Goal: Task Accomplishment & Management: Manage account settings

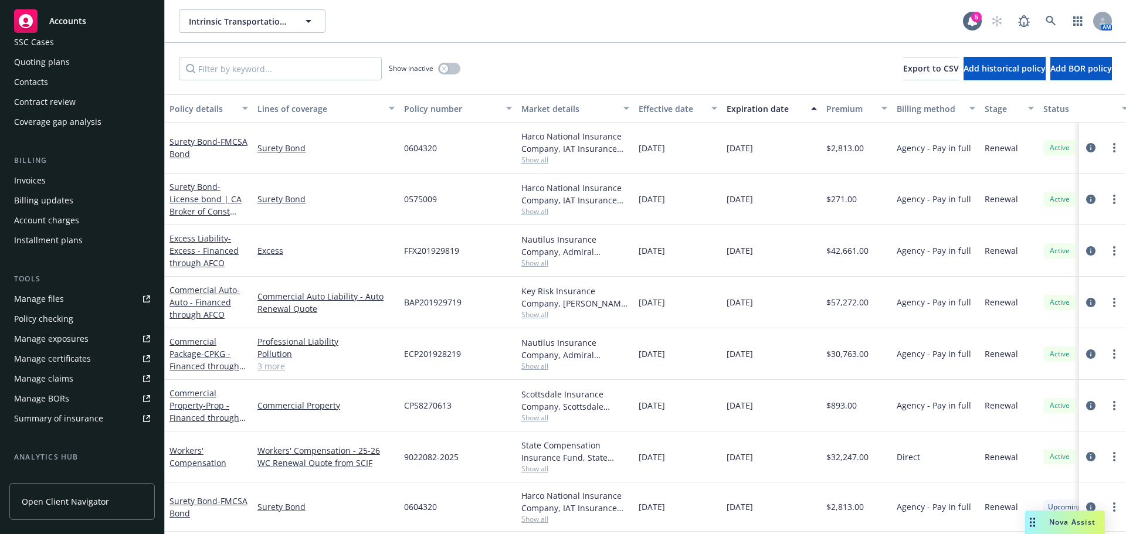
scroll to position [117, 0]
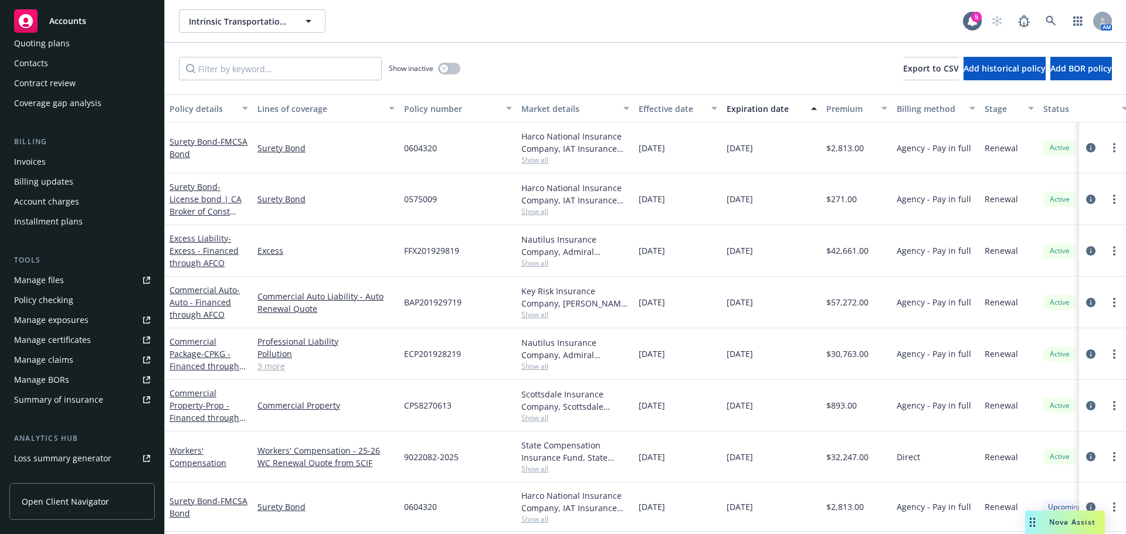
click at [70, 340] on div "Manage certificates" at bounding box center [52, 340] width 77 height 19
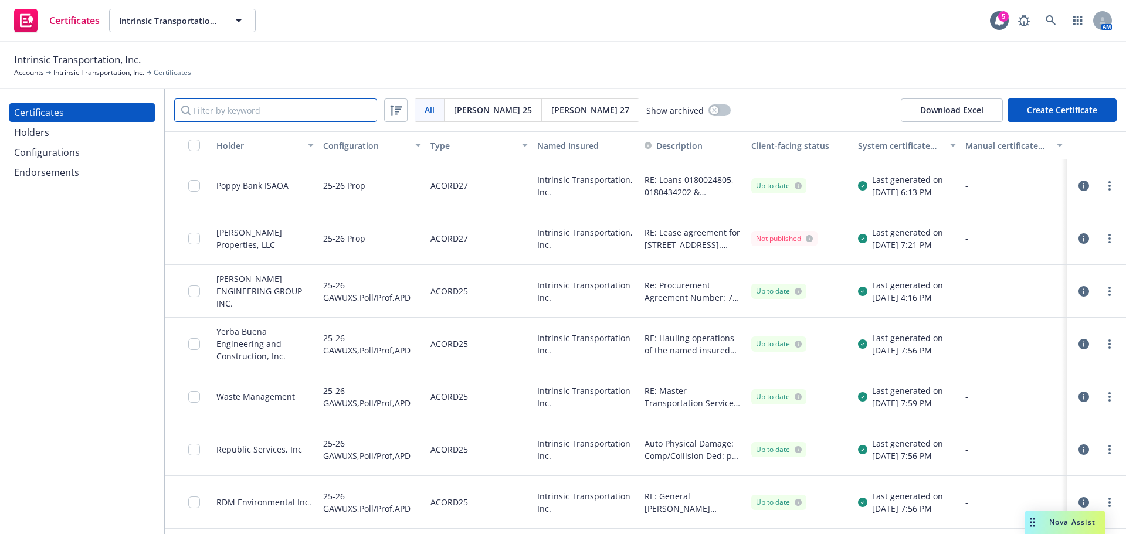
click at [235, 115] on input "Filter by keyword" at bounding box center [275, 110] width 203 height 23
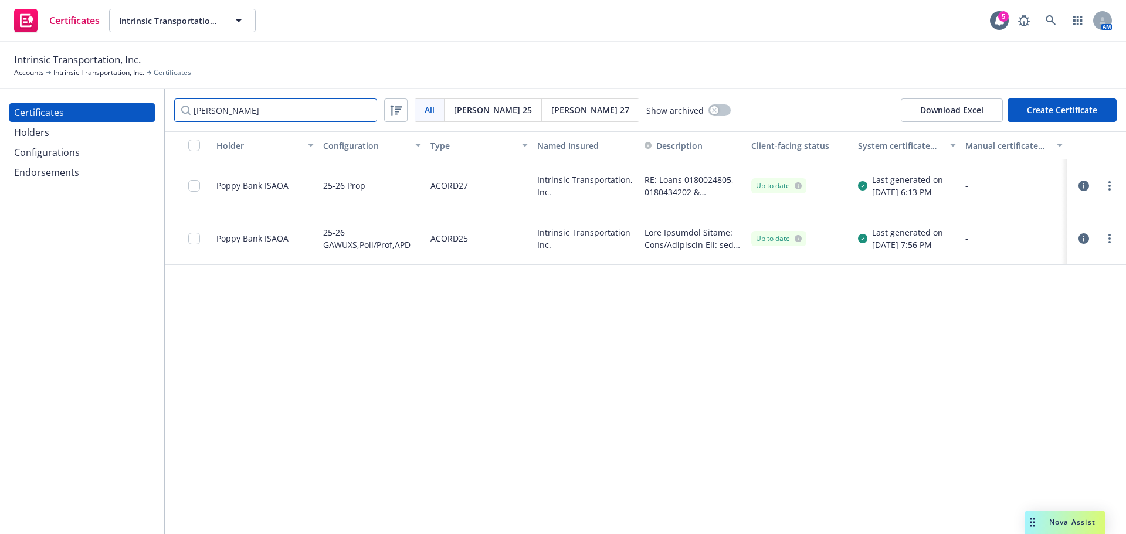
click at [320, 108] on input "popp" at bounding box center [275, 110] width 203 height 23
paste input "5PTBF16267100"
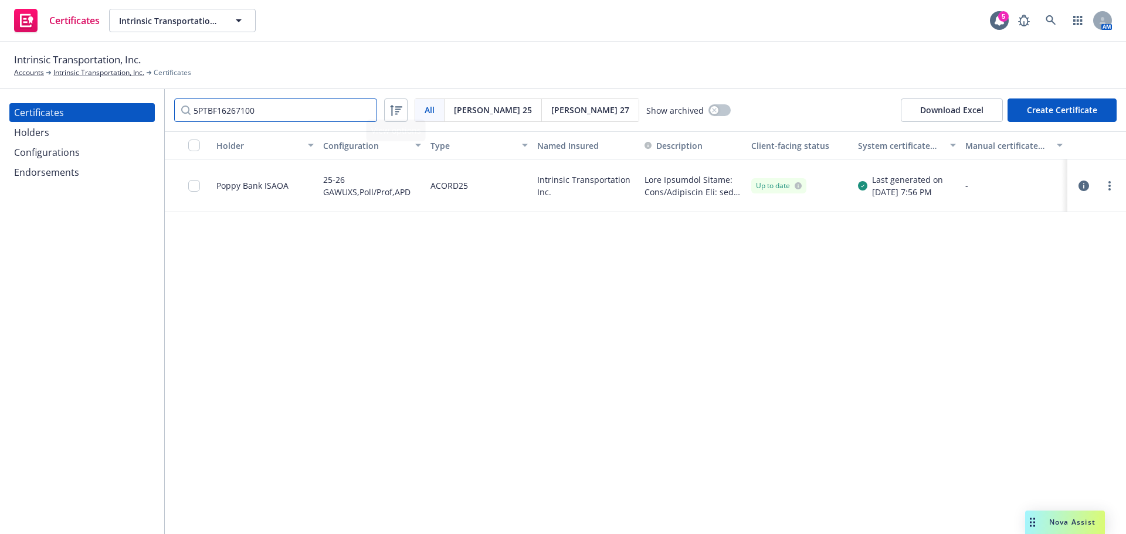
click at [308, 111] on input "5PTBF16267100" at bounding box center [275, 110] width 203 height 23
click at [307, 111] on input "5PTBF16267100" at bounding box center [275, 110] width 203 height 23
paste input "TU3440298S"
click at [262, 114] on input "5TU3440298S0" at bounding box center [275, 110] width 203 height 23
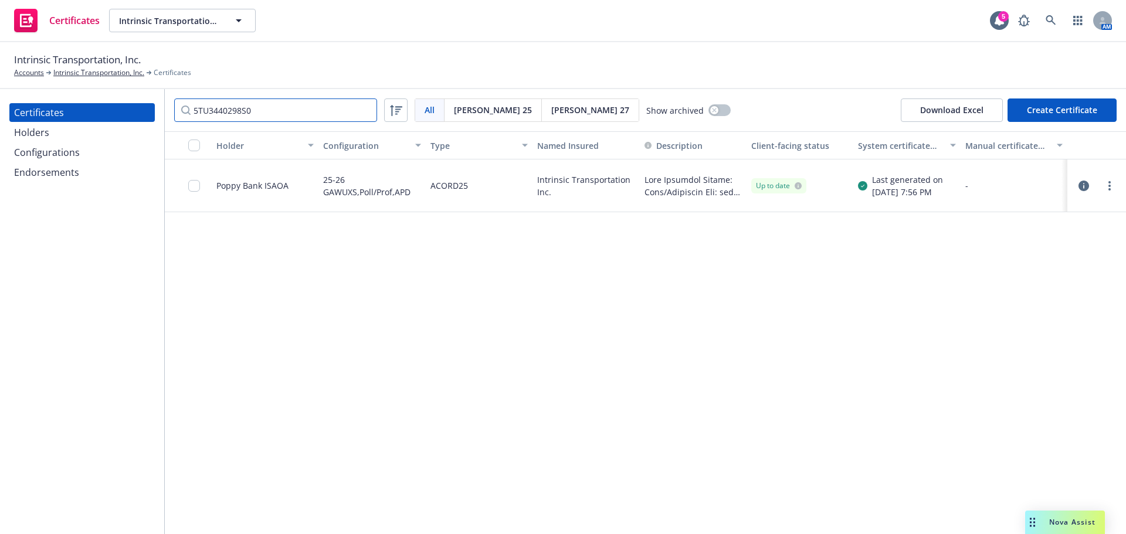
click at [261, 114] on input "5TU3440298S0" at bounding box center [275, 110] width 203 height 23
paste input "0"
click at [253, 106] on input "5TU3440208S0" at bounding box center [275, 110] width 203 height 23
paste input "7"
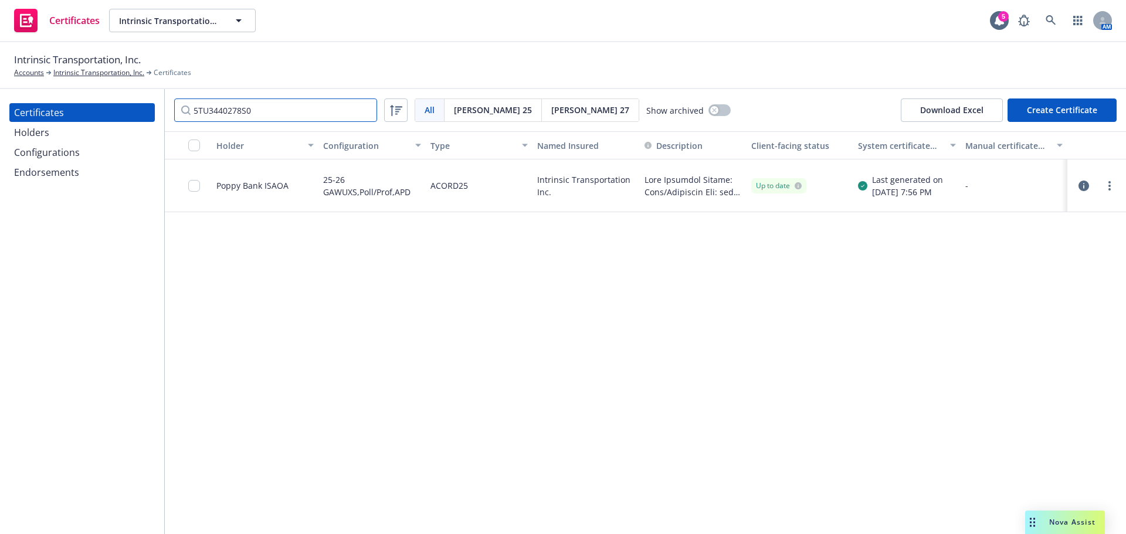
click at [285, 111] on input "5TU3440278S0" at bounding box center [275, 110] width 203 height 23
paste input "1UNSH482X7C05"
click at [266, 108] on input "1UNSH482X7C05" at bounding box center [275, 110] width 203 height 23
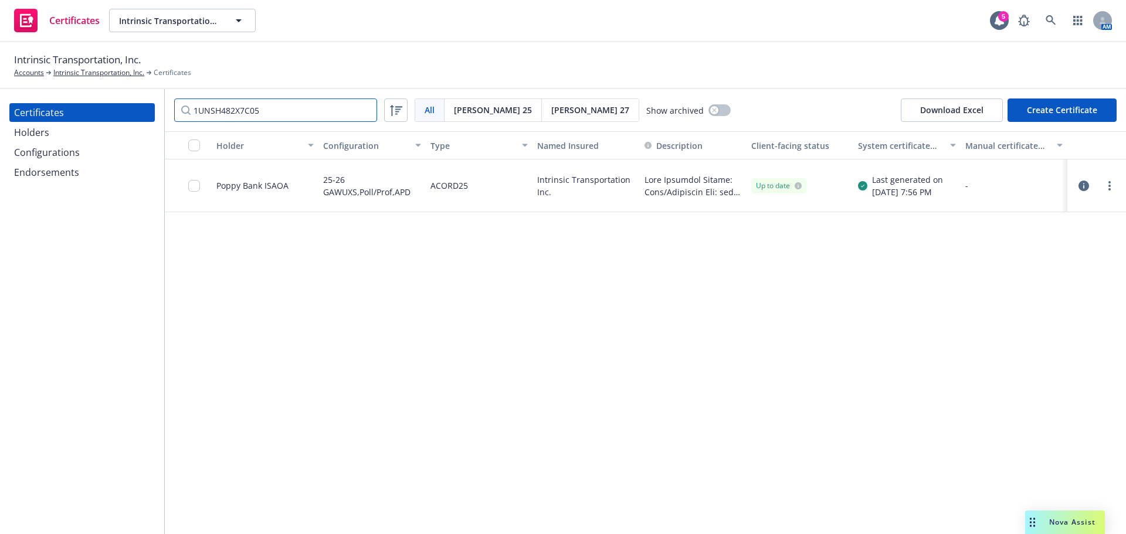
click at [266, 108] on input "1UNSH482X7C05" at bounding box center [275, 110] width 203 height 23
paste input "E9DM39216T"
click at [279, 112] on input "1E9DM39216T" at bounding box center [275, 110] width 203 height 23
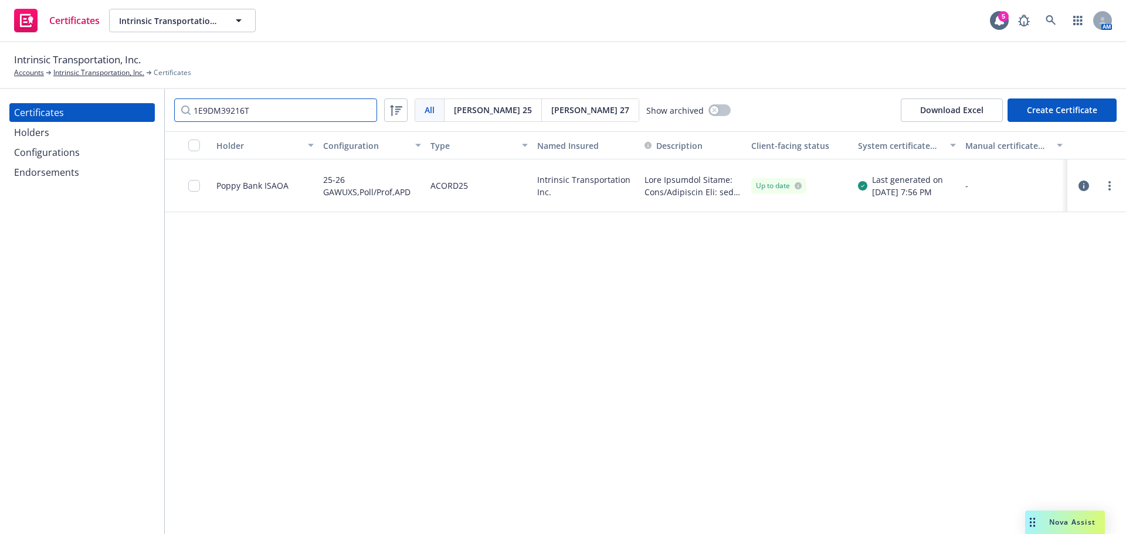
click at [279, 112] on input "1E9DM39216T" at bounding box center [275, 110] width 203 height 23
paste input "0"
click at [260, 113] on input "1E9DM39206T" at bounding box center [275, 110] width 203 height 23
paste input "7"
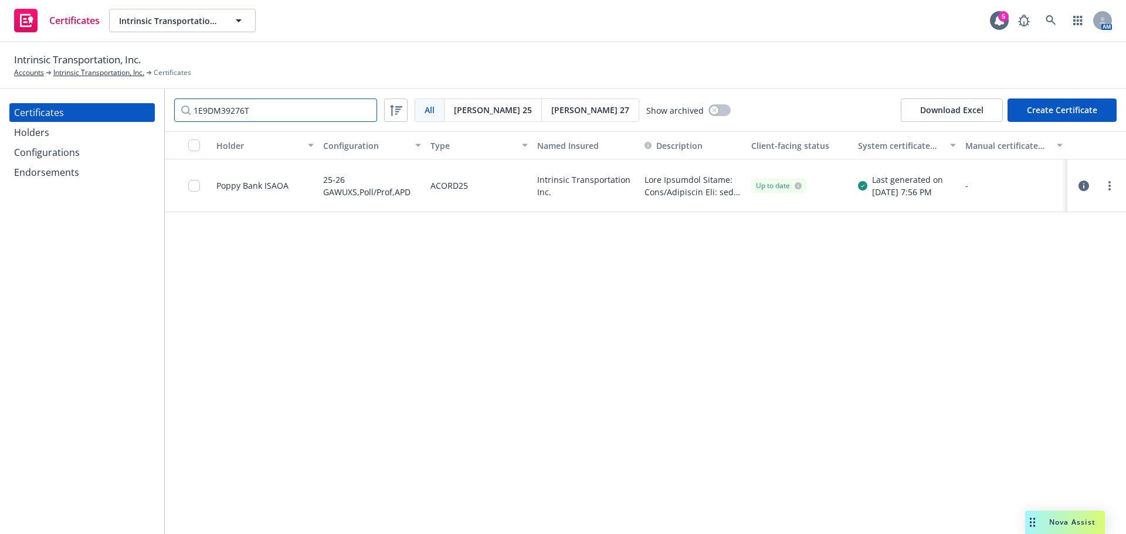
click at [306, 121] on input "1E9DM39276T" at bounding box center [275, 110] width 203 height 23
paste input "L01C36236116"
click at [279, 112] on input "1L01C36236116" at bounding box center [275, 110] width 203 height 23
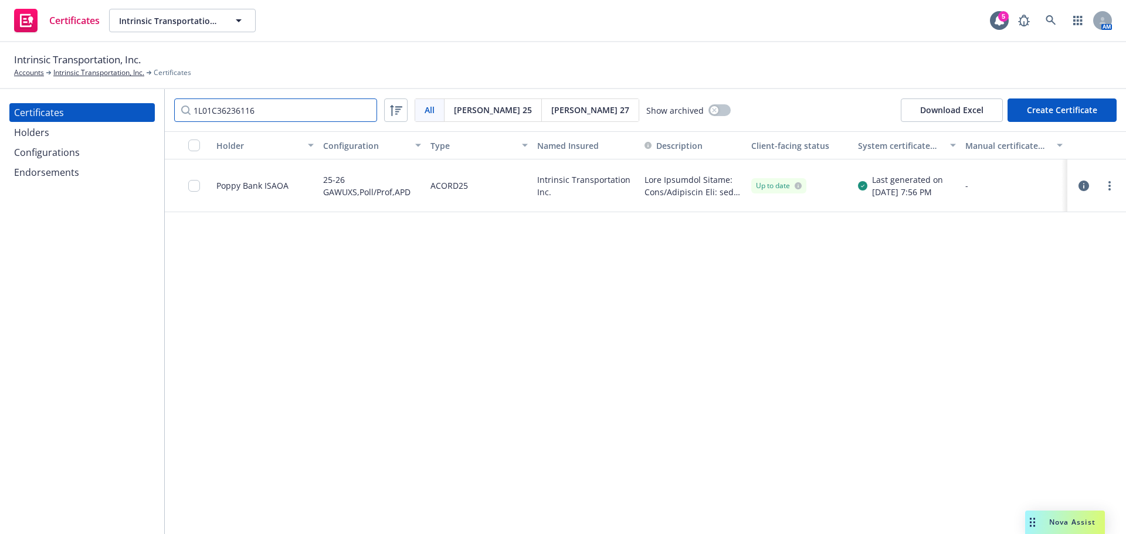
click at [279, 112] on input "1L01C36236116" at bounding box center [275, 110] width 203 height 23
paste input "E9DM39226T"
type input "1E9DM39226T"
click at [1111, 186] on link "more" at bounding box center [1109, 186] width 14 height 14
click at [1013, 261] on link "Regenerate" at bounding box center [1022, 256] width 188 height 23
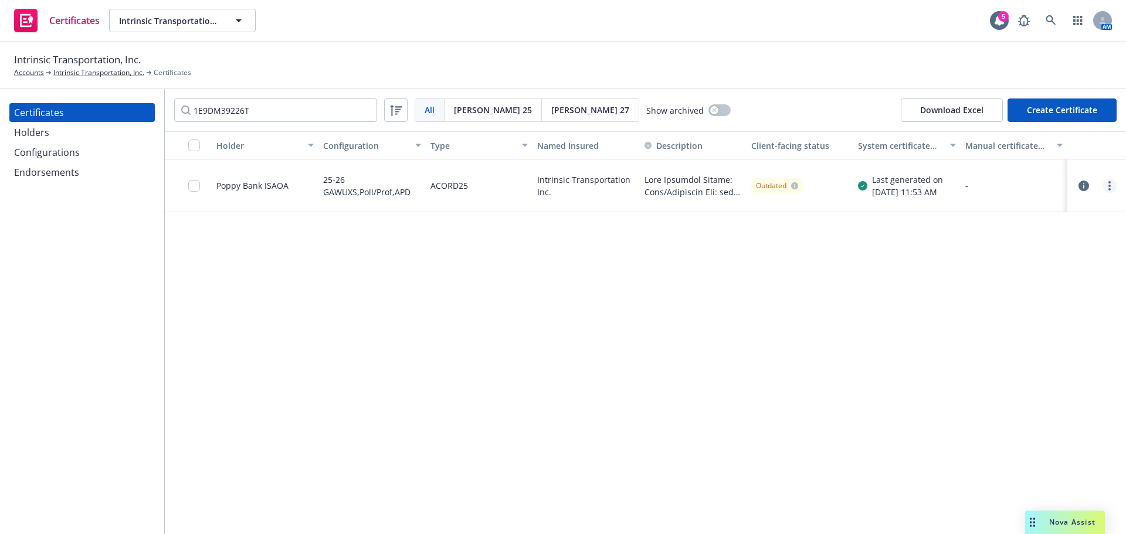
click at [1107, 187] on link "more" at bounding box center [1109, 186] width 14 height 14
click at [795, 95] on div "1E9DM39226T All All Acord 25 Acord 27 Show archived Download Excel Create Certi…" at bounding box center [645, 110] width 961 height 42
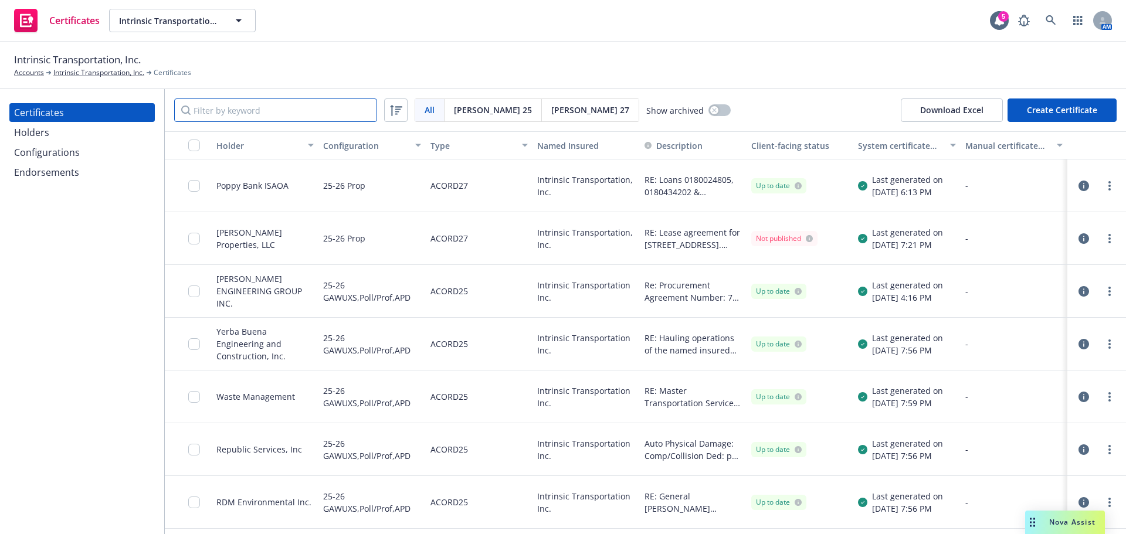
click at [304, 102] on input "Filter by keyword" at bounding box center [275, 110] width 203 height 23
paste input "1E9DM39226T"
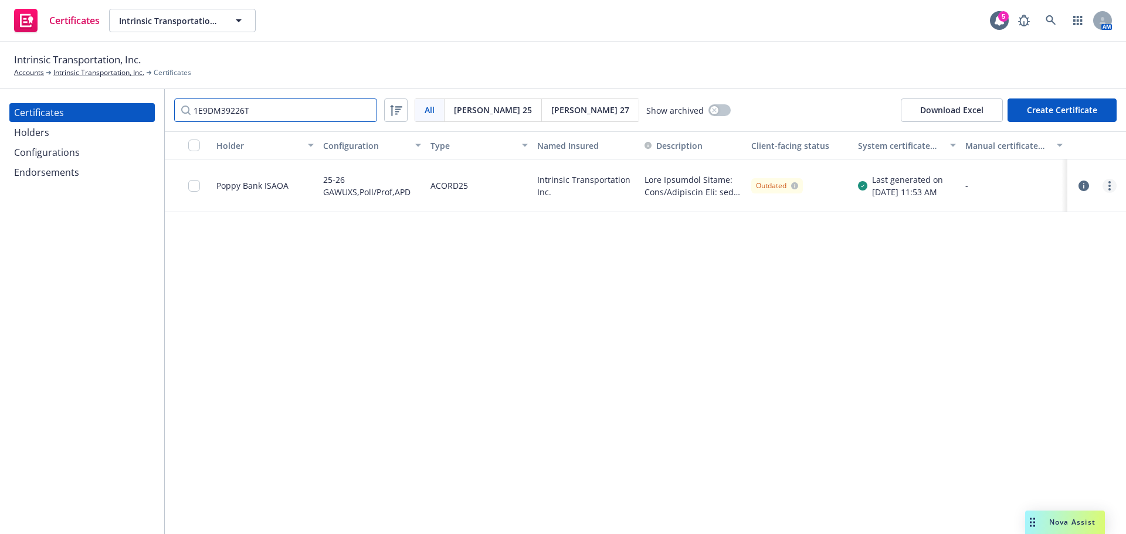
type input "1E9DM39226T"
click at [1102, 185] on div at bounding box center [1097, 186] width 40 height 14
click at [1112, 187] on link "more" at bounding box center [1109, 186] width 14 height 14
click at [1073, 355] on link "Download uneditable generated certificate" at bounding box center [1022, 350] width 188 height 23
click at [193, 188] on input "checkbox" at bounding box center [194, 186] width 12 height 12
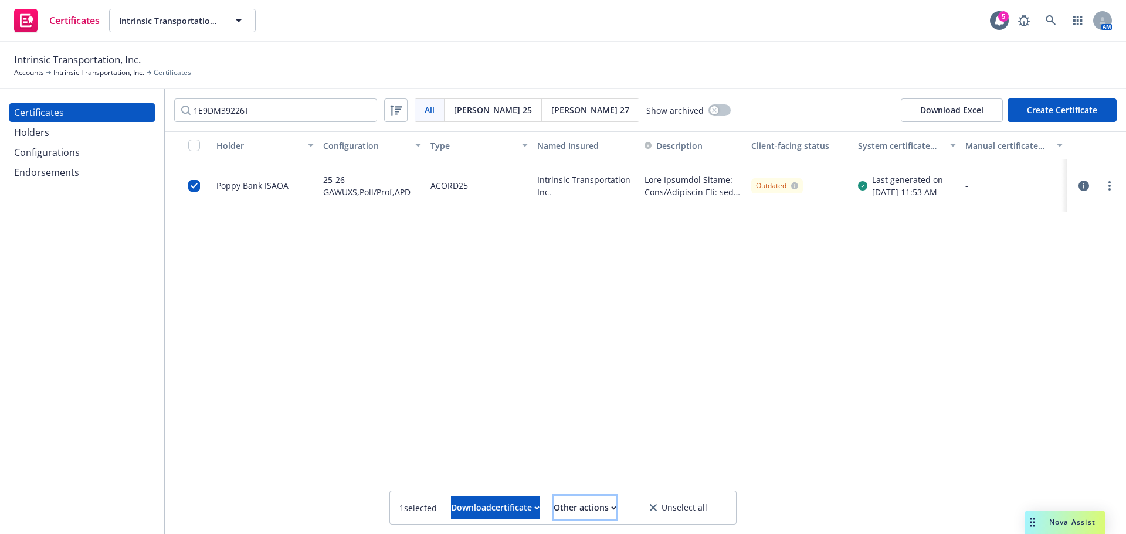
click at [616, 502] on div "Other actions" at bounding box center [585, 508] width 63 height 22
click at [618, 490] on link "Publish certificate" at bounding box center [564, 478] width 108 height 23
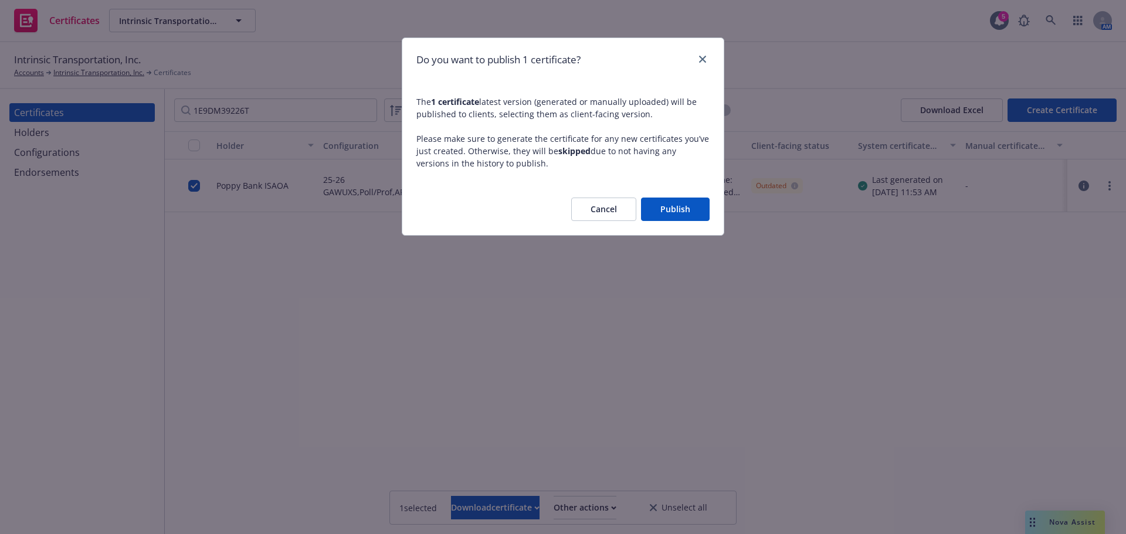
click at [670, 210] on button "Publish" at bounding box center [675, 209] width 69 height 23
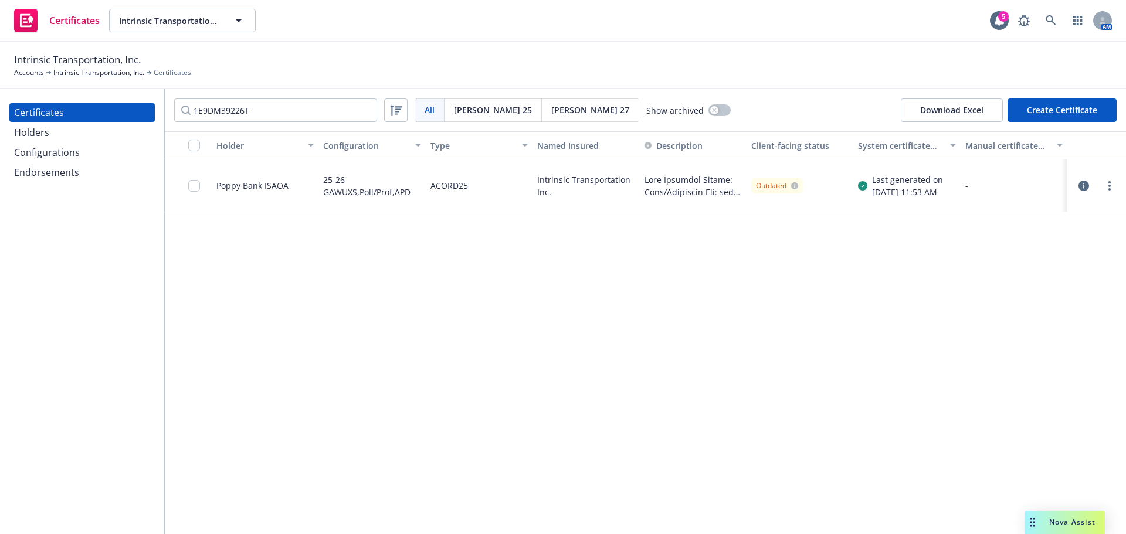
click at [1076, 187] on div at bounding box center [1096, 185] width 49 height 23
click at [1081, 187] on icon "button" at bounding box center [1083, 186] width 11 height 11
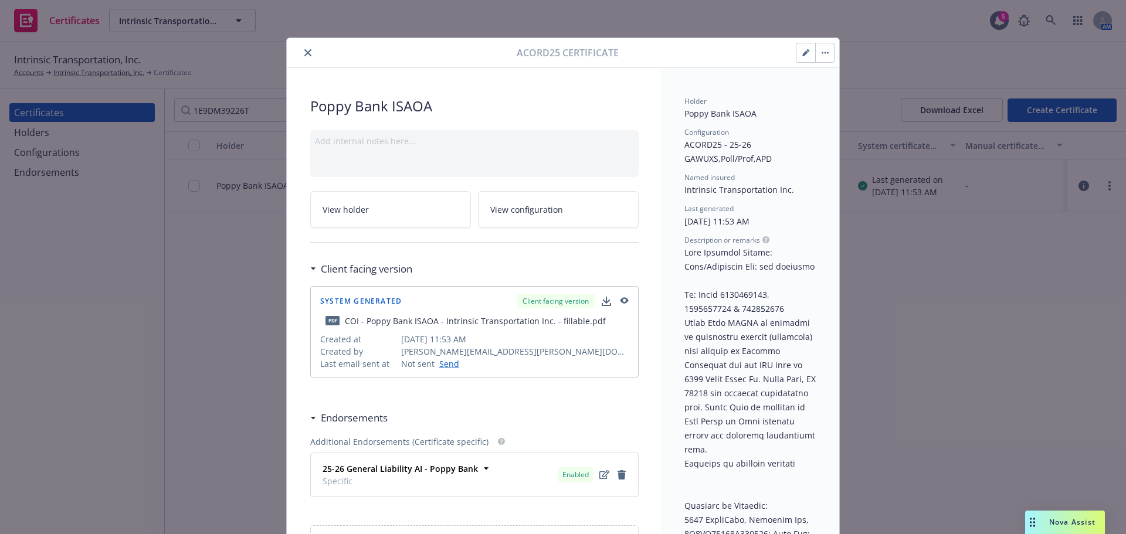
click at [802, 53] on icon "button" at bounding box center [805, 53] width 6 height 6
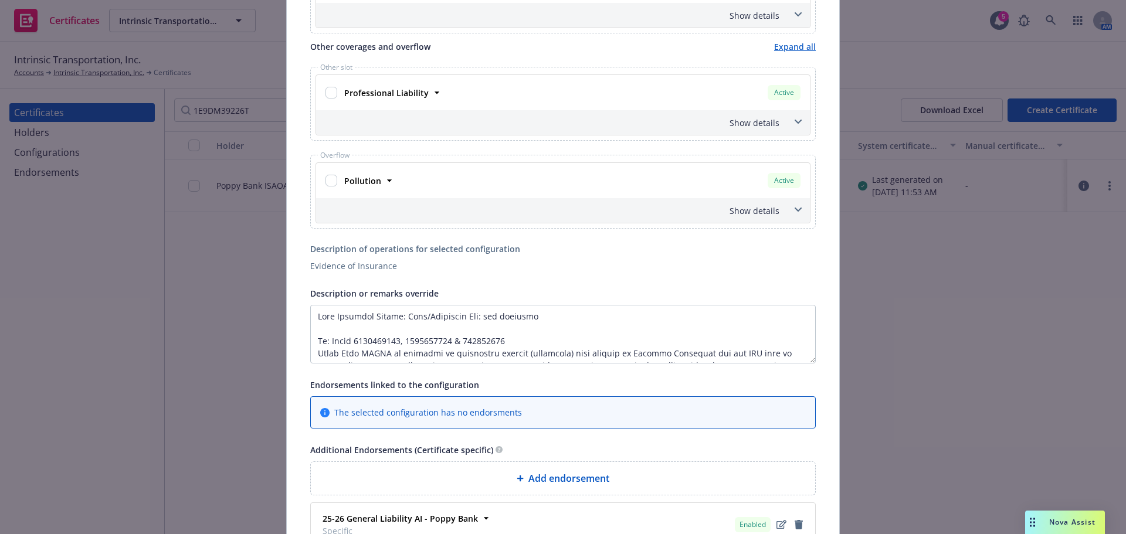
scroll to position [586, 0]
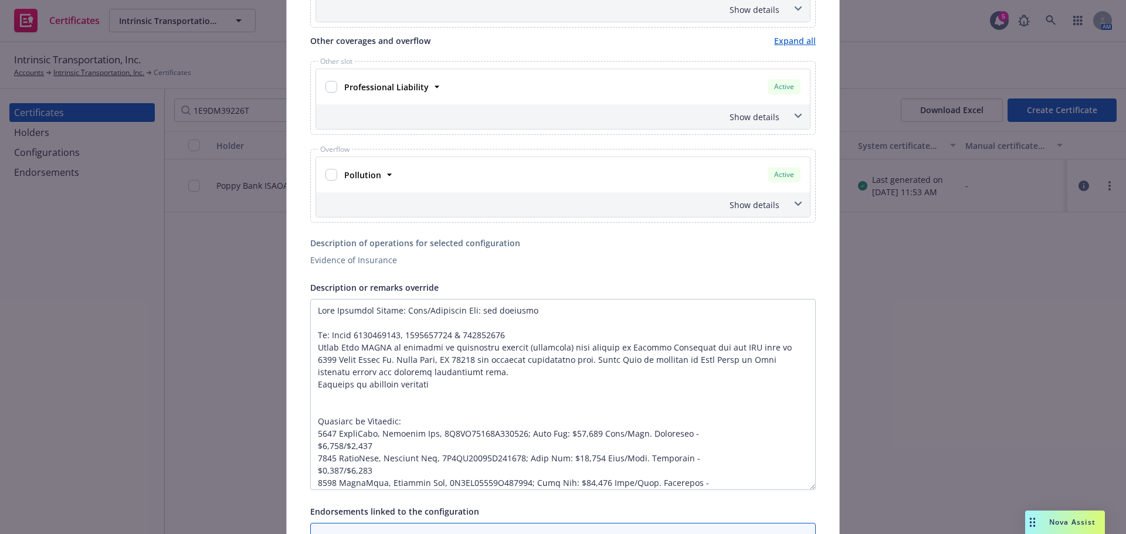
drag, startPoint x: 809, startPoint y: 352, endPoint x: 809, endPoint y: 485, distance: 132.5
click at [809, 485] on textarea "Description or remarks override" at bounding box center [563, 394] width 506 height 191
click at [701, 435] on textarea "Description or remarks override" at bounding box center [563, 394] width 506 height 191
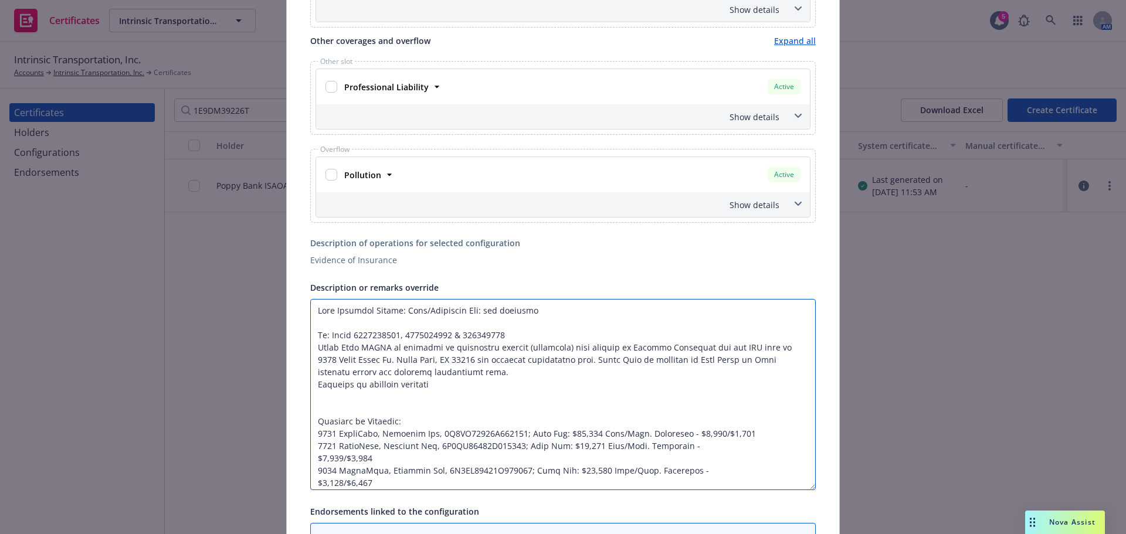
click at [651, 433] on textarea "Description or remarks override" at bounding box center [563, 394] width 506 height 191
click at [641, 435] on textarea "Description or remarks override" at bounding box center [563, 394] width 506 height 191
click at [636, 434] on textarea "Description or remarks override" at bounding box center [563, 394] width 506 height 191
drag, startPoint x: 629, startPoint y: 434, endPoint x: 746, endPoint y: 436, distance: 117.3
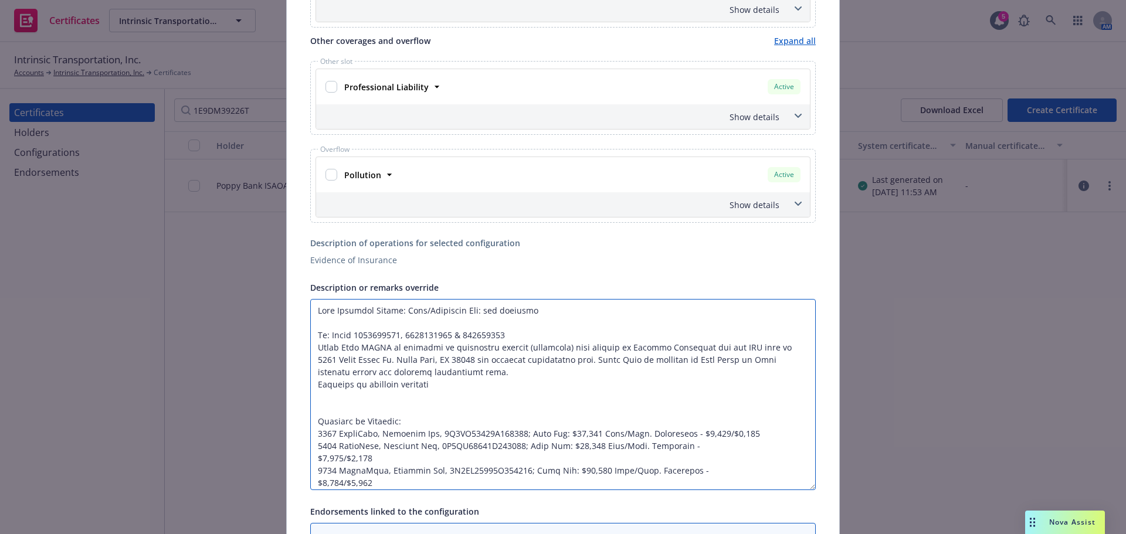
click at [746, 436] on textarea "Description or remarks override" at bounding box center [563, 394] width 506 height 191
drag, startPoint x: 629, startPoint y: 448, endPoint x: 664, endPoint y: 459, distance: 37.5
click at [664, 459] on textarea "Description or remarks override" at bounding box center [563, 394] width 506 height 191
paste textarea "tible -"
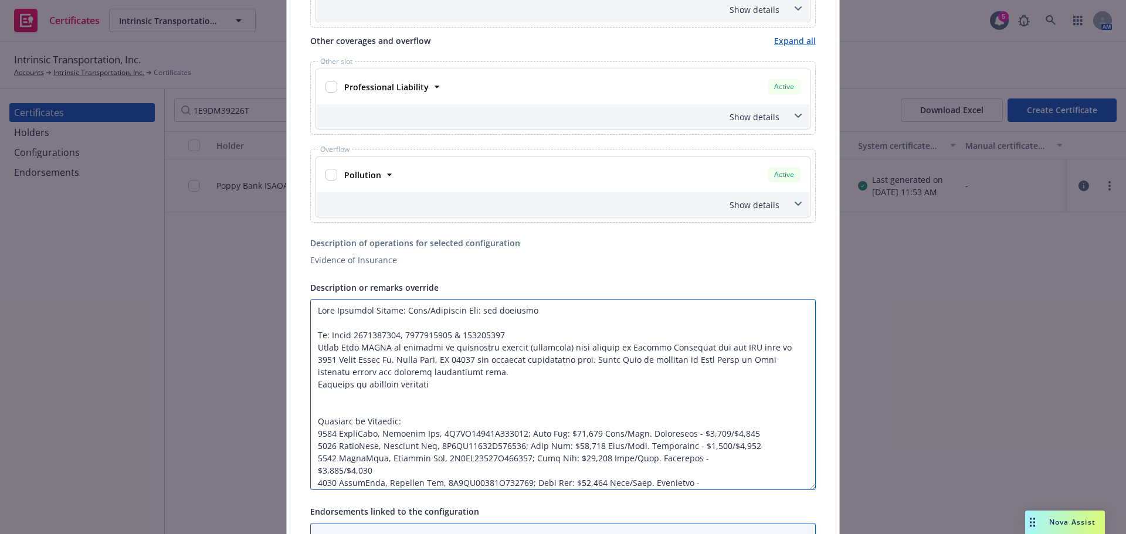
drag, startPoint x: 629, startPoint y: 459, endPoint x: 654, endPoint y: 470, distance: 27.6
click at [654, 470] on textarea "Description or remarks override" at bounding box center [563, 394] width 506 height 191
paste textarea "tible -"
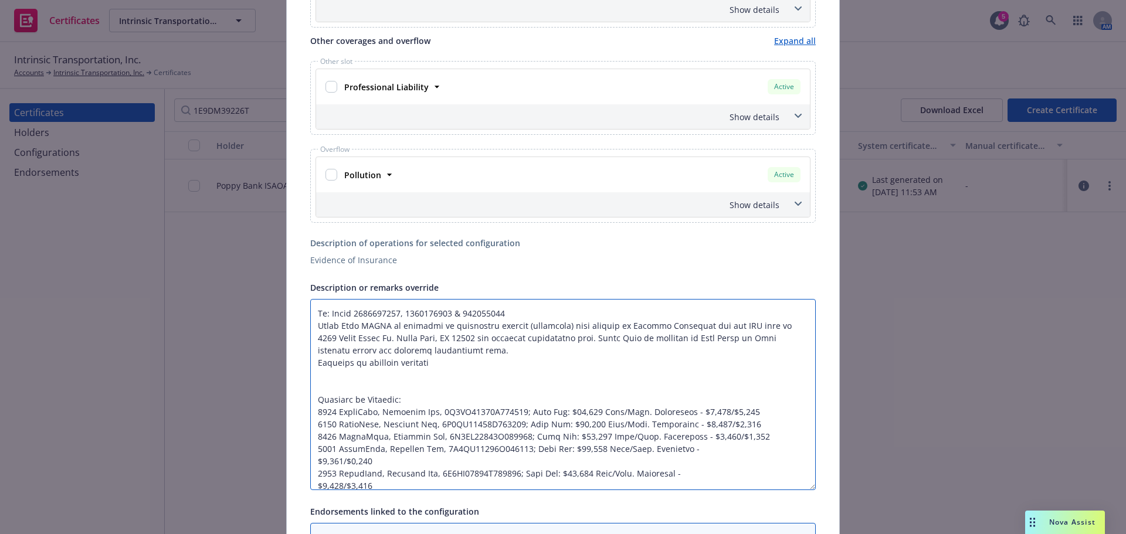
scroll to position [83, 0]
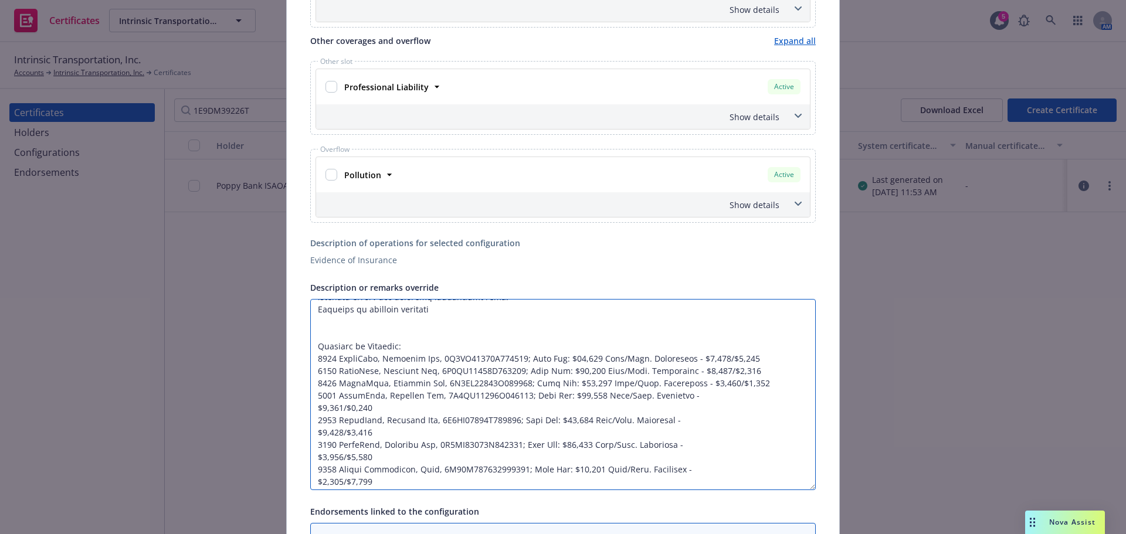
drag, startPoint x: 630, startPoint y: 473, endPoint x: 679, endPoint y: 483, distance: 50.4
click at [679, 483] on textarea "Description or remarks override" at bounding box center [563, 394] width 506 height 191
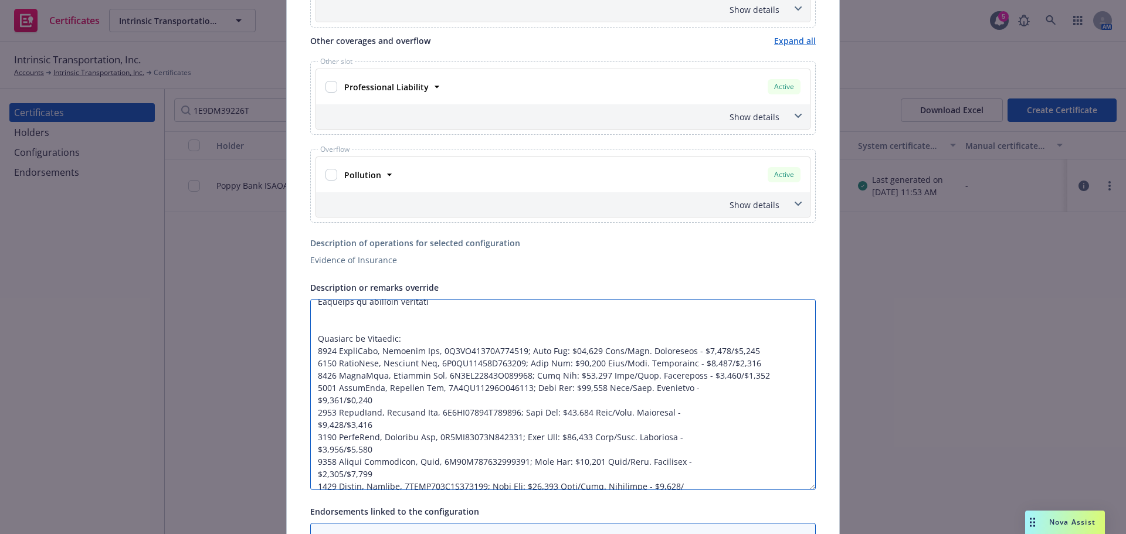
click at [629, 392] on textarea "Description or remarks override" at bounding box center [563, 394] width 506 height 191
drag, startPoint x: 629, startPoint y: 387, endPoint x: 663, endPoint y: 398, distance: 35.1
click at [663, 398] on textarea "Description or remarks override" at bounding box center [563, 394] width 506 height 191
paste textarea "tible -"
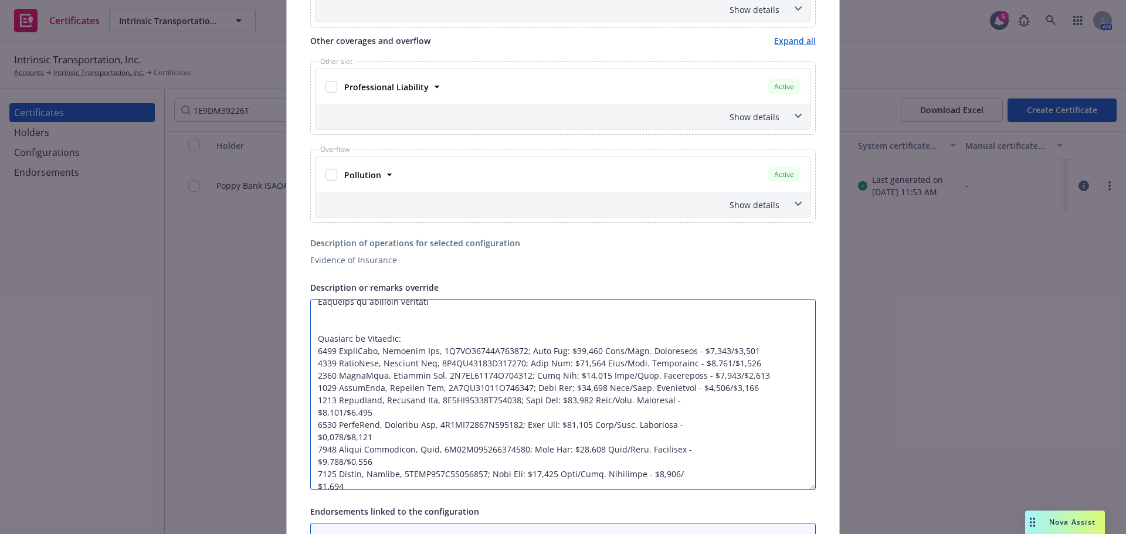
drag, startPoint x: 629, startPoint y: 401, endPoint x: 647, endPoint y: 409, distance: 20.7
click at [647, 409] on textarea "Description or remarks override" at bounding box center [563, 394] width 506 height 191
paste textarea "tible -"
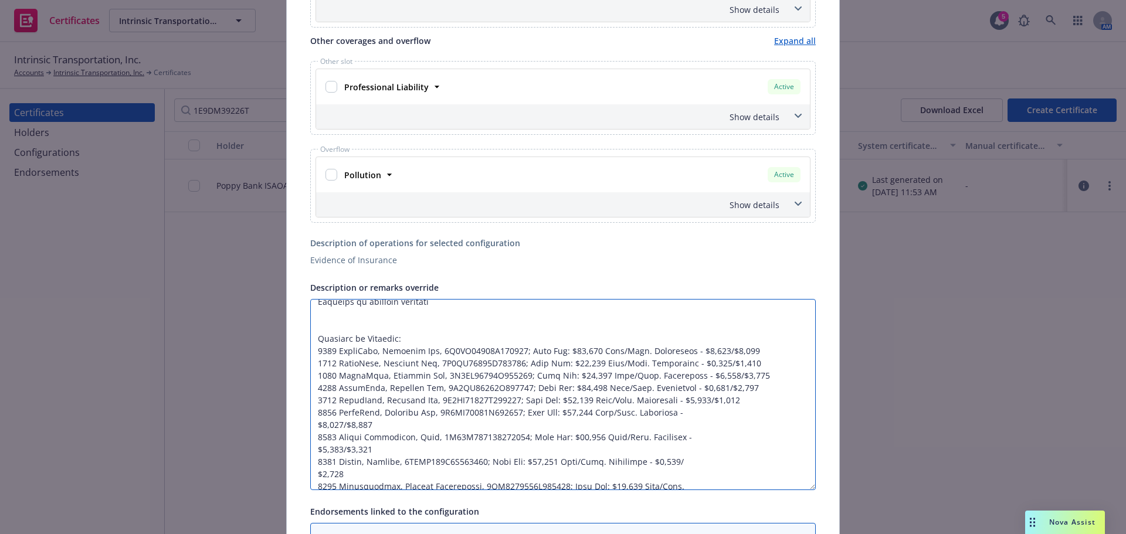
drag, startPoint x: 630, startPoint y: 413, endPoint x: 637, endPoint y: 420, distance: 10.8
click at [637, 420] on textarea "Description or remarks override" at bounding box center [563, 394] width 506 height 191
paste textarea "tible -"
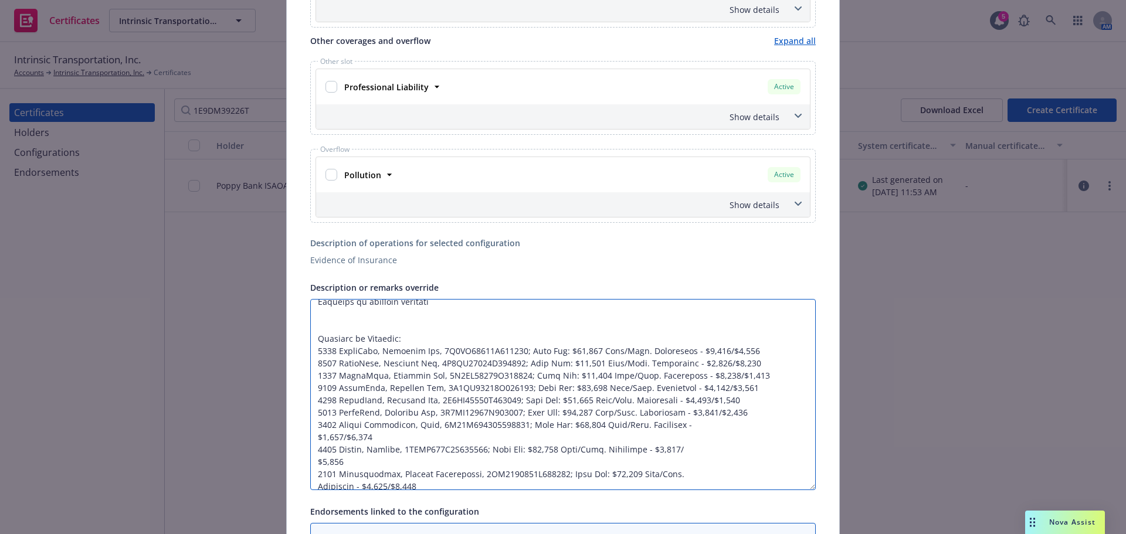
drag, startPoint x: 633, startPoint y: 425, endPoint x: 654, endPoint y: 434, distance: 23.1
click at [654, 434] on textarea "Description or remarks override" at bounding box center [563, 394] width 506 height 191
paste textarea "tible -"
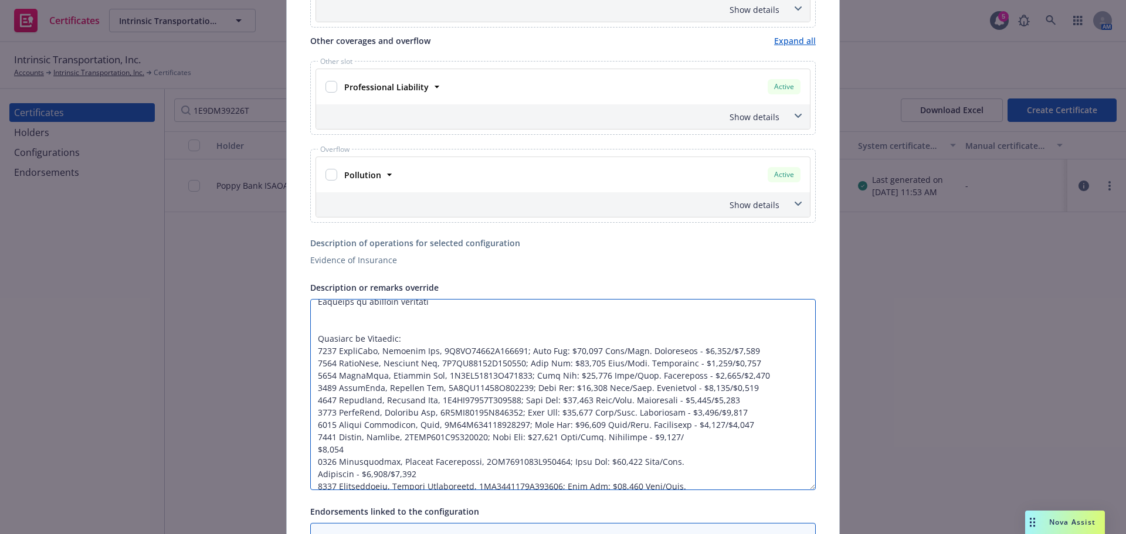
drag, startPoint x: 602, startPoint y: 437, endPoint x: 619, endPoint y: 446, distance: 19.4
click at [619, 446] on textarea "Description or remarks override" at bounding box center [563, 394] width 506 height 191
paste textarea "tible - $2,000/"
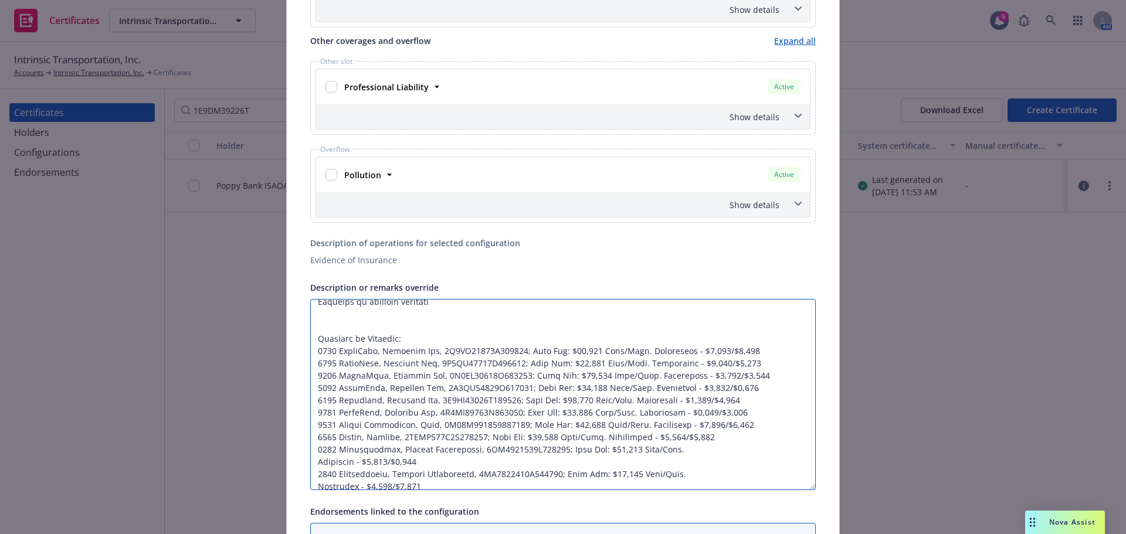
drag, startPoint x: 662, startPoint y: 448, endPoint x: 680, endPoint y: 460, distance: 21.1
click at [680, 460] on textarea "Description or remarks override" at bounding box center [563, 394] width 506 height 191
paste textarea "Deductible - $2,000/$2,000"
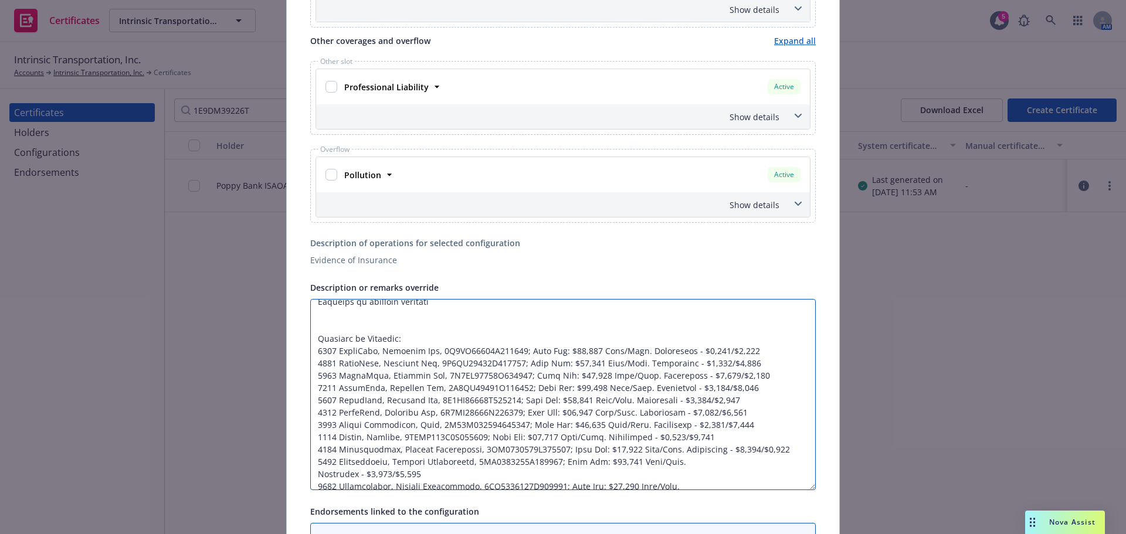
drag, startPoint x: 664, startPoint y: 463, endPoint x: 693, endPoint y: 478, distance: 33.0
click at [693, 478] on textarea "Description or remarks override" at bounding box center [563, 394] width 506 height 191
paste textarea "Deduct"
click at [659, 461] on textarea "Description or remarks override" at bounding box center [563, 394] width 506 height 191
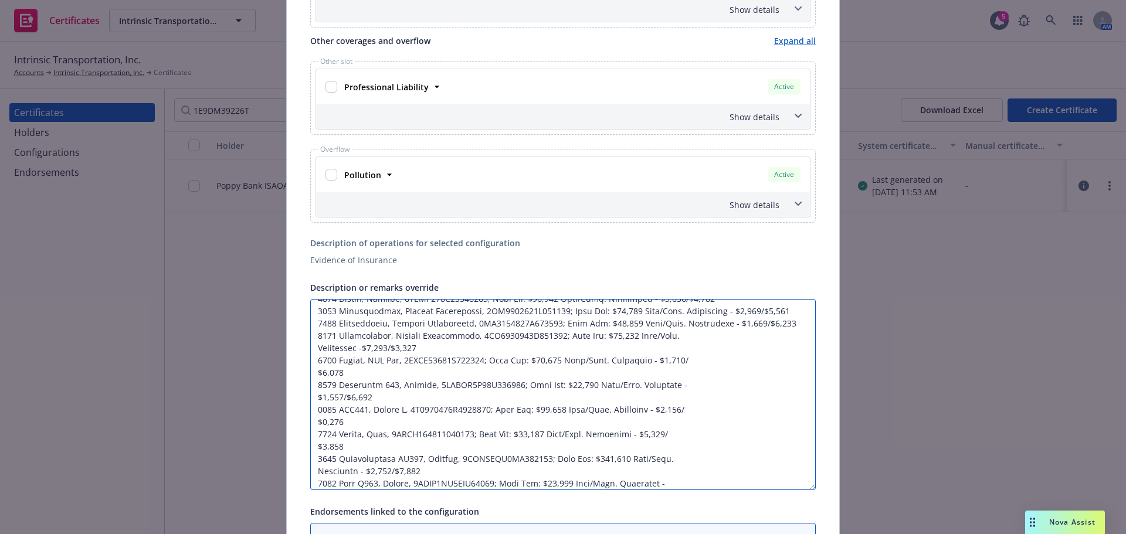
scroll to position [246, 0]
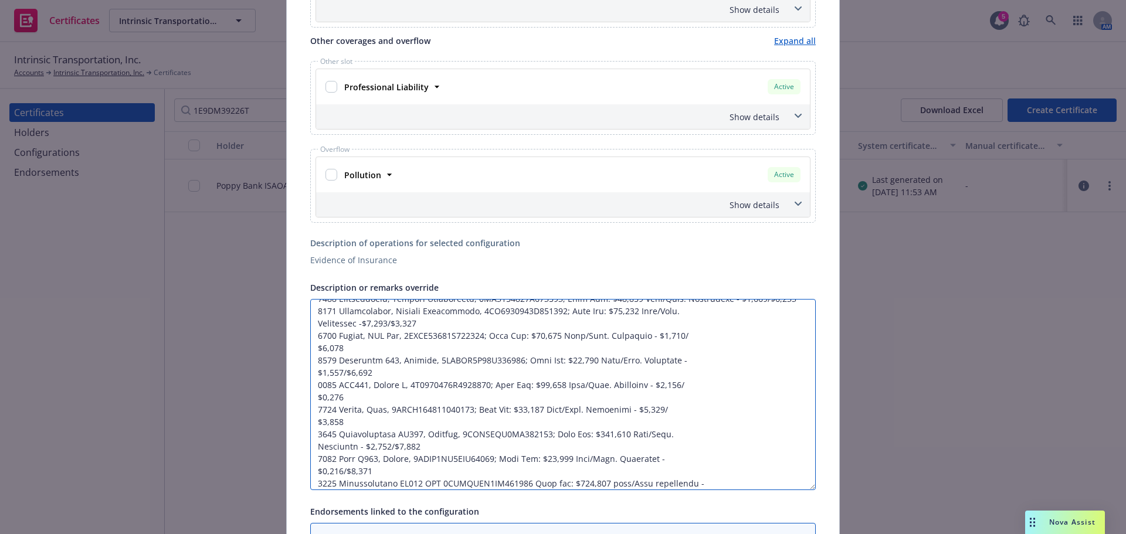
drag, startPoint x: 667, startPoint y: 473, endPoint x: 696, endPoint y: 318, distance: 157.9
click at [696, 318] on textarea "Description or remarks override" at bounding box center [563, 394] width 506 height 191
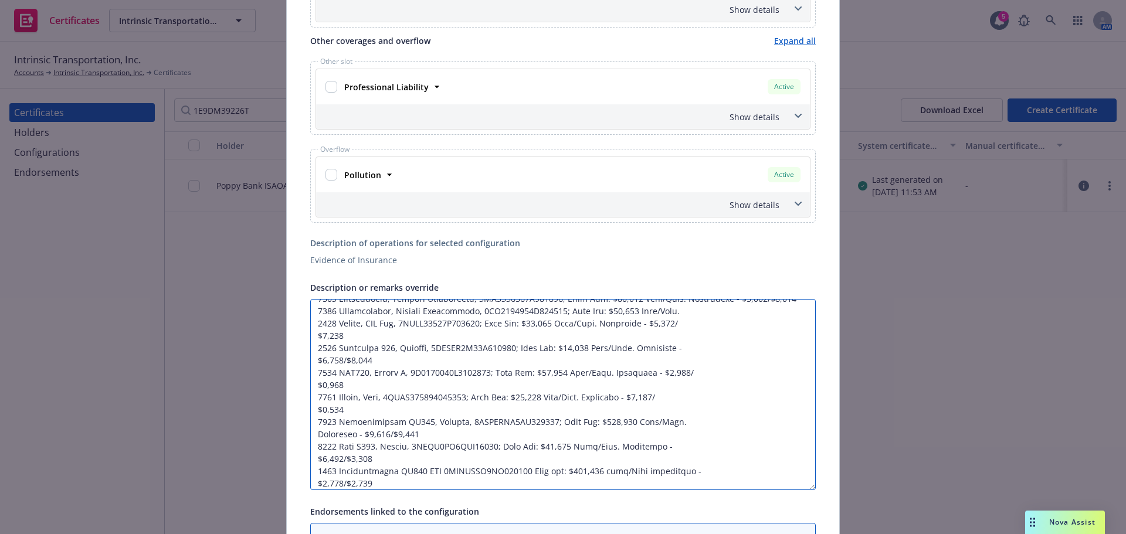
paste textarea "Deductible - $2,000/$2,000"
drag, startPoint x: 602, startPoint y: 324, endPoint x: 614, endPoint y: 335, distance: 16.6
click at [614, 335] on textarea "Description or remarks override" at bounding box center [563, 394] width 506 height 191
paste textarea "tible - $2,000/"
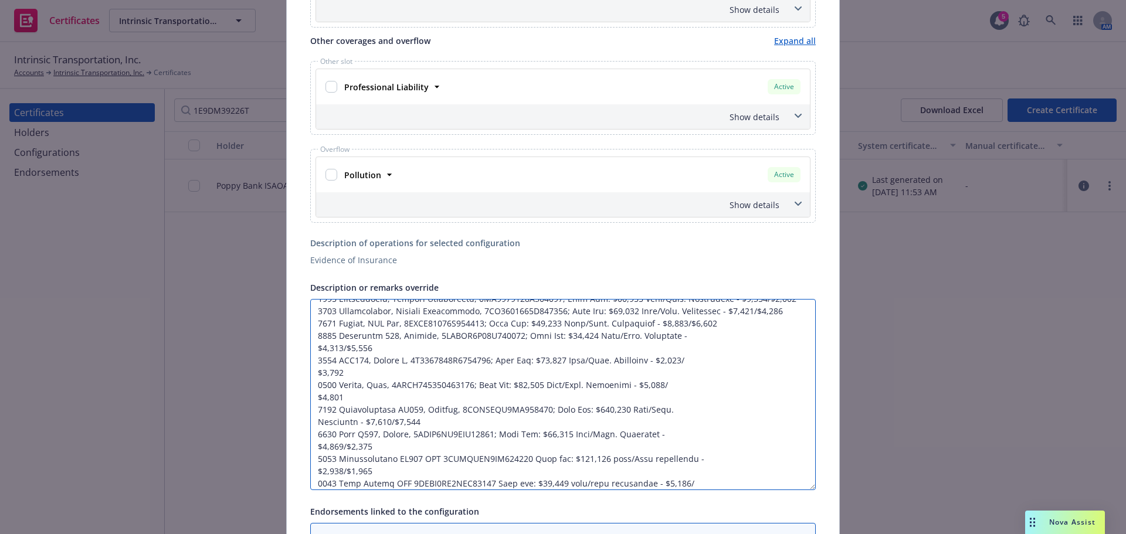
drag, startPoint x: 629, startPoint y: 338, endPoint x: 643, endPoint y: 345, distance: 15.7
click at [643, 345] on textarea "Description or remarks override" at bounding box center [563, 394] width 506 height 191
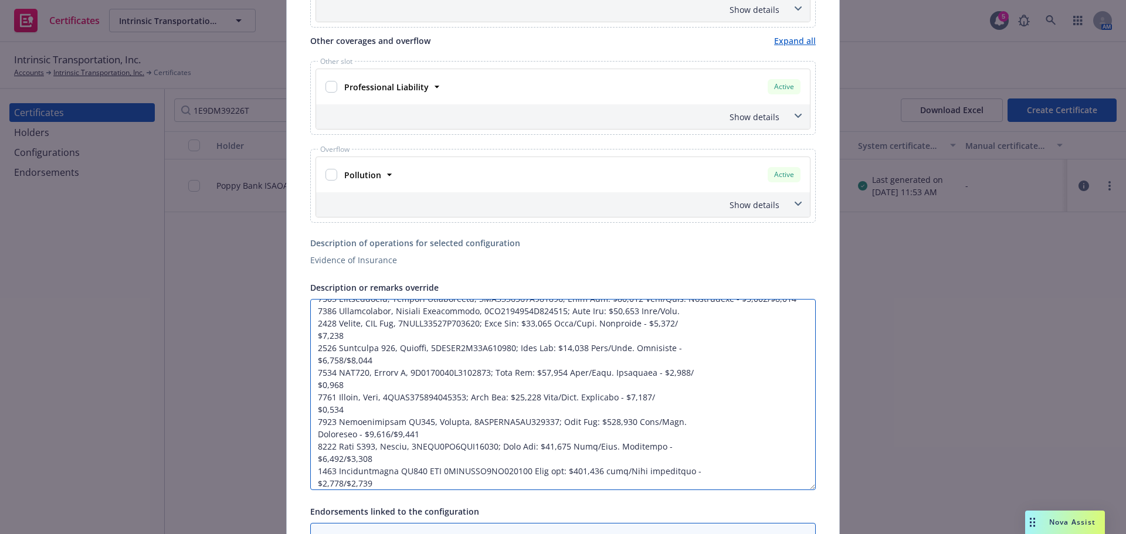
scroll to position [187, 0]
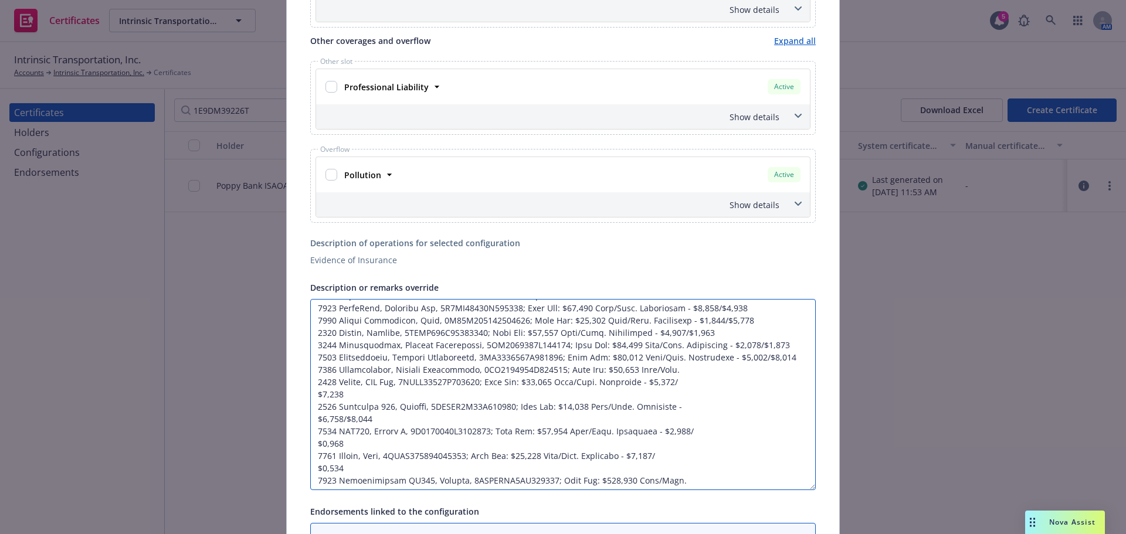
paste textarea "Deductible - $2,000/$2,000"
drag, startPoint x: 603, startPoint y: 383, endPoint x: 644, endPoint y: 393, distance: 41.8
click at [644, 393] on textarea "Description or remarks override" at bounding box center [563, 394] width 506 height 191
paste textarea "tible - $2,000/"
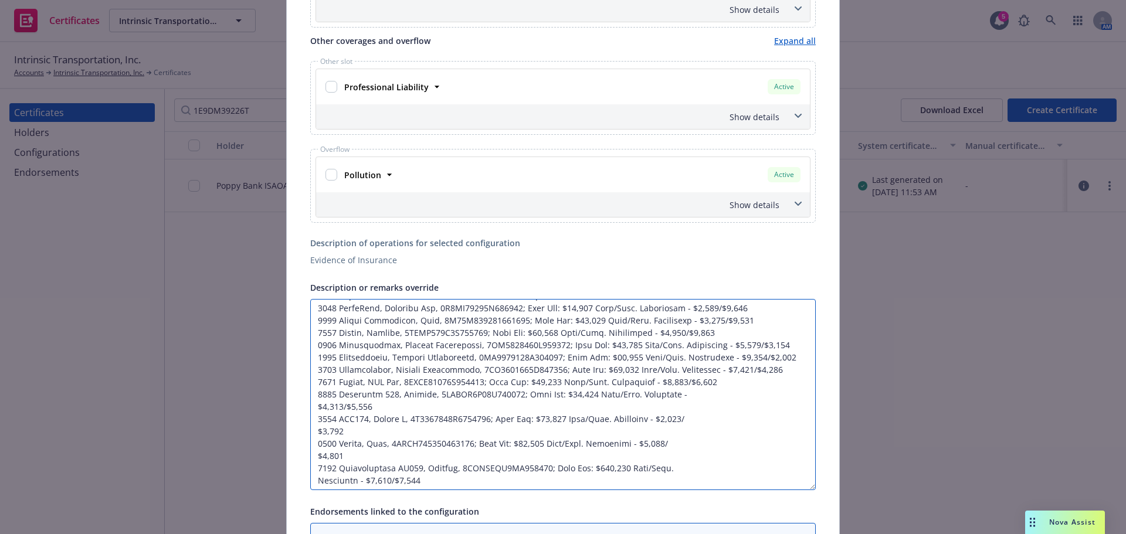
drag, startPoint x: 612, startPoint y: 420, endPoint x: 676, endPoint y: 430, distance: 65.2
click at [676, 430] on textarea "Description or remarks override" at bounding box center [563, 394] width 506 height 191
paste textarea "tible - $2,000/"
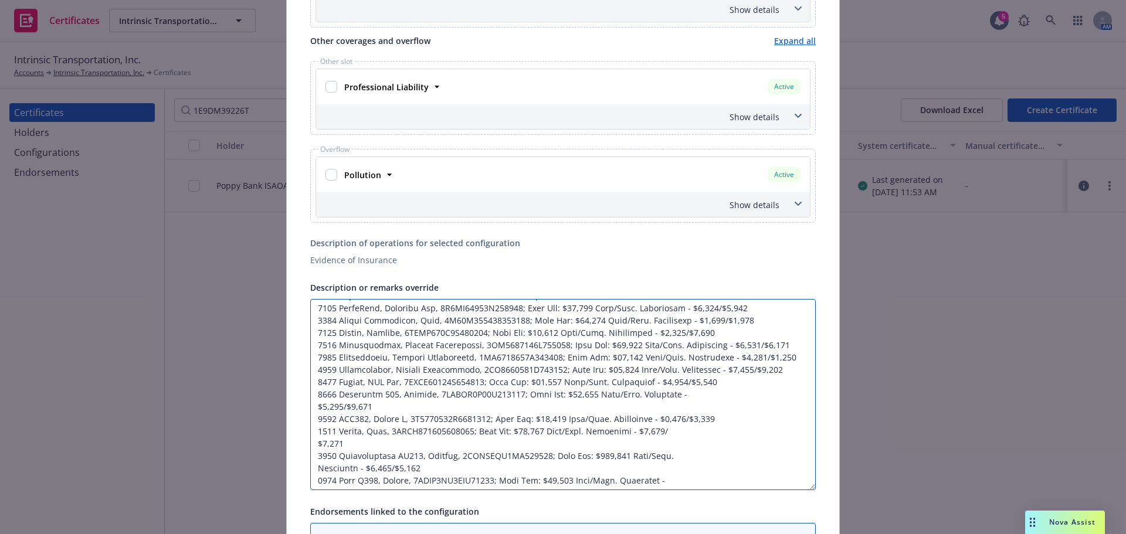
drag, startPoint x: 583, startPoint y: 432, endPoint x: 610, endPoint y: 439, distance: 28.0
click at [610, 439] on textarea "Description or remarks override" at bounding box center [563, 394] width 506 height 191
paste textarea "tible - $2,000/"
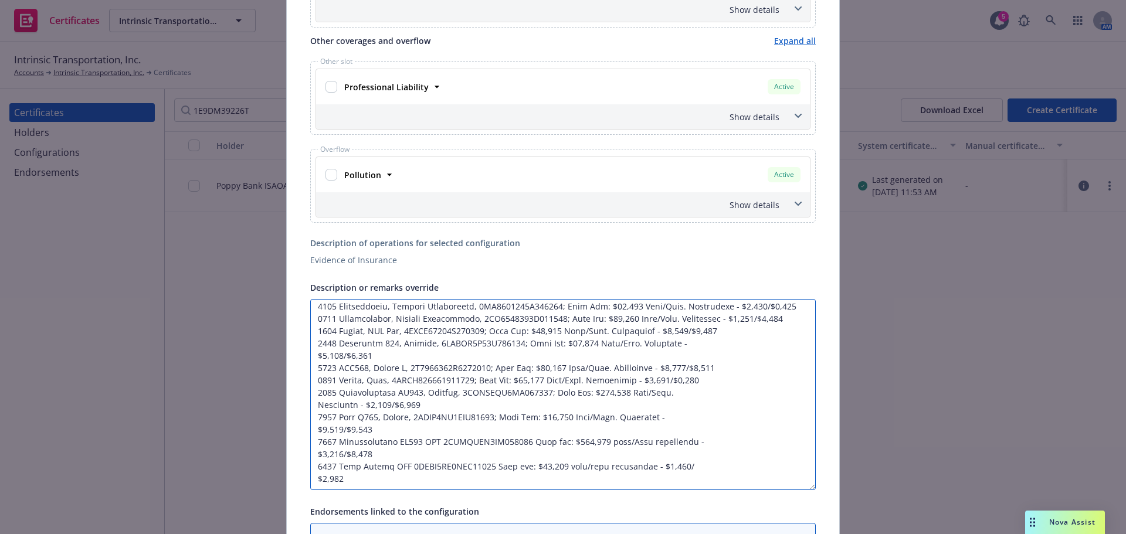
scroll to position [250, 0]
drag, startPoint x: 615, startPoint y: 404, endPoint x: 654, endPoint y: 416, distance: 41.6
click at [654, 416] on textarea "Description or remarks override" at bounding box center [563, 394] width 506 height 191
paste textarea "tible -"
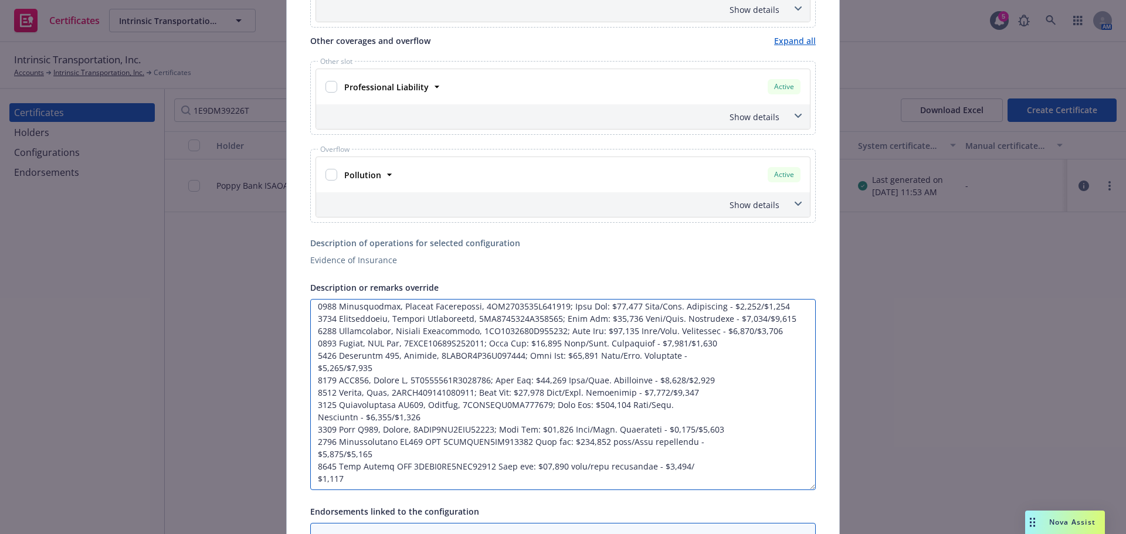
scroll to position [238, 0]
click at [603, 454] on textarea "Description or remarks override" at bounding box center [563, 394] width 506 height 191
drag, startPoint x: 568, startPoint y: 418, endPoint x: 721, endPoint y: 423, distance: 153.8
click at [721, 423] on textarea "Description or remarks override" at bounding box center [563, 394] width 506 height 191
click at [723, 418] on textarea "Description or remarks override" at bounding box center [563, 394] width 506 height 191
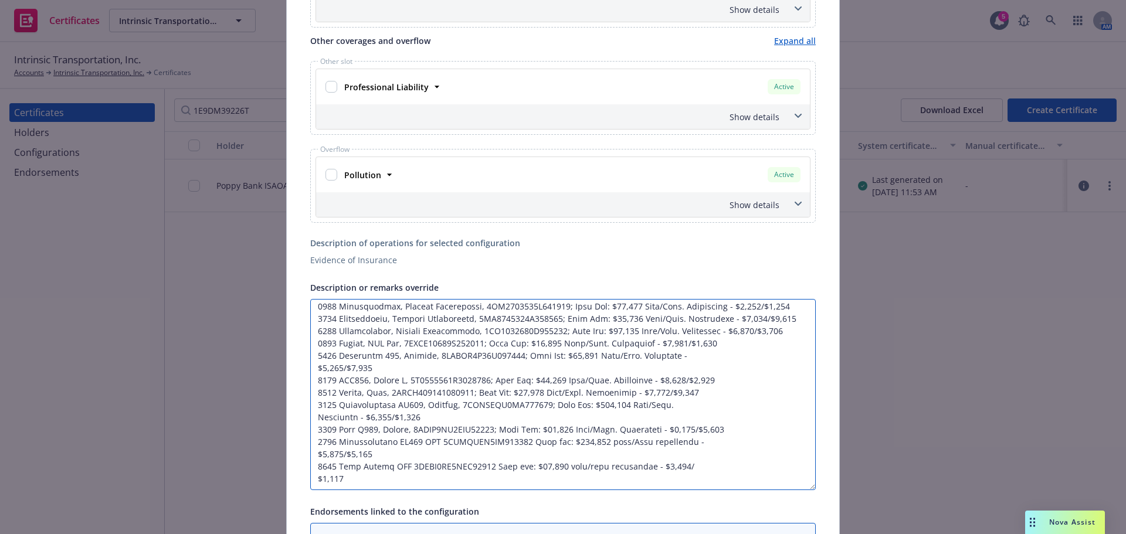
drag, startPoint x: 718, startPoint y: 418, endPoint x: 571, endPoint y: 418, distance: 147.8
click at [571, 418] on textarea "Description or remarks override" at bounding box center [563, 394] width 506 height 191
drag, startPoint x: 564, startPoint y: 456, endPoint x: 713, endPoint y: 491, distance: 153.6
click at [713, 491] on div "Certificate configuration* [object Object] 25-26 GAWUXS,Poll/Prof,APD Evidence …" at bounding box center [563, 139] width 506 height 1135
paste textarea "Comp/Coll. Deductible - $2,000/$2,000"
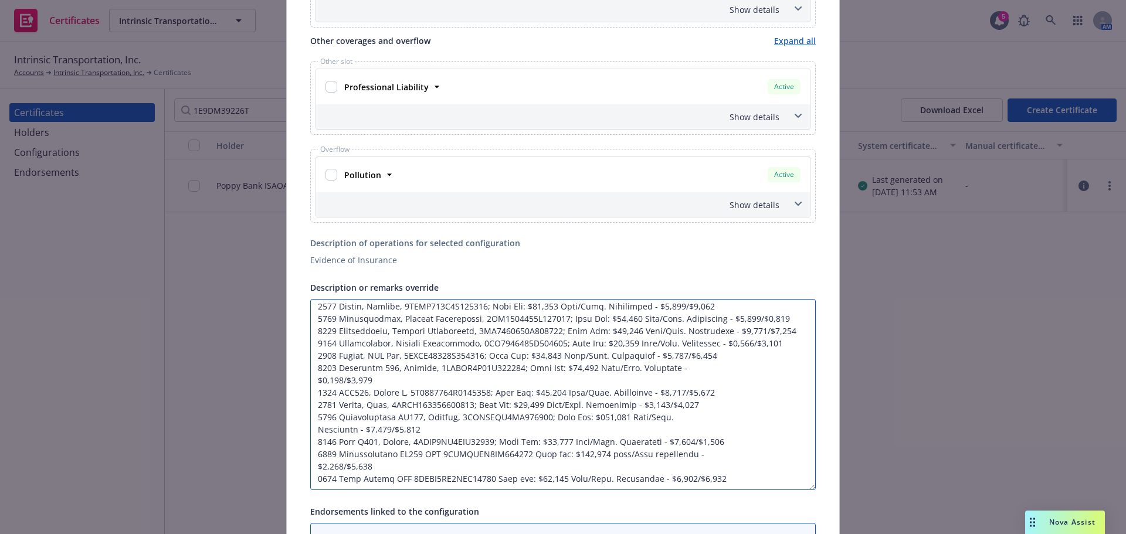
scroll to position [213, 0]
drag, startPoint x: 591, startPoint y: 454, endPoint x: 643, endPoint y: 466, distance: 53.5
click at [643, 466] on textarea "Description or remarks override" at bounding box center [563, 394] width 506 height 191
paste textarea "Comp/Coll. Deductible - $2,000/$2"
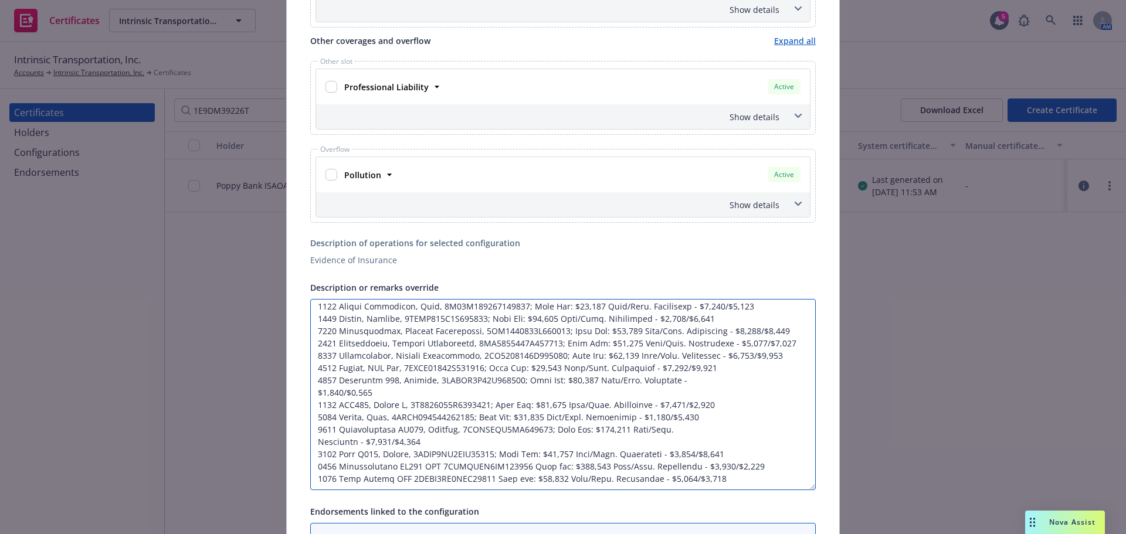
scroll to position [201, 0]
click at [690, 466] on textarea "Description or remarks override" at bounding box center [563, 394] width 506 height 191
drag, startPoint x: 739, startPoint y: 464, endPoint x: 637, endPoint y: 467, distance: 102.1
click at [637, 467] on textarea "Description or remarks override" at bounding box center [563, 394] width 506 height 191
drag, startPoint x: 656, startPoint y: 430, endPoint x: 687, endPoint y: 442, distance: 33.6
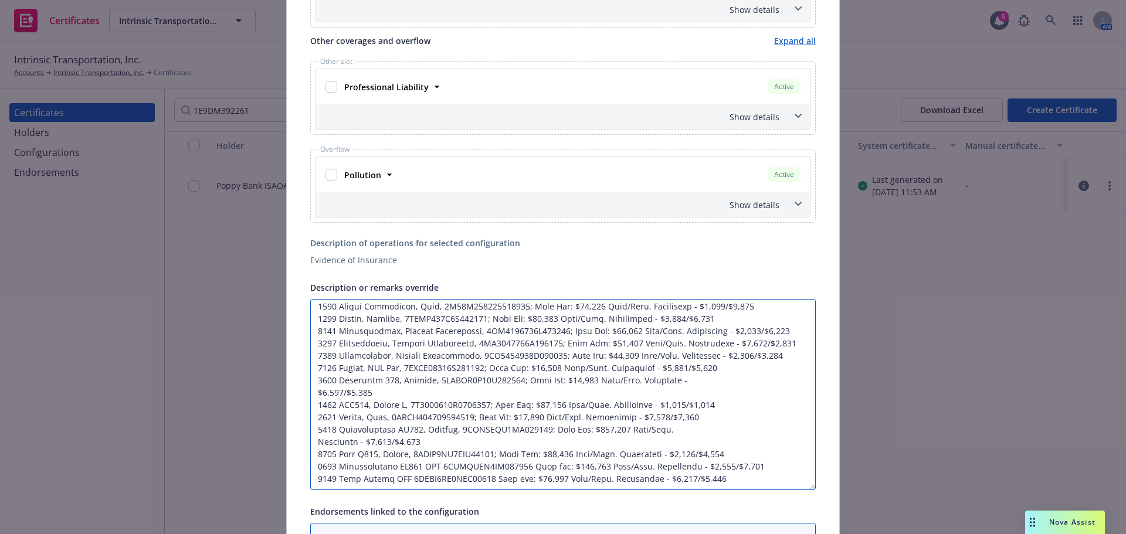
click at [687, 442] on textarea "Description or remarks override" at bounding box center [563, 394] width 506 height 191
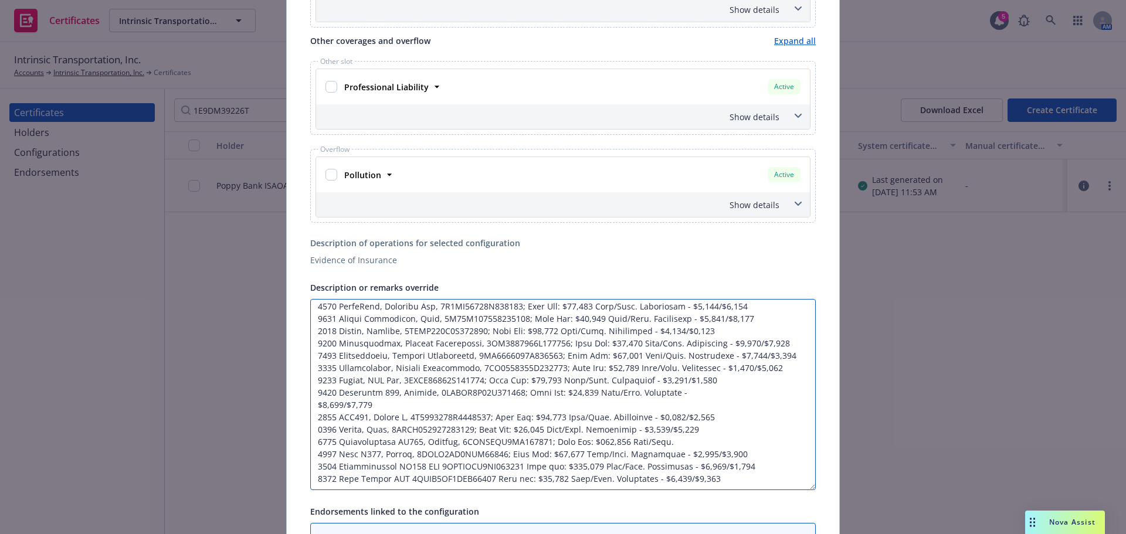
scroll to position [189, 0]
paste textarea "Deductible - $3,000/$3,000"
drag, startPoint x: 629, startPoint y: 392, endPoint x: 654, endPoint y: 401, distance: 27.3
click at [654, 401] on textarea "Description or remarks override" at bounding box center [563, 394] width 506 height 191
paste textarea "tible -"
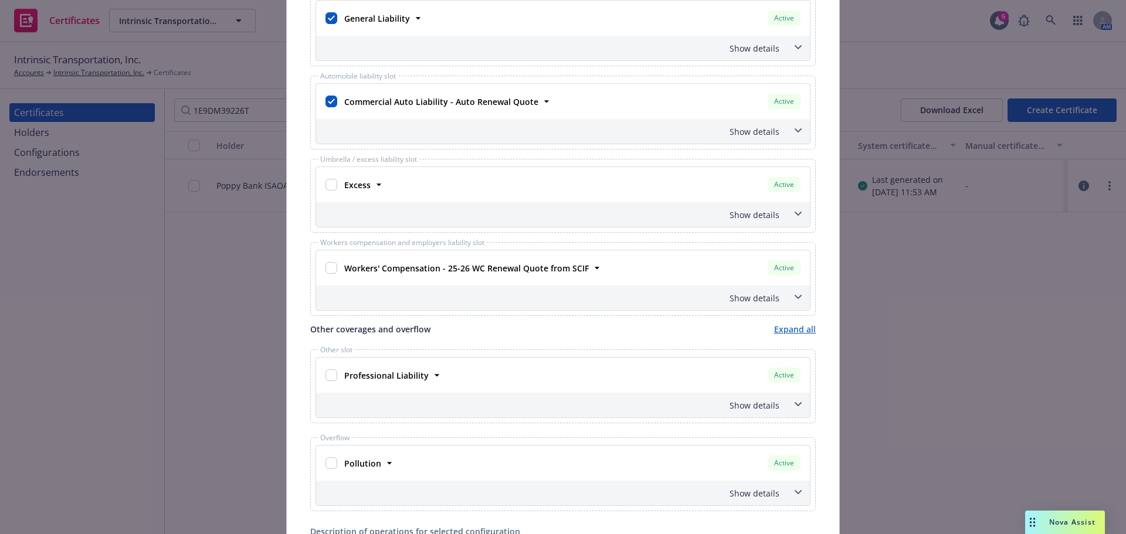
scroll to position [0, 0]
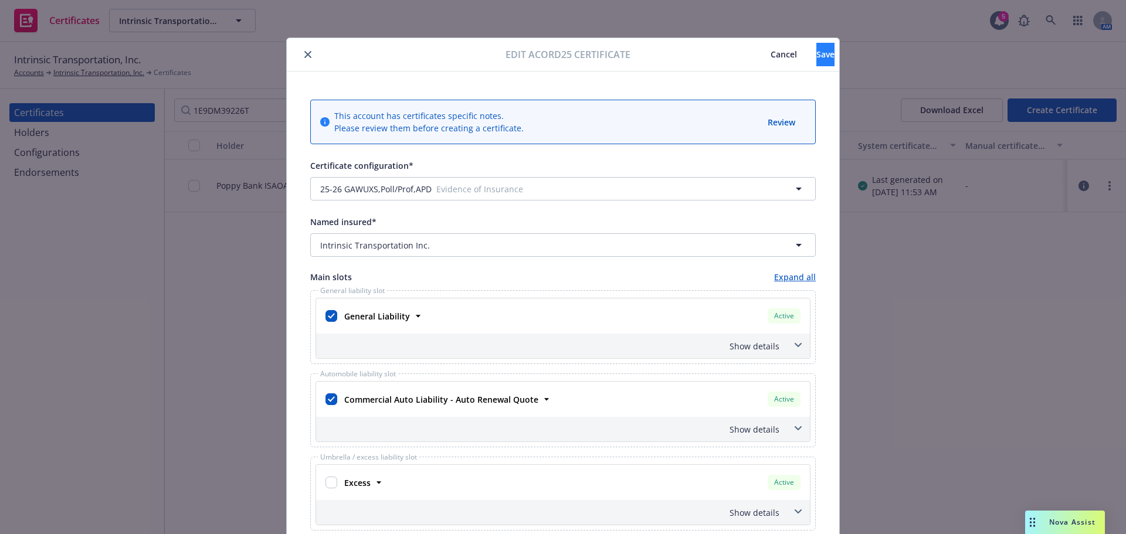
type textarea "Auto Physical Damage: Comp/Collision Ded: per schedule Re: Loans 0180024805, 01…"
click at [816, 58] on button "Save" at bounding box center [825, 54] width 18 height 23
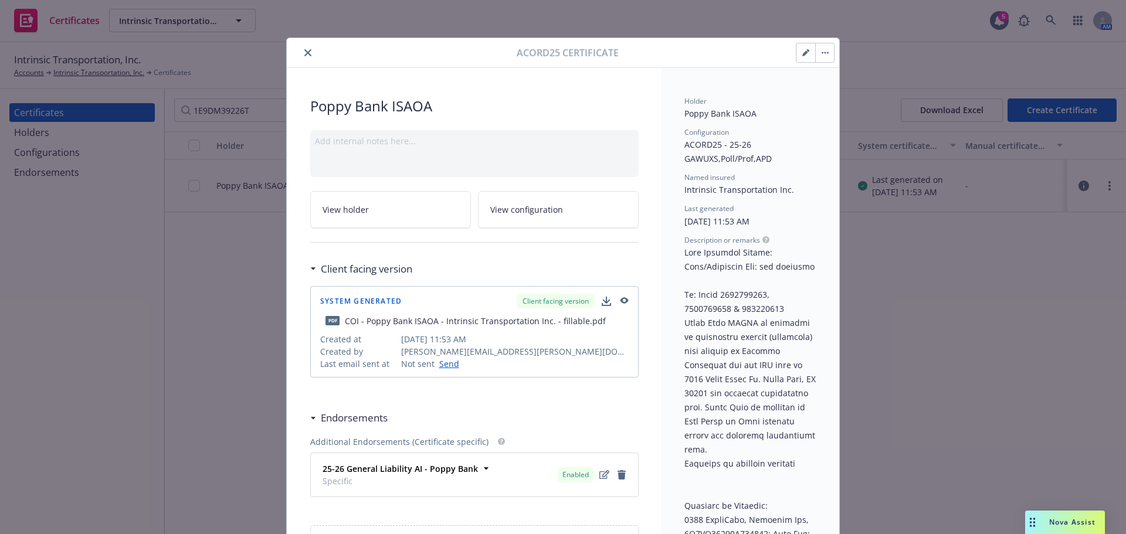
click at [820, 59] on button "button" at bounding box center [824, 52] width 19 height 19
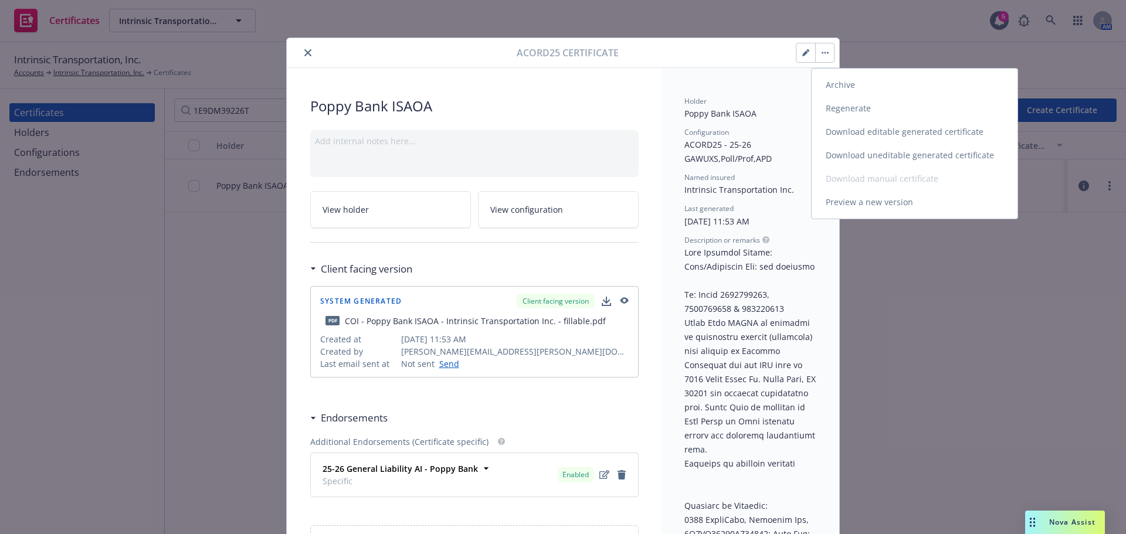
click at [832, 107] on link "Regenerate" at bounding box center [915, 108] width 206 height 23
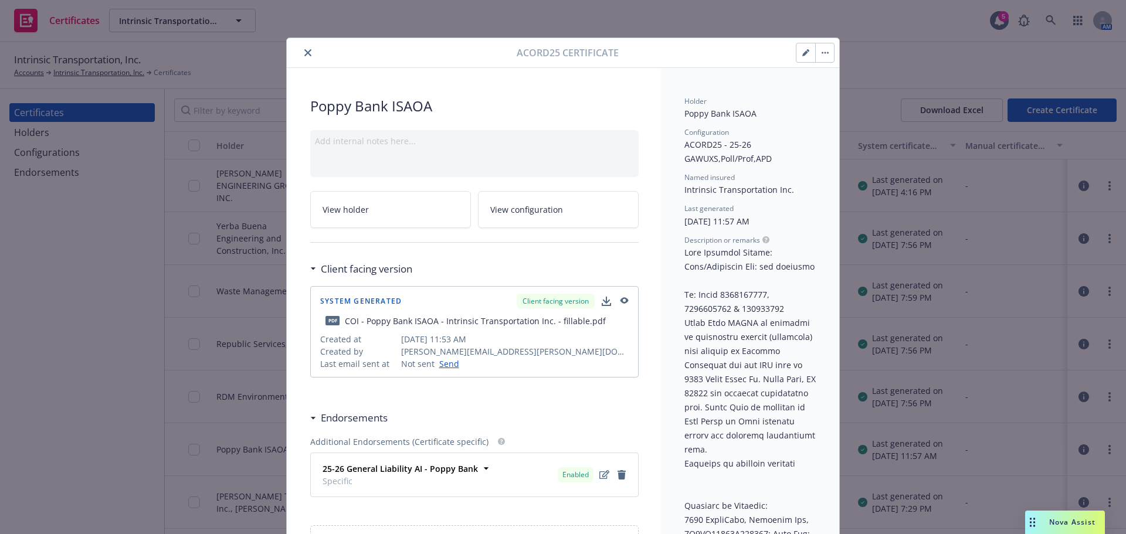
click at [817, 56] on button "button" at bounding box center [824, 52] width 19 height 19
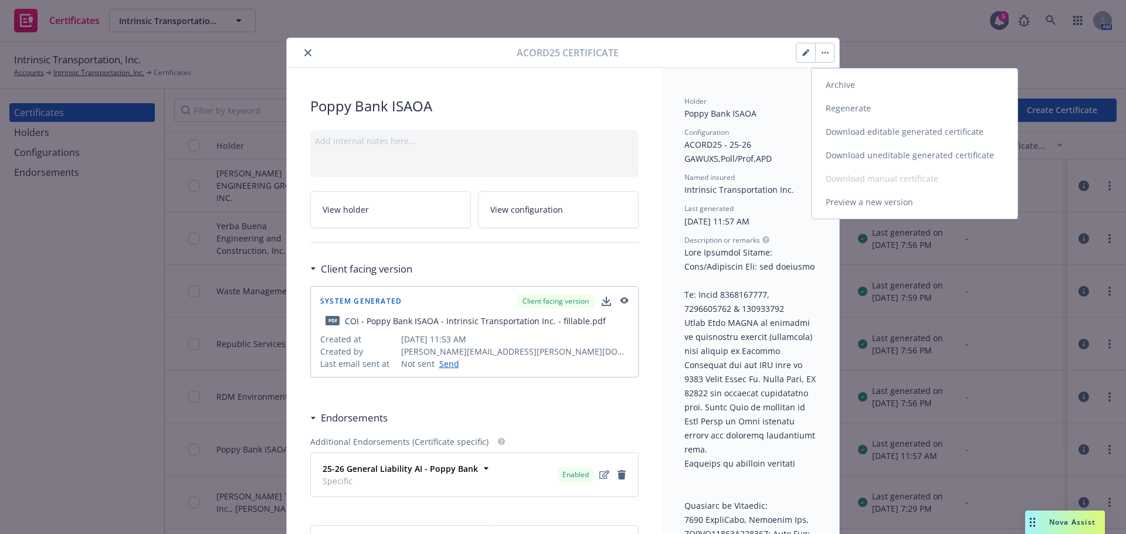
click at [881, 160] on link "Download uneditable generated certificate" at bounding box center [915, 155] width 206 height 23
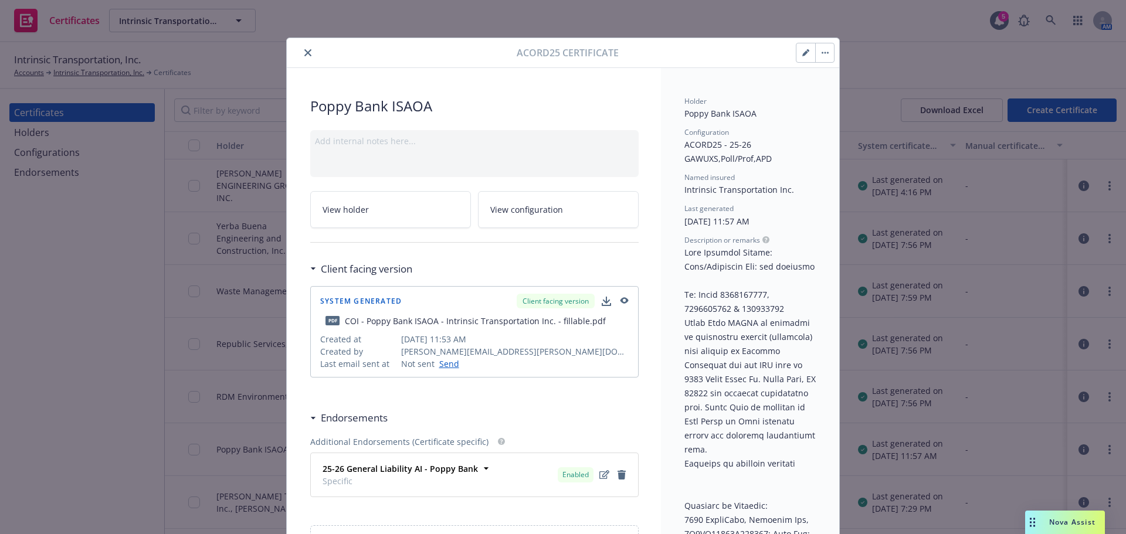
click at [304, 52] on icon "close" at bounding box center [307, 52] width 7 height 7
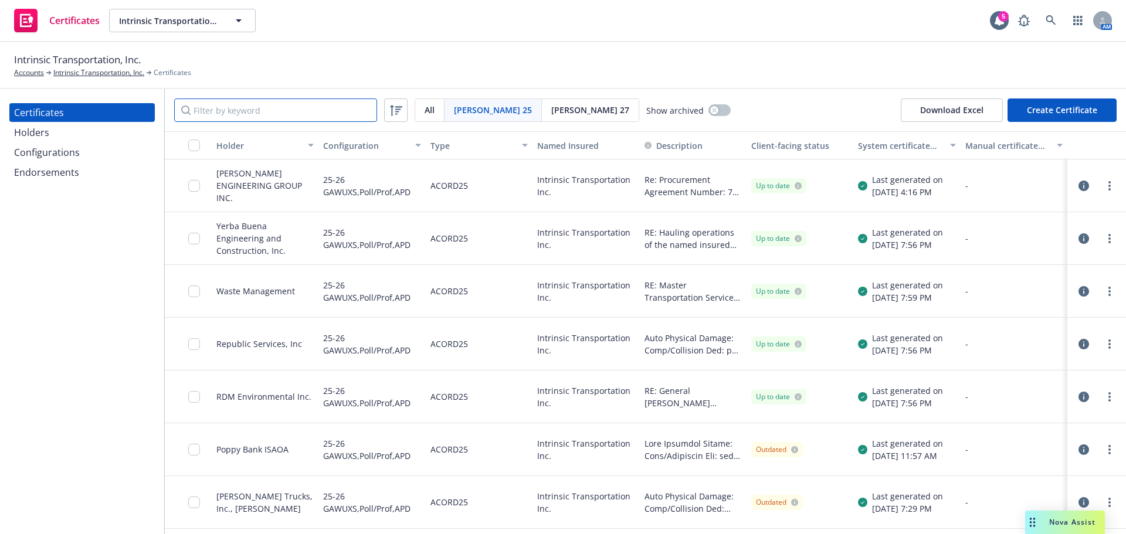
click at [267, 112] on input "Filter by keyword" at bounding box center [275, 110] width 203 height 23
paste input "Deductible - $3,000/$3,000"
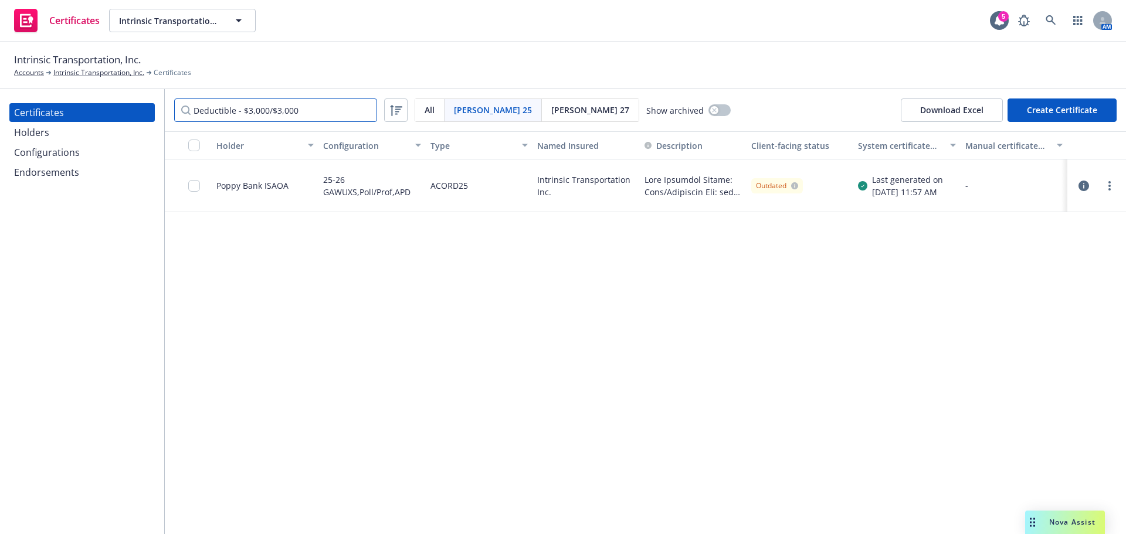
type input "Deductible - $3,000/$3,000"
click at [193, 185] on input "checkbox" at bounding box center [194, 186] width 12 height 12
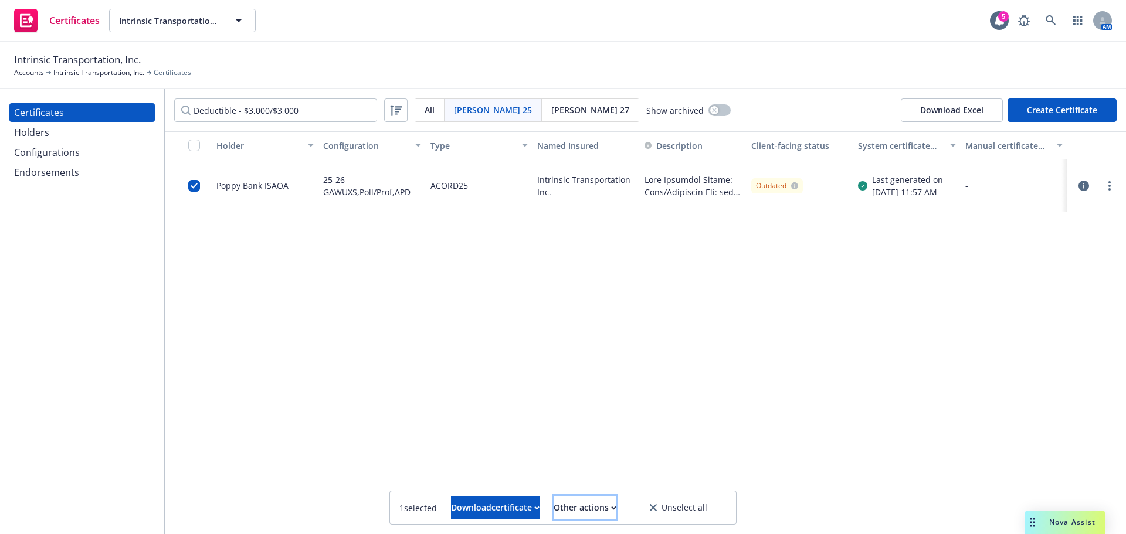
click at [589, 510] on div "Other actions" at bounding box center [585, 508] width 63 height 22
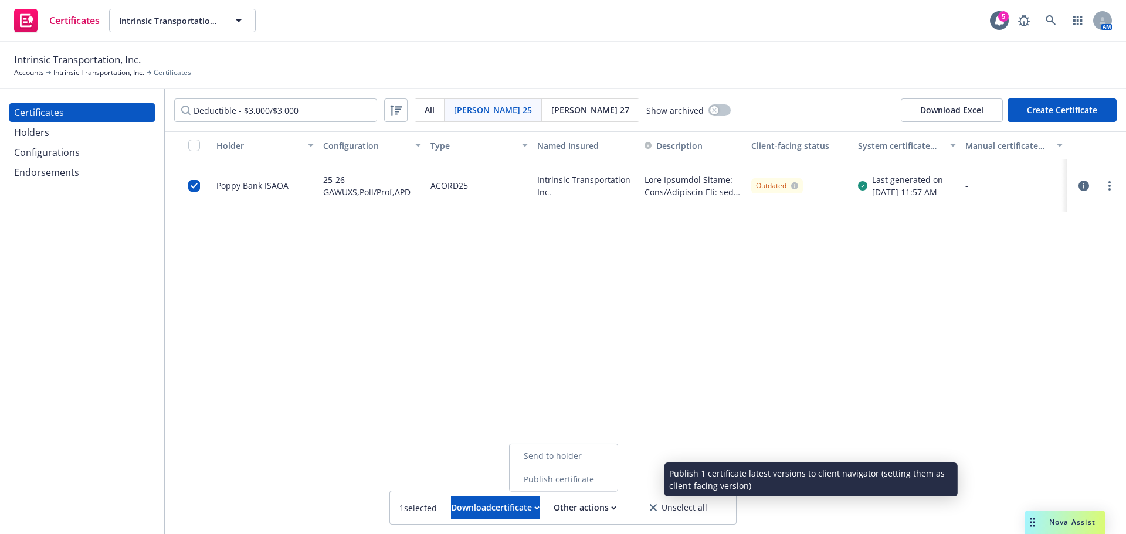
click at [582, 488] on link "Publish certificate" at bounding box center [564, 479] width 108 height 23
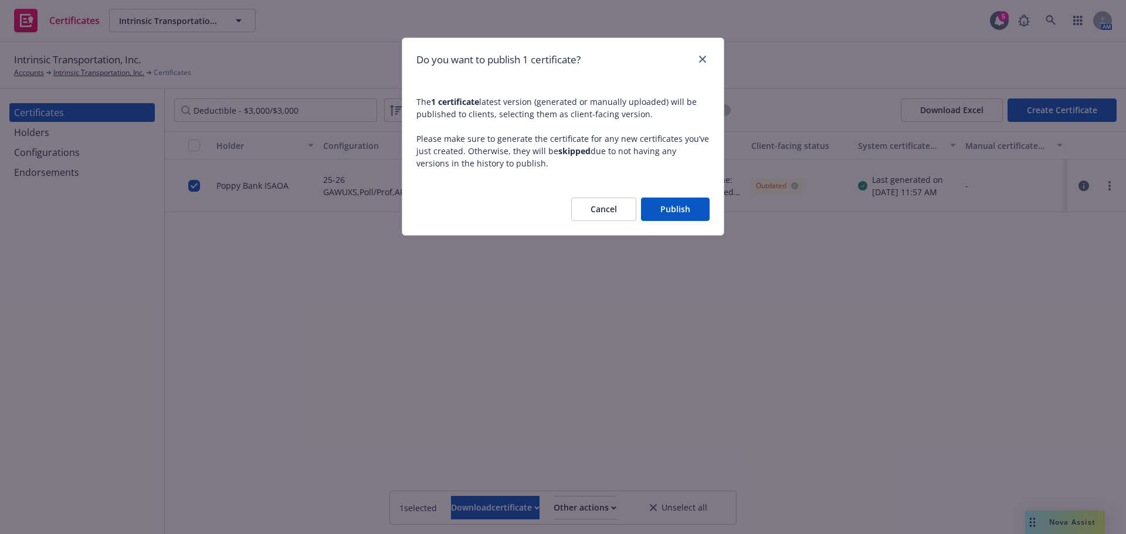
click at [656, 212] on button "Publish" at bounding box center [675, 209] width 69 height 23
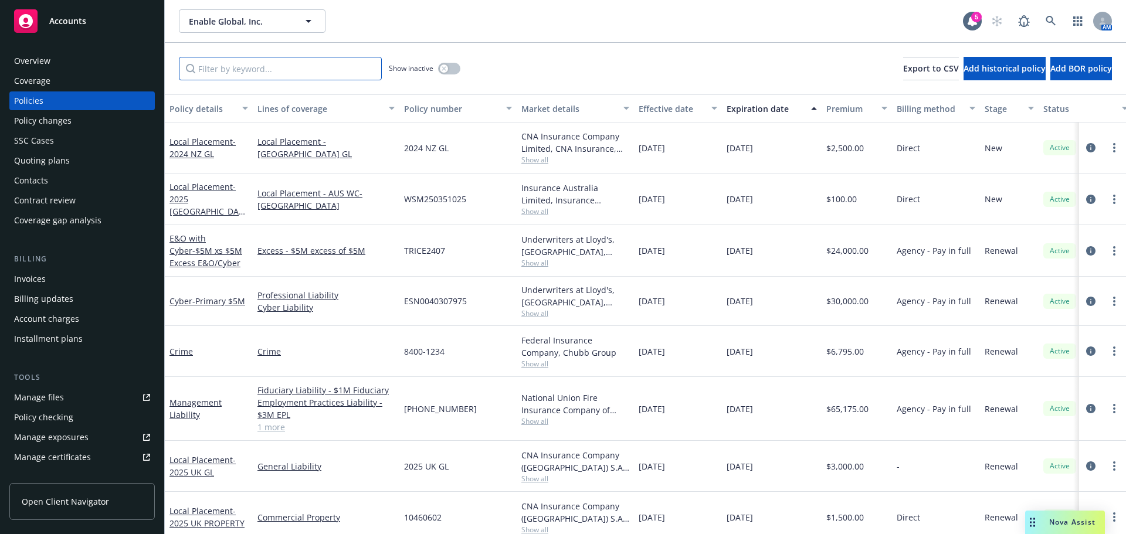
click at [286, 69] on input "Filter by keyword..." at bounding box center [280, 68] width 203 height 23
paste input "10460602"
type input "10460602"
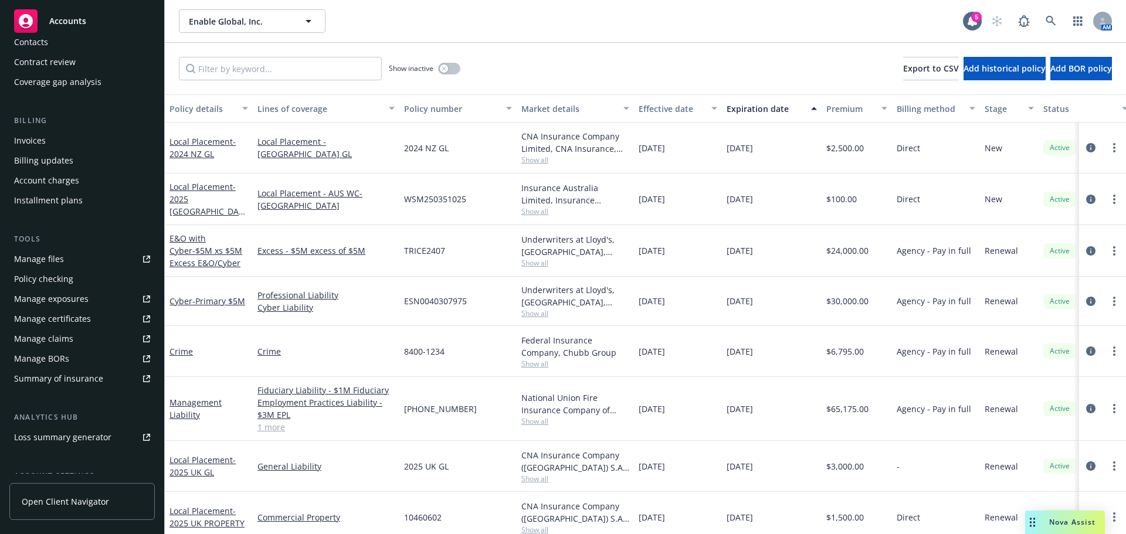
scroll to position [176, 0]
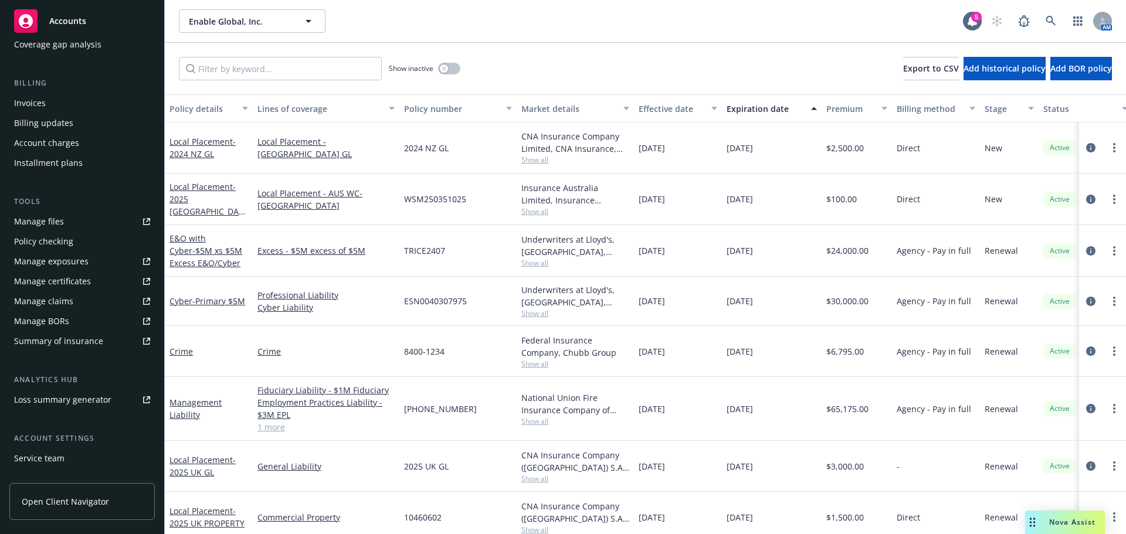
click at [42, 462] on div "Service team" at bounding box center [39, 458] width 50 height 19
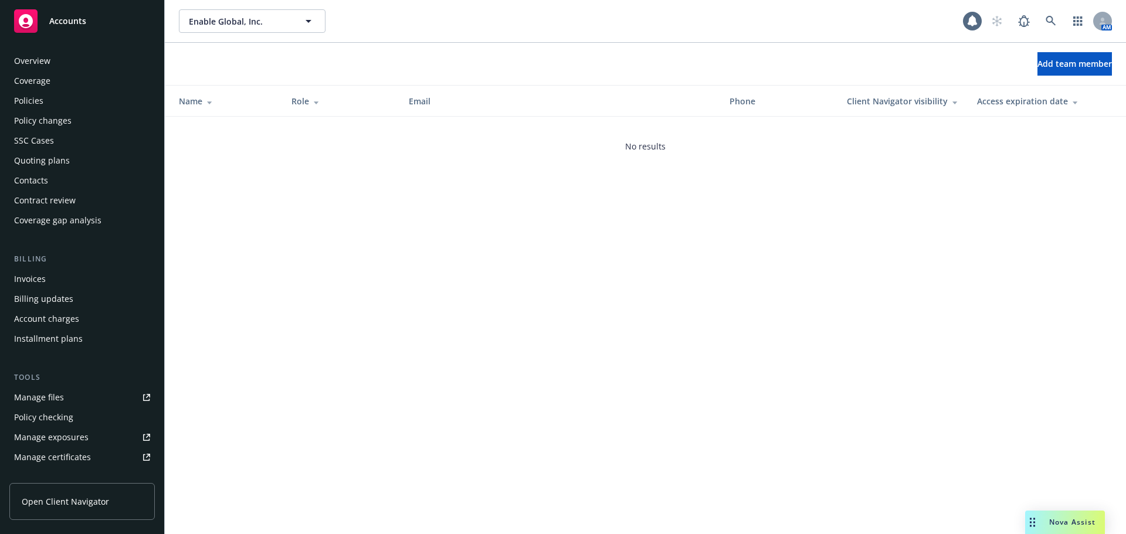
scroll to position [250, 0]
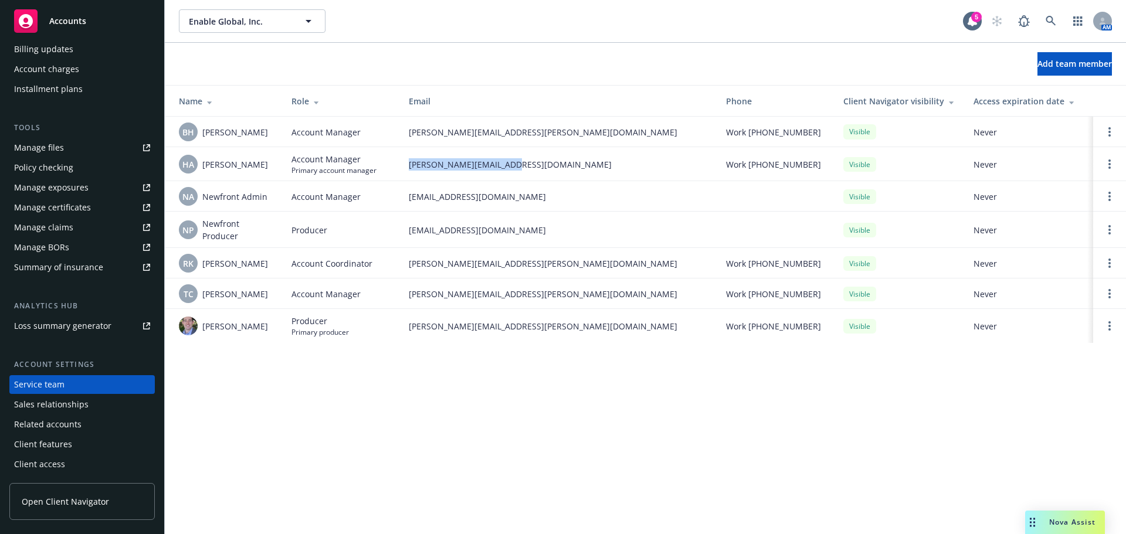
drag, startPoint x: 528, startPoint y: 166, endPoint x: 376, endPoint y: 169, distance: 151.9
click at [376, 169] on tr "HA [PERSON_NAME] Account Manager Primary account manager [PERSON_NAME][EMAIL_AD…" at bounding box center [645, 164] width 961 height 34
copy tr "[PERSON_NAME][EMAIL_ADDRESS][DOMAIN_NAME]"
drag, startPoint x: 538, startPoint y: 264, endPoint x: 404, endPoint y: 270, distance: 134.4
click at [404, 270] on td "[PERSON_NAME][EMAIL_ADDRESS][PERSON_NAME][DOMAIN_NAME]" at bounding box center [557, 263] width 317 height 30
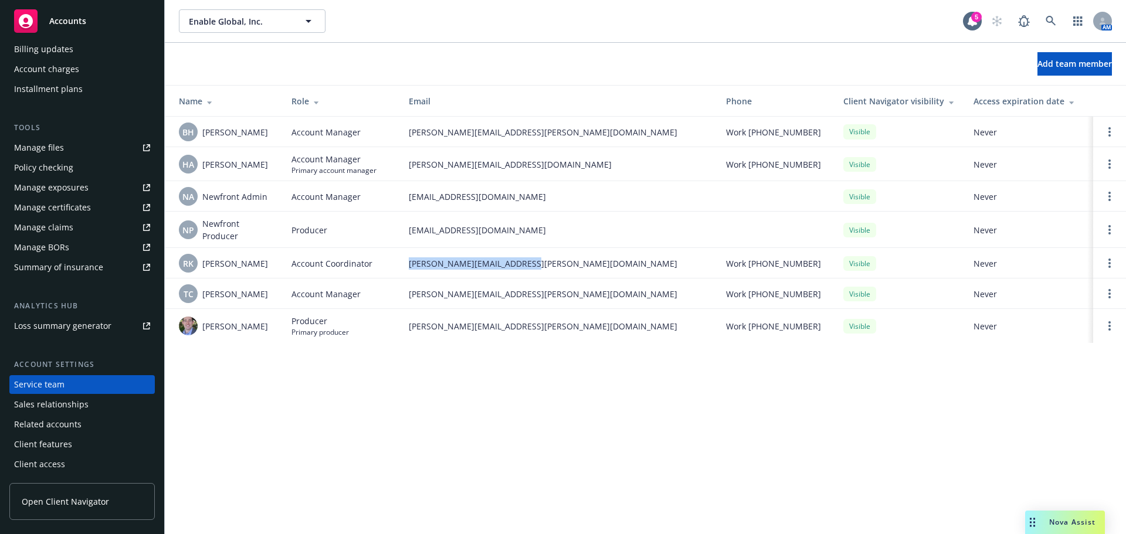
copy span "[PERSON_NAME][EMAIL_ADDRESS][PERSON_NAME][DOMAIN_NAME]"
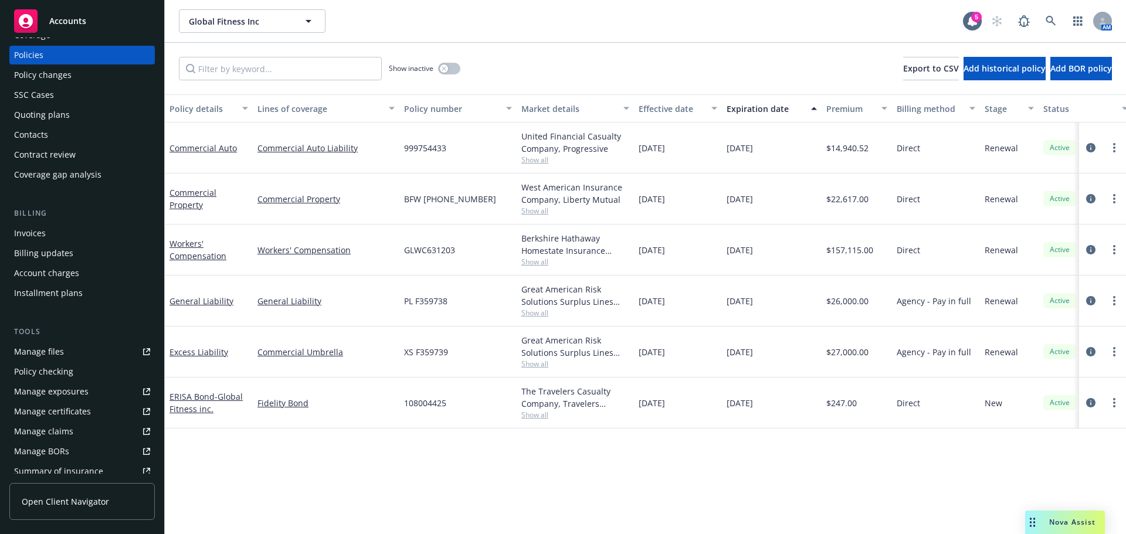
scroll to position [59, 0]
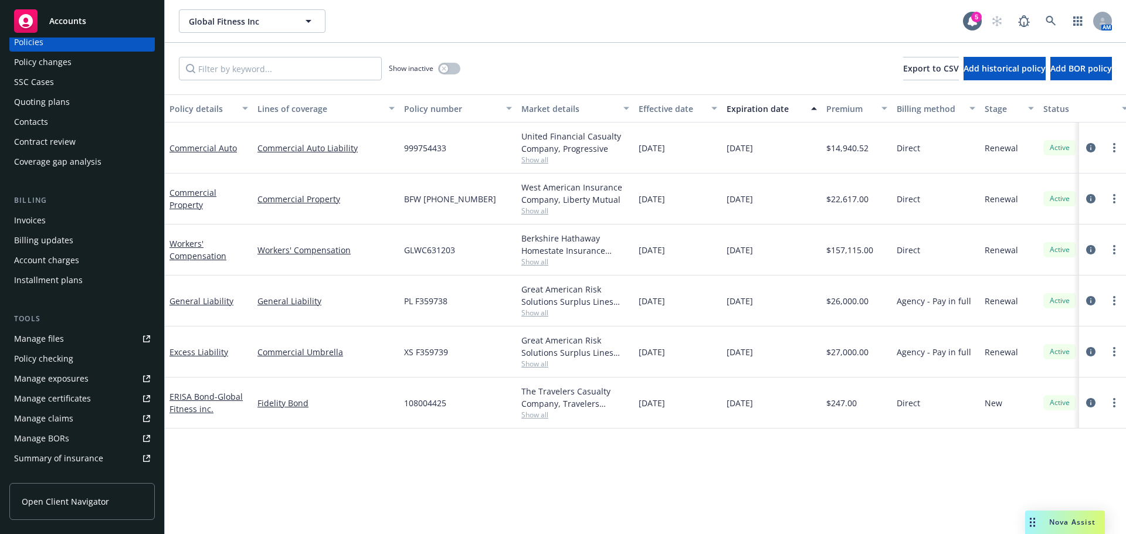
click at [66, 400] on div "Manage certificates" at bounding box center [52, 398] width 77 height 19
click at [1093, 300] on icon "circleInformation" at bounding box center [1090, 300] width 9 height 9
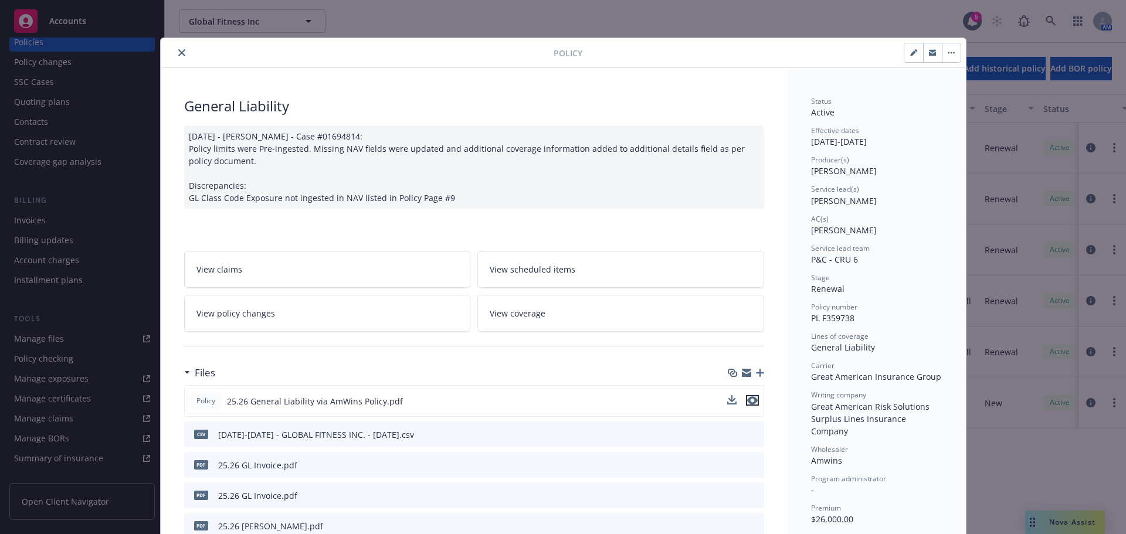
click at [747, 403] on icon "preview file" at bounding box center [752, 400] width 11 height 8
click at [175, 57] on button "close" at bounding box center [182, 53] width 14 height 14
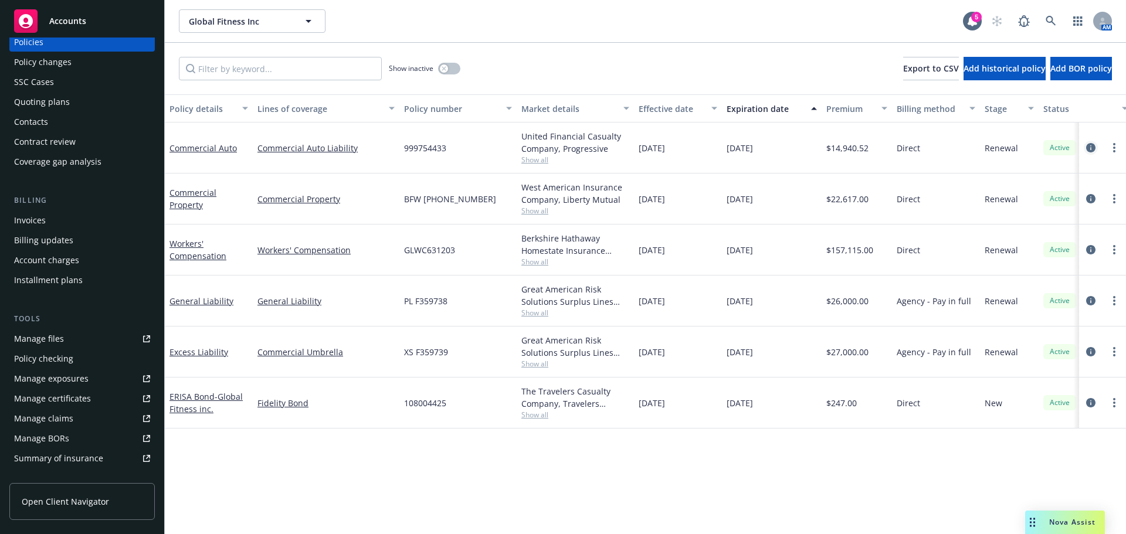
click at [1090, 148] on icon "circleInformation" at bounding box center [1090, 147] width 9 height 9
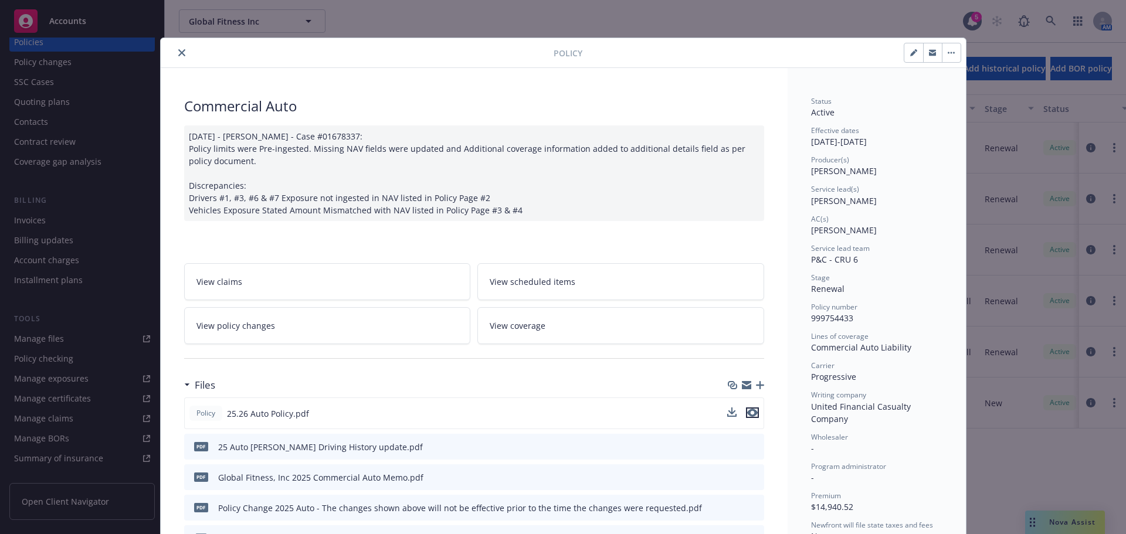
click at [751, 412] on icon "preview file" at bounding box center [752, 413] width 11 height 8
click at [179, 56] on icon "close" at bounding box center [181, 52] width 7 height 7
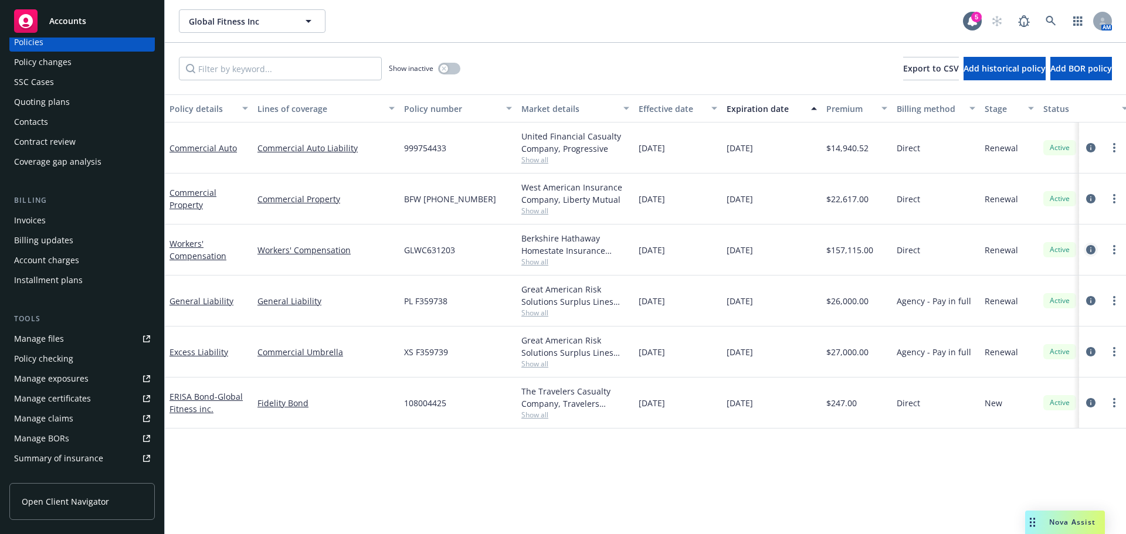
click at [1089, 249] on icon "circleInformation" at bounding box center [1090, 249] width 9 height 9
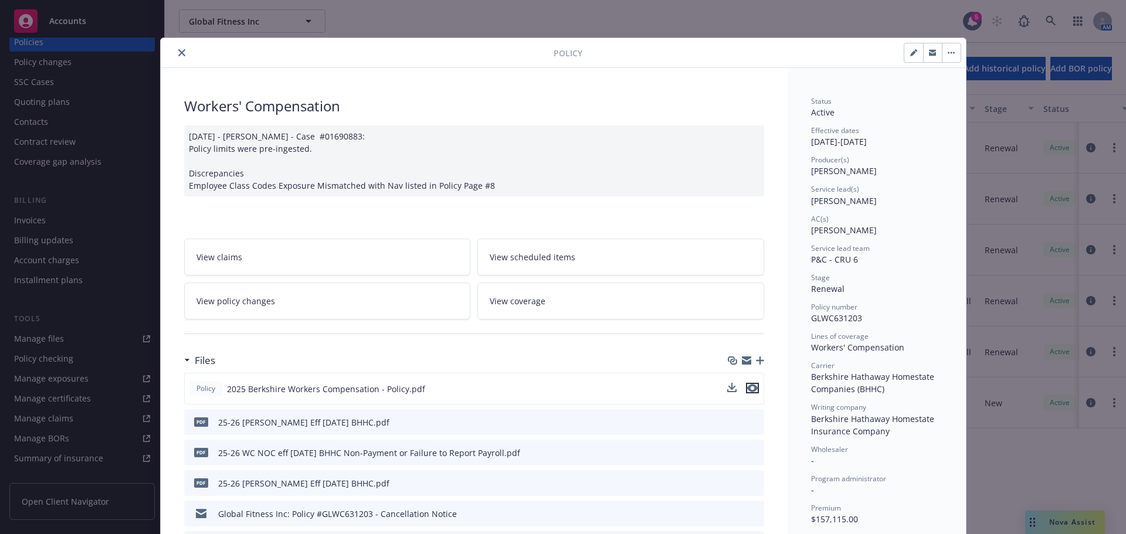
click at [750, 391] on icon "preview file" at bounding box center [752, 388] width 11 height 8
click at [178, 52] on icon "close" at bounding box center [181, 52] width 7 height 7
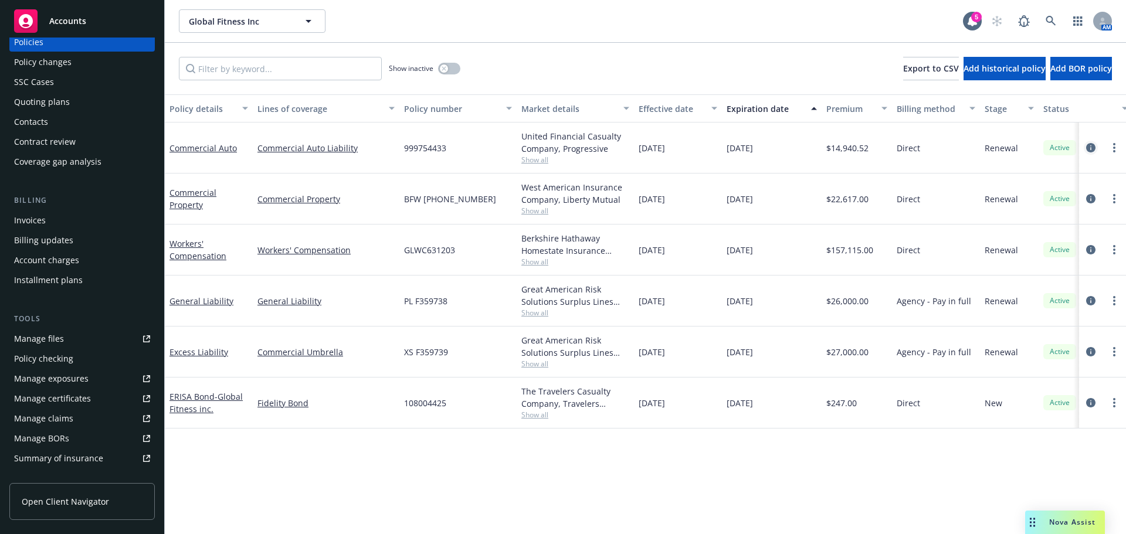
click at [1095, 148] on icon "circleInformation" at bounding box center [1090, 147] width 9 height 9
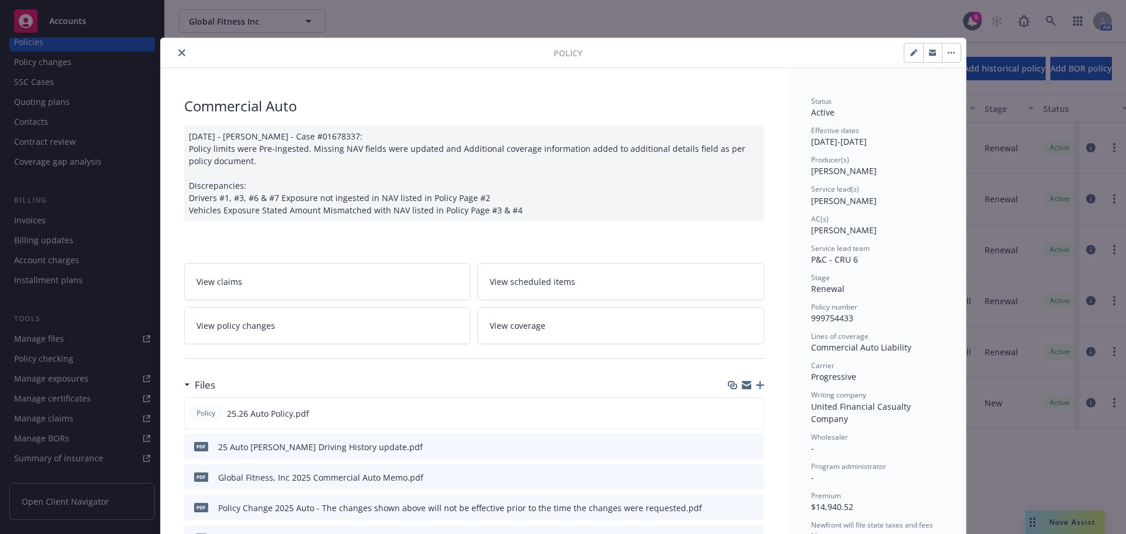
scroll to position [35, 0]
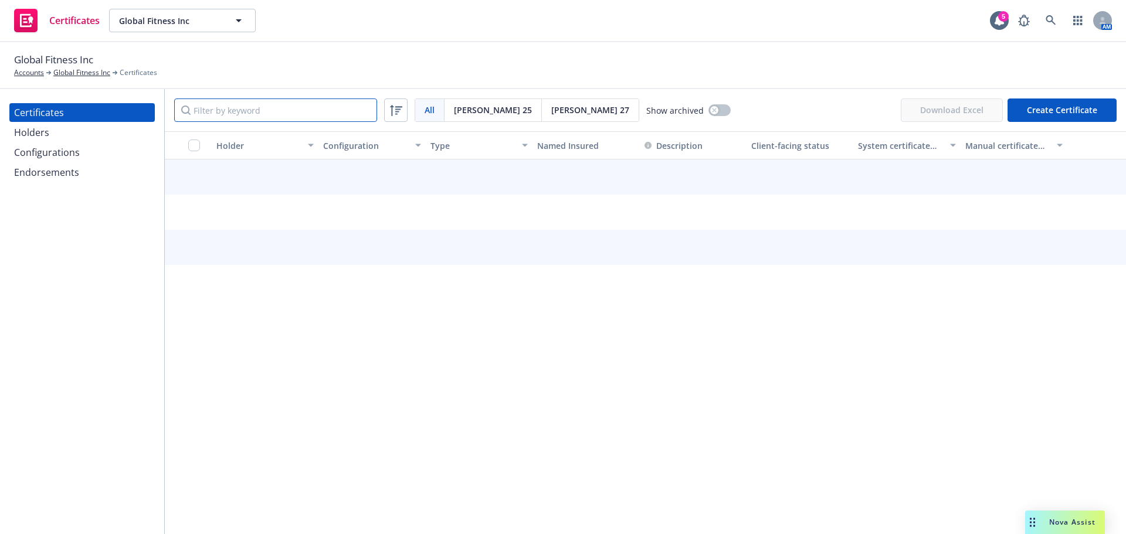
click at [250, 113] on input "Filter by keyword" at bounding box center [275, 110] width 203 height 23
paste input "Willwork Global Event Services [STREET_ADDRESS]"
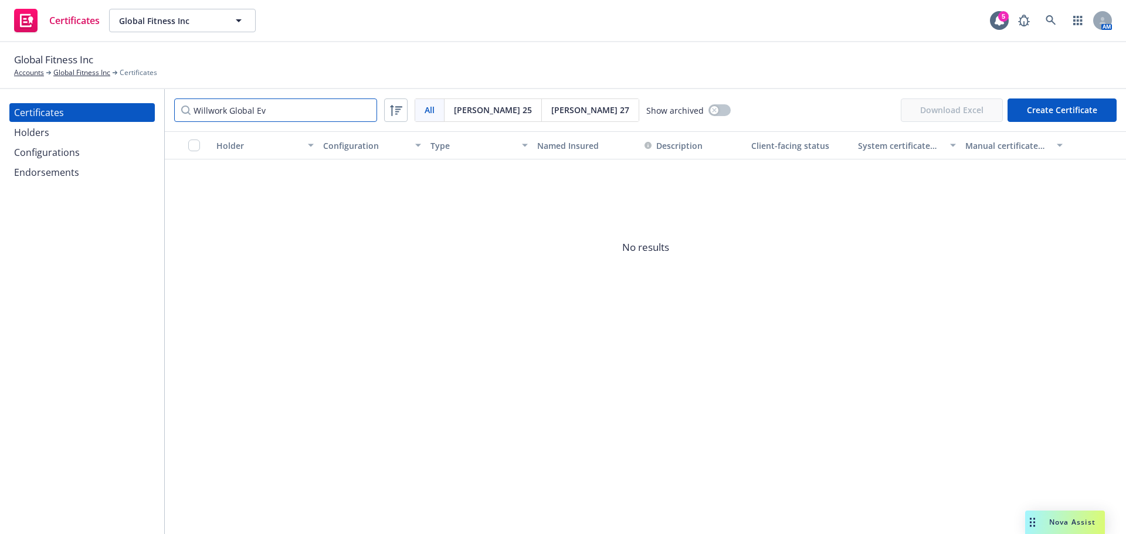
type input "Willwork Global Ev"
click at [77, 130] on div "Holders" at bounding box center [82, 132] width 136 height 19
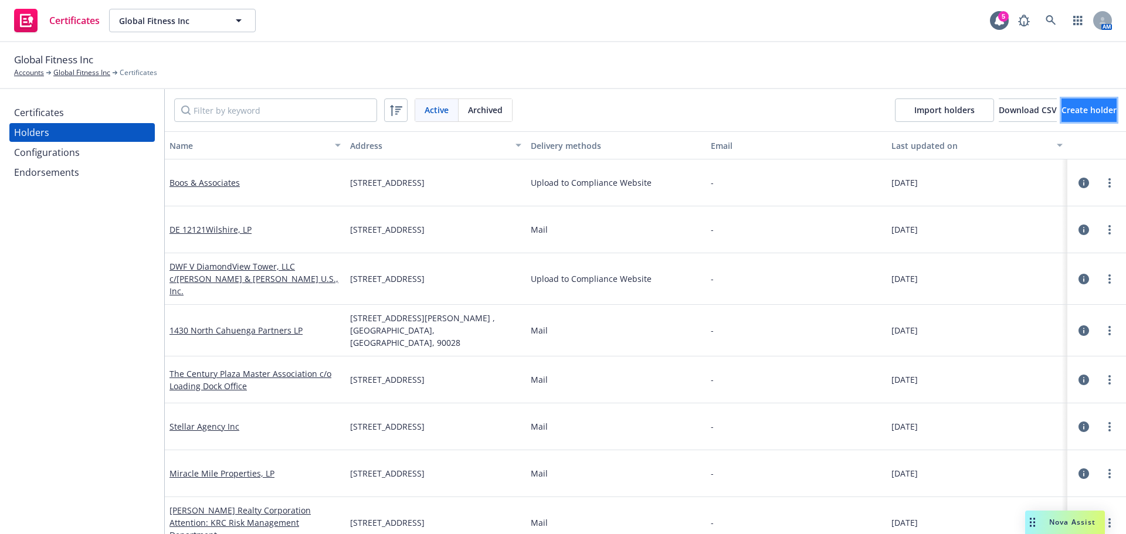
click at [1061, 111] on span "Create holder" at bounding box center [1088, 109] width 55 height 11
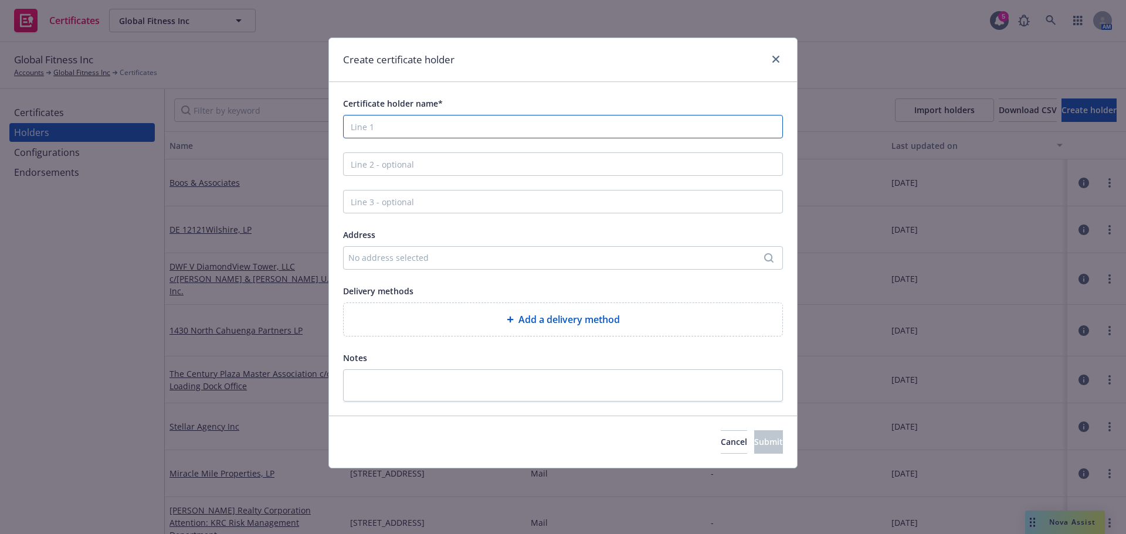
click at [385, 124] on input "Certificate holder name*" at bounding box center [563, 126] width 440 height 23
paste input "Willwork Global Event Services [STREET_ADDRESS]"
drag, startPoint x: 626, startPoint y: 124, endPoint x: 469, endPoint y: 126, distance: 157.2
click at [469, 126] on input "Willwork Global Event Services [STREET_ADDRESS]" at bounding box center [563, 126] width 440 height 23
type input "Willwork Global Event Services"
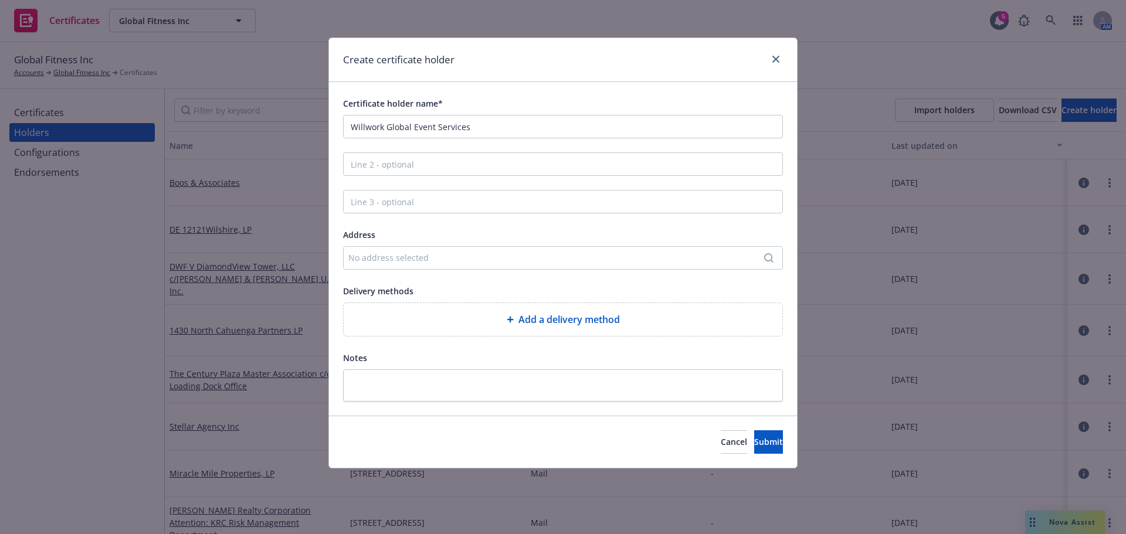
click at [473, 259] on div "No address selected" at bounding box center [557, 258] width 418 height 12
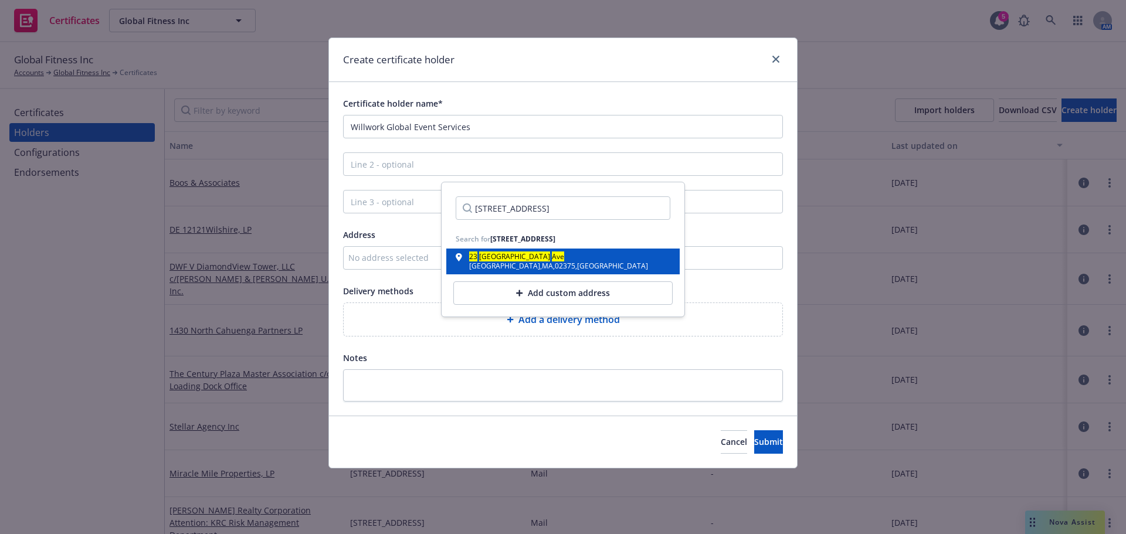
type input "[STREET_ADDRESS]"
click at [569, 259] on div "[STREET_ADDRESS]" at bounding box center [563, 261] width 215 height 16
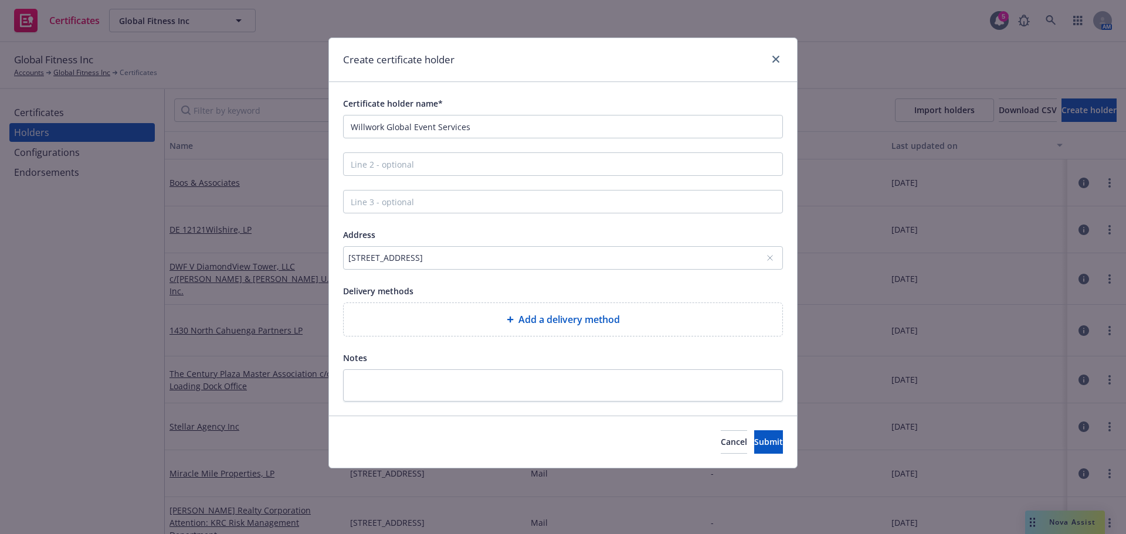
click at [487, 324] on div "Add a delivery method" at bounding box center [563, 320] width 420 height 14
select select "EMAIL"
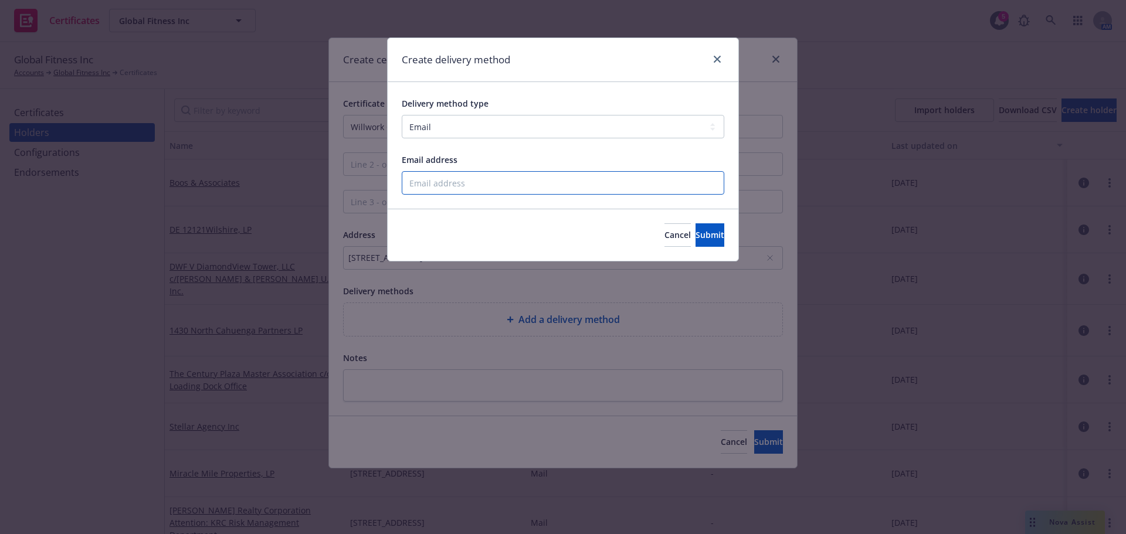
click at [486, 186] on input "Email address" at bounding box center [563, 182] width 323 height 23
paste input "Exh i bitorservices@wil![DOMAIN_NAME]"
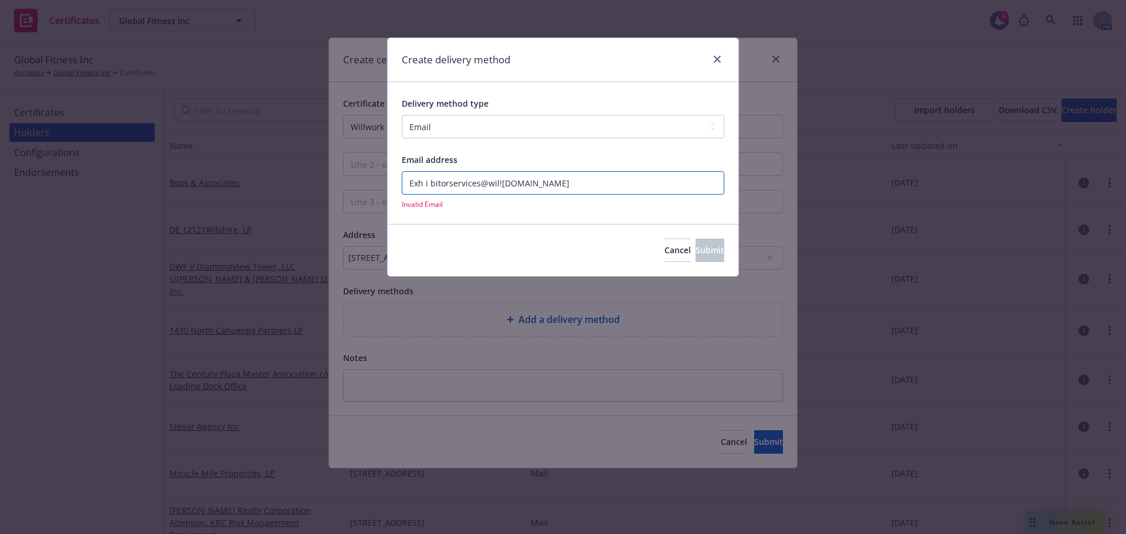
click at [425, 181] on input "Exh i bitorservices@wil!work.com" at bounding box center [563, 182] width 323 height 23
click at [496, 182] on input "Exhibitorservices@wil!work.com" at bounding box center [563, 182] width 323 height 23
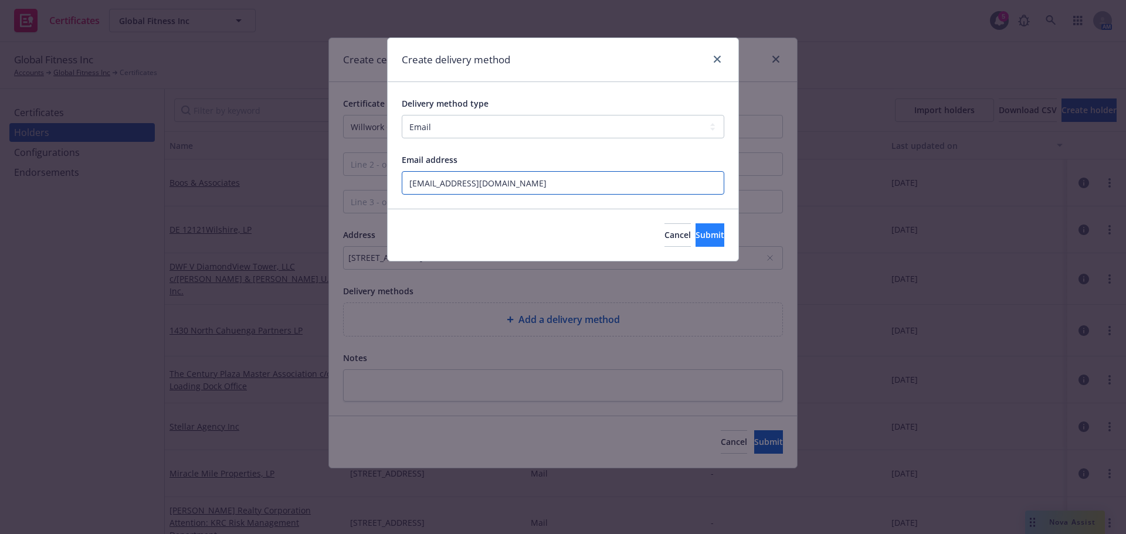
type input "Exhibitorservices@willwork.com"
click at [696, 234] on span "Submit" at bounding box center [710, 234] width 29 height 11
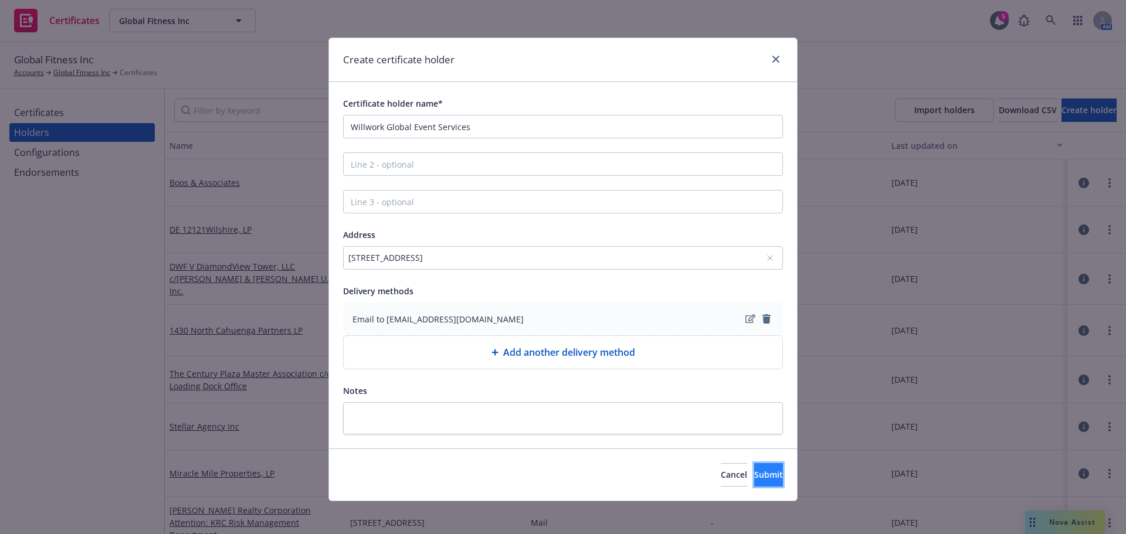
click at [754, 474] on span "Submit" at bounding box center [768, 474] width 29 height 11
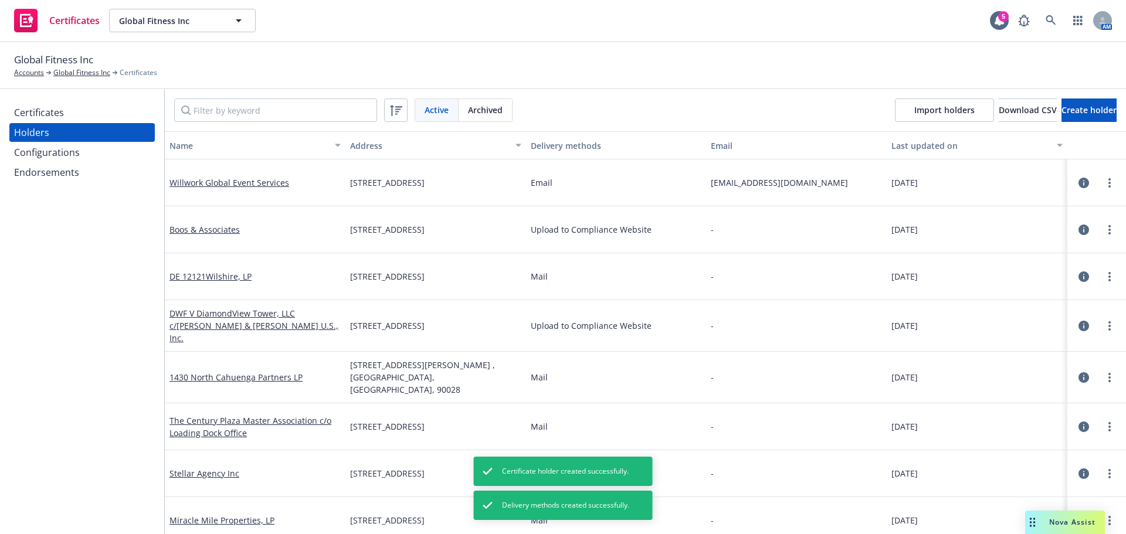
click at [66, 113] on div "Certificates" at bounding box center [82, 112] width 136 height 19
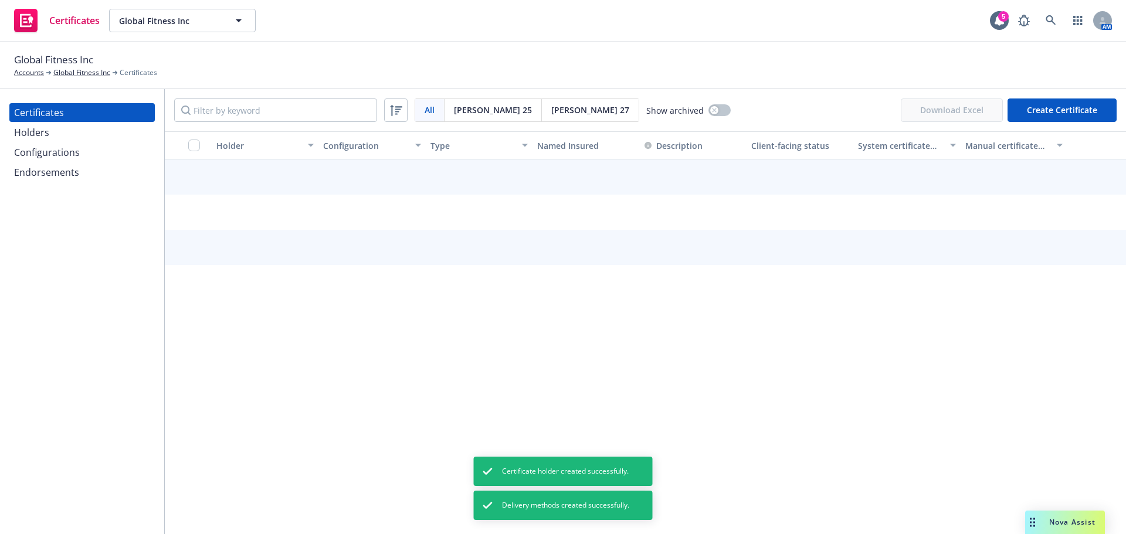
click at [1038, 117] on button "Create Certificate" at bounding box center [1061, 110] width 109 height 23
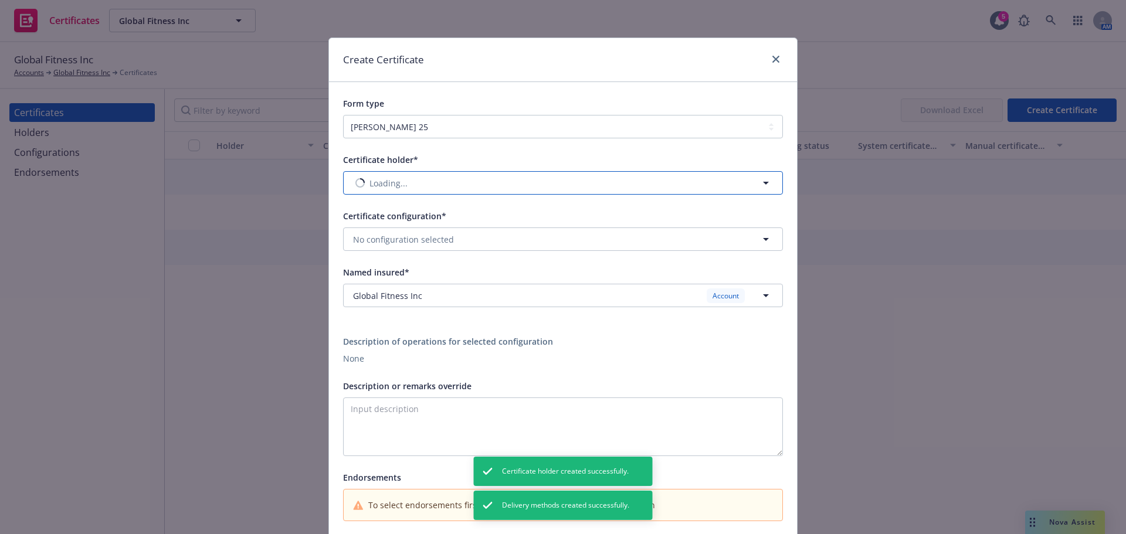
click at [436, 179] on button "Loading..." at bounding box center [563, 182] width 440 height 23
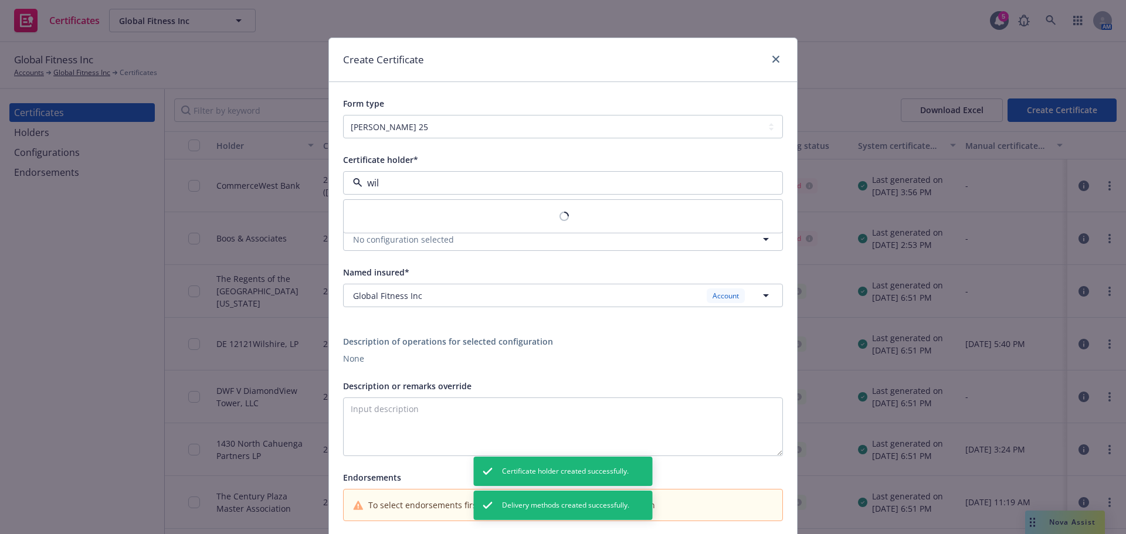
type input "will"
click at [451, 214] on strong "Willwork Global Event Services" at bounding box center [417, 216] width 122 height 11
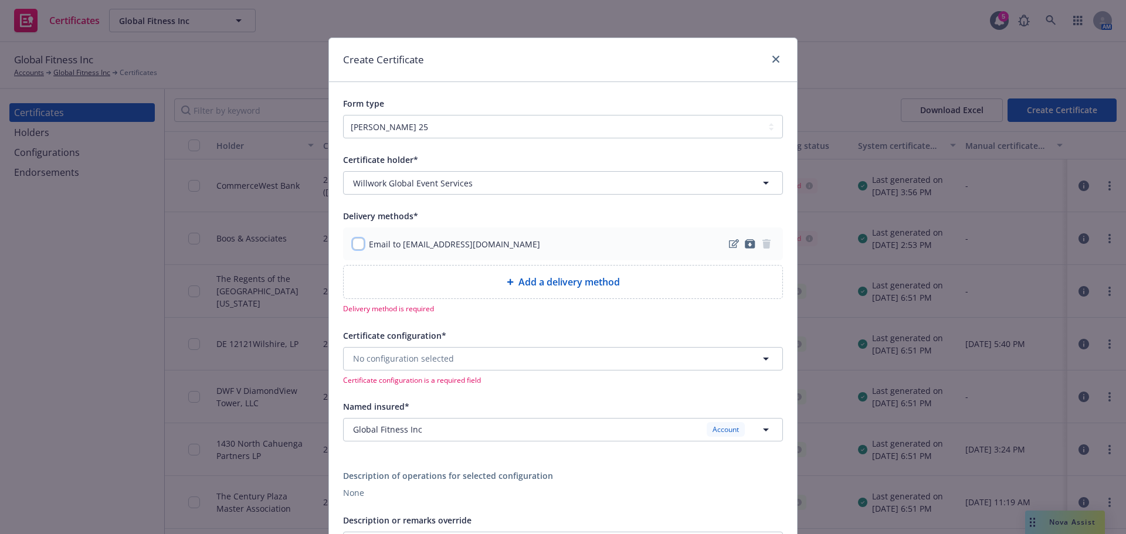
click at [355, 247] on input "checkbox" at bounding box center [358, 244] width 12 height 12
checkbox input "true"
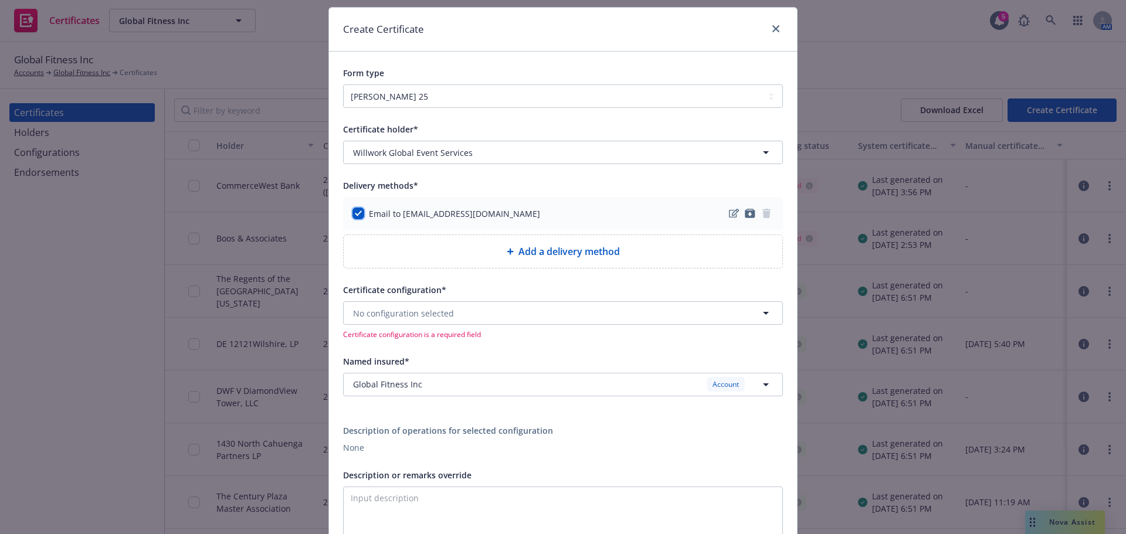
scroll to position [176, 0]
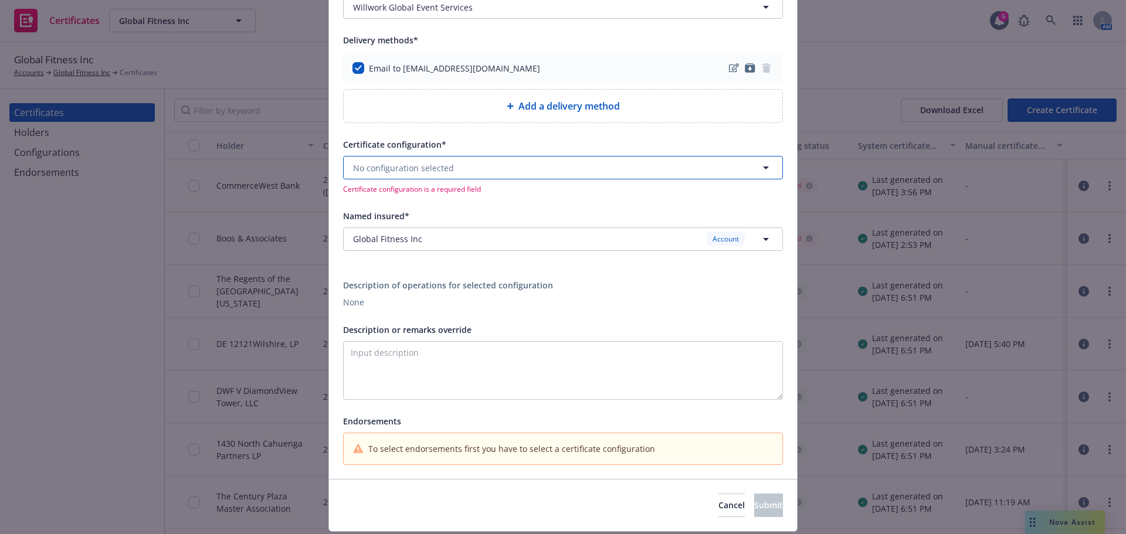
click at [431, 170] on span "No configuration selected" at bounding box center [403, 168] width 101 height 12
click at [470, 202] on span "25-26 GAWU" at bounding box center [421, 201] width 131 height 12
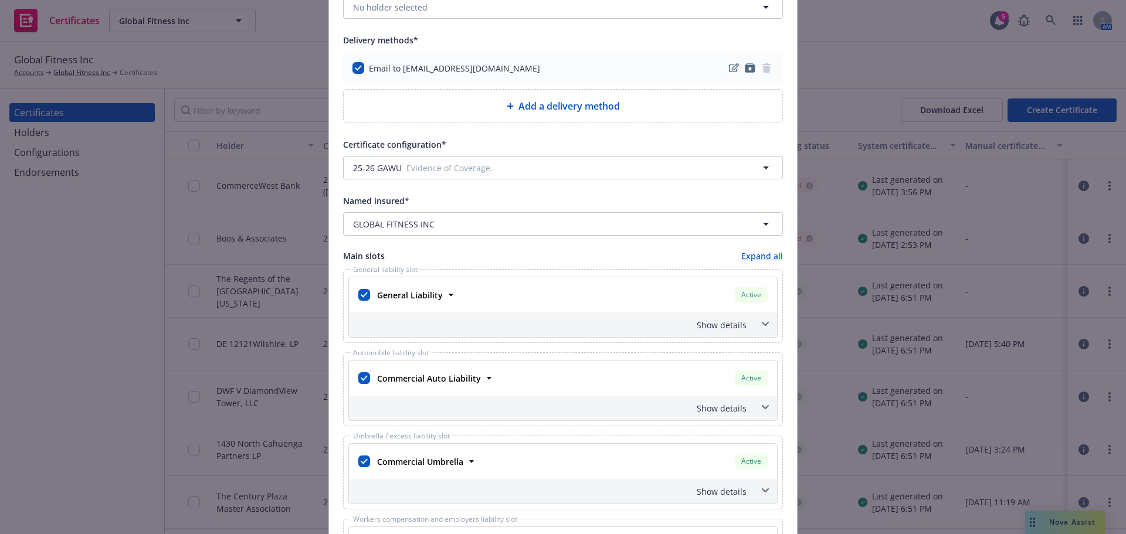
click at [737, 325] on div "Show details" at bounding box center [548, 325] width 395 height 12
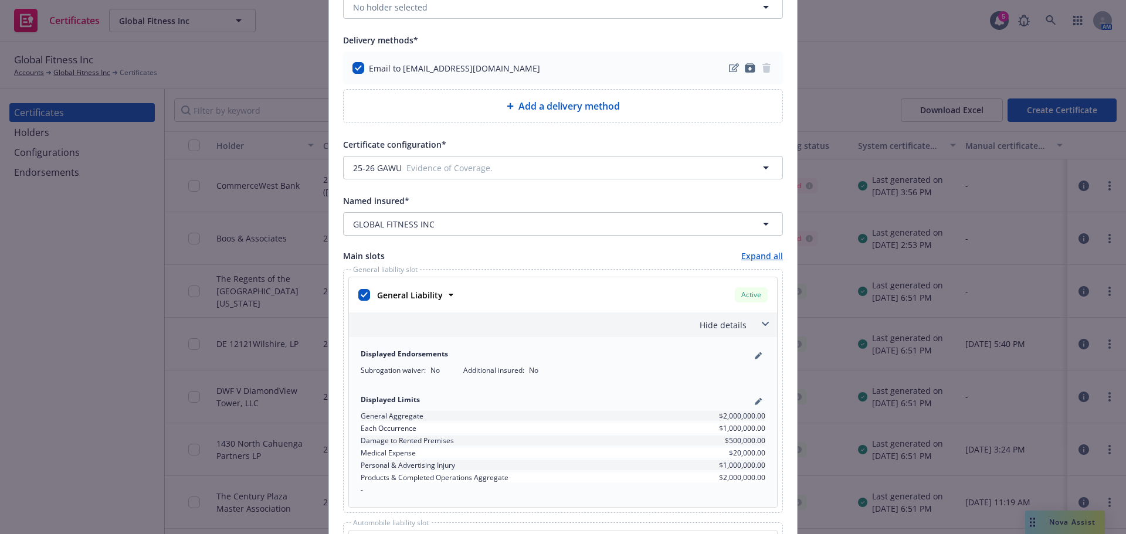
click at [662, 311] on div "General Liability Active Policy number PL F359738 Premium $26,000.00 Effective …" at bounding box center [563, 294] width 428 height 35
click at [662, 319] on div "Hide details" at bounding box center [548, 325] width 395 height 12
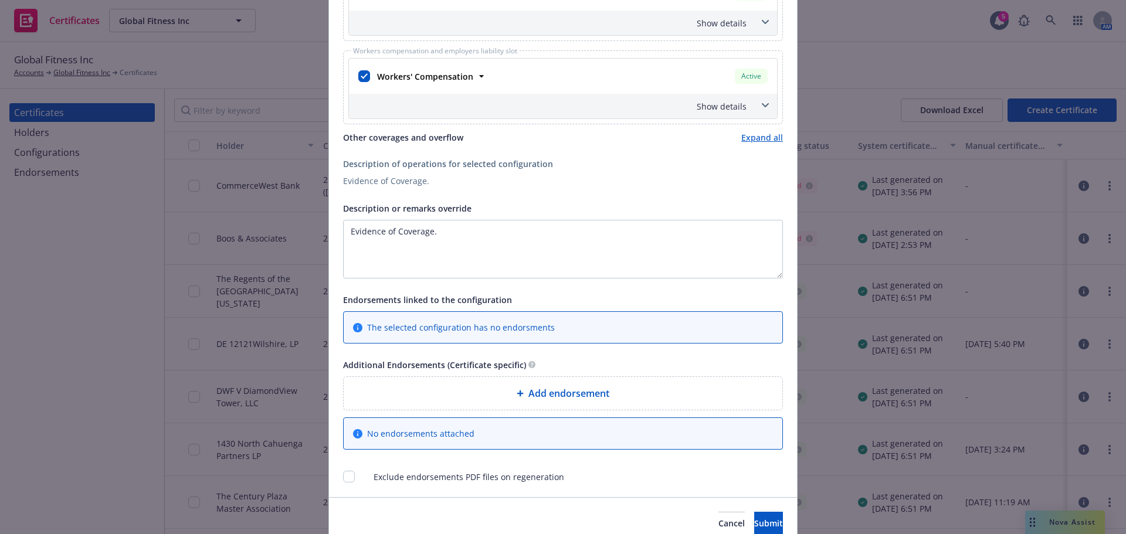
scroll to position [645, 0]
click at [487, 402] on div "Add endorsement" at bounding box center [563, 392] width 439 height 33
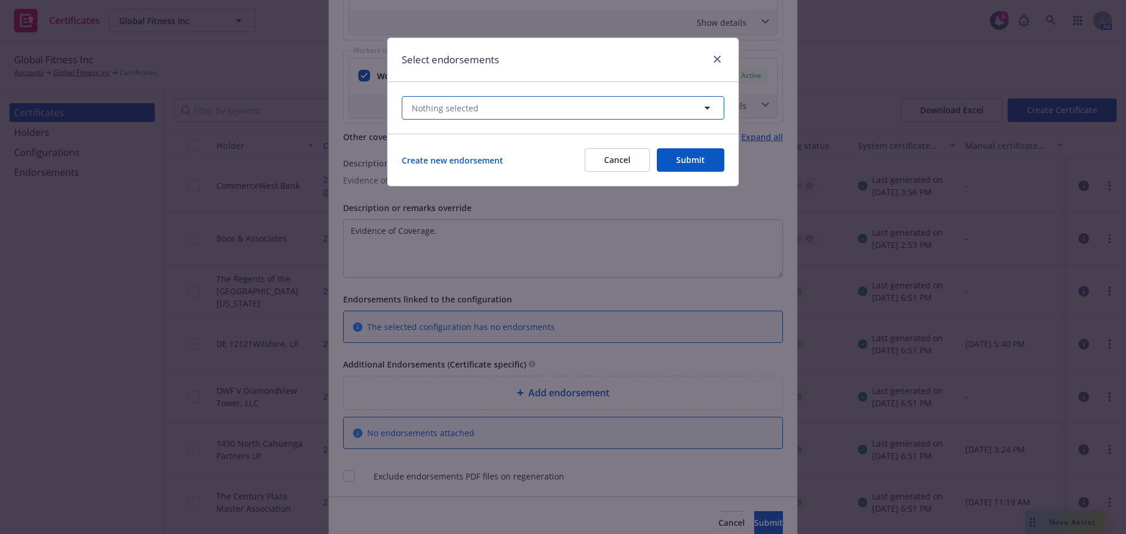
click at [430, 109] on span "Nothing selected" at bounding box center [445, 108] width 67 height 12
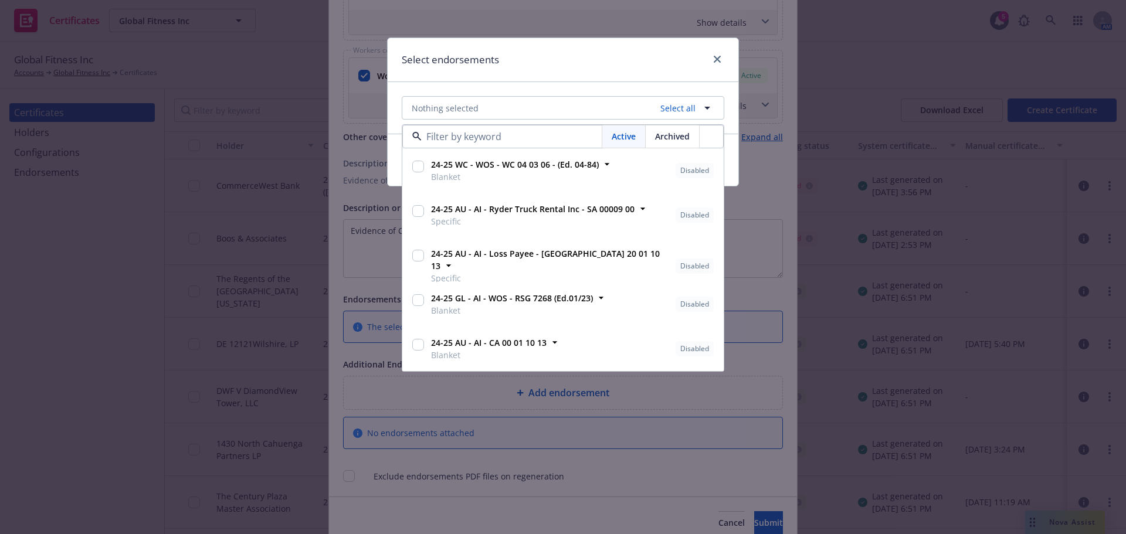
click at [413, 345] on input "checkbox" at bounding box center [418, 345] width 12 height 12
checkbox input "true"
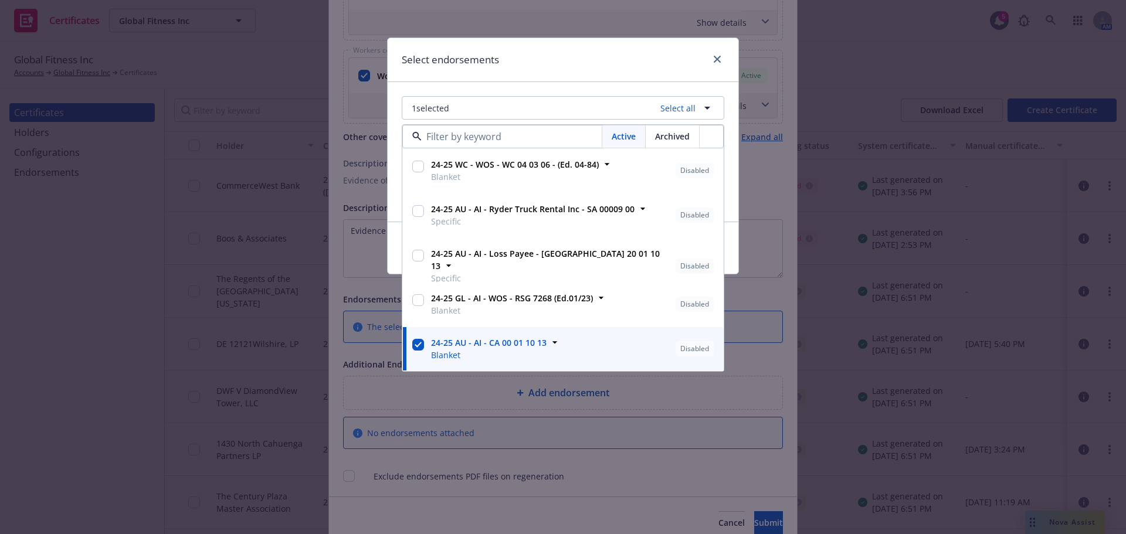
click at [418, 303] on input "checkbox" at bounding box center [418, 300] width 12 height 12
checkbox input "true"
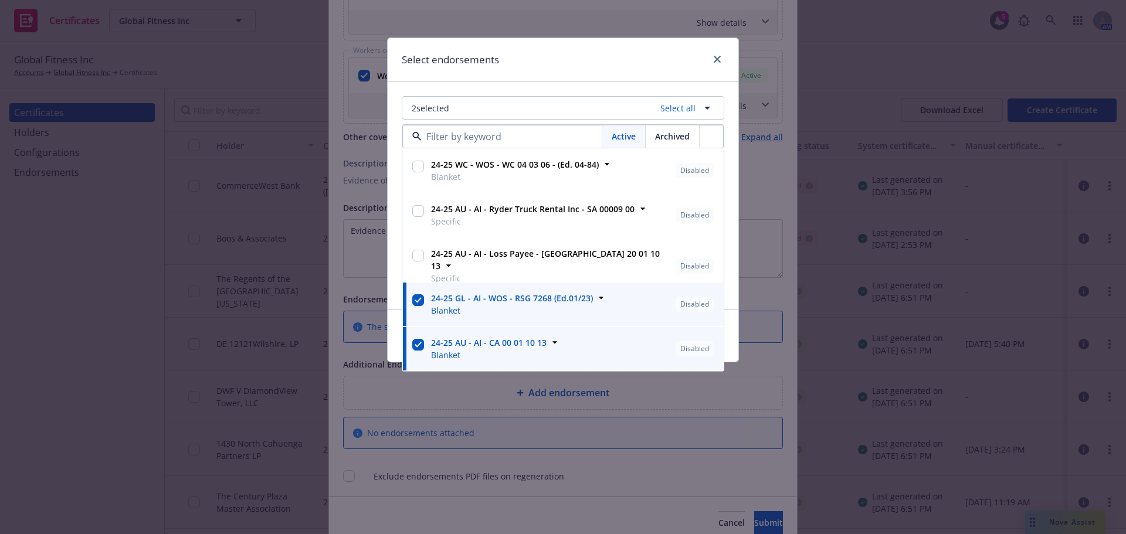
click at [542, 50] on div "Select endorsements" at bounding box center [563, 60] width 351 height 44
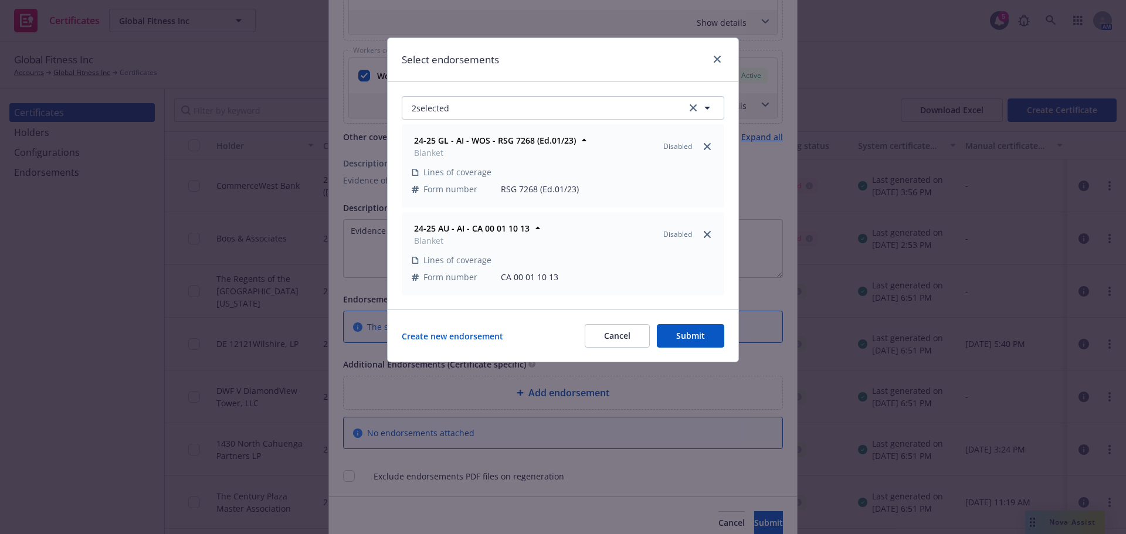
click at [690, 334] on button "Submit" at bounding box center [690, 335] width 67 height 23
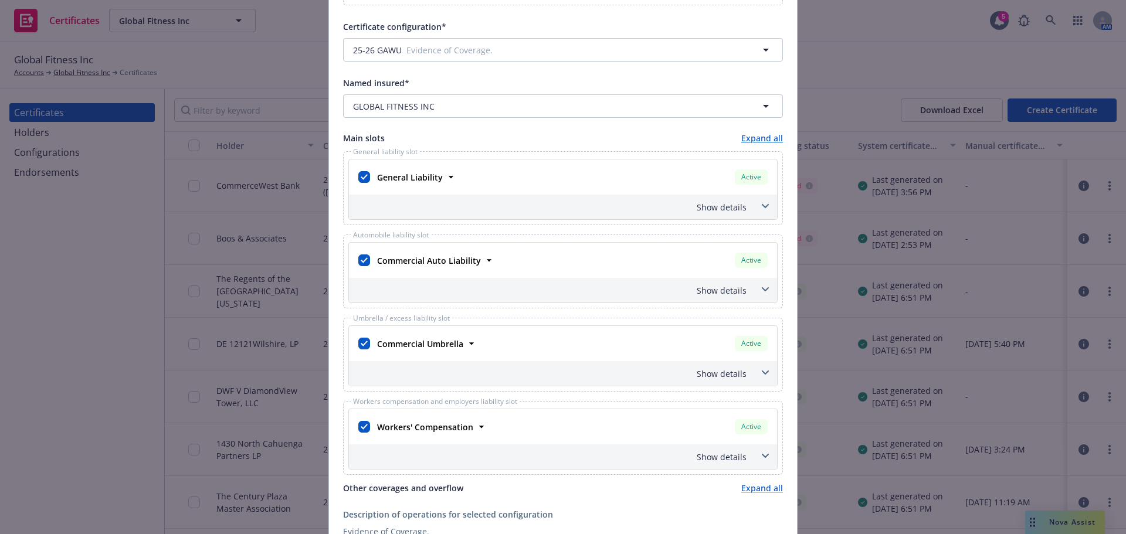
scroll to position [293, 0]
click at [746, 213] on div "Show details" at bounding box center [563, 207] width 428 height 25
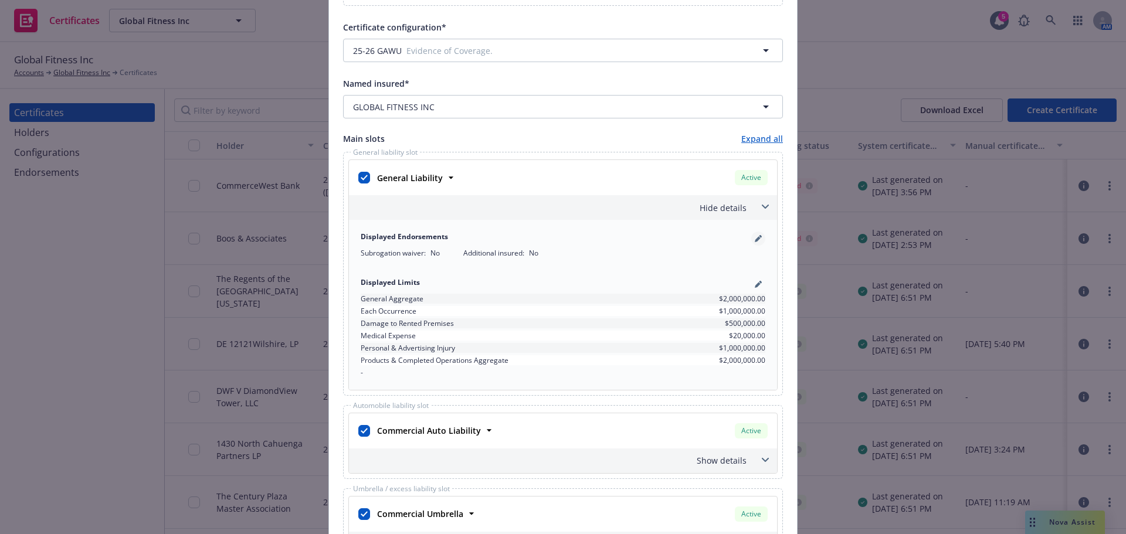
click at [755, 238] on icon "pencil" at bounding box center [758, 240] width 6 height 6
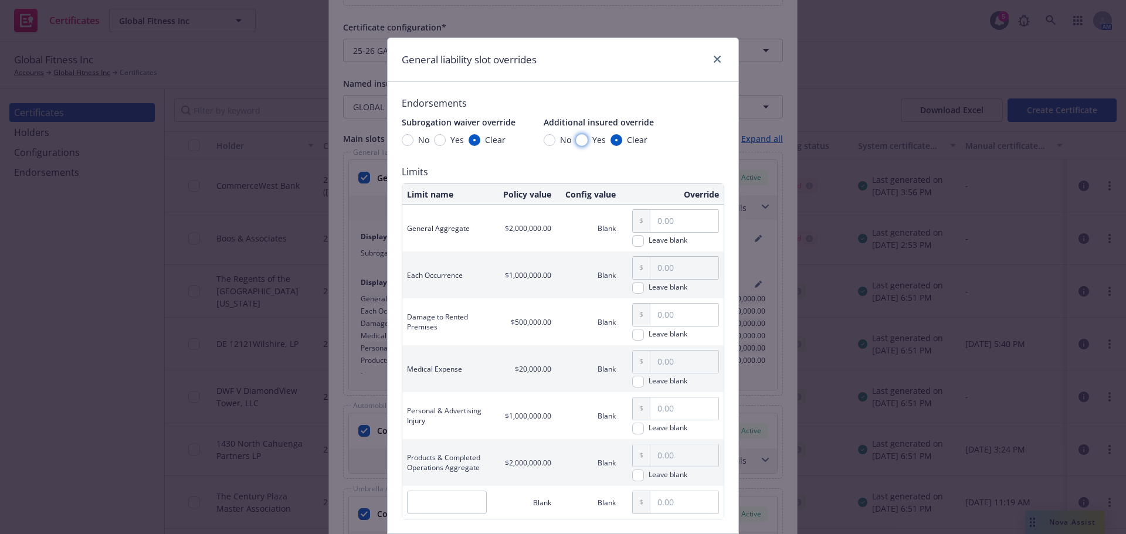
click at [576, 134] on input "Yes" at bounding box center [582, 140] width 12 height 12
radio input "true"
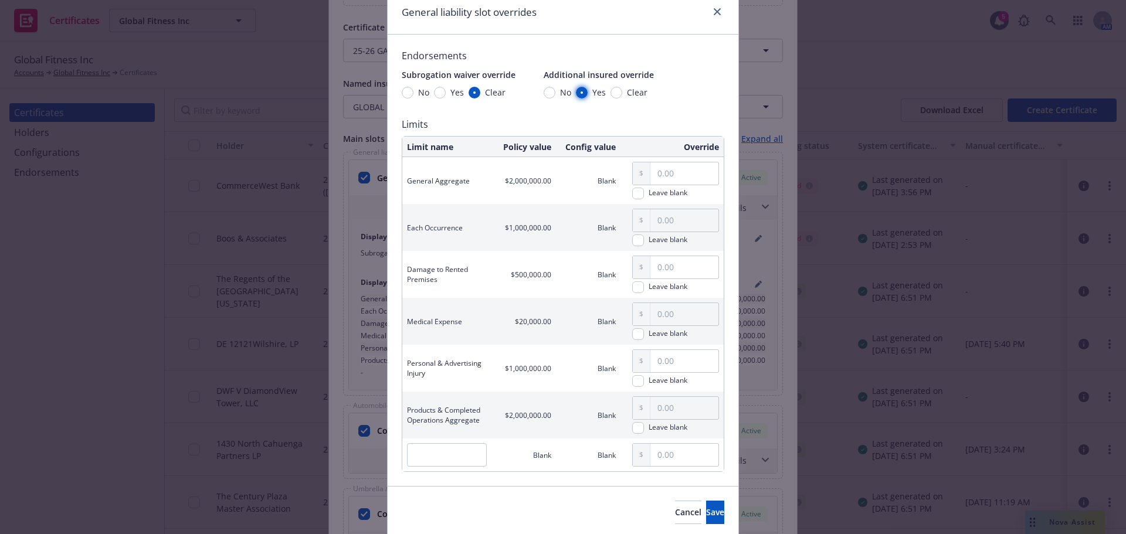
scroll to position [90, 0]
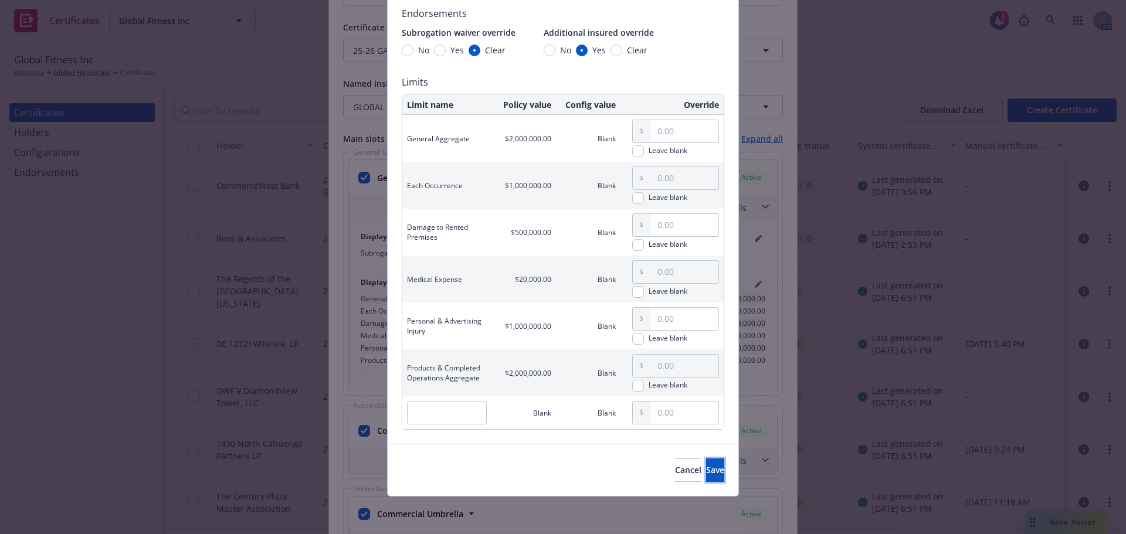
click at [706, 467] on button "Save" at bounding box center [715, 470] width 18 height 23
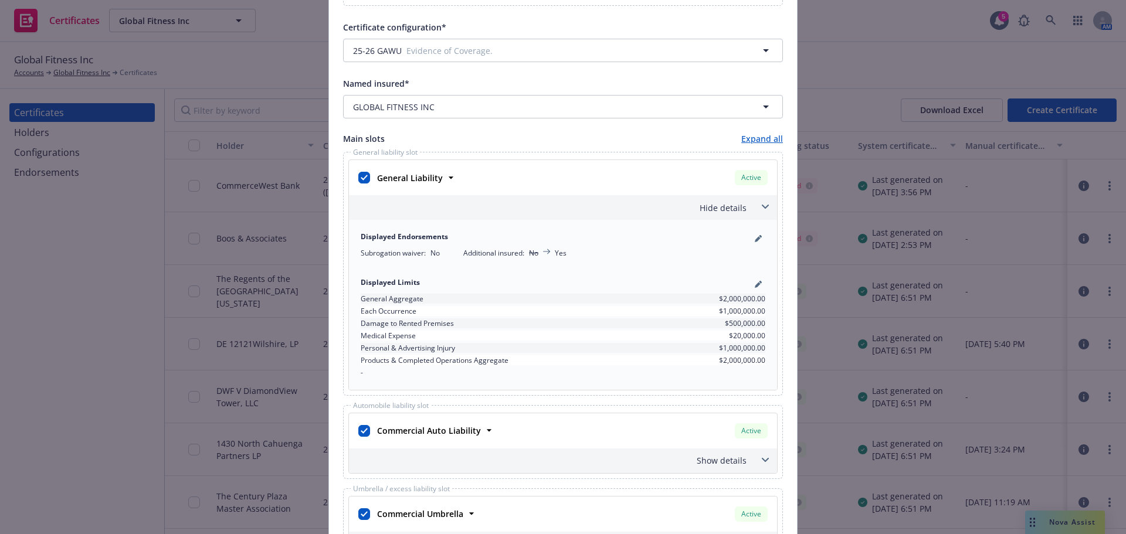
click at [696, 209] on div "Hide details" at bounding box center [548, 208] width 395 height 12
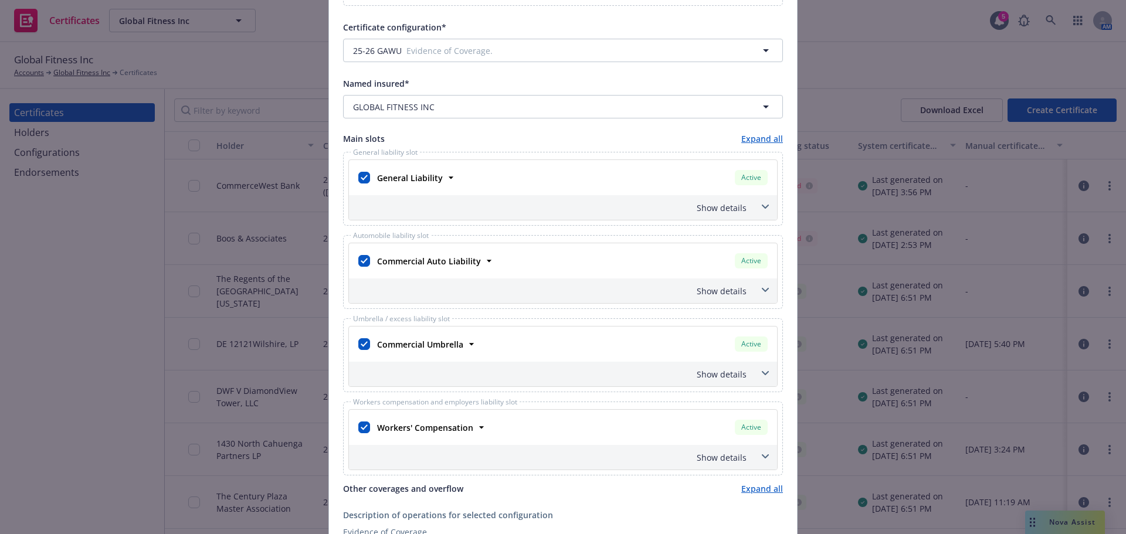
click at [763, 302] on div "Show details" at bounding box center [563, 291] width 428 height 25
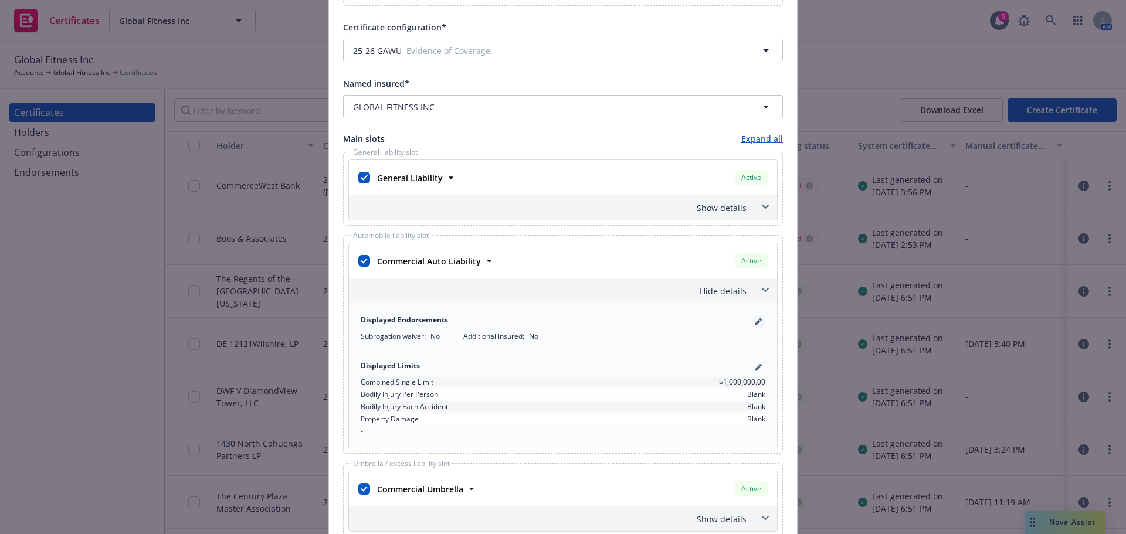
click at [751, 321] on link "pencil" at bounding box center [758, 322] width 14 height 14
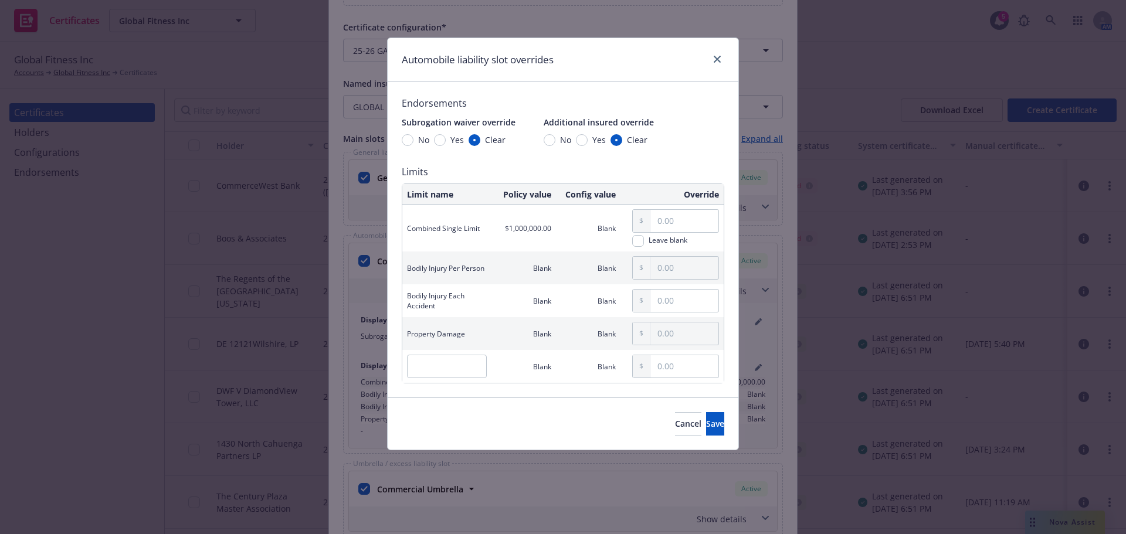
click at [584, 147] on div "Endorsements Subrogation waiver override No Yes Clear Additional insured overri…" at bounding box center [563, 239] width 323 height 287
click at [583, 141] on input "Yes" at bounding box center [582, 140] width 12 height 12
radio input "true"
click at [708, 422] on button "Save" at bounding box center [715, 423] width 18 height 23
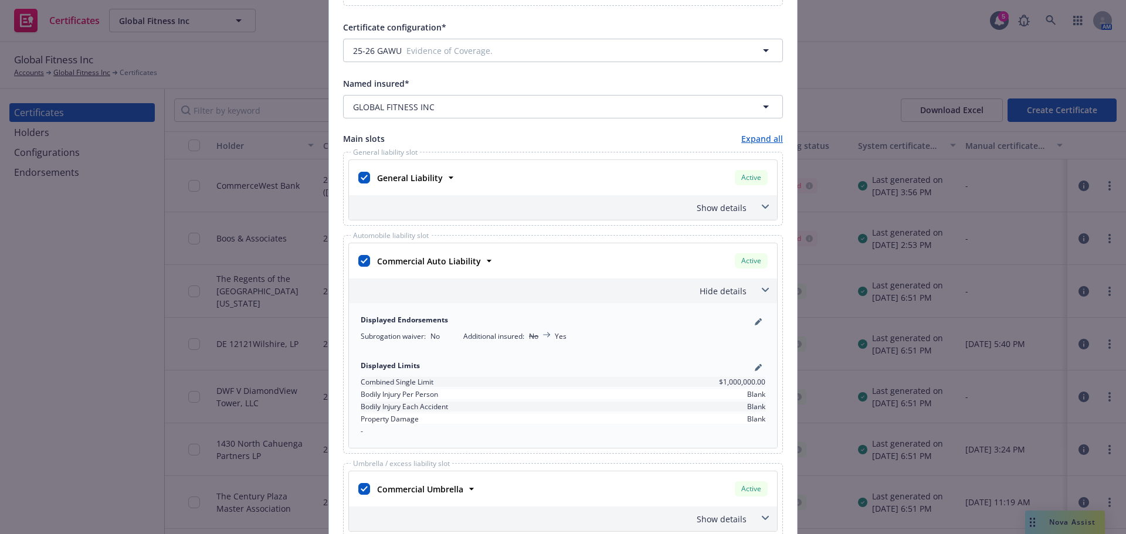
click at [727, 290] on div "Hide details" at bounding box center [548, 291] width 395 height 12
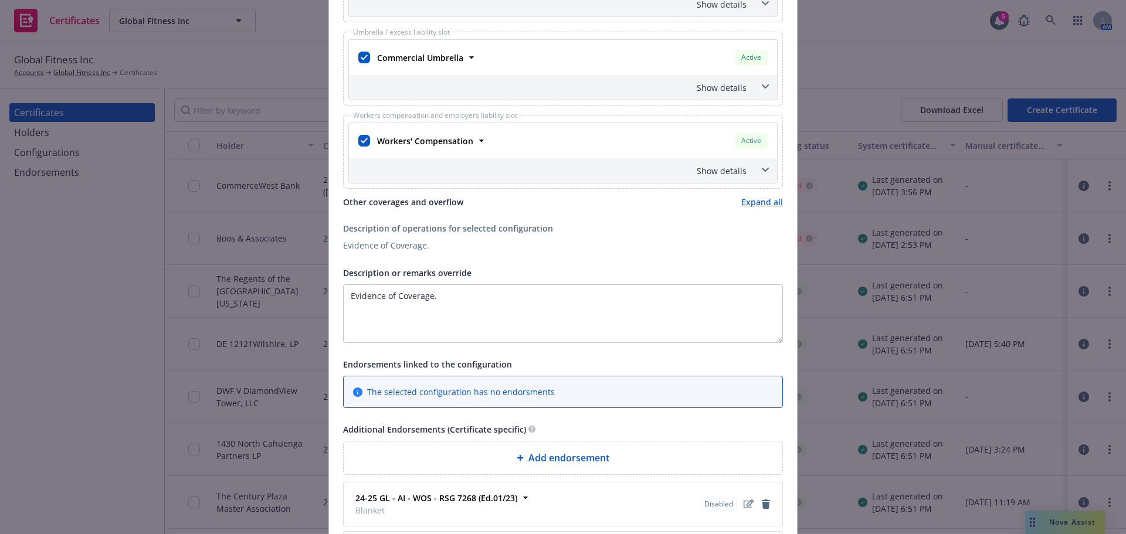
scroll to position [586, 0]
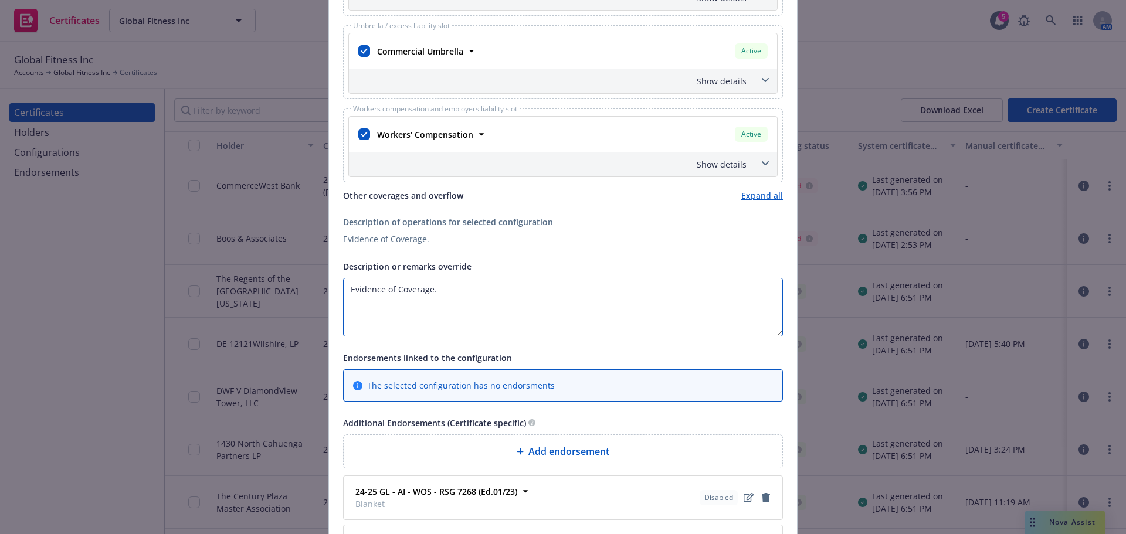
click at [511, 310] on textarea "Evidence of Coverage." at bounding box center [563, 307] width 440 height 59
paste textarea "JW Holdings LLC 2025 S. Airport Blvd. Chandler, AZ 85286-1707 Olympia Productio…"
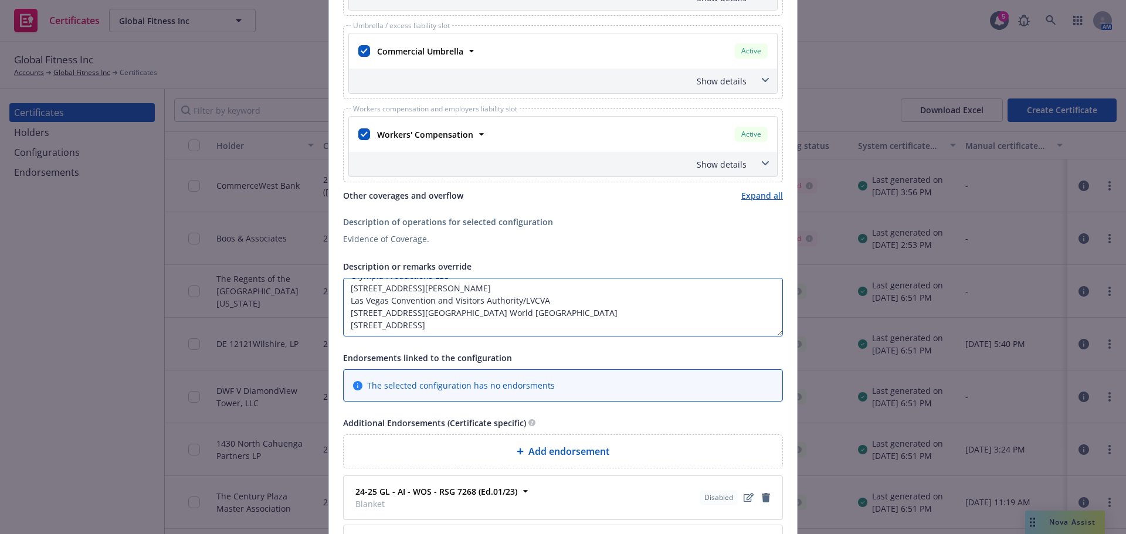
scroll to position [100, 0]
drag, startPoint x: 439, startPoint y: 330, endPoint x: 337, endPoint y: 316, distance: 103.0
click at [337, 316] on div "Certificate holder* No holder selected Delivery methods* Email to Exhibitorserv…" at bounding box center [563, 84] width 468 height 1065
drag, startPoint x: 344, startPoint y: 329, endPoint x: 561, endPoint y: 291, distance: 220.8
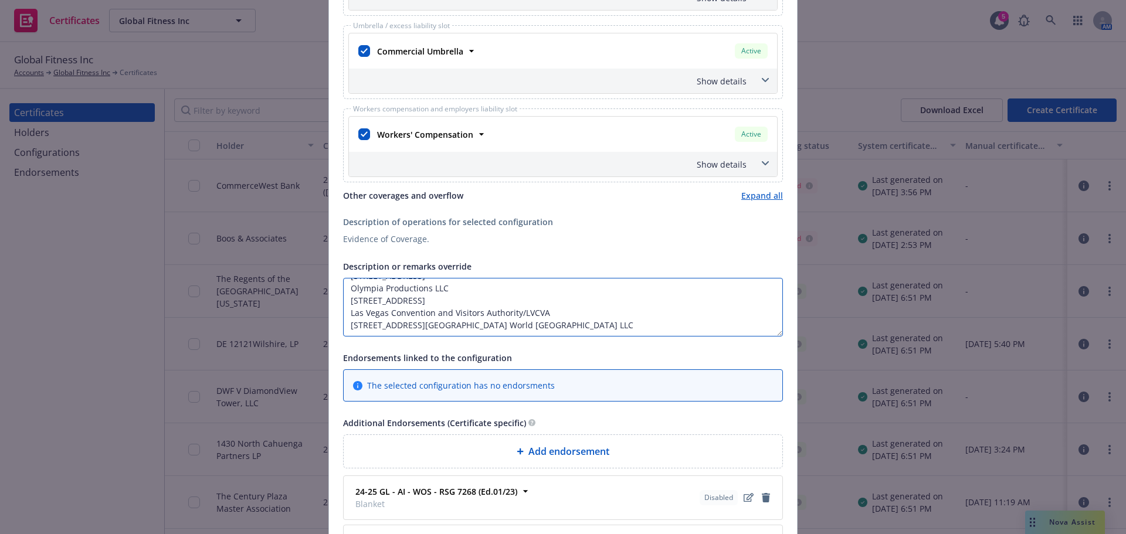
click at [561, 291] on textarea "JW Holdings LLC 2025 S. Airport Blvd. Chandler, AZ 85286-1707 Olympia Productio…" at bounding box center [563, 307] width 440 height 59
drag, startPoint x: 346, startPoint y: 325, endPoint x: 443, endPoint y: 290, distance: 103.7
click at [443, 290] on textarea "JW Holdings LLC 2025 S. Airport Blvd. Chandler, AZ 85286-1707 Olympia Productio…" at bounding box center [563, 307] width 440 height 59
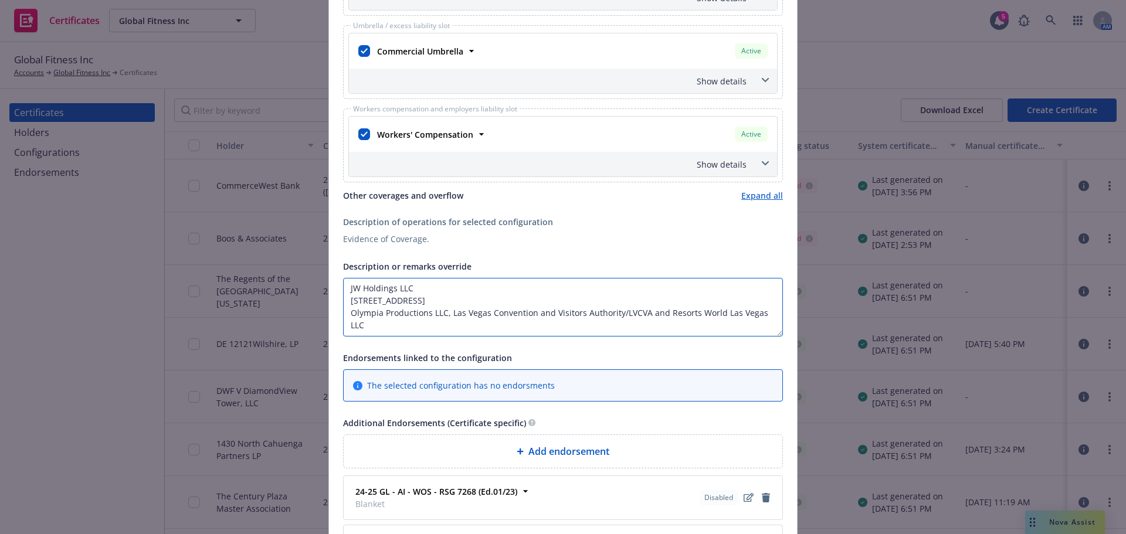
scroll to position [0, 0]
drag, startPoint x: 345, startPoint y: 313, endPoint x: 410, endPoint y: 290, distance: 69.7
click at [410, 290] on textarea "JW Holdings LLC 2025 S. Airport Blvd. Chandler, AZ 85286-1707 Olympia Productio…" at bounding box center [563, 307] width 440 height 59
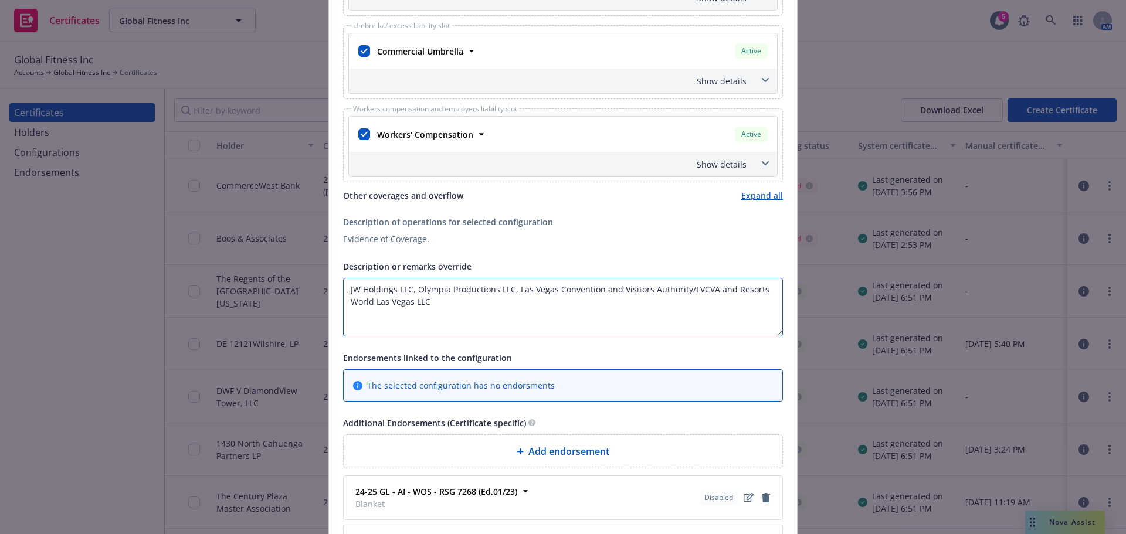
click at [506, 303] on textarea "JW Holdings LLC, Olympia Productions LLC, Las Vegas Convention and Visitors Aut…" at bounding box center [563, 307] width 440 height 59
paste textarea "The Certificate Holder is included as an additional insured as required by a wr…"
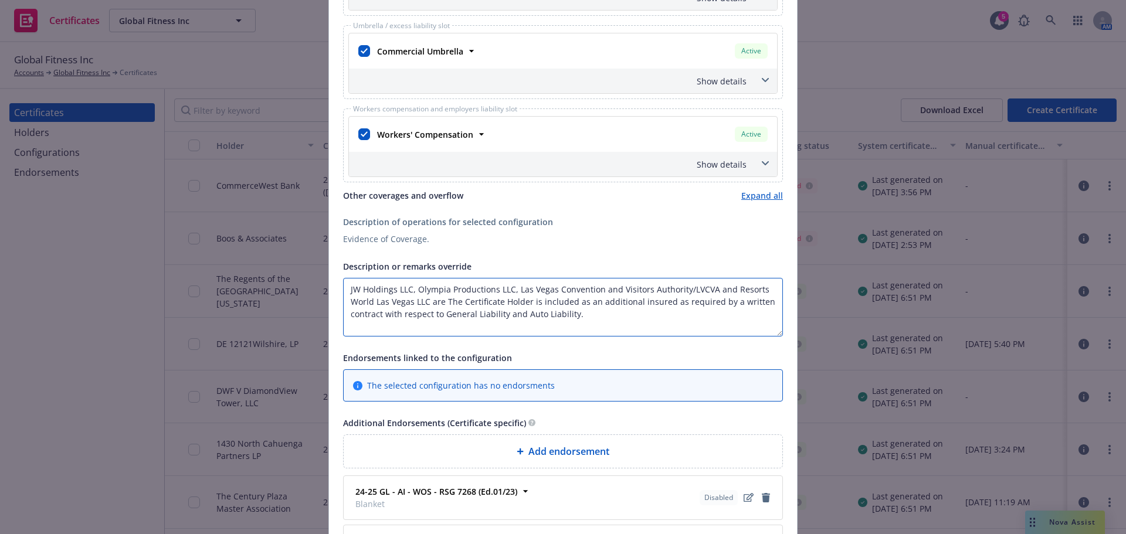
drag, startPoint x: 534, startPoint y: 304, endPoint x: 441, endPoint y: 304, distance: 93.2
click at [441, 304] on textarea "JW Holdings LLC, Olympia Productions LLC, Las Vegas Convention and Visitors Aut…" at bounding box center [563, 307] width 440 height 59
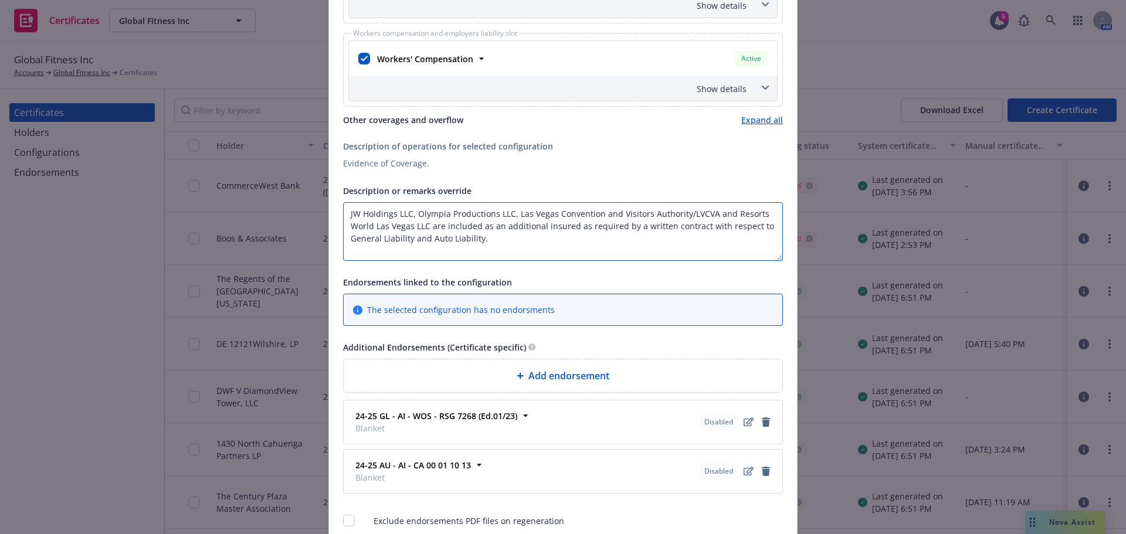
scroll to position [759, 0]
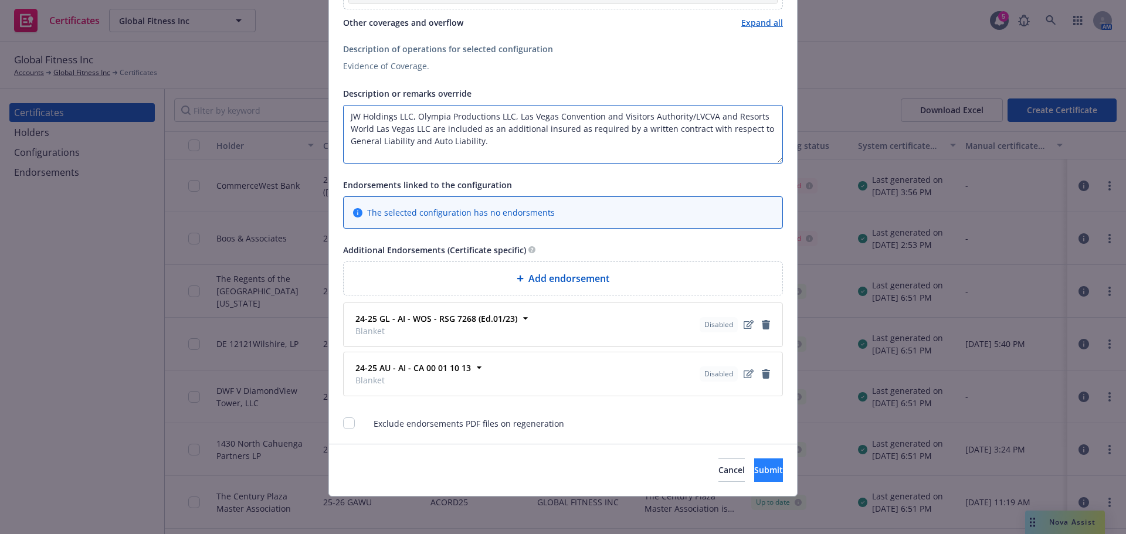
type textarea "JW Holdings LLC, Olympia Productions LLC, Las Vegas Convention and Visitors Aut…"
click at [755, 466] on span "Submit" at bounding box center [768, 469] width 29 height 11
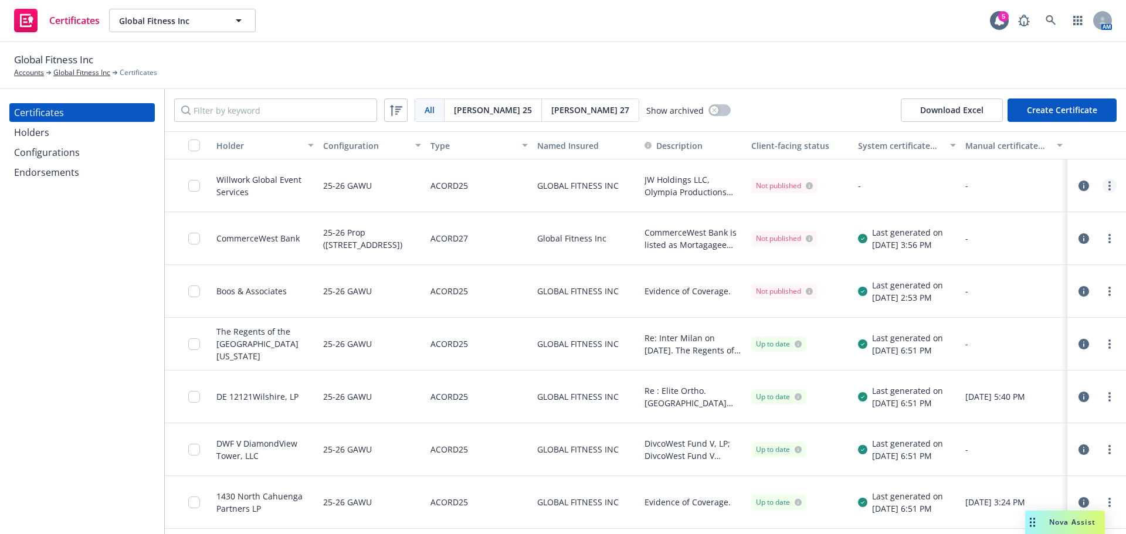
click at [1108, 182] on circle "more" at bounding box center [1109, 182] width 2 height 2
click at [1027, 254] on link "Regenerate" at bounding box center [1014, 256] width 188 height 23
click at [52, 172] on div "Endorsements" at bounding box center [46, 172] width 65 height 19
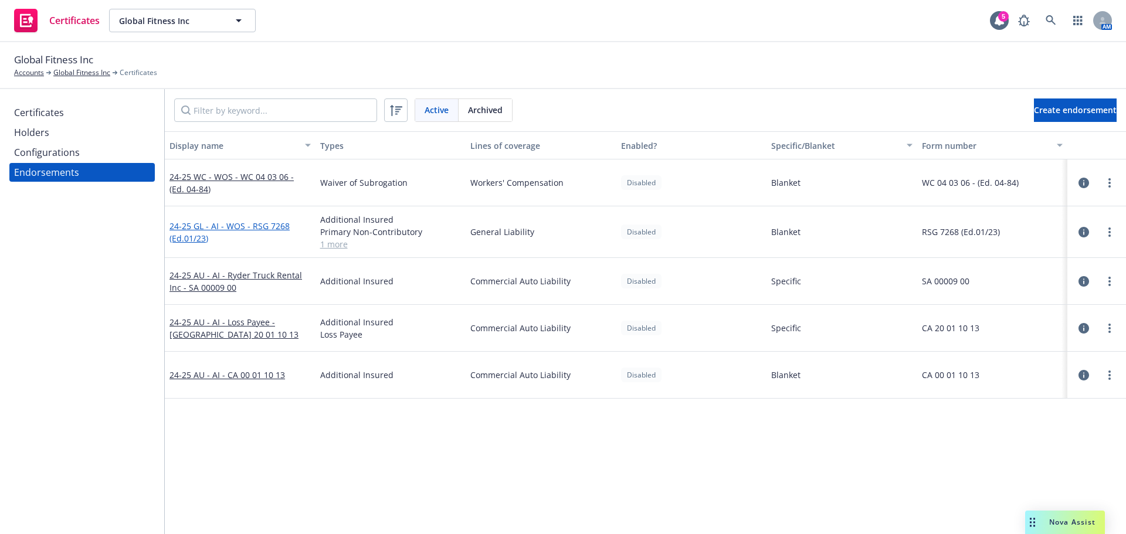
click at [242, 223] on link "24-25 GL - AI - WOS - RSG 7268 (Ed.01/23)" at bounding box center [229, 231] width 120 height 23
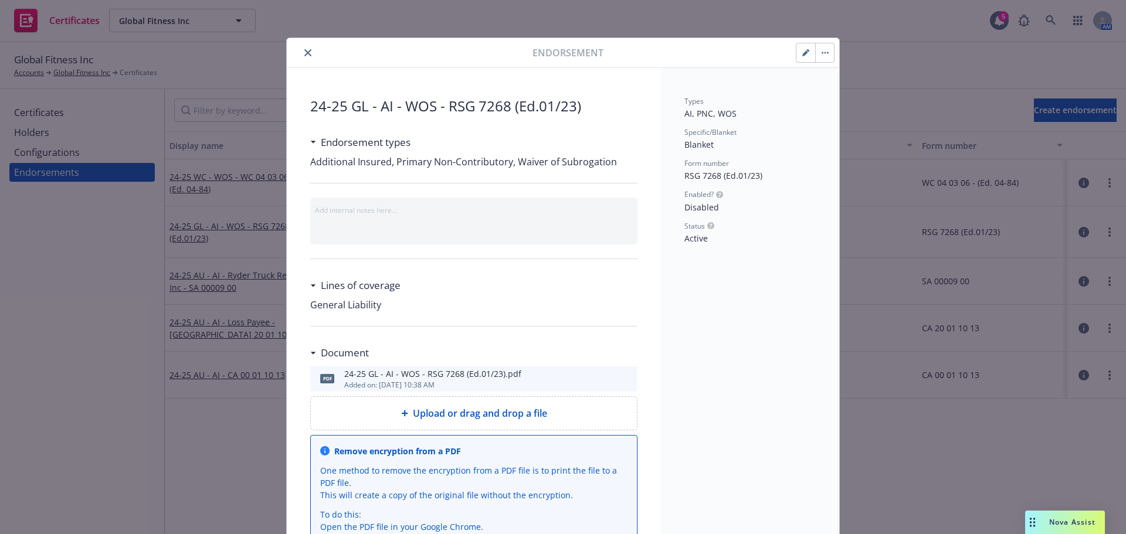
click at [621, 378] on icon "preview file" at bounding box center [626, 378] width 11 height 8
click at [799, 58] on button "button" at bounding box center [805, 52] width 19 height 19
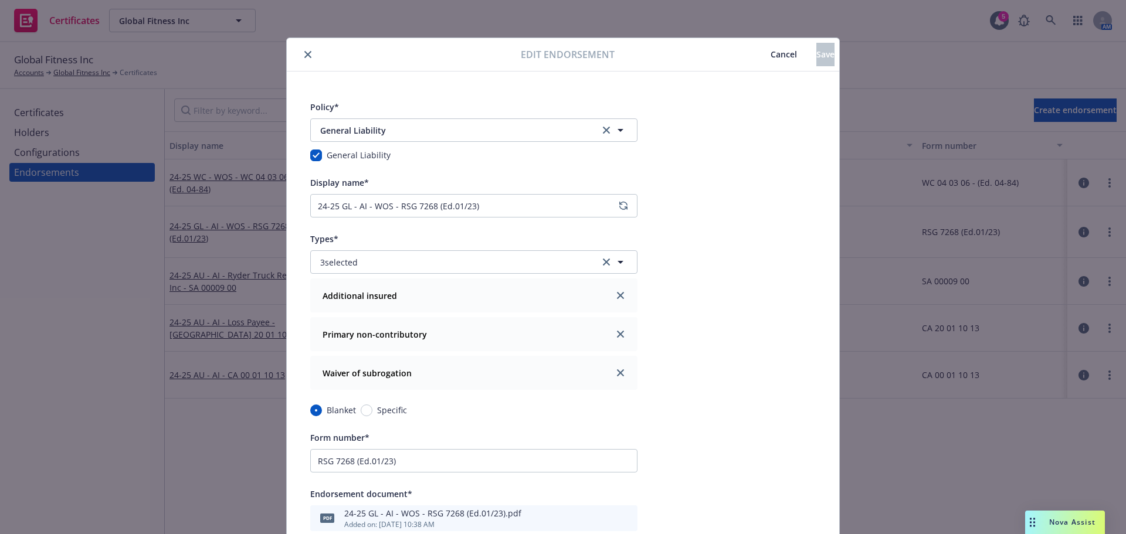
click at [376, 143] on div "General Liability General Liability General Liability" at bounding box center [473, 139] width 327 height 43
click at [378, 132] on span "General Liability" at bounding box center [452, 130] width 264 height 12
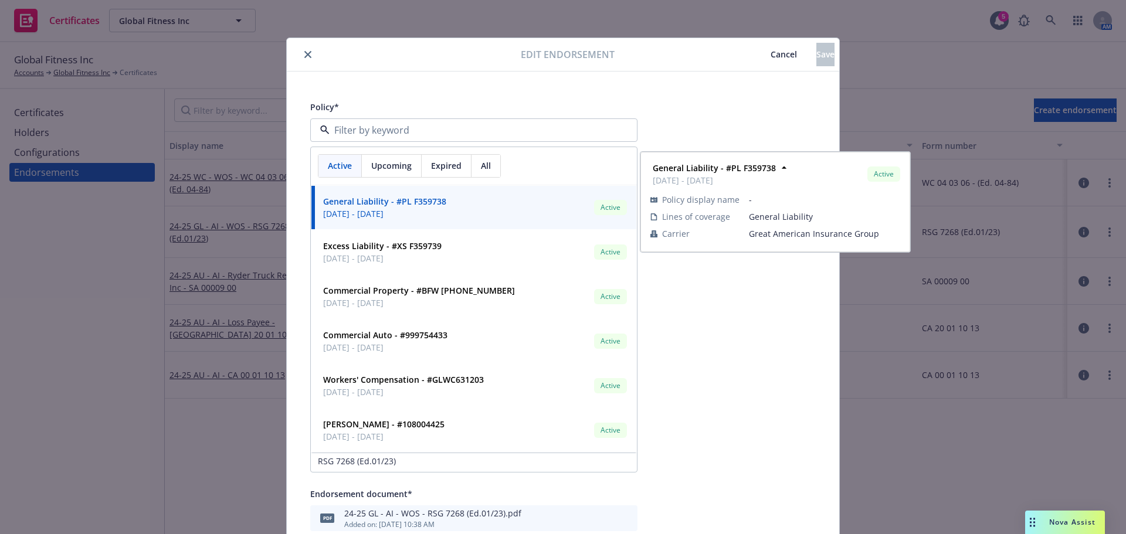
click at [386, 89] on div "Policy* Active Upcoming Expired All General Liability - #PL F359738 07/06/2025 …" at bounding box center [563, 459] width 552 height 774
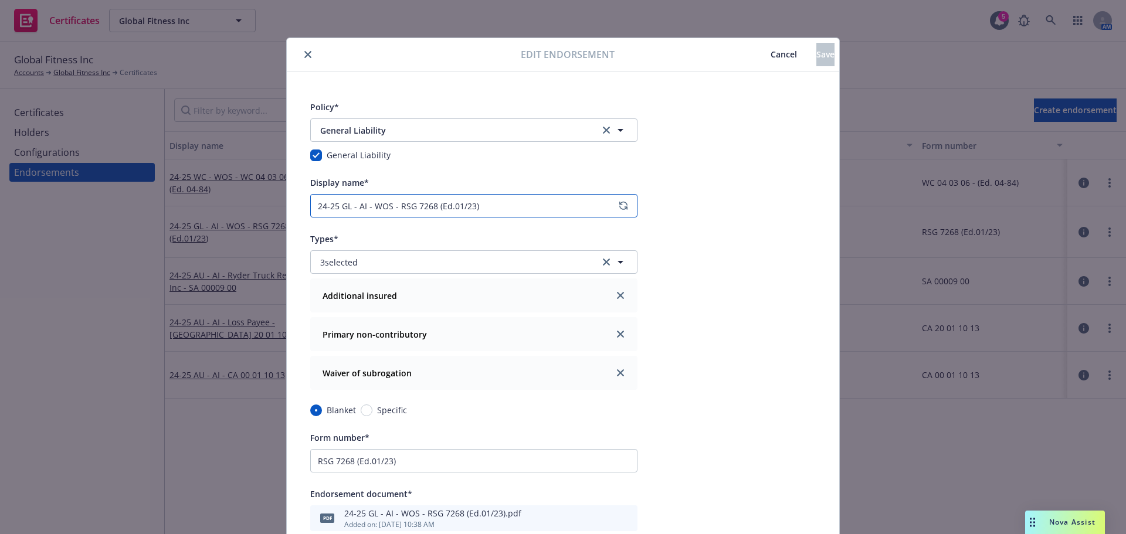
click at [331, 208] on input "24-25 GL - AI - WOS - RSG 7268 (Ed.01/23)" at bounding box center [473, 205] width 327 height 23
drag, startPoint x: 334, startPoint y: 206, endPoint x: 277, endPoint y: 212, distance: 57.1
click at [287, 208] on div "Policy* General Liability General Liability Display name* 24-25 GL - AI - WOS -…" at bounding box center [563, 459] width 552 height 774
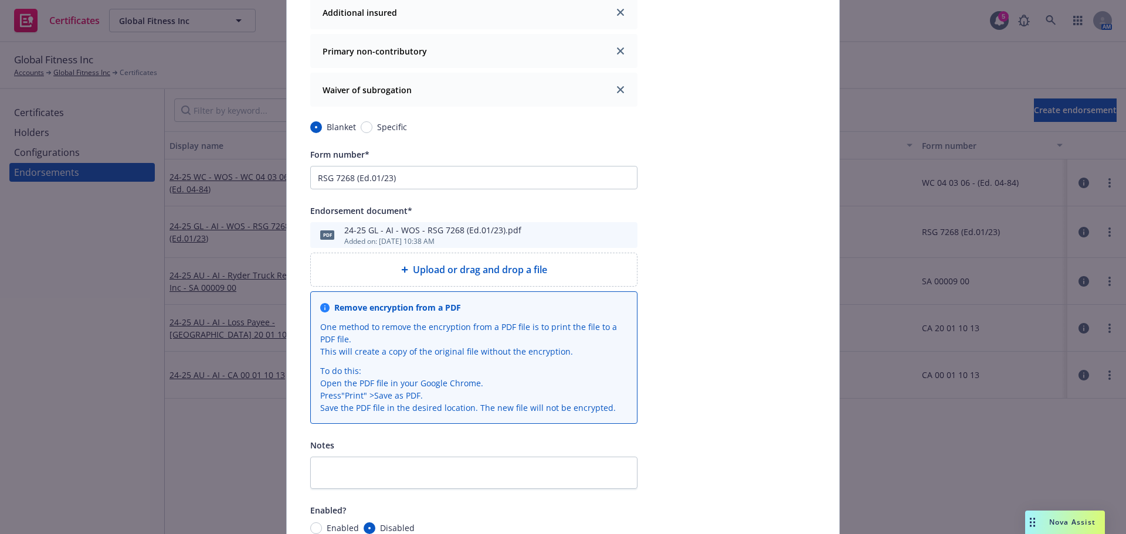
scroll to position [350, 0]
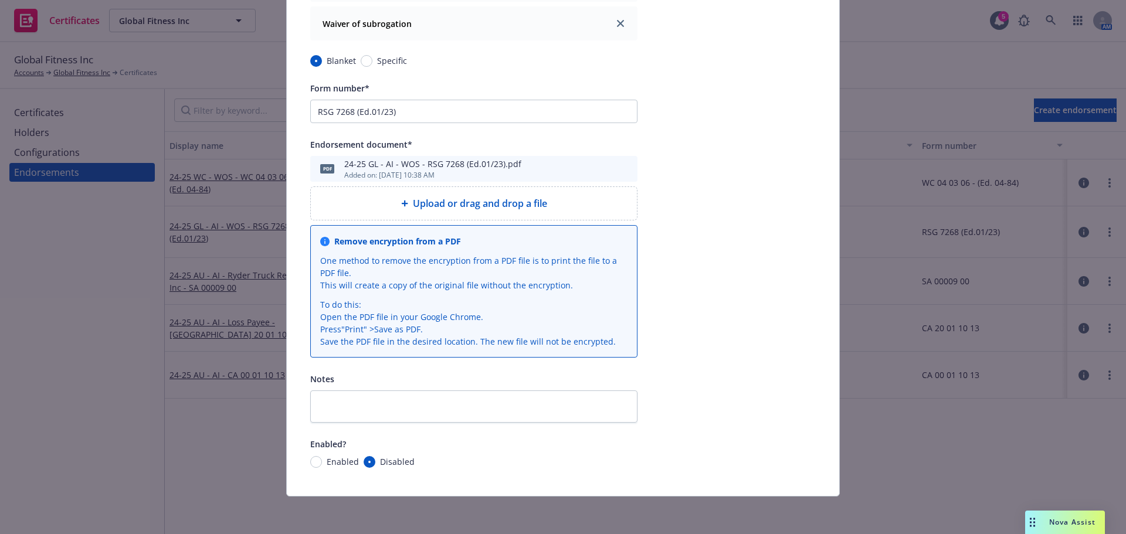
type input "25-26 GL - AI - WOS - RSG 7268 (Ed.01/23)"
click at [317, 459] on div "Enabled" at bounding box center [334, 462] width 49 height 12
click at [304, 463] on div "Policy* General Liability General Liability Display name* 25-26 GL - AI - WOS -…" at bounding box center [563, 109] width 552 height 774
click at [310, 463] on input "Enabled" at bounding box center [316, 462] width 12 height 12
radio input "true"
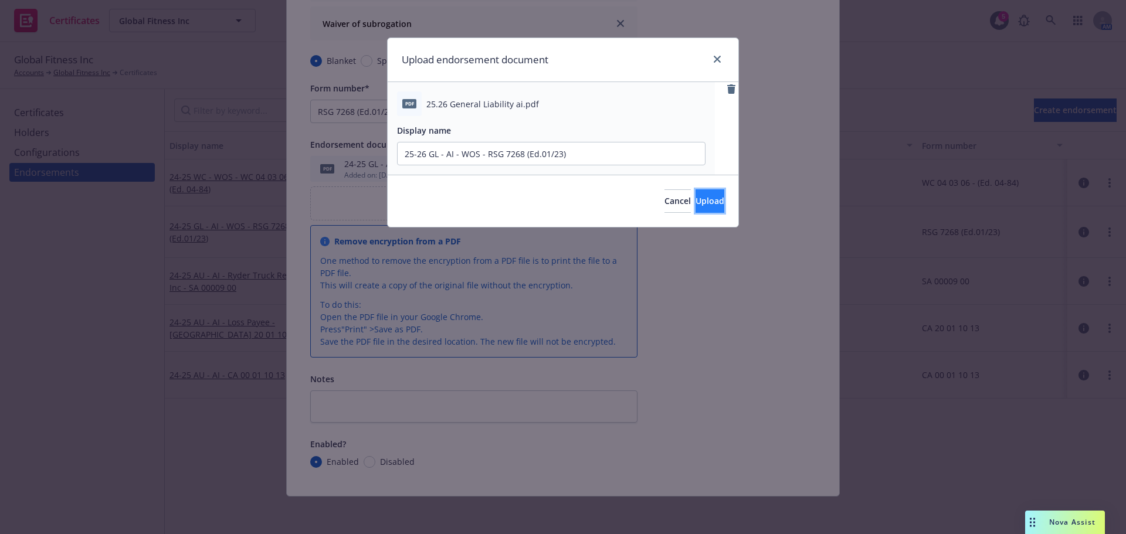
click at [700, 203] on span "Upload" at bounding box center [710, 200] width 29 height 11
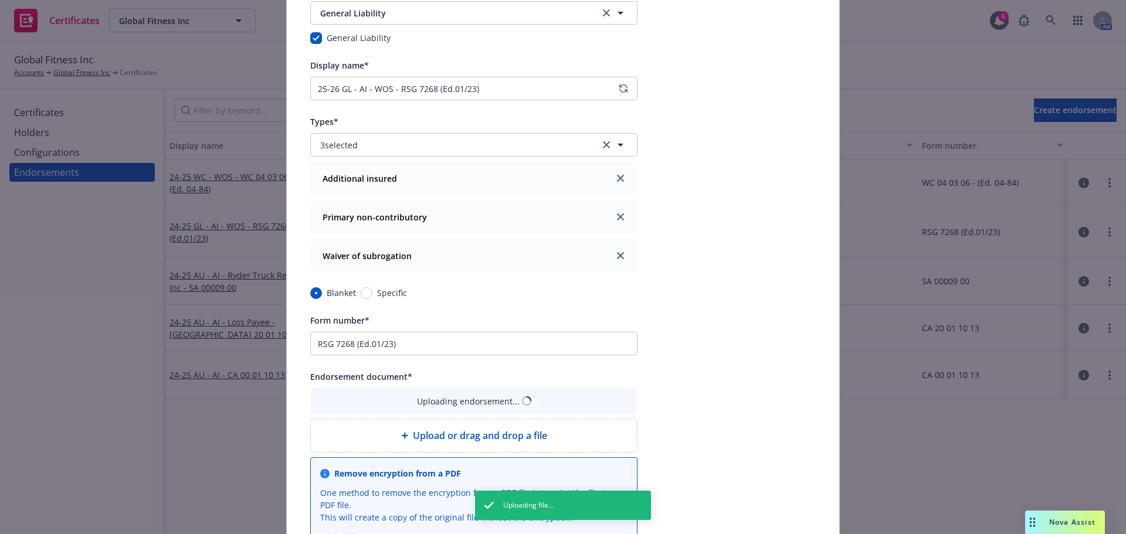
scroll to position [0, 0]
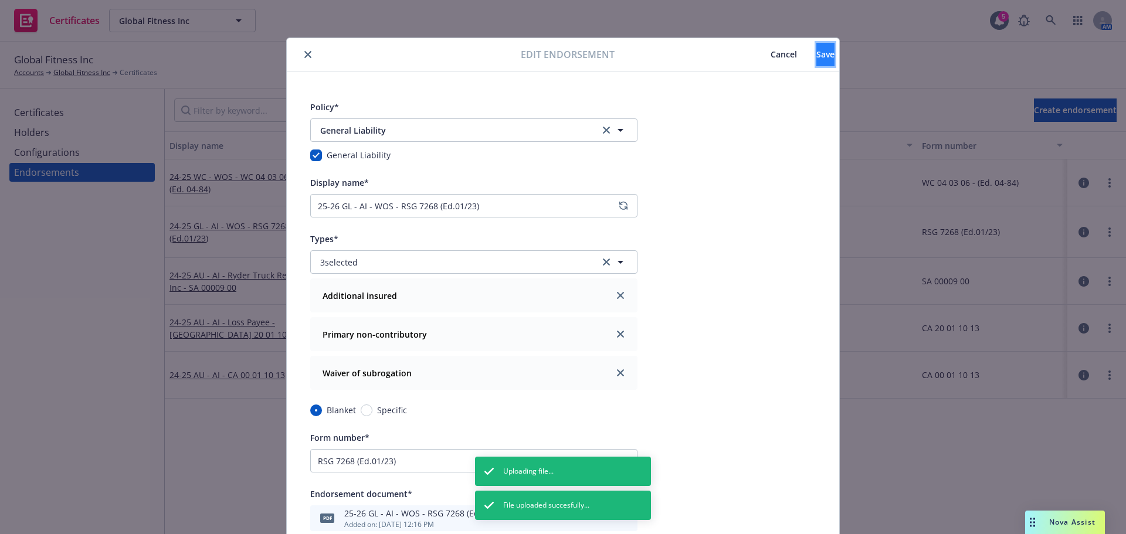
click at [816, 59] on span "Save" at bounding box center [825, 54] width 18 height 11
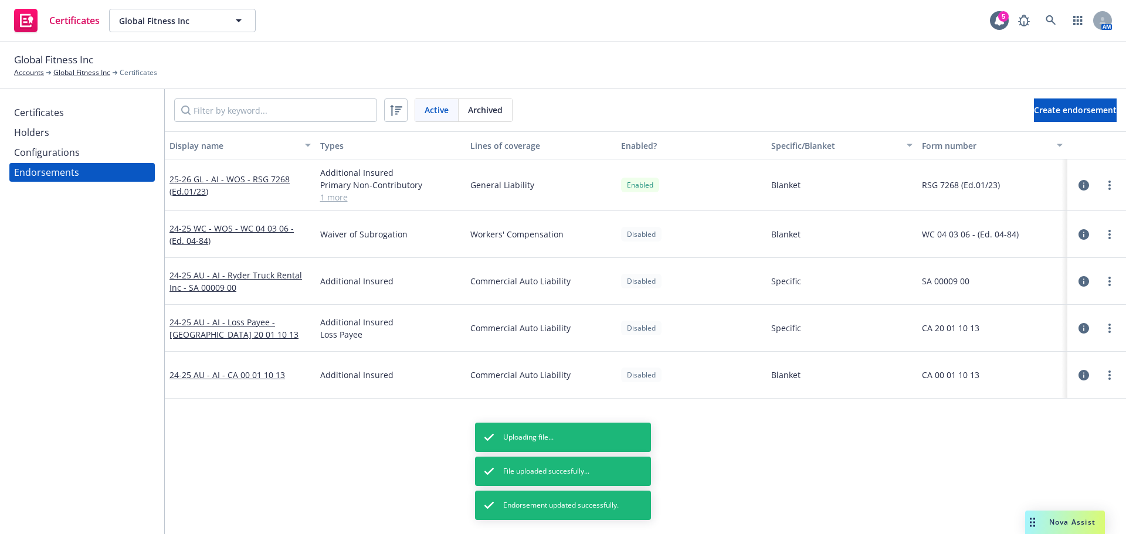
drag, startPoint x: 72, startPoint y: 287, endPoint x: 128, endPoint y: 248, distance: 68.3
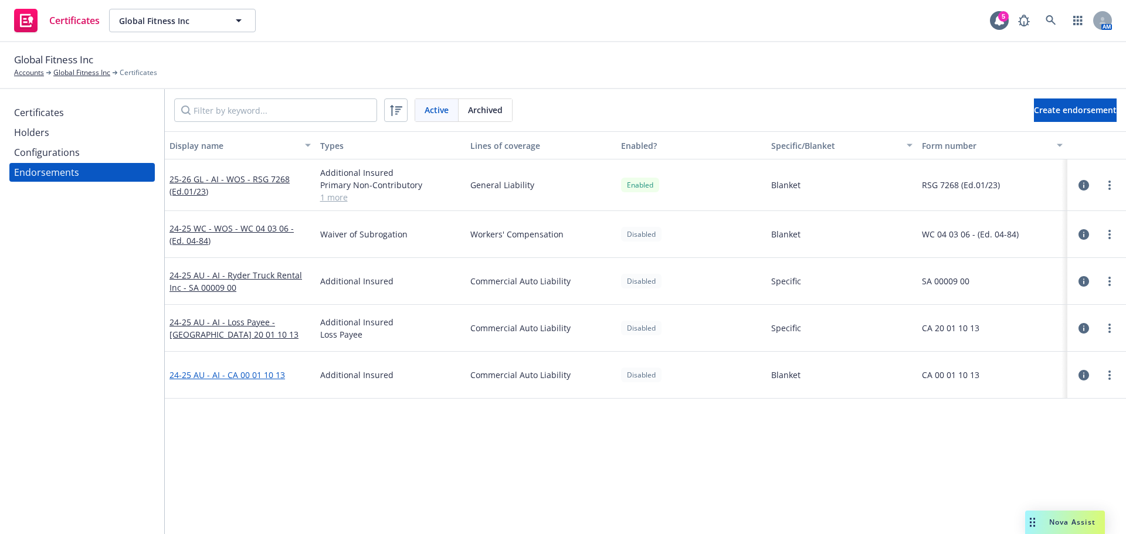
click at [220, 378] on link "24-25 AU - AI - CA 00 01 10 13" at bounding box center [227, 374] width 116 height 11
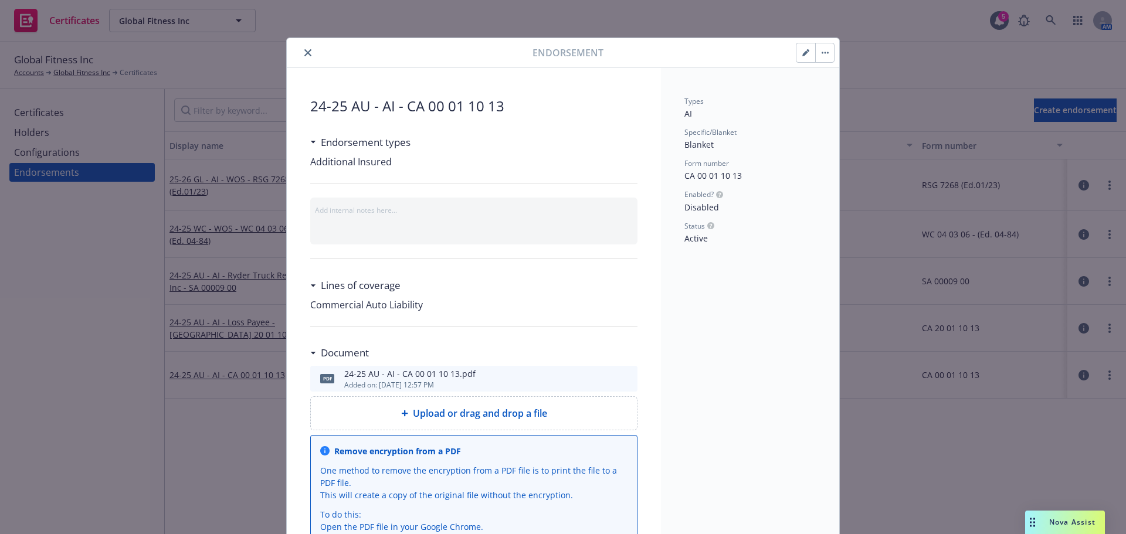
click at [624, 375] on icon "preview file" at bounding box center [626, 378] width 11 height 8
click at [795, 63] on div "Endorsement" at bounding box center [563, 53] width 552 height 30
click at [802, 54] on icon "button" at bounding box center [805, 53] width 6 height 6
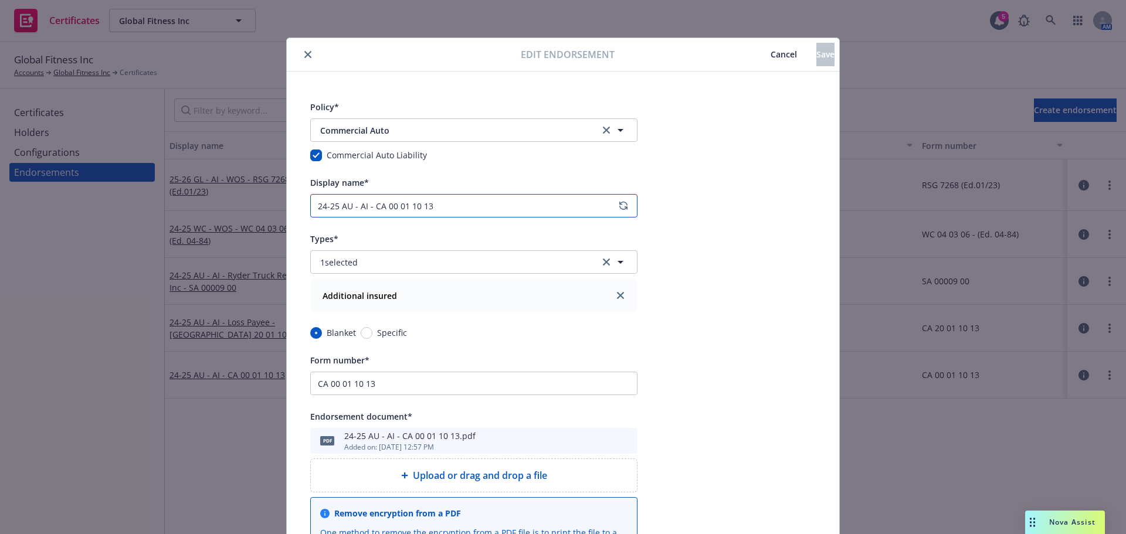
drag, startPoint x: 334, startPoint y: 208, endPoint x: 284, endPoint y: 208, distance: 49.3
click at [287, 209] on div "Policy* Commercial Auto Commercial Auto Commercial Auto Liability Display name*…" at bounding box center [563, 420] width 552 height 697
type input "25-26 AU - AI - CA 00 01 10 13"
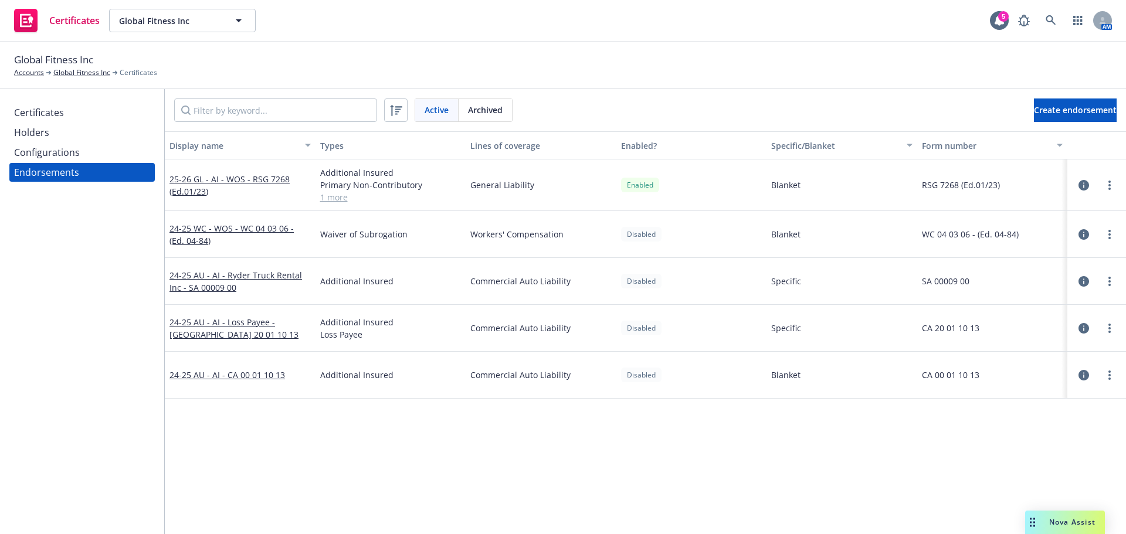
click at [224, 237] on div "24-25 WC - WOS - WC 04 03 06 - (Ed. 04-84)" at bounding box center [239, 234] width 141 height 25
click at [225, 230] on link "24-25 WC - WOS - WC 04 03 06 - (Ed. 04-84)" at bounding box center [231, 234] width 124 height 23
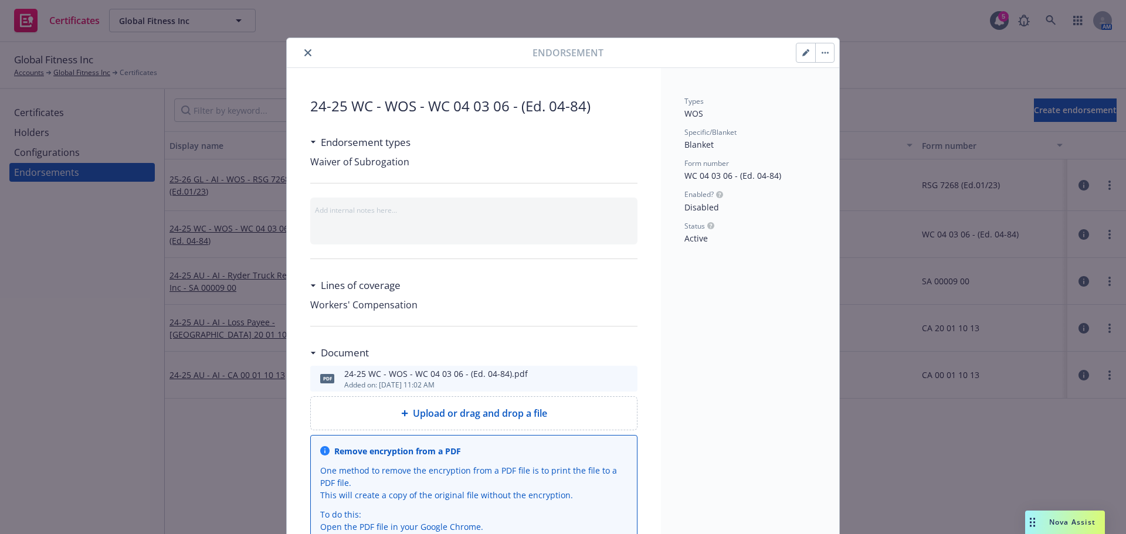
click at [625, 379] on icon "preview file" at bounding box center [626, 378] width 11 height 8
drag, startPoint x: 150, startPoint y: 283, endPoint x: 77, endPoint y: 197, distance: 112.7
click at [147, 282] on div "Endorsement 24-25 WC - WOS - WC 04 03 06 - (Ed. 04-84) Endorsement types Waiver…" at bounding box center [563, 267] width 1126 height 534
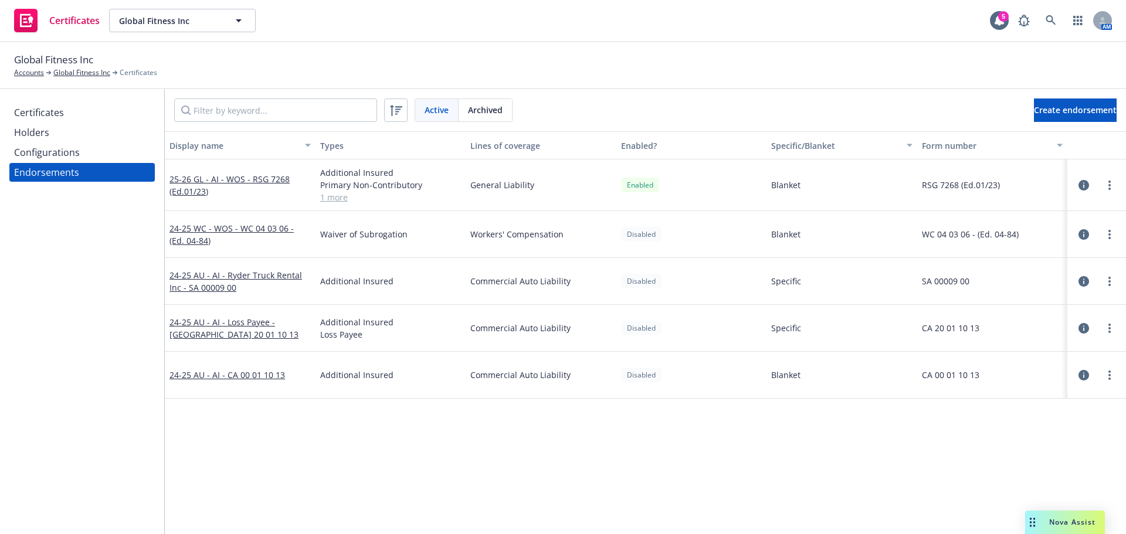
click at [62, 114] on div "Certificates" at bounding box center [39, 112] width 50 height 19
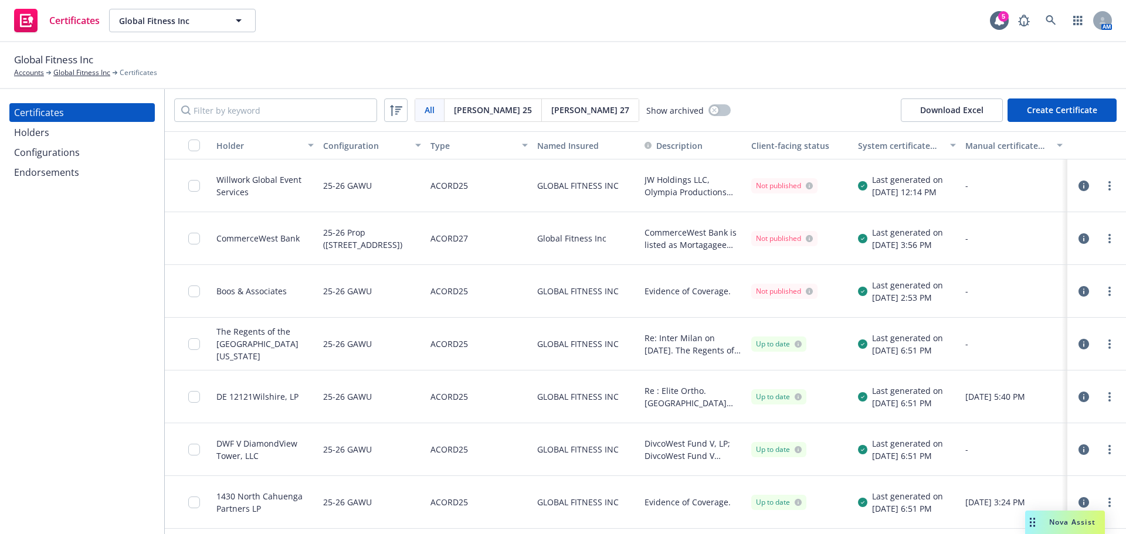
click at [1105, 191] on div at bounding box center [1109, 186] width 14 height 14
click at [1102, 186] on link "more" at bounding box center [1109, 186] width 14 height 14
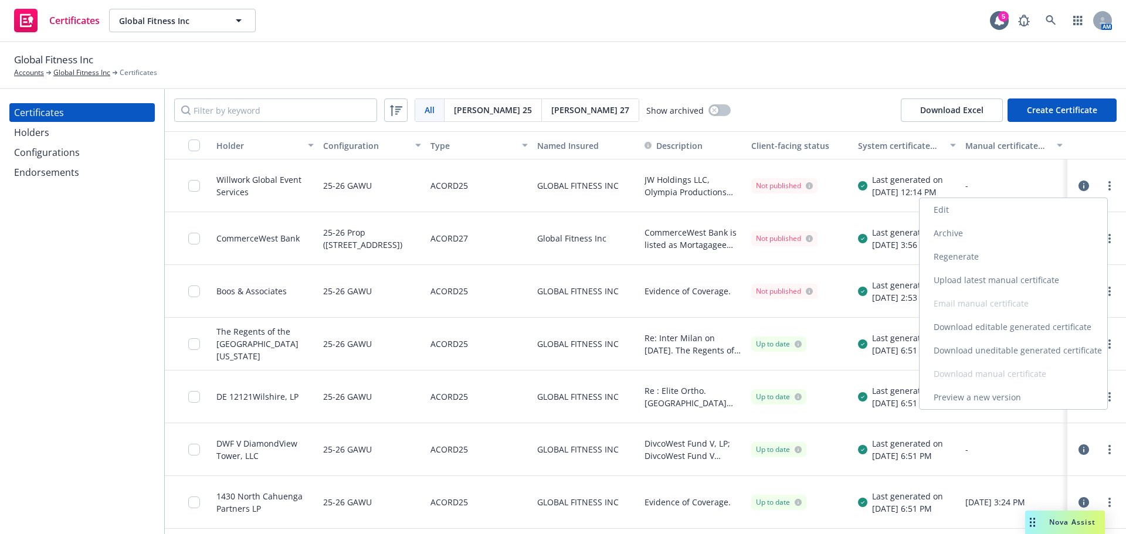
click at [1041, 354] on link "Download uneditable generated certificate" at bounding box center [1014, 350] width 188 height 23
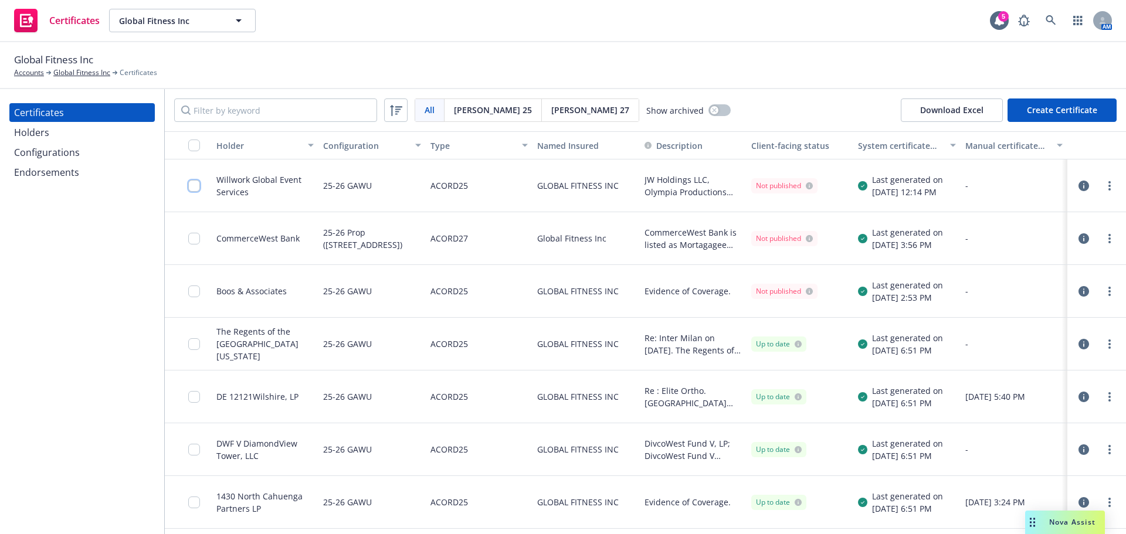
click at [194, 191] on input "checkbox" at bounding box center [194, 186] width 12 height 12
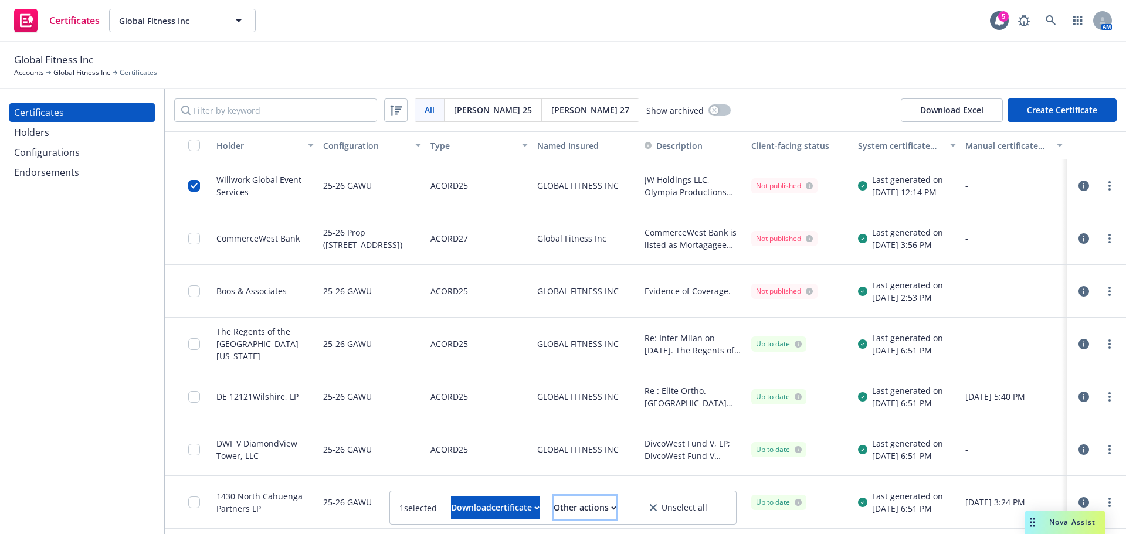
click at [591, 508] on div "Other actions" at bounding box center [585, 508] width 63 height 22
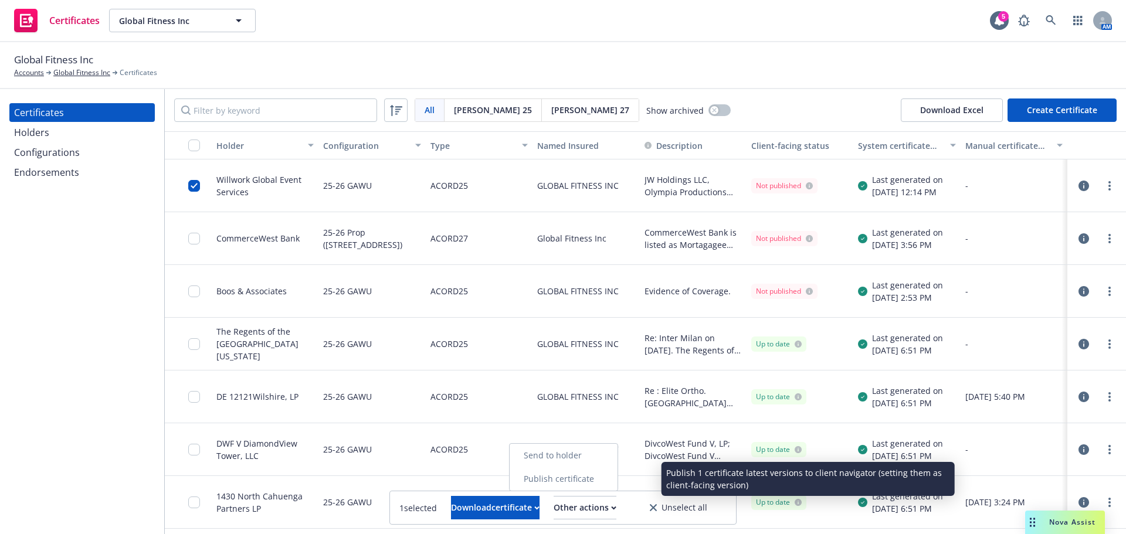
click at [586, 483] on link "Publish certificate" at bounding box center [564, 478] width 108 height 23
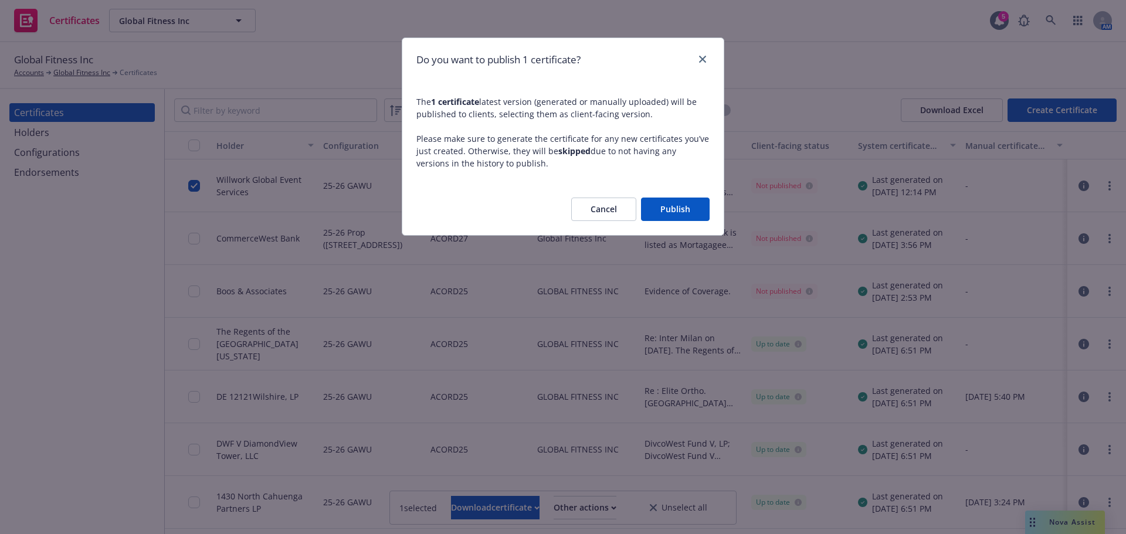
click at [658, 214] on button "Publish" at bounding box center [675, 209] width 69 height 23
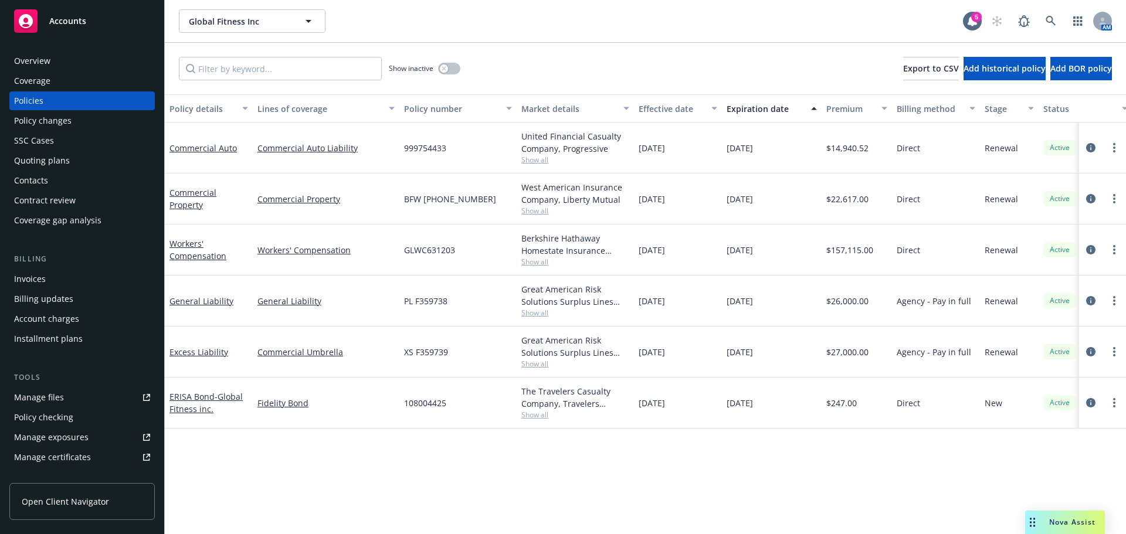
click at [43, 403] on div "Manage files" at bounding box center [39, 397] width 50 height 19
click at [89, 455] on link "Manage certificates" at bounding box center [81, 457] width 145 height 19
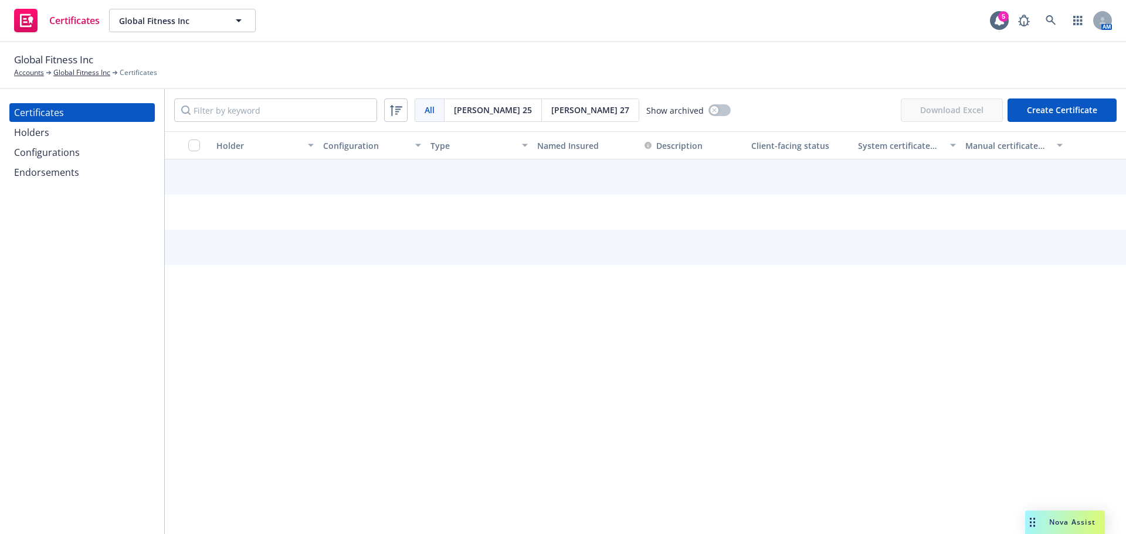
click at [74, 172] on div "Endorsements" at bounding box center [46, 172] width 65 height 19
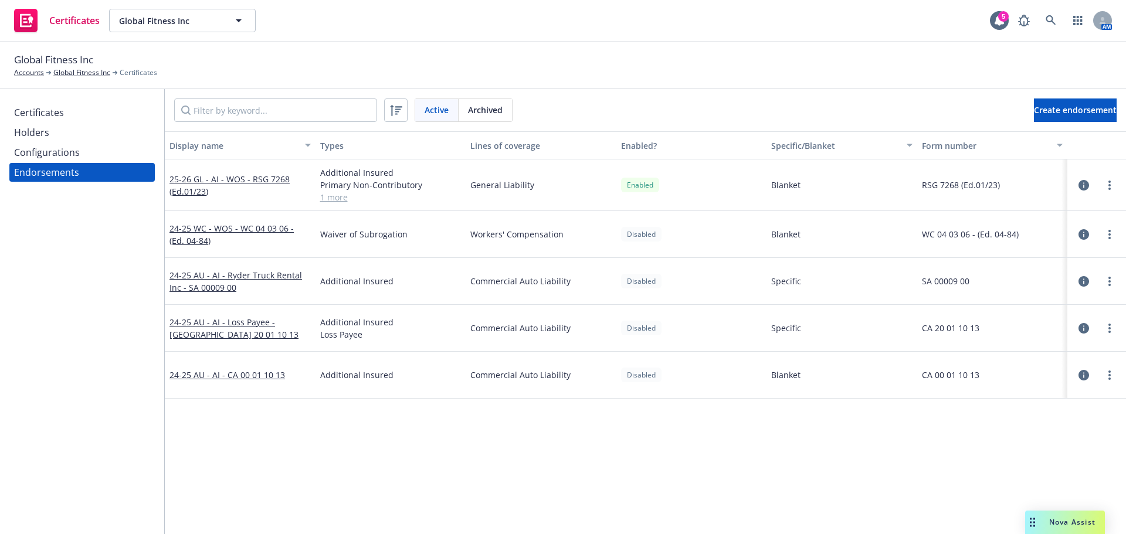
click at [60, 107] on div "Certificates" at bounding box center [39, 112] width 50 height 19
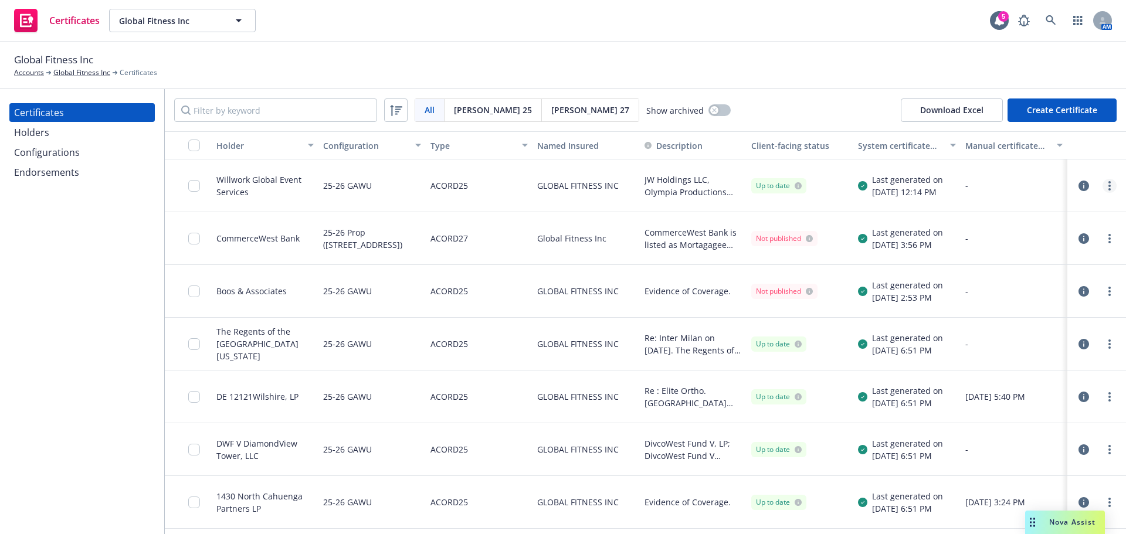
click at [1108, 187] on icon "more" at bounding box center [1109, 185] width 2 height 9
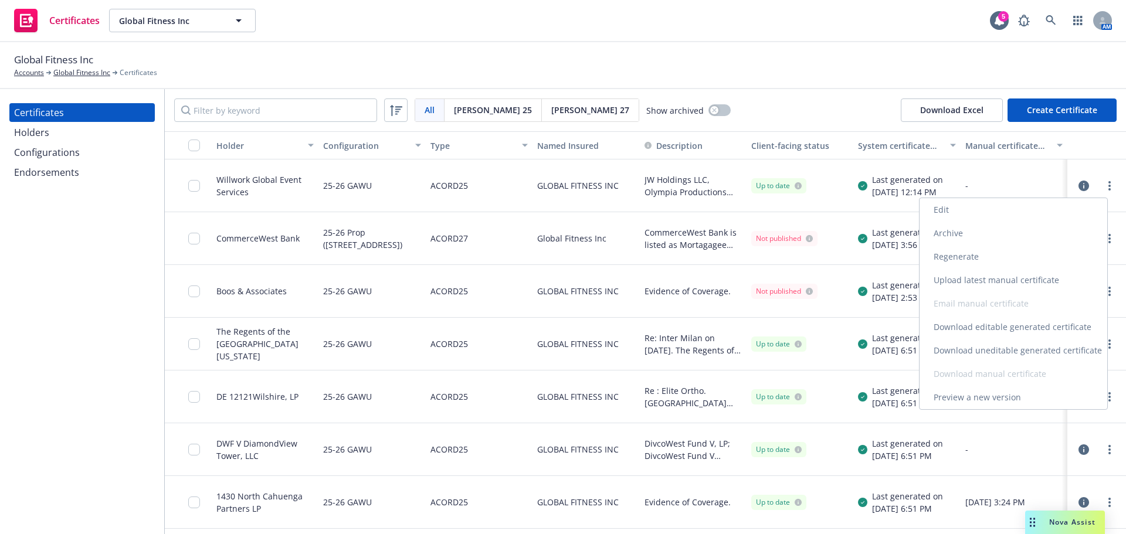
click at [1040, 260] on link "Regenerate" at bounding box center [1014, 256] width 188 height 23
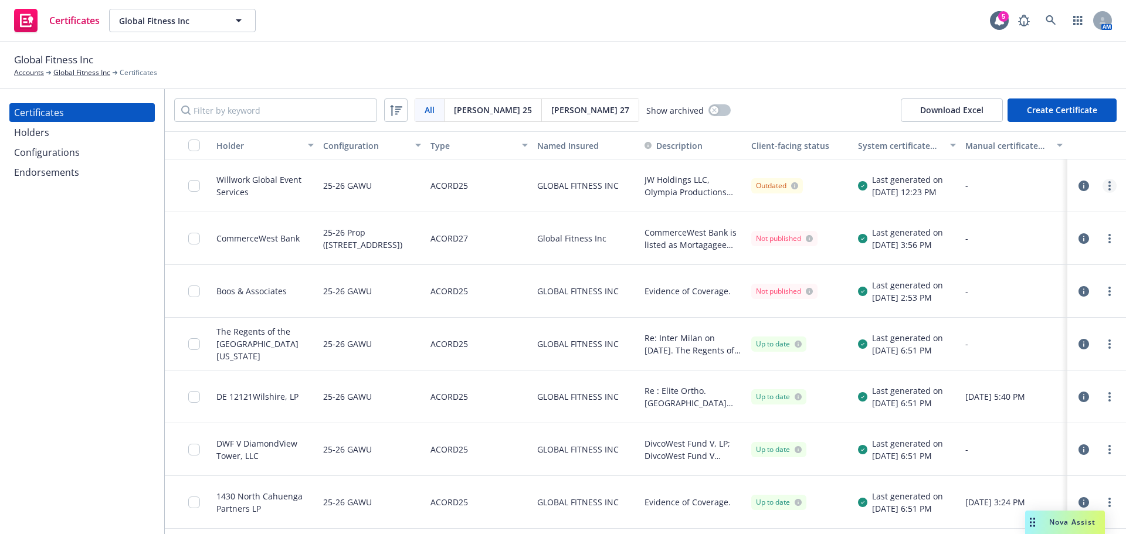
click at [1103, 186] on link "more" at bounding box center [1109, 186] width 14 height 14
click at [1108, 184] on icon "more" at bounding box center [1109, 185] width 2 height 9
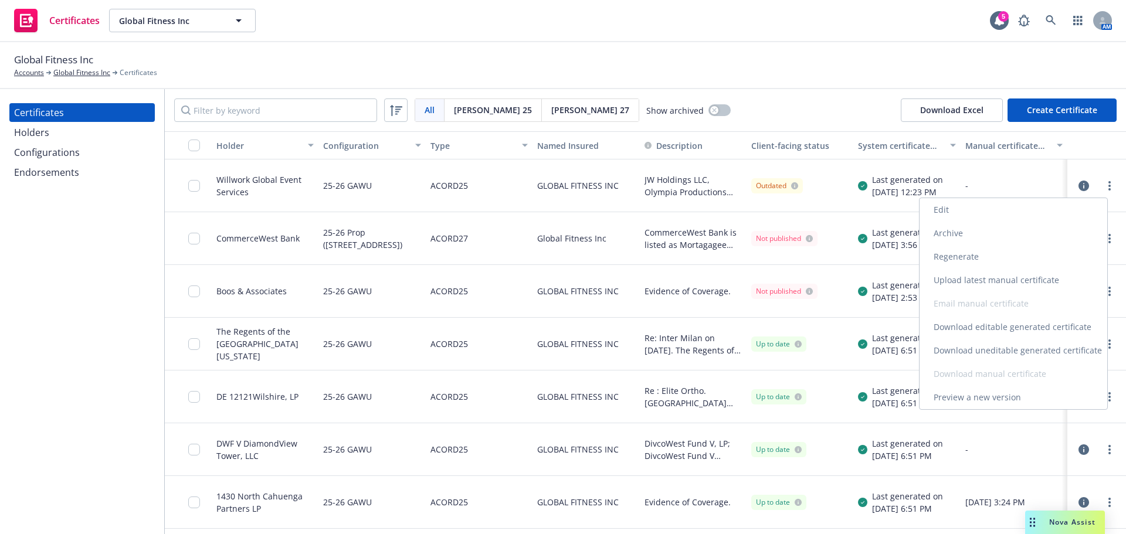
click at [1047, 345] on link "Download uneditable generated certificate" at bounding box center [1014, 350] width 188 height 23
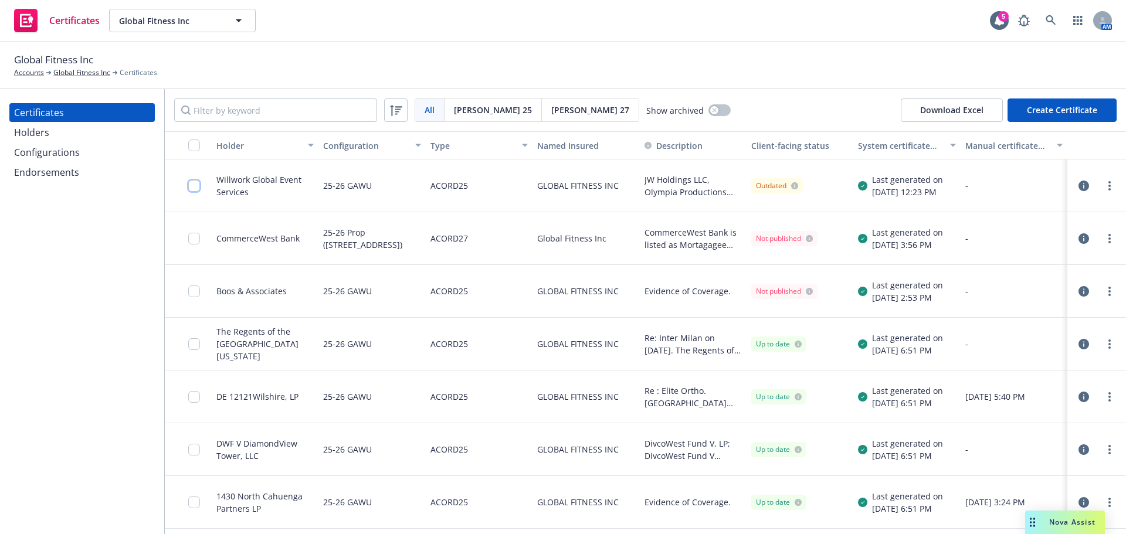
click at [199, 185] on input "checkbox" at bounding box center [194, 186] width 12 height 12
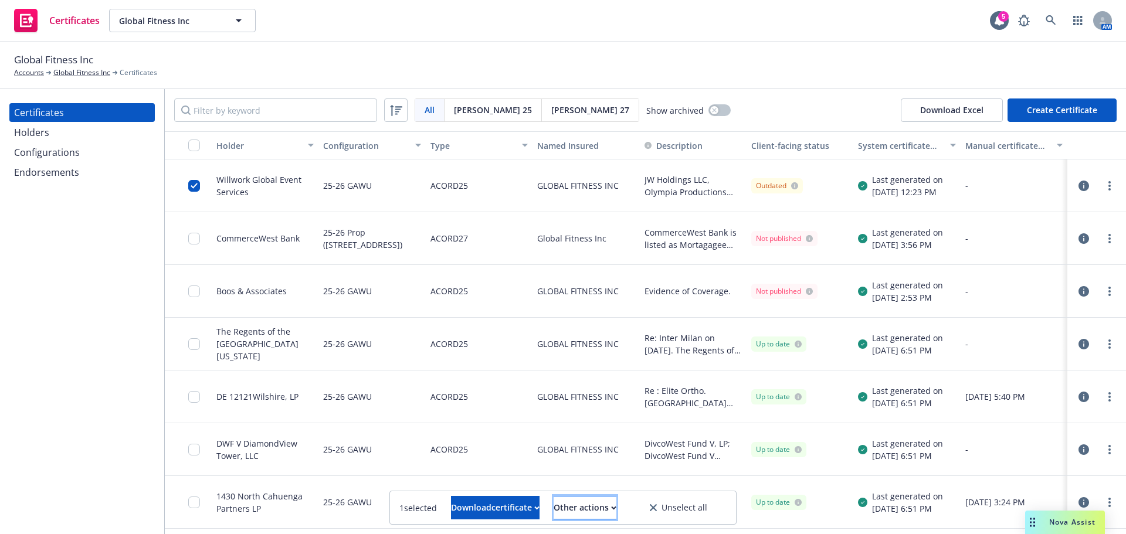
click at [588, 518] on div "Other actions" at bounding box center [585, 508] width 63 height 22
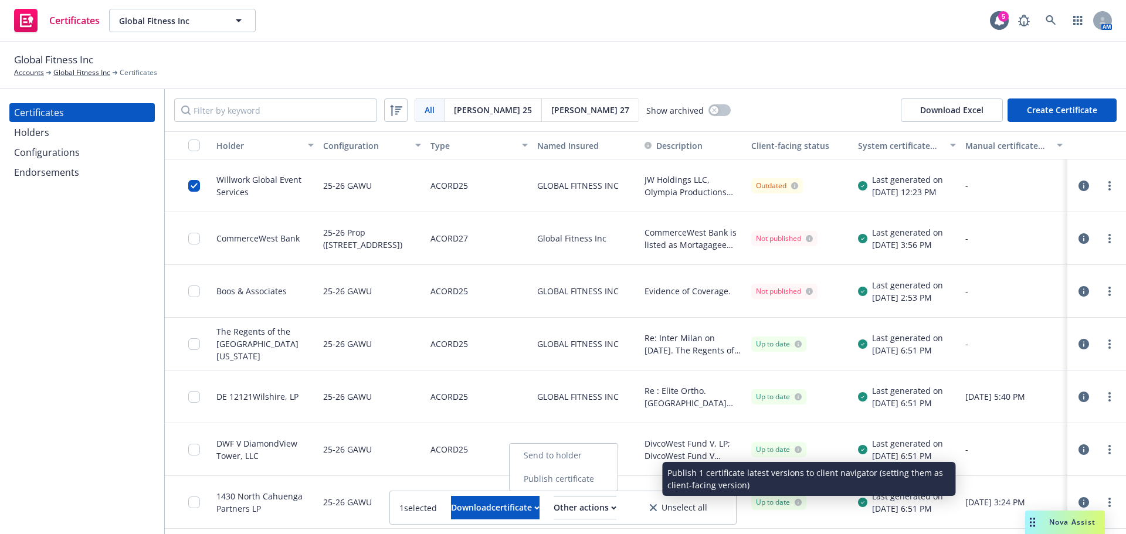
click at [599, 475] on link "Publish certificate" at bounding box center [564, 478] width 108 height 23
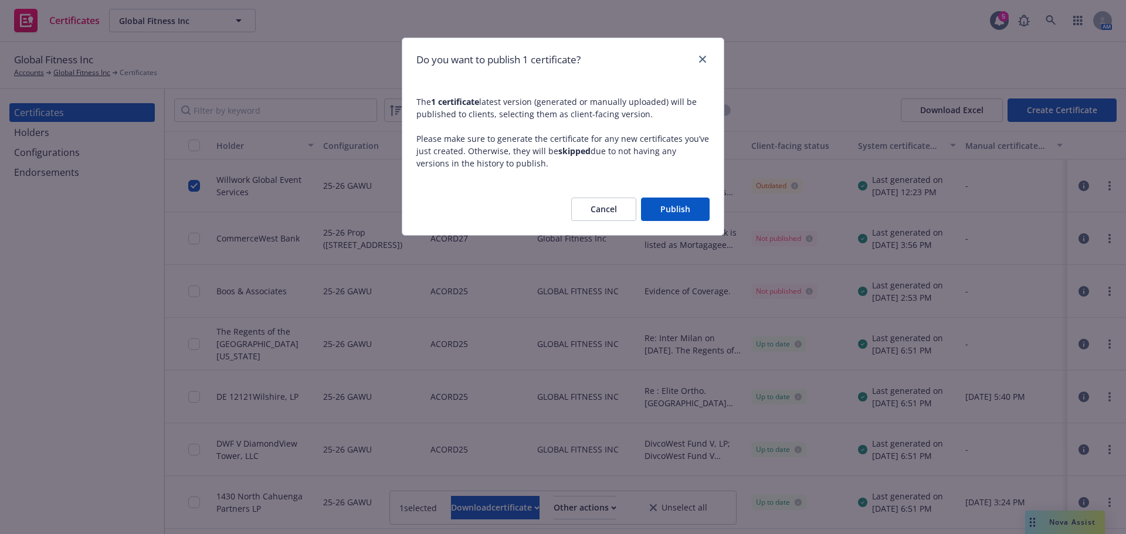
click at [680, 224] on div "Cancel Publish" at bounding box center [562, 210] width 321 height 52
drag, startPoint x: 685, startPoint y: 210, endPoint x: 810, endPoint y: 198, distance: 126.0
click at [686, 209] on button "Publish" at bounding box center [675, 209] width 69 height 23
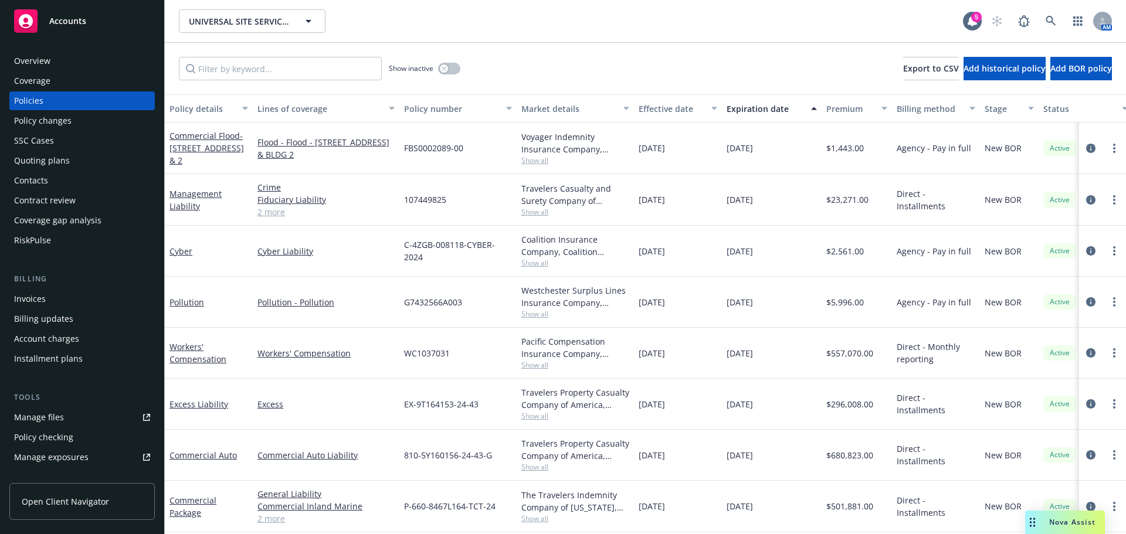
scroll to position [59, 0]
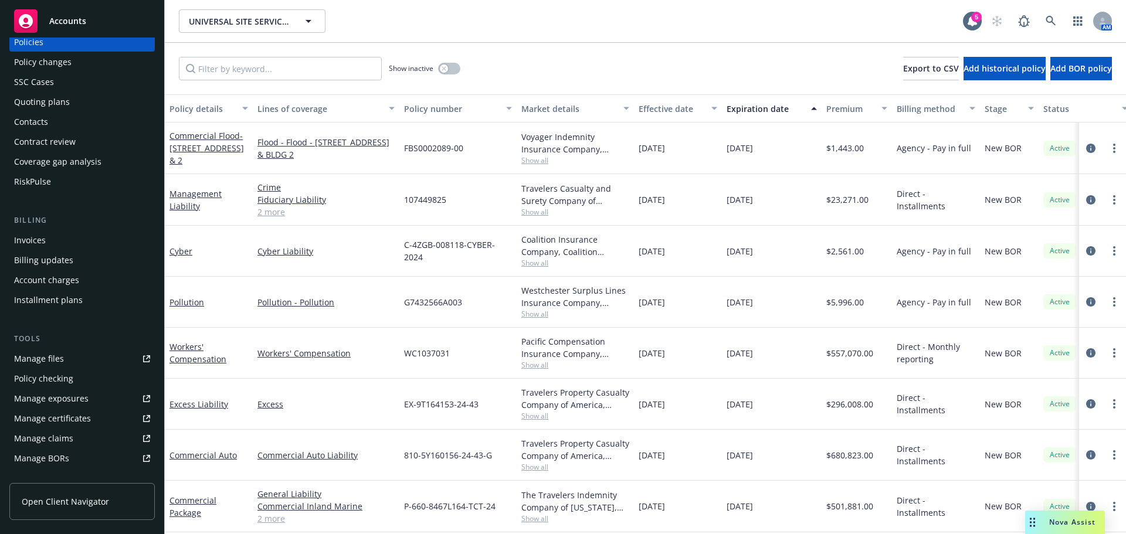
click at [68, 427] on div "Manage certificates" at bounding box center [52, 418] width 77 height 19
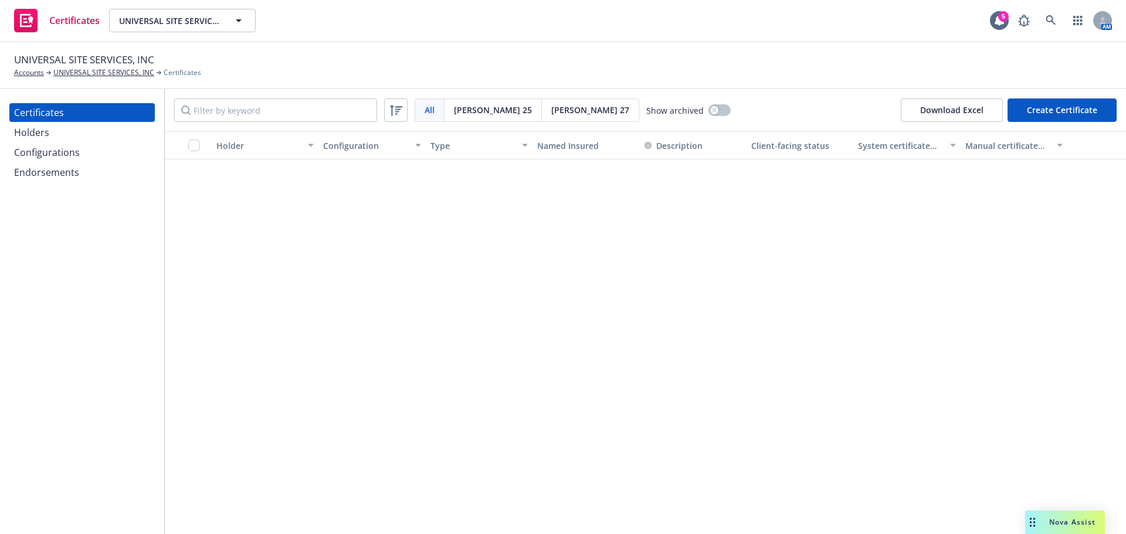
click at [248, 96] on div "All All [PERSON_NAME] 25 [PERSON_NAME] 27 Show archived Download Excel Create C…" at bounding box center [645, 110] width 961 height 42
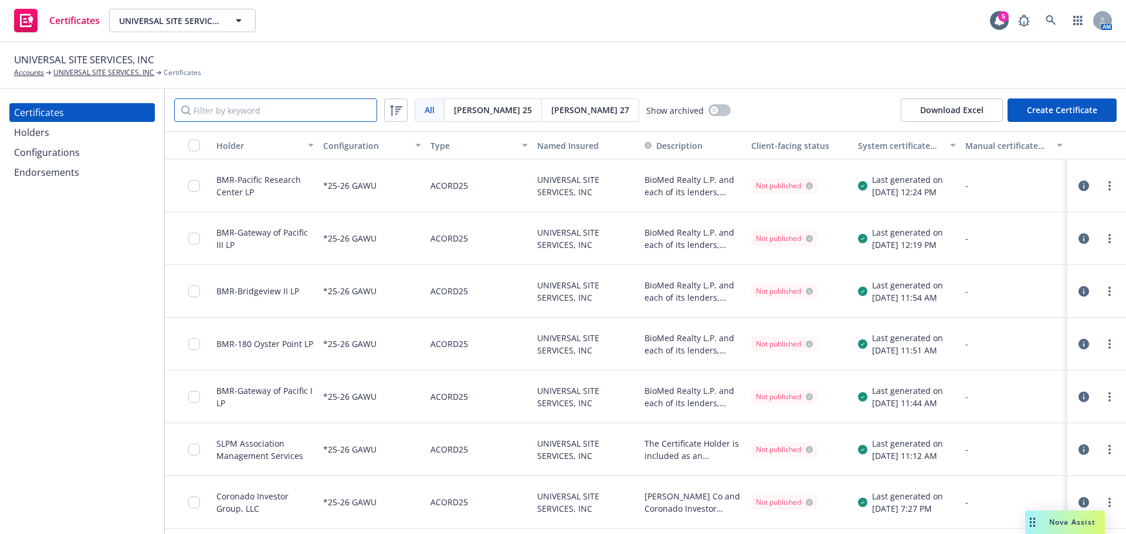
click at [248, 104] on input "Filter by keyword" at bounding box center [275, 110] width 203 height 23
paste input "BMR-GatewayofP"
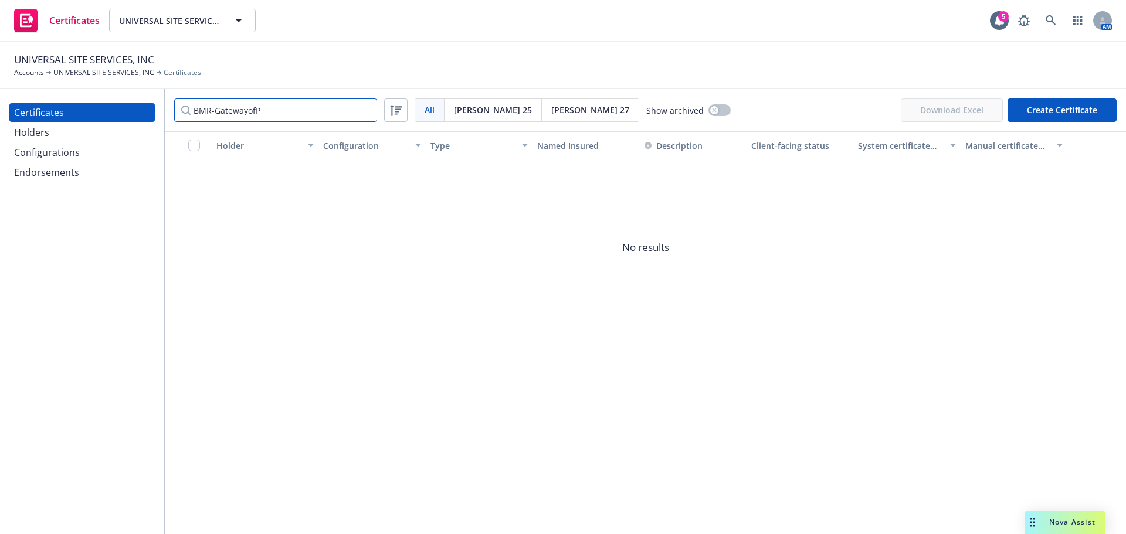
click at [246, 114] on input "BMR-GatewayofP" at bounding box center [275, 110] width 203 height 23
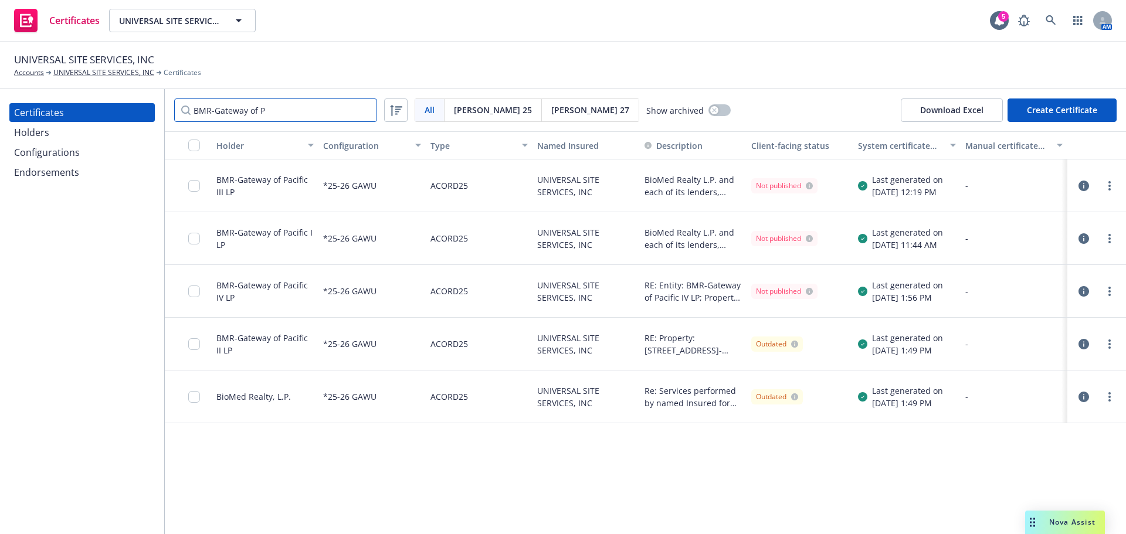
type input "BMR-Gateway of P"
click at [1111, 344] on link "more" at bounding box center [1109, 344] width 14 height 14
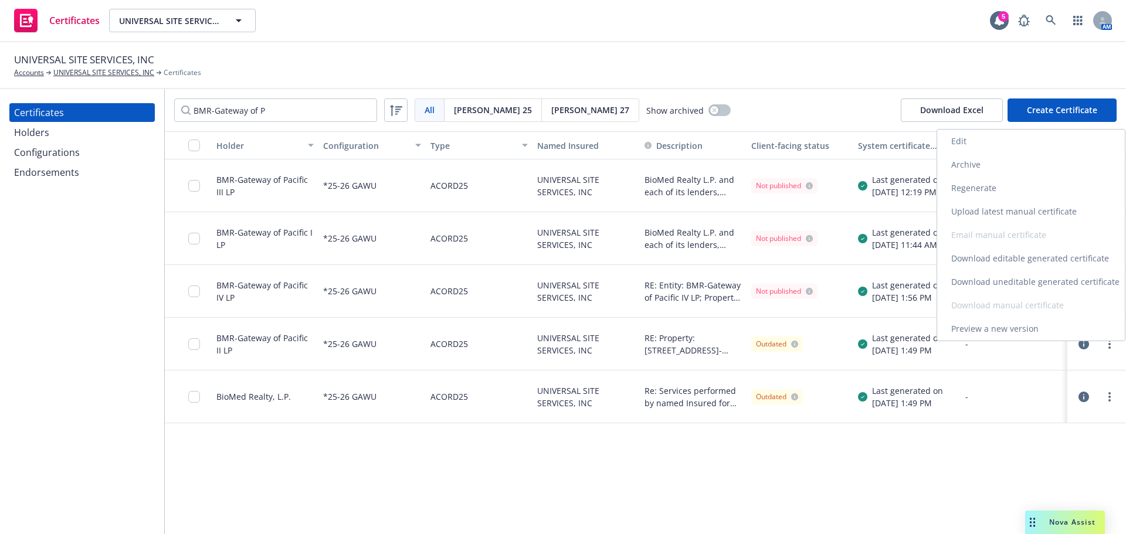
click at [1017, 284] on link "Download uneditable generated certificate" at bounding box center [1031, 281] width 188 height 23
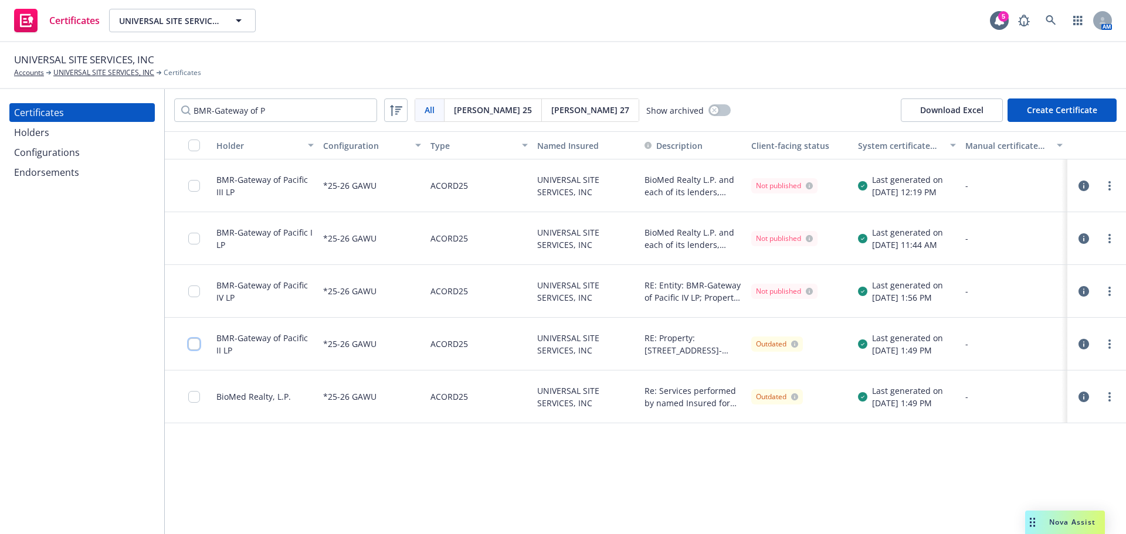
click at [198, 345] on input "checkbox" at bounding box center [194, 344] width 12 height 12
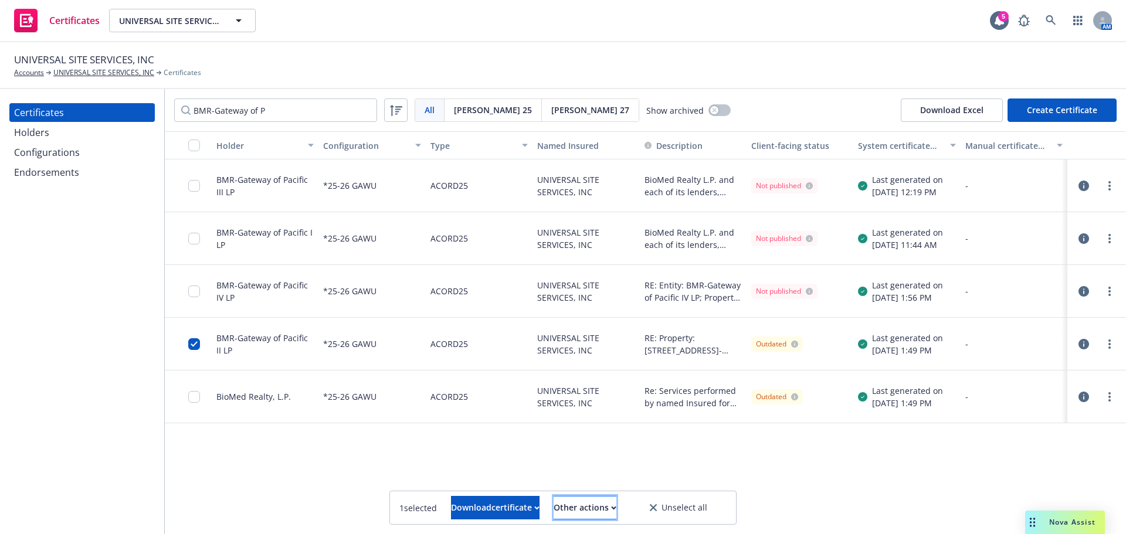
click at [589, 501] on div "Other actions" at bounding box center [585, 508] width 63 height 22
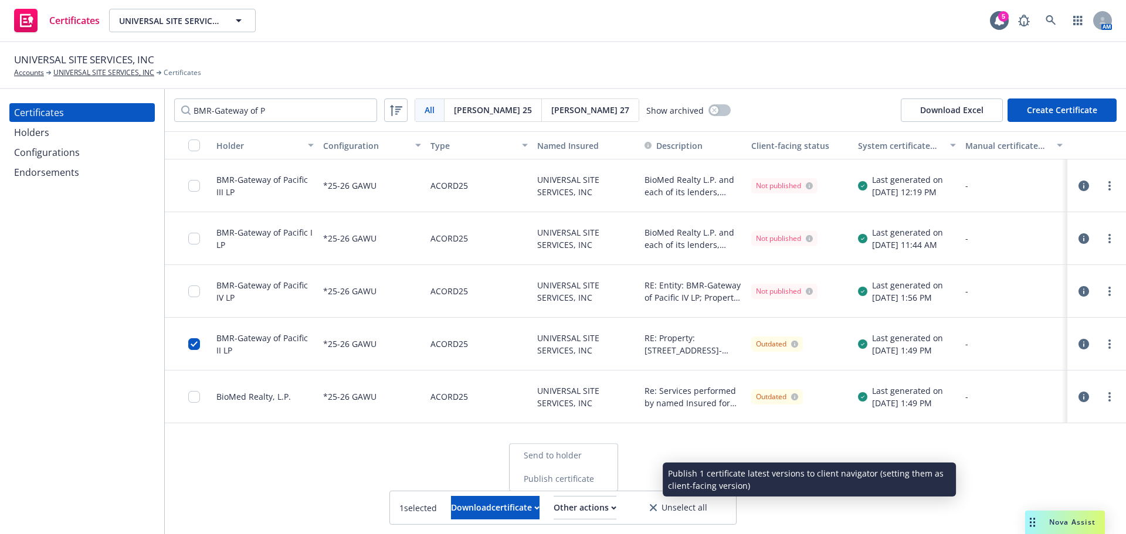
click at [583, 482] on link "Publish certificate" at bounding box center [564, 478] width 108 height 23
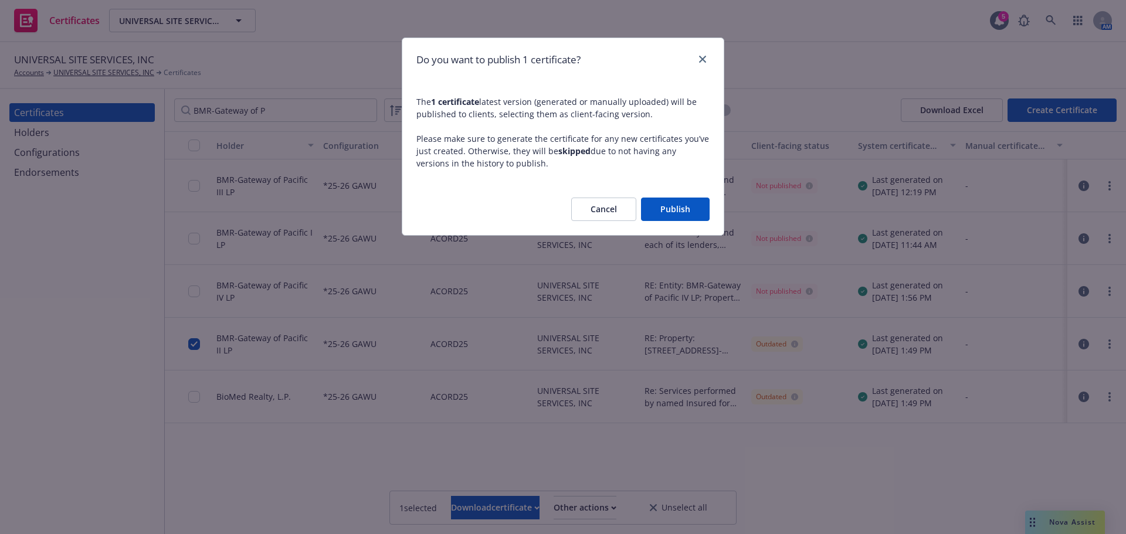
click at [661, 209] on button "Publish" at bounding box center [675, 209] width 69 height 23
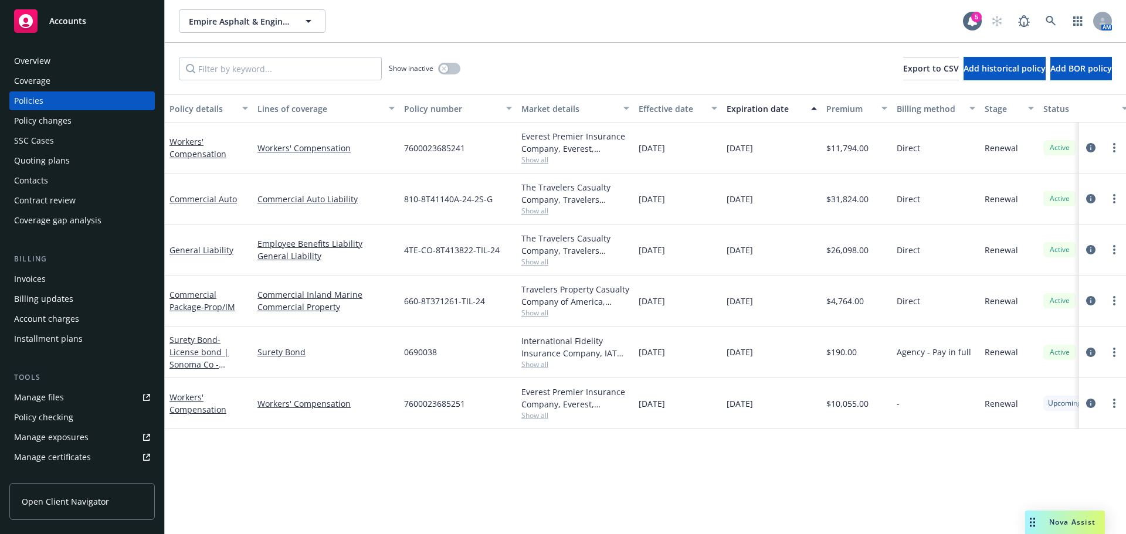
click at [86, 449] on div "Manage certificates" at bounding box center [52, 457] width 77 height 19
click at [57, 470] on div "Manage files Policy checking Manage exposures Manage certificates Manage claims…" at bounding box center [81, 457] width 145 height 138
click at [59, 459] on div "Manage certificates" at bounding box center [52, 457] width 77 height 19
click at [1091, 404] on icon "circleInformation" at bounding box center [1090, 403] width 9 height 9
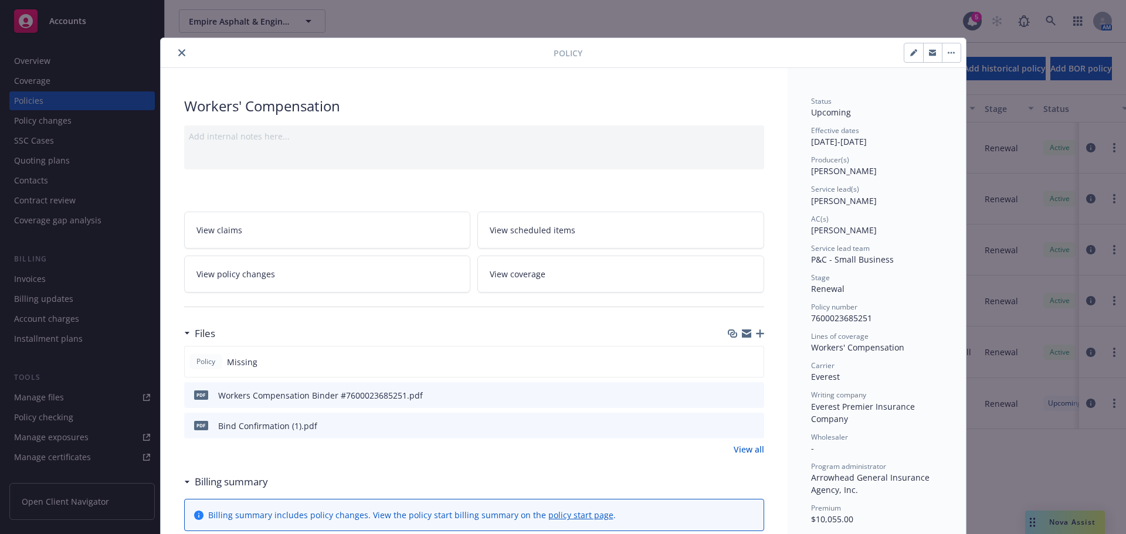
click at [175, 52] on button "close" at bounding box center [182, 53] width 14 height 14
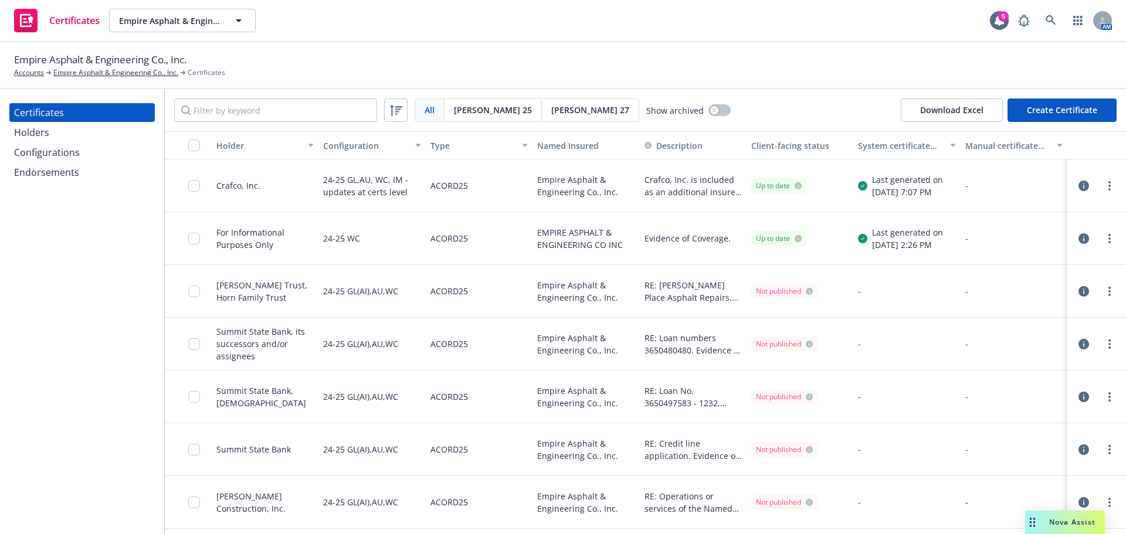
click at [73, 150] on div "Configurations" at bounding box center [47, 152] width 66 height 19
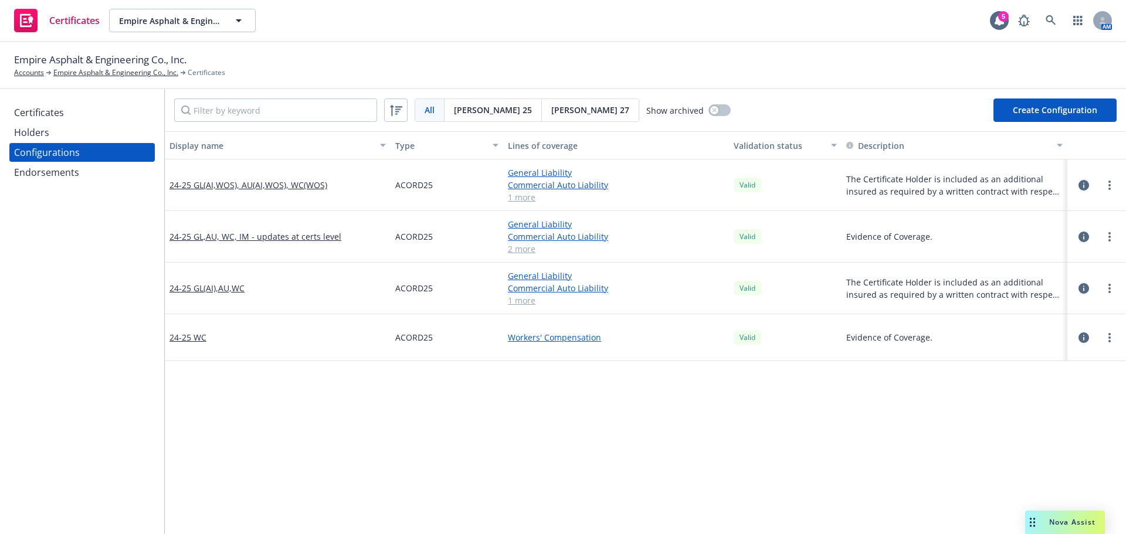
click at [55, 110] on div "Certificates" at bounding box center [39, 112] width 50 height 19
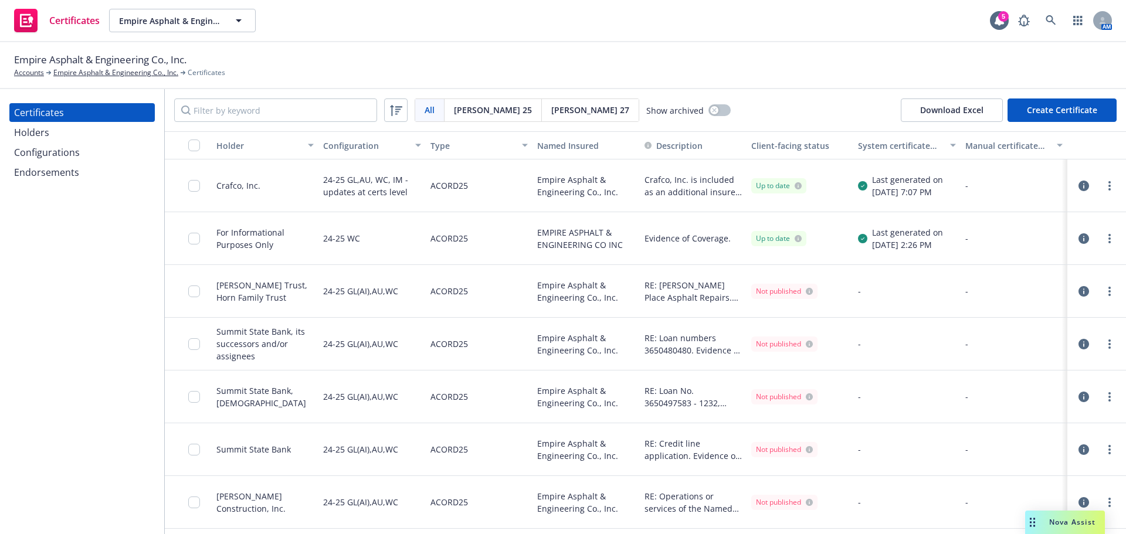
click at [63, 154] on div "Configurations" at bounding box center [47, 152] width 66 height 19
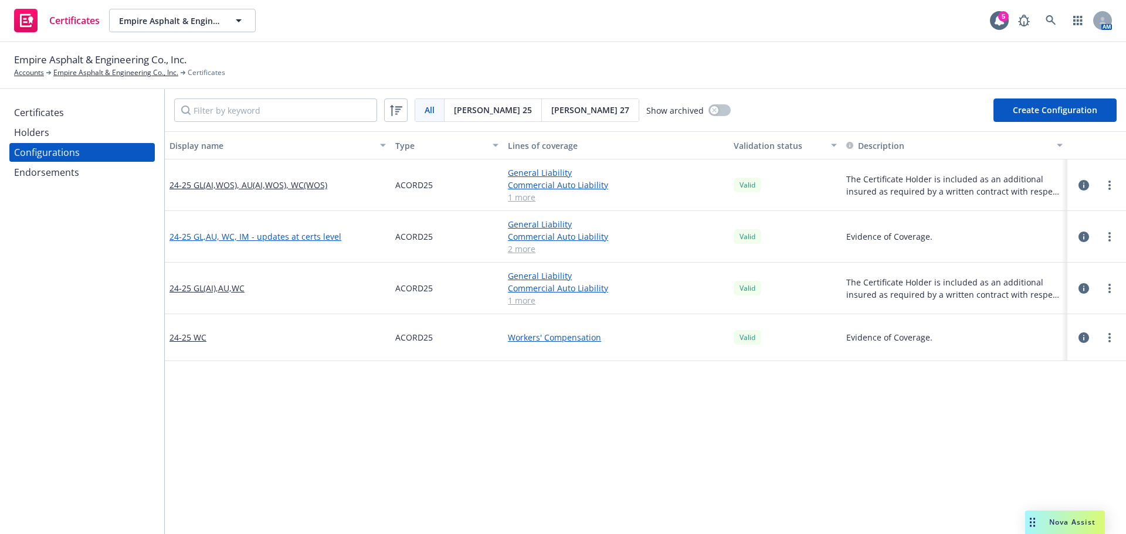
click at [291, 239] on link "24-25 GL,AU, WC, IM - updates at certs level" at bounding box center [255, 236] width 172 height 12
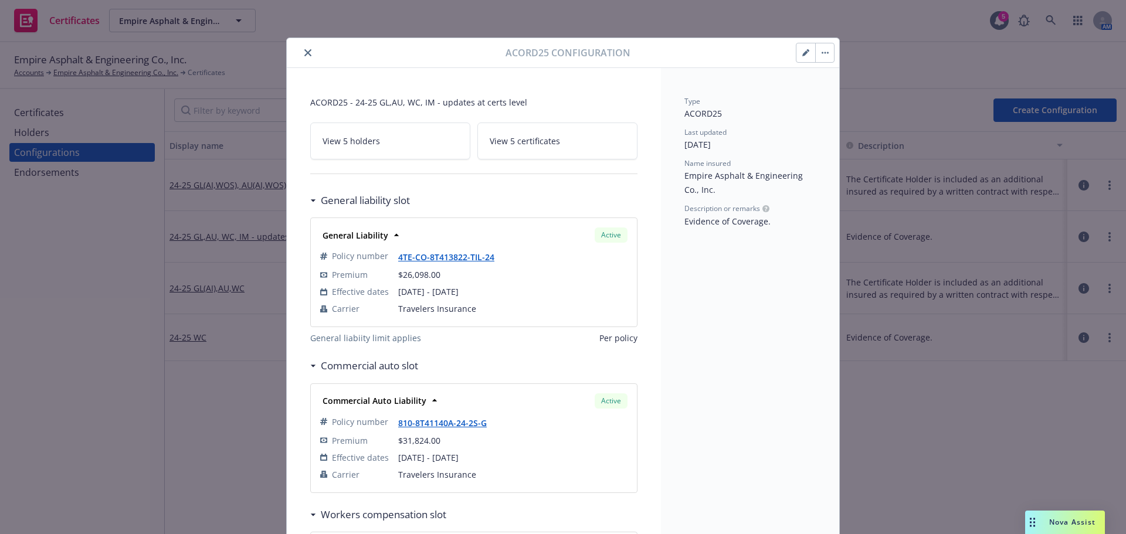
click at [799, 62] on div at bounding box center [815, 53] width 39 height 20
click at [802, 56] on icon "button" at bounding box center [805, 53] width 6 height 6
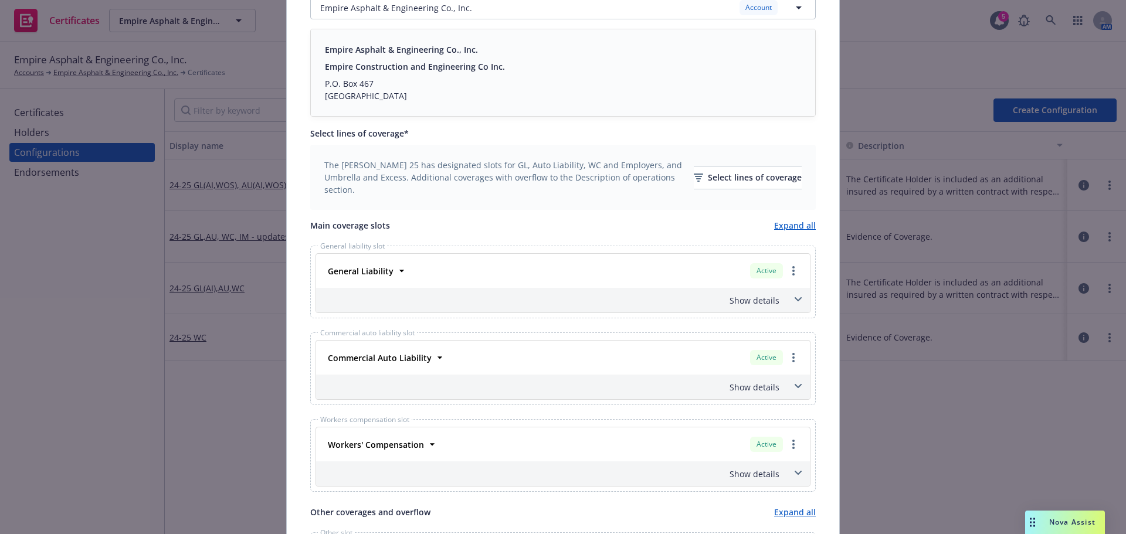
scroll to position [352, 0]
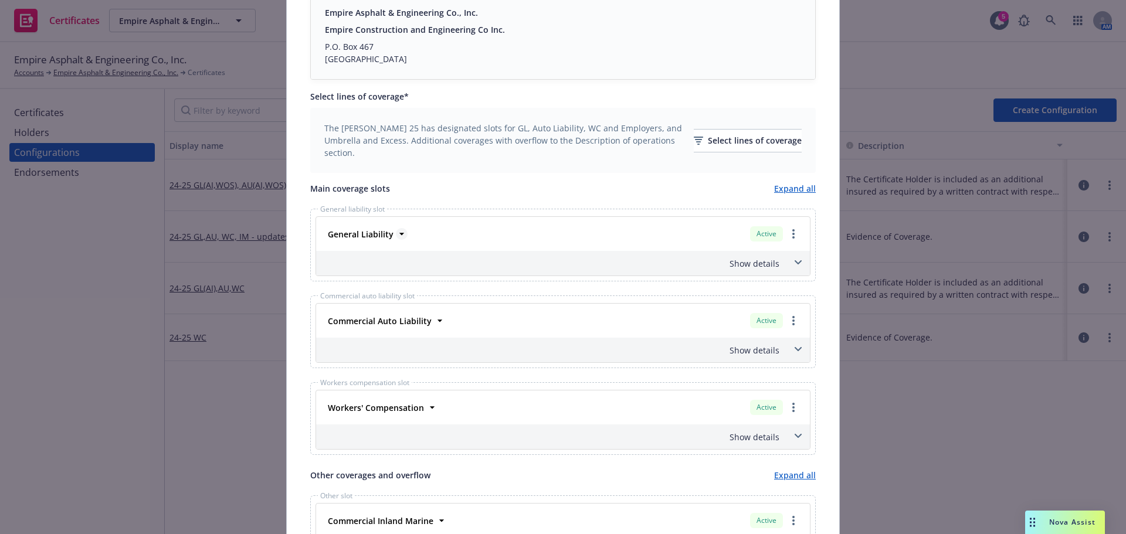
click at [385, 235] on strong "General Liability" at bounding box center [361, 234] width 66 height 11
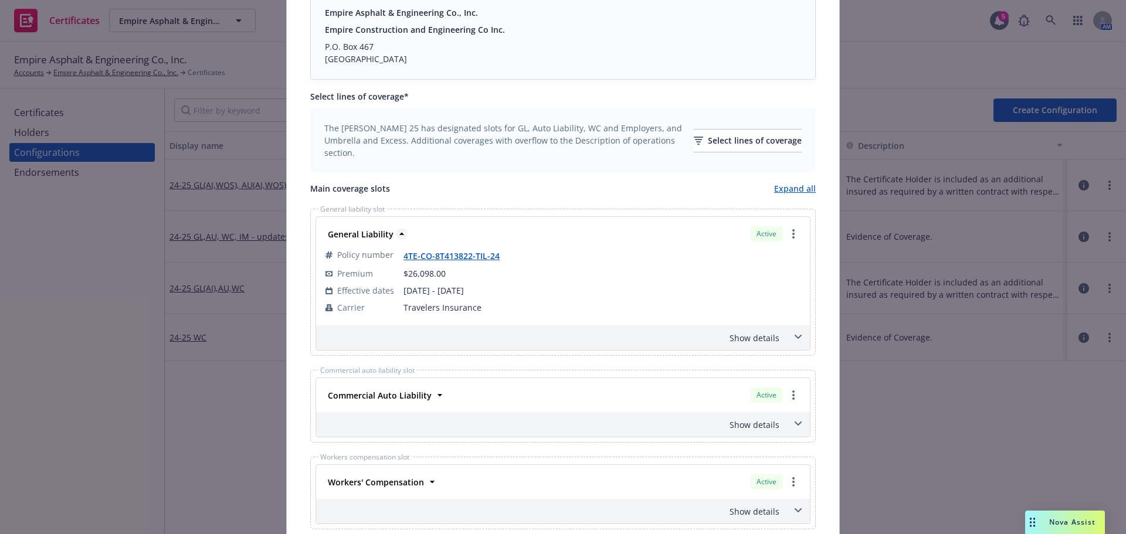
click at [385, 235] on strong "General Liability" at bounding box center [361, 234] width 66 height 11
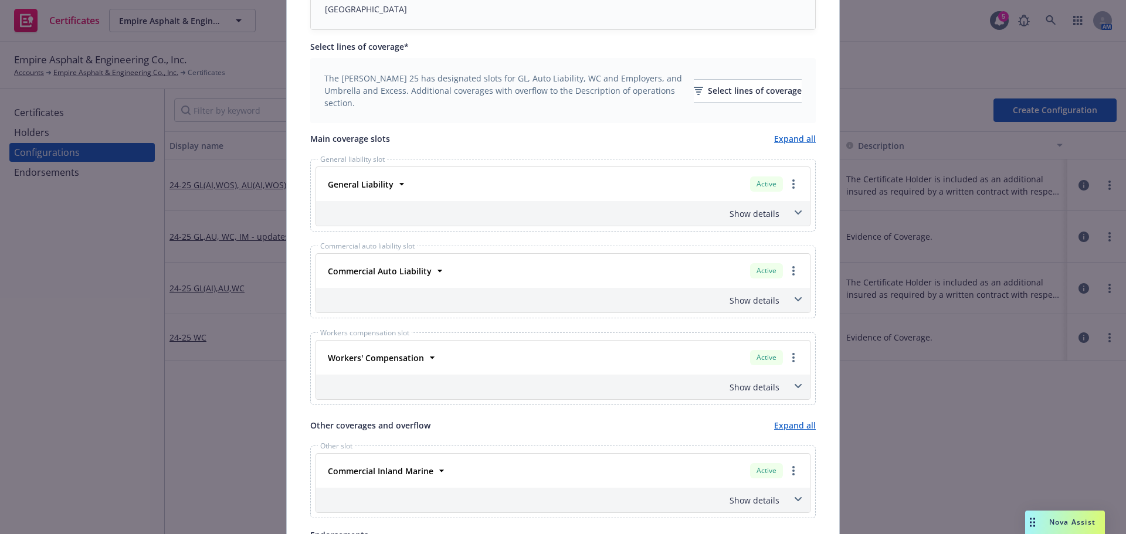
scroll to position [469, 0]
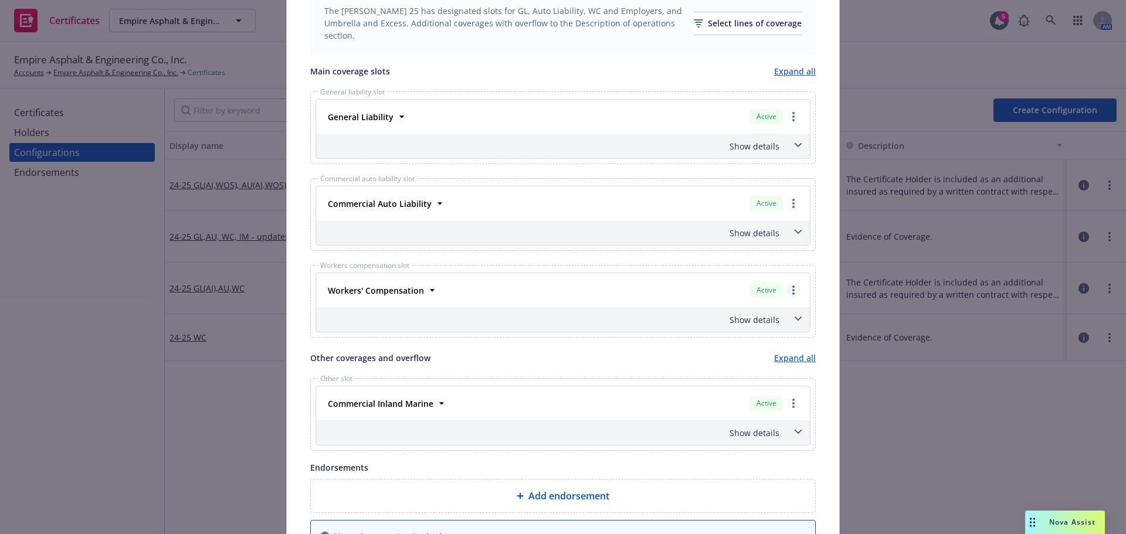
click at [787, 293] on link "more" at bounding box center [793, 290] width 14 height 14
click at [792, 293] on circle "more" at bounding box center [793, 294] width 2 height 2
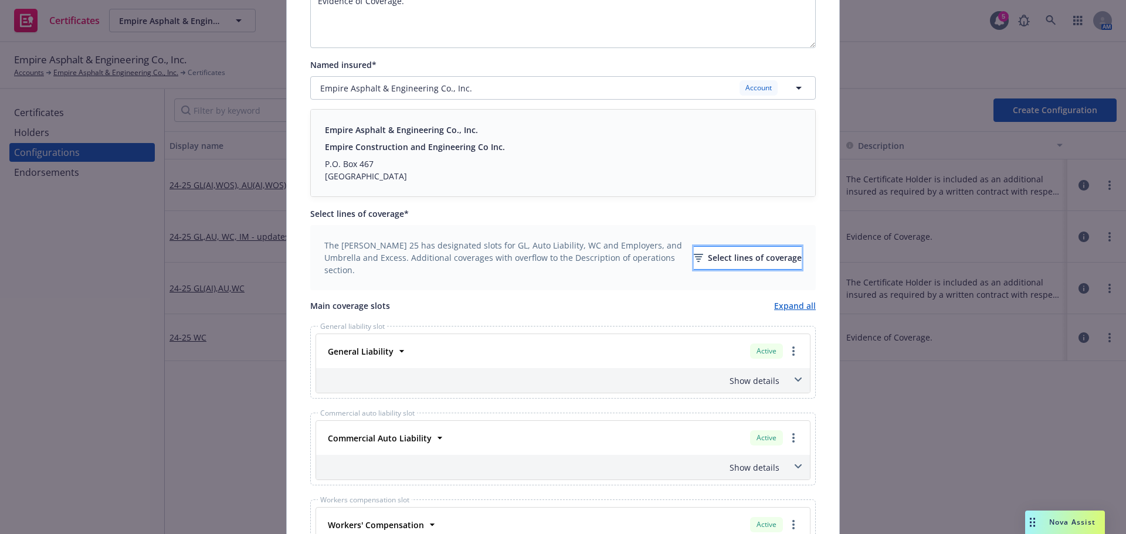
click at [709, 251] on div "Select lines of coverage" at bounding box center [748, 258] width 108 height 22
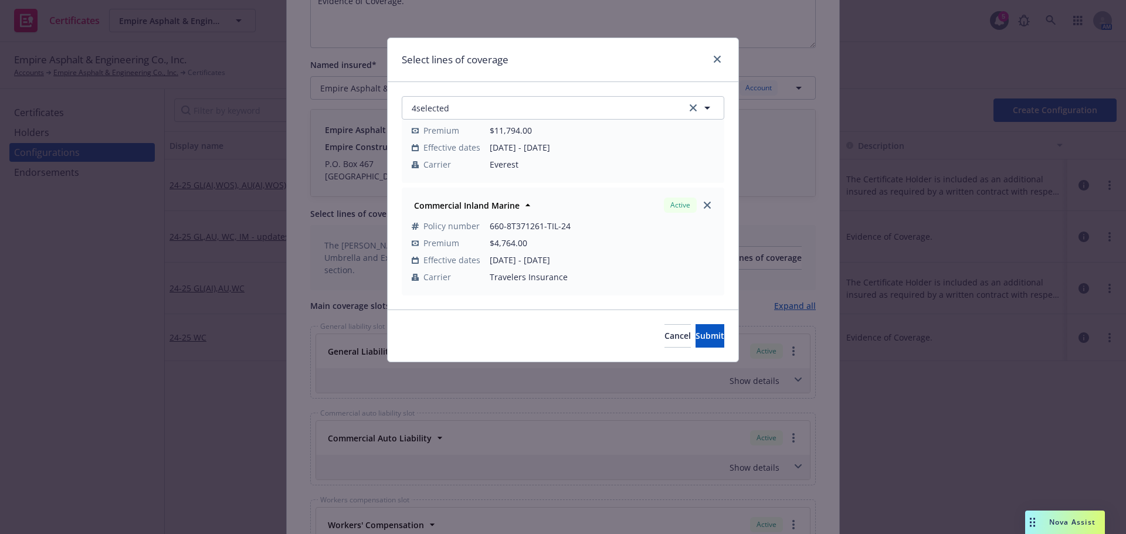
scroll to position [216, 0]
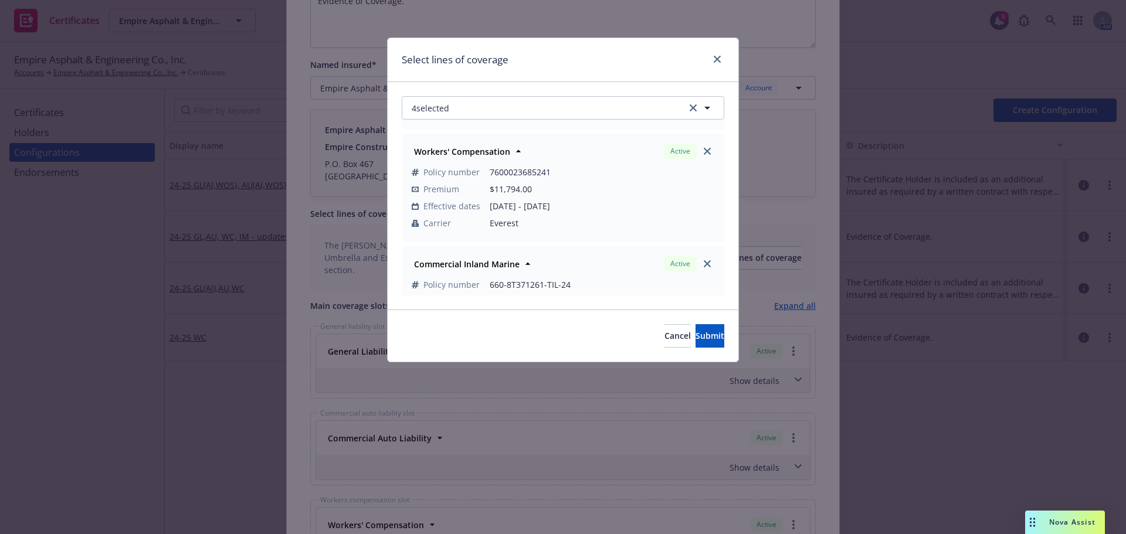
click at [704, 150] on icon "close" at bounding box center [707, 151] width 7 height 7
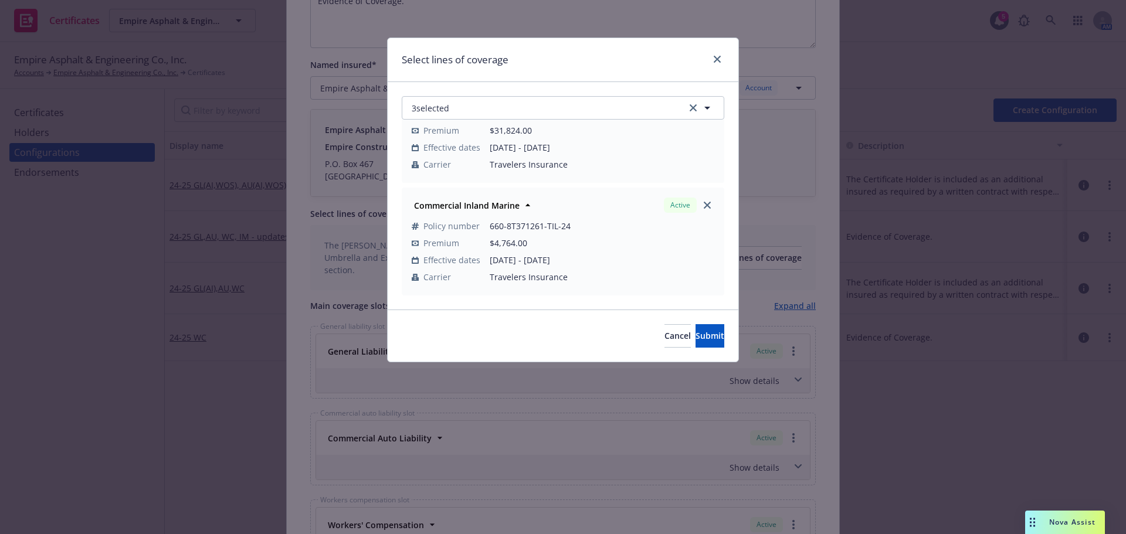
scroll to position [162, 0]
drag, startPoint x: 574, startPoint y: 115, endPoint x: 568, endPoint y: 110, distance: 7.5
click at [572, 114] on button "3 selected" at bounding box center [563, 107] width 323 height 23
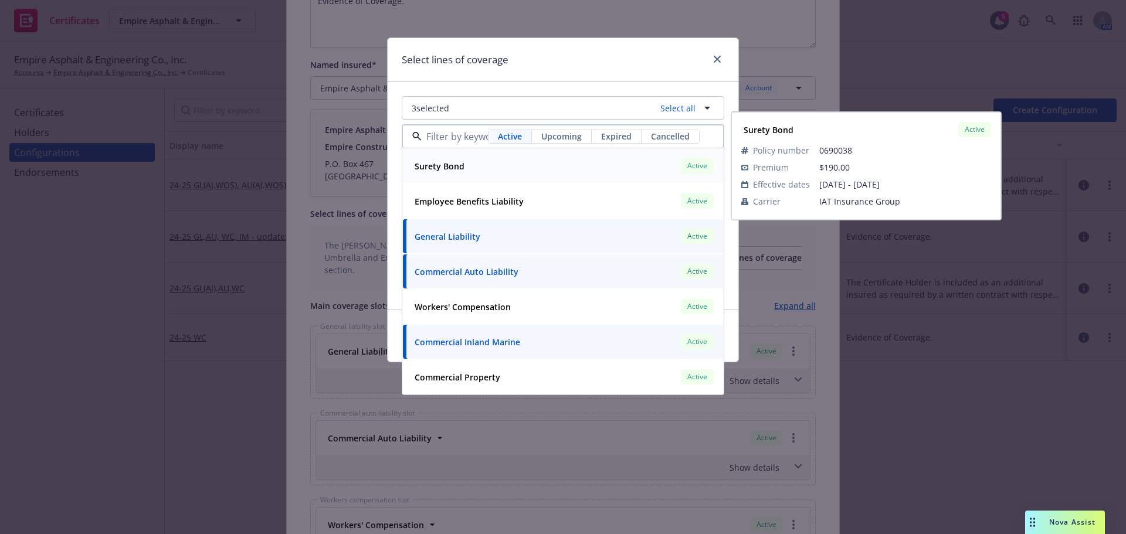
click at [563, 134] on span "Upcoming" at bounding box center [561, 136] width 40 height 12
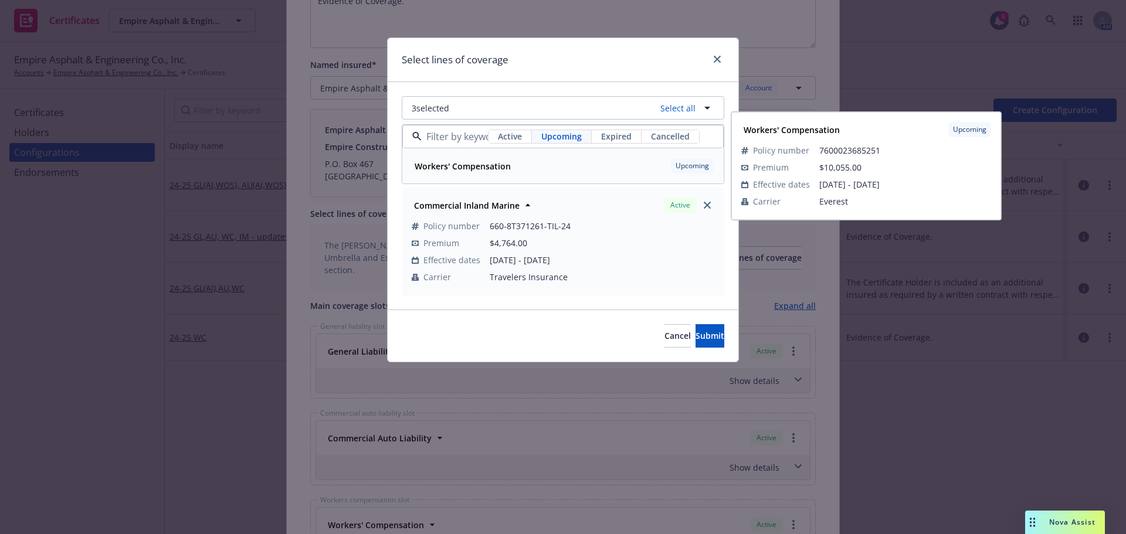
click at [540, 166] on div "Workers' Compensation Upcoming" at bounding box center [563, 166] width 306 height 20
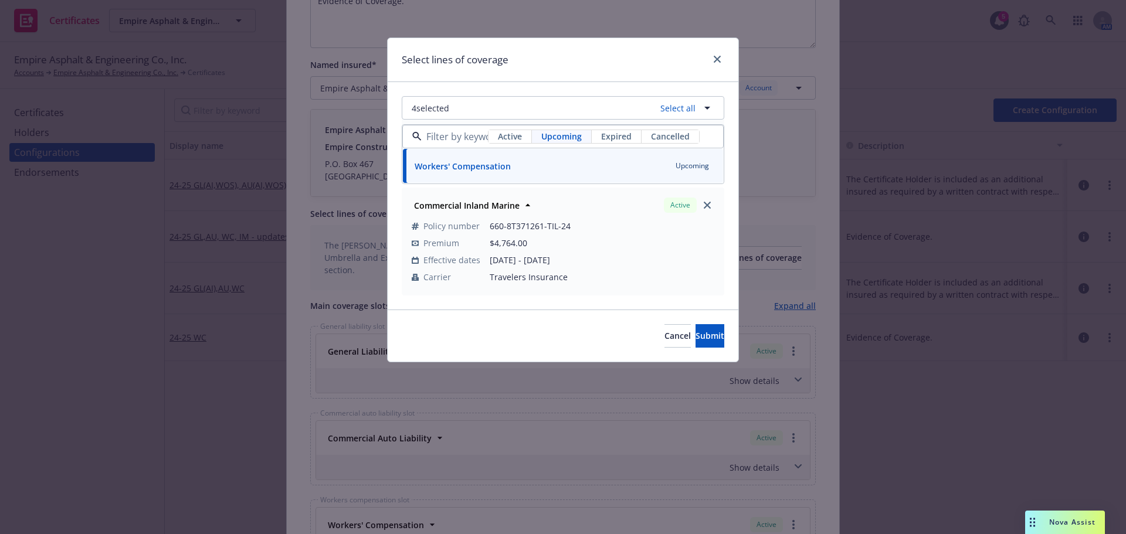
scroll to position [216, 0]
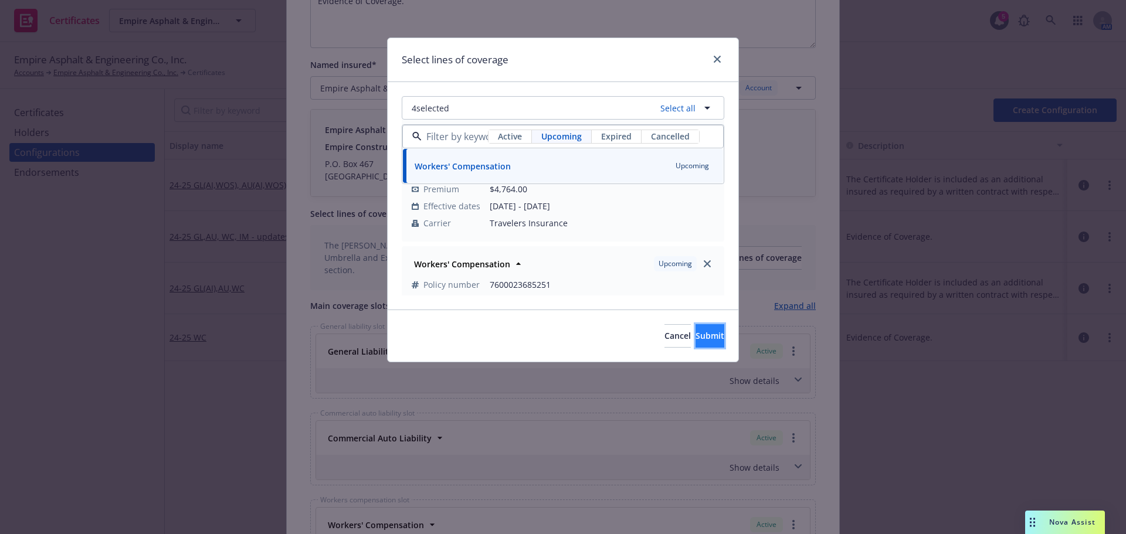
click at [696, 332] on span "Submit" at bounding box center [710, 335] width 29 height 11
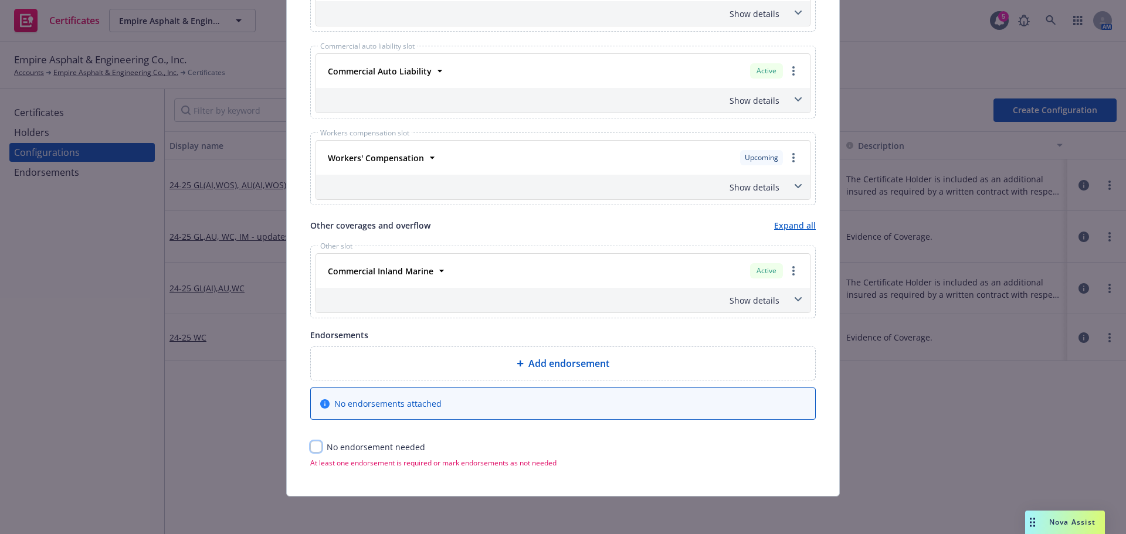
click at [313, 446] on input "checkbox" at bounding box center [316, 447] width 12 height 12
checkbox input "true"
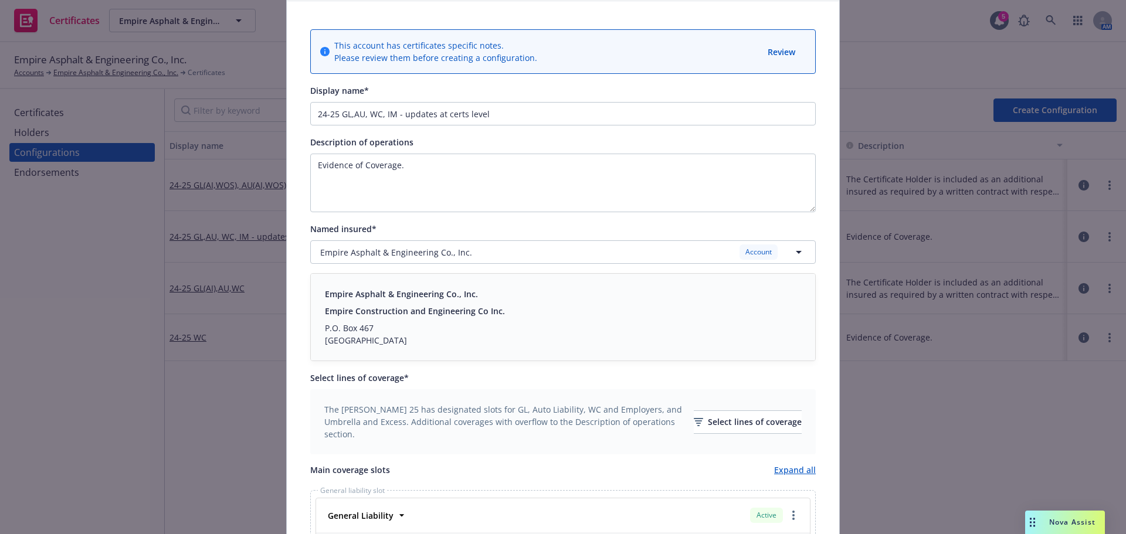
scroll to position [0, 0]
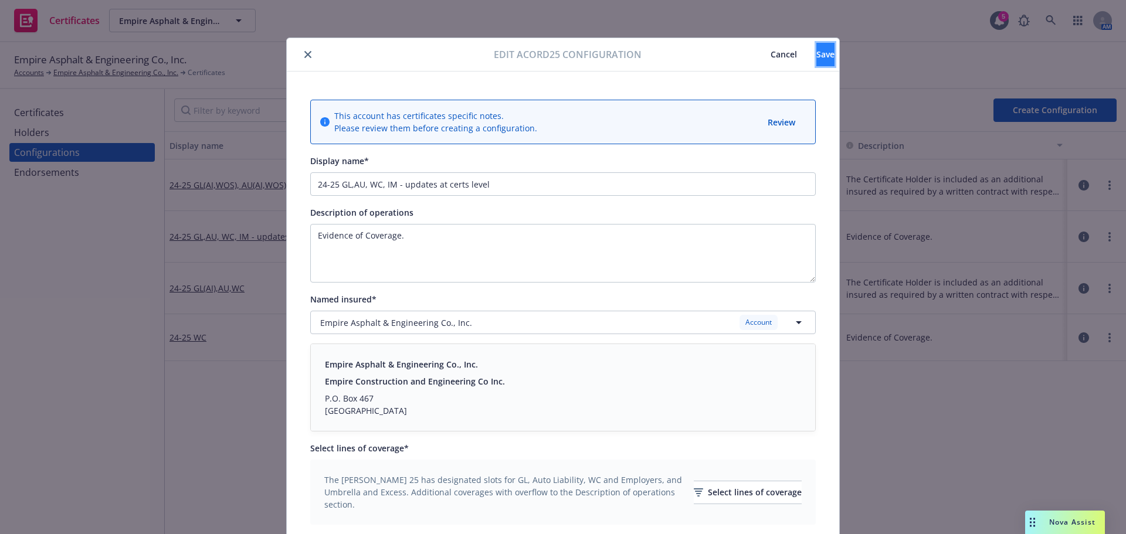
click at [816, 58] on span "Save" at bounding box center [825, 54] width 18 height 11
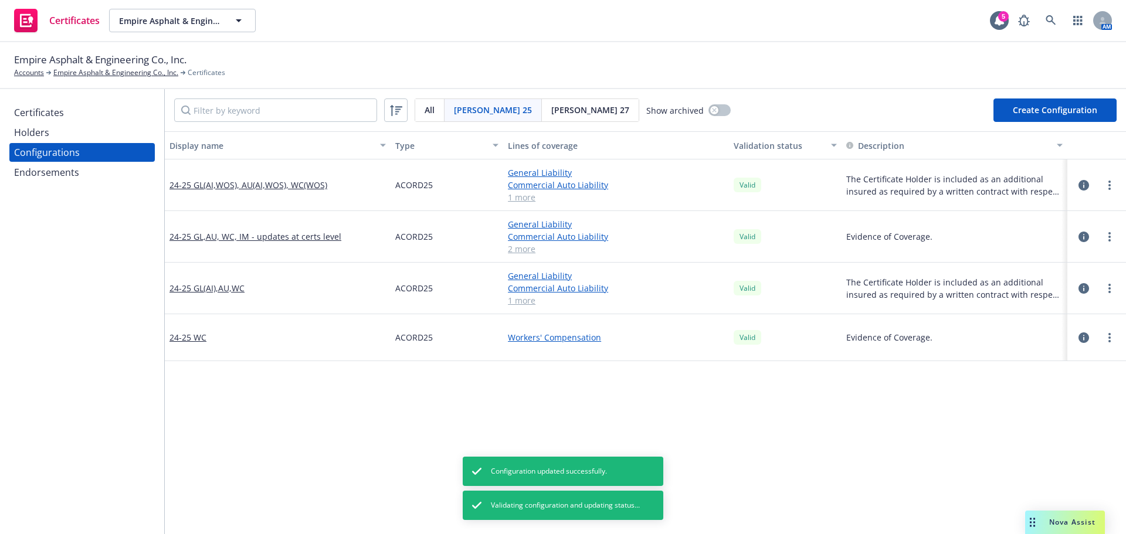
click at [86, 114] on div "Certificates" at bounding box center [82, 112] width 136 height 19
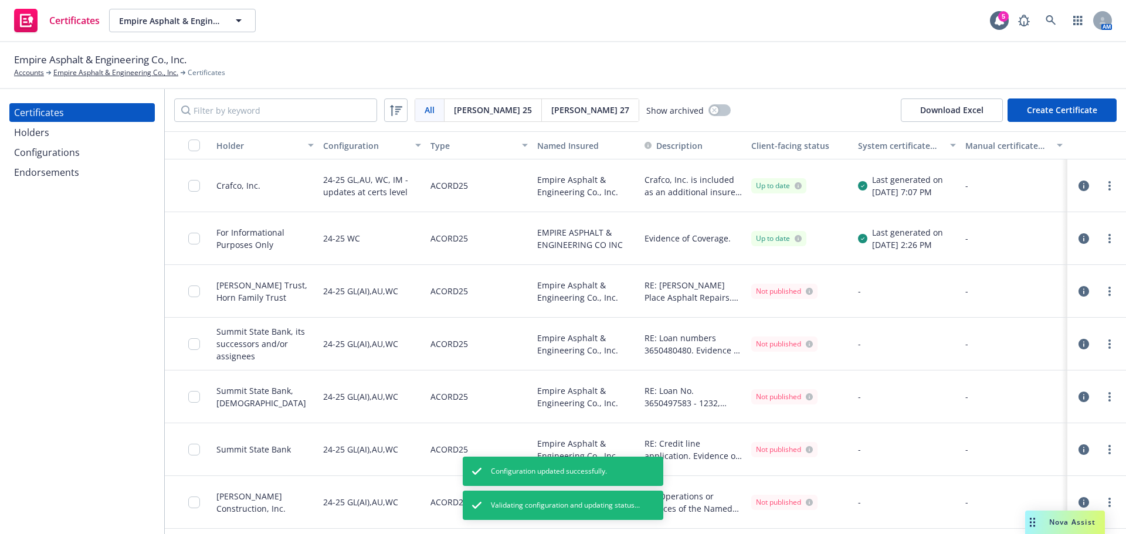
click at [74, 148] on div "Configurations" at bounding box center [47, 152] width 66 height 19
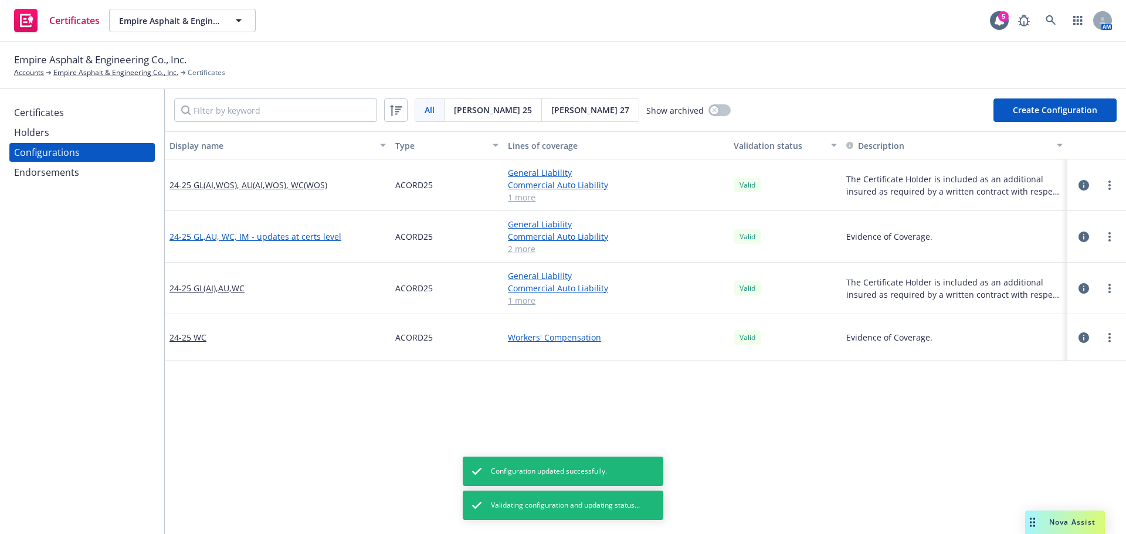
click at [223, 236] on link "24-25 GL,AU, WC, IM - updates at certs level" at bounding box center [255, 236] width 172 height 12
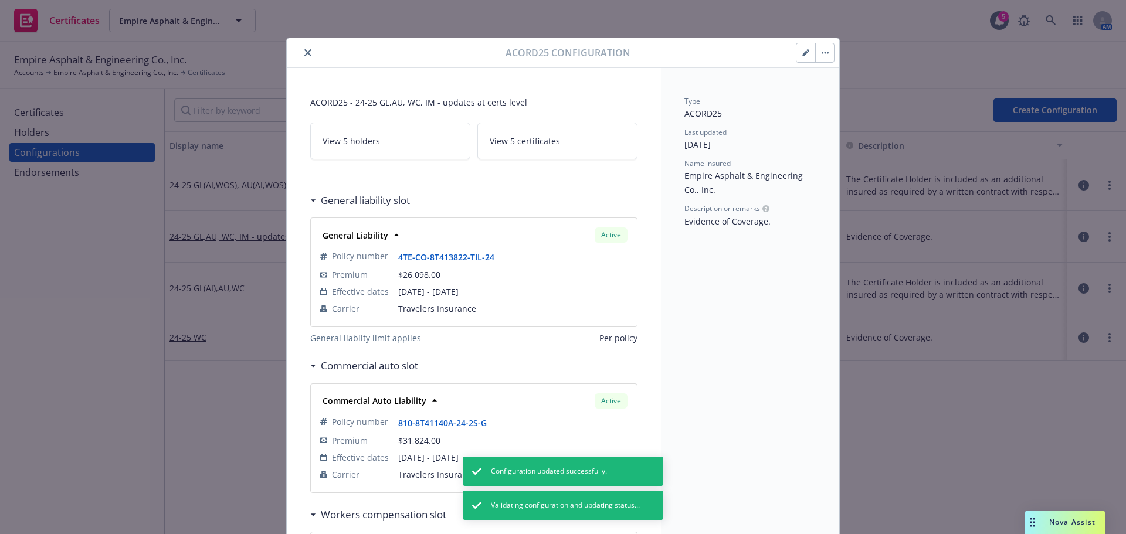
click at [796, 55] on button "button" at bounding box center [805, 52] width 19 height 19
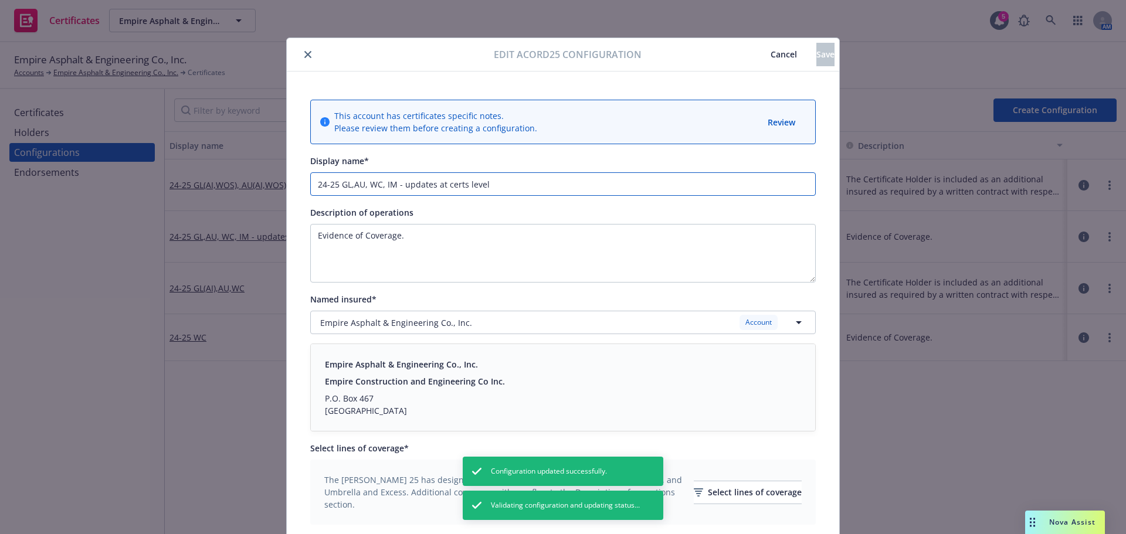
click at [333, 187] on input "24-25 GL,AU, WC, IM - updates at certs level" at bounding box center [563, 183] width 506 height 23
click at [335, 186] on input "24-25 GL,AU, WC, IM - updates at certs level" at bounding box center [563, 183] width 506 height 23
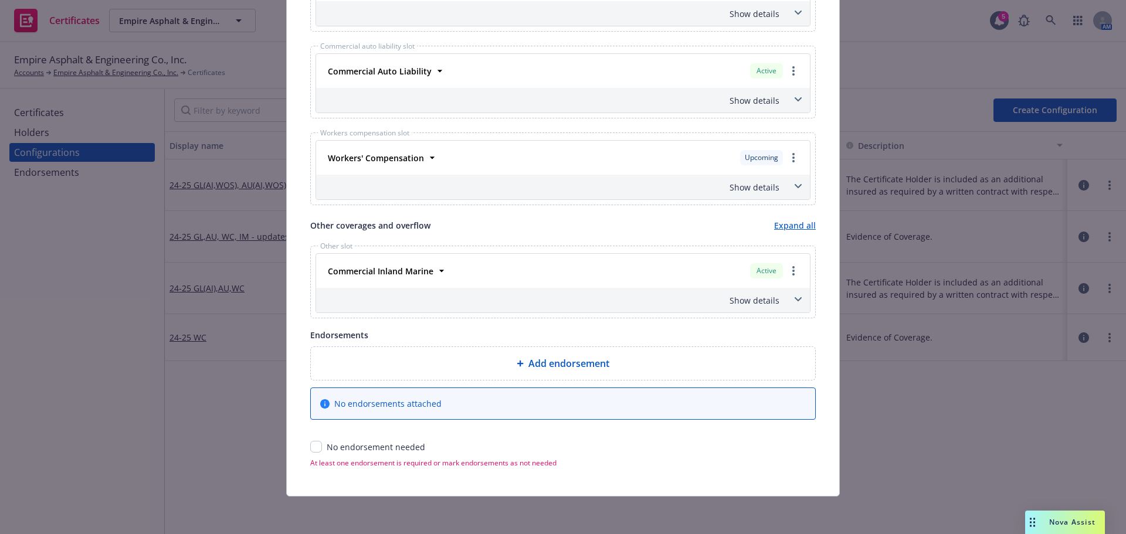
type input "24-25/26 GL,AU, WC, IM - updates at certs level"
click at [310, 451] on input "checkbox" at bounding box center [316, 447] width 12 height 12
checkbox input "true"
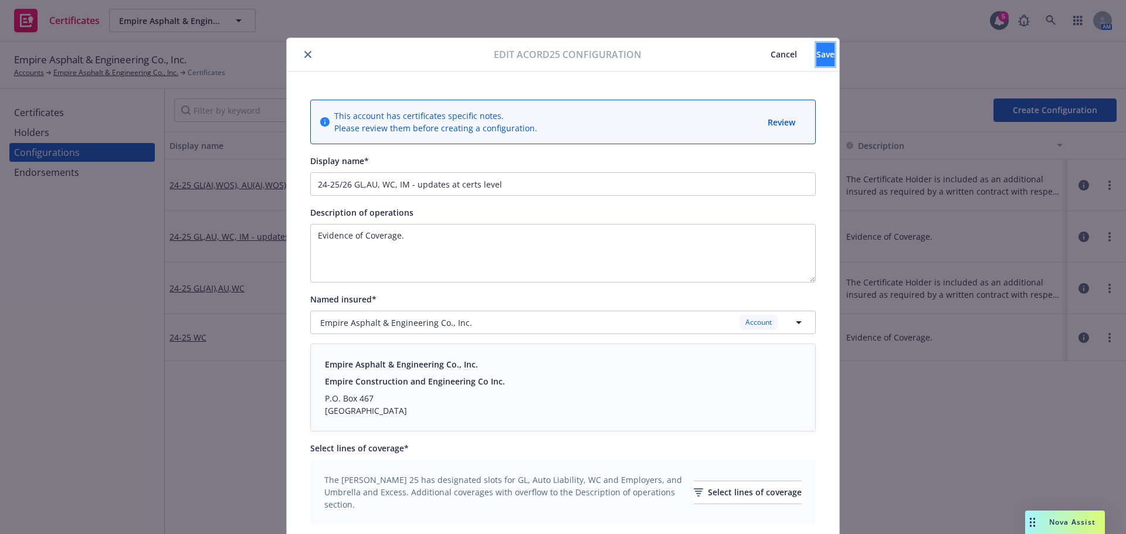
click at [816, 54] on button "Save" at bounding box center [825, 54] width 18 height 23
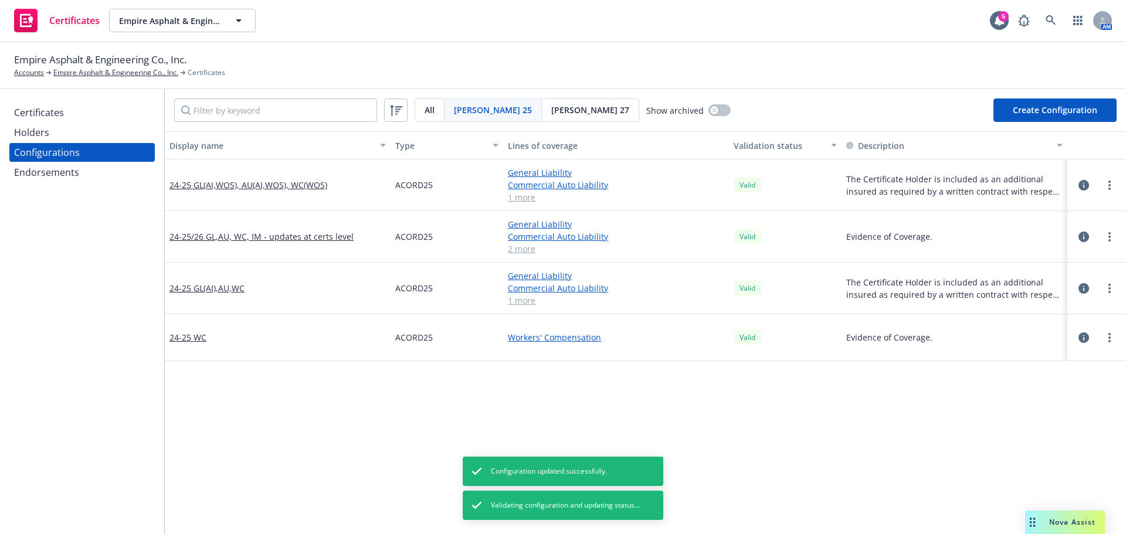
click at [48, 114] on div "Certificates" at bounding box center [39, 112] width 50 height 19
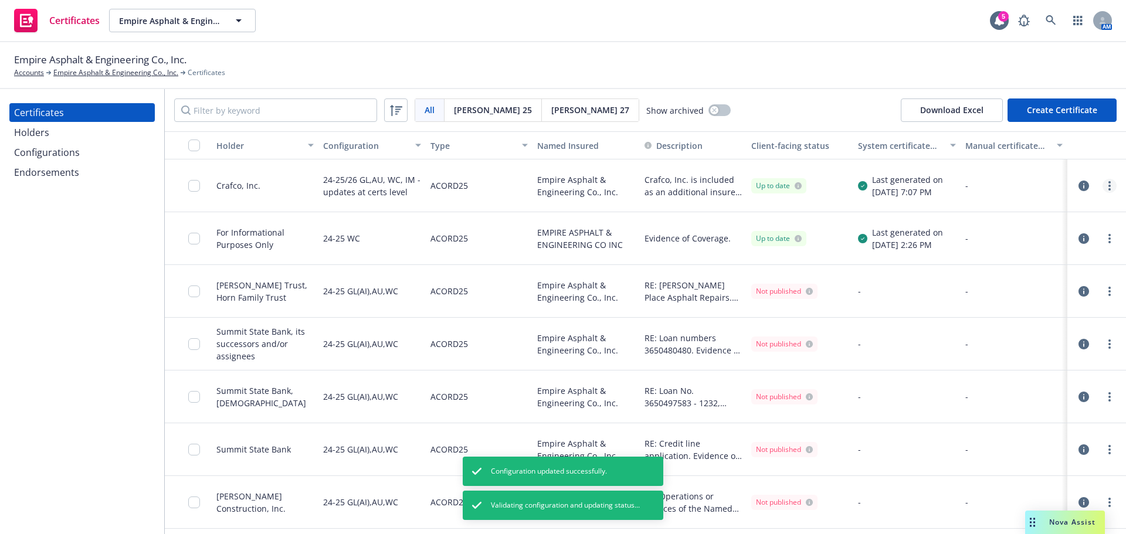
click at [1102, 185] on link "more" at bounding box center [1109, 186] width 14 height 14
click at [1105, 186] on link "more" at bounding box center [1109, 186] width 14 height 14
click at [1053, 259] on link "Regenerate" at bounding box center [1014, 256] width 188 height 23
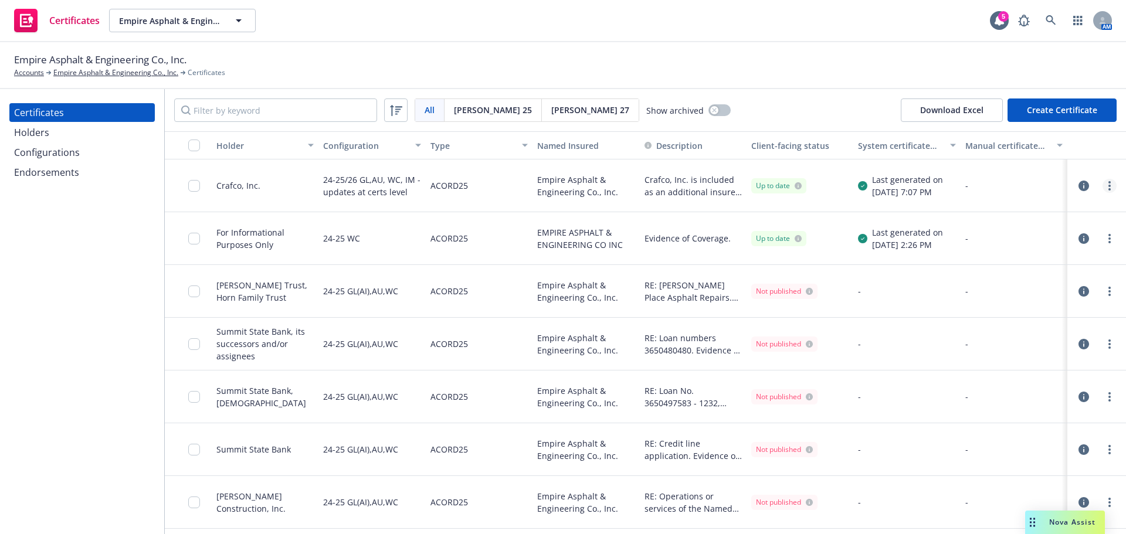
click at [1106, 188] on link "more" at bounding box center [1109, 186] width 14 height 14
click at [840, 67] on div "Empire Asphalt & Engineering Co., Inc. Accounts Empire Asphalt & Engineering Co…" at bounding box center [563, 65] width 1098 height 26
click at [1108, 189] on circle "more" at bounding box center [1109, 189] width 2 height 2
click at [1015, 266] on link "Regenerate" at bounding box center [1014, 256] width 188 height 23
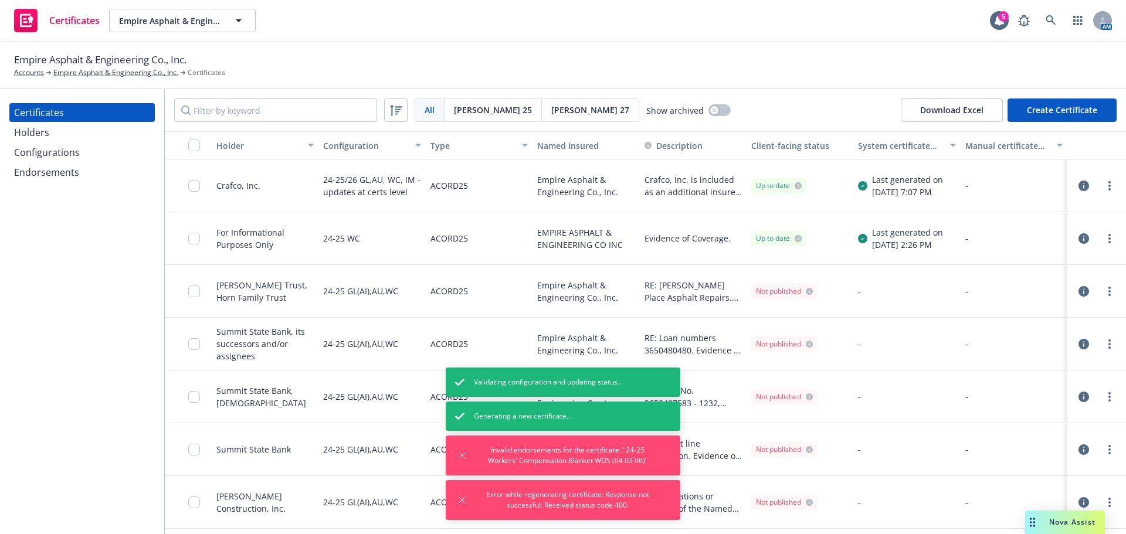
click at [51, 172] on div "Endorsements" at bounding box center [46, 172] width 65 height 19
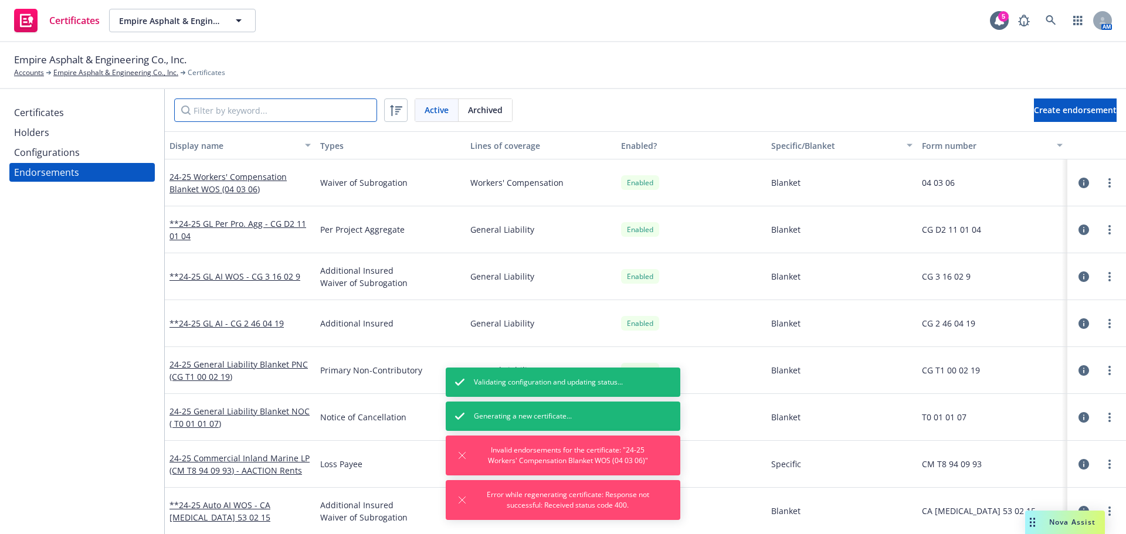
click at [226, 106] on input "Filter by keyword..." at bounding box center [275, 110] width 203 height 23
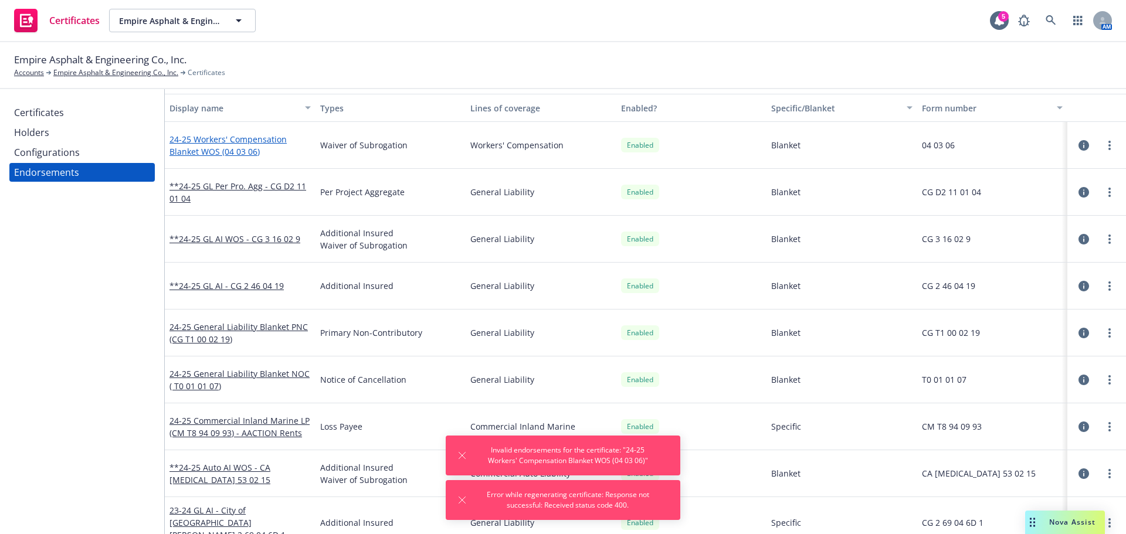
click at [222, 149] on link "24-25 Workers' Compensation Blanket WOS (04 03 06)" at bounding box center [227, 145] width 117 height 23
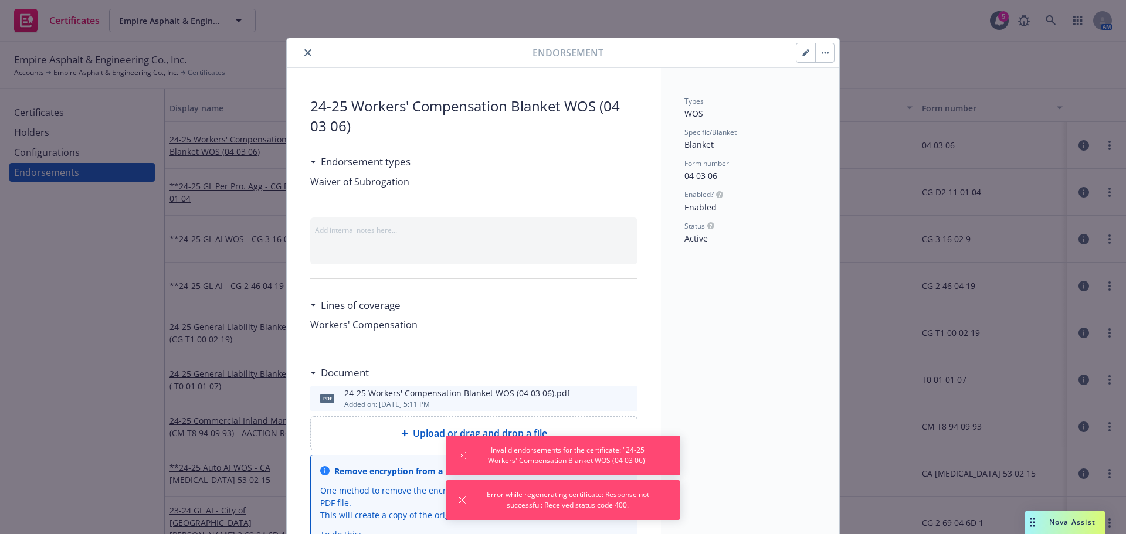
click at [804, 55] on icon "button" at bounding box center [805, 52] width 7 height 7
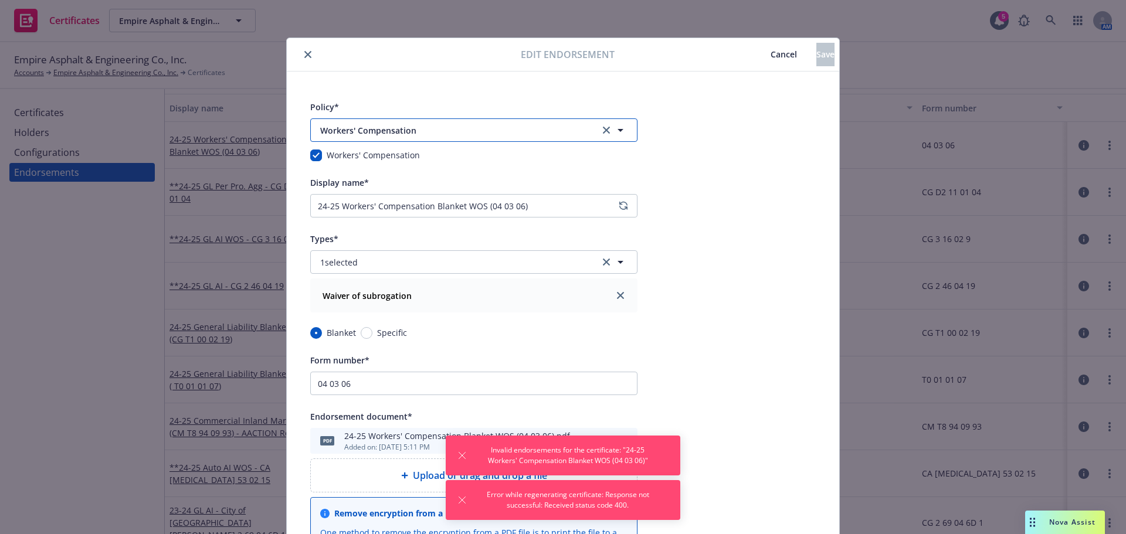
click at [433, 134] on span "Workers' Compensation" at bounding box center [452, 130] width 264 height 12
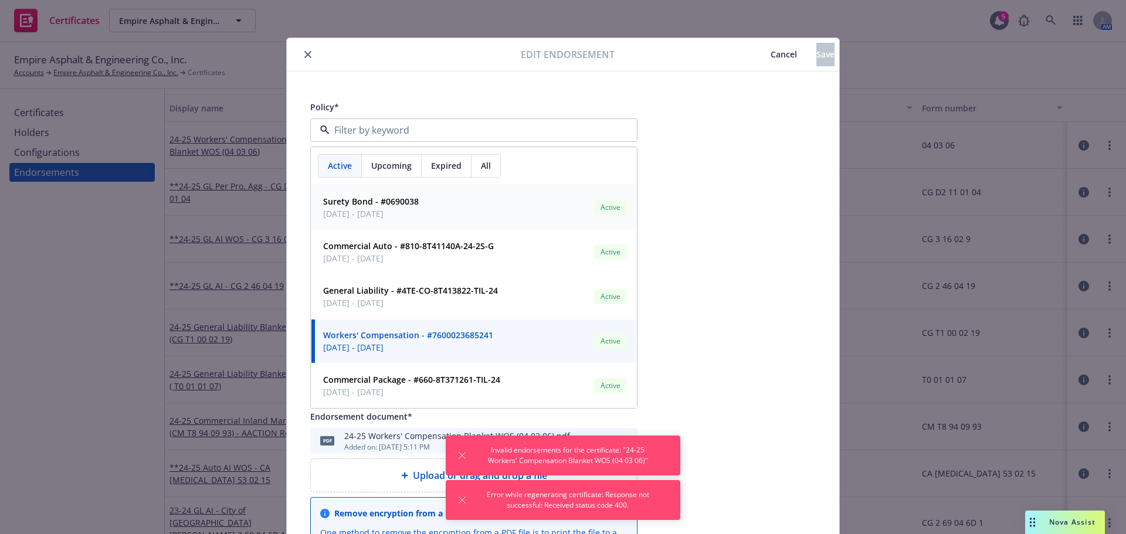
click at [396, 171] on span "Upcoming" at bounding box center [391, 166] width 40 height 12
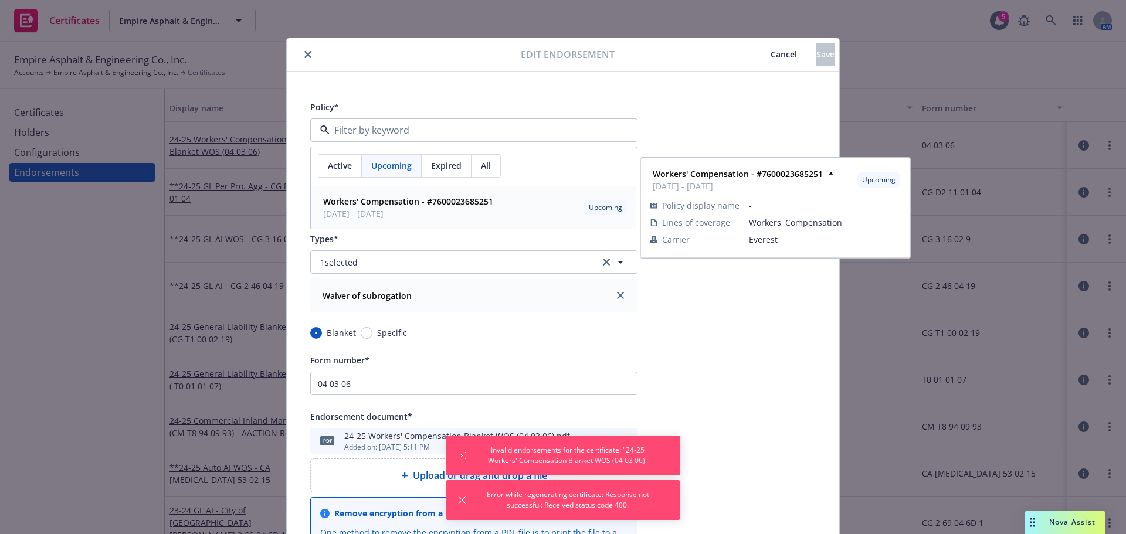
click at [376, 203] on strong "Workers' Compensation - #7600023685251" at bounding box center [408, 201] width 170 height 11
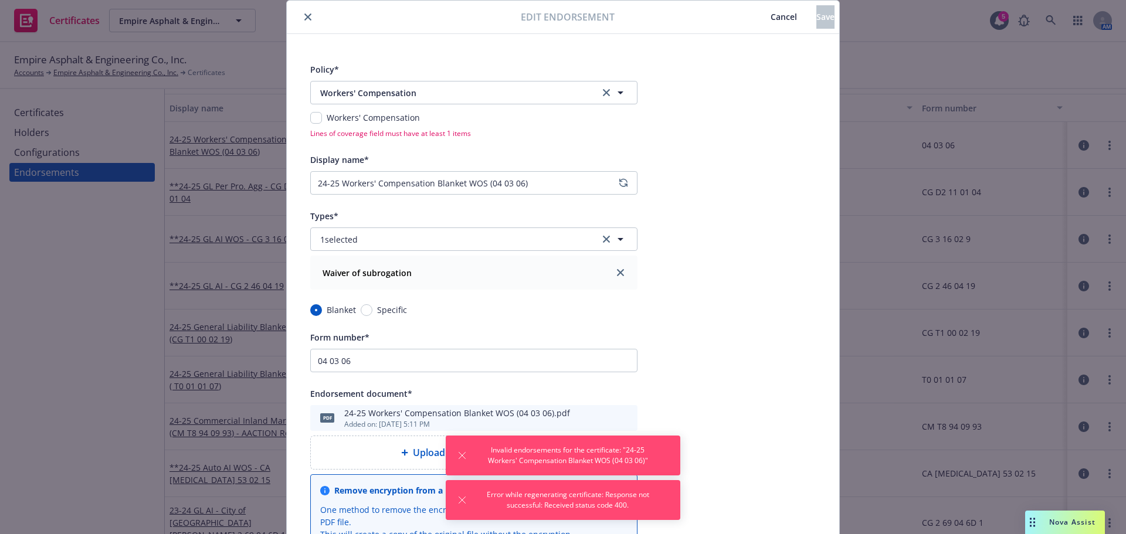
scroll to position [59, 0]
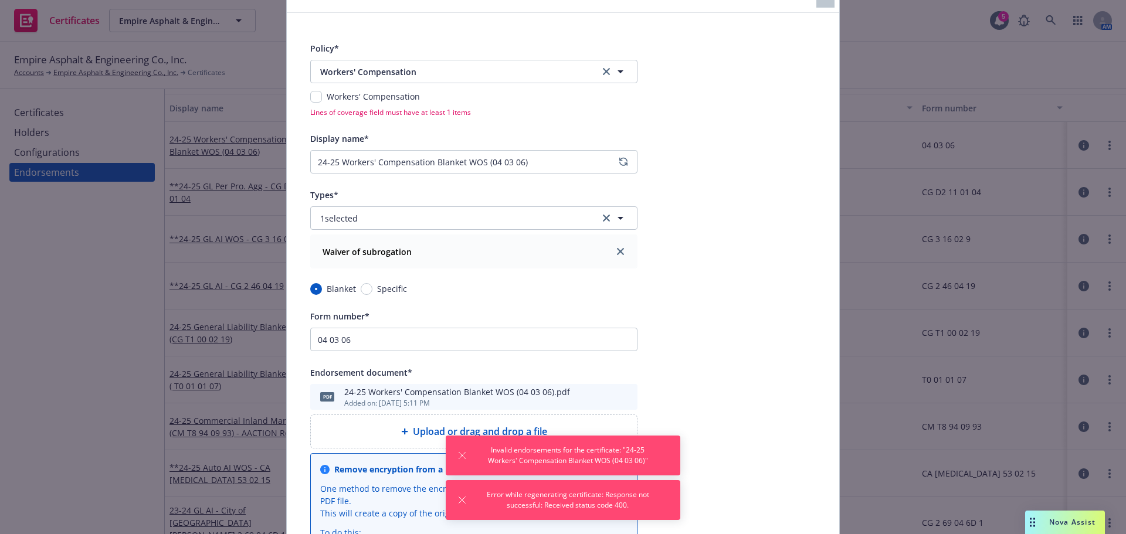
click at [317, 93] on div "Workers' Compensation" at bounding box center [473, 96] width 327 height 12
click at [313, 95] on input "checkbox" at bounding box center [316, 97] width 12 height 12
checkbox input "true"
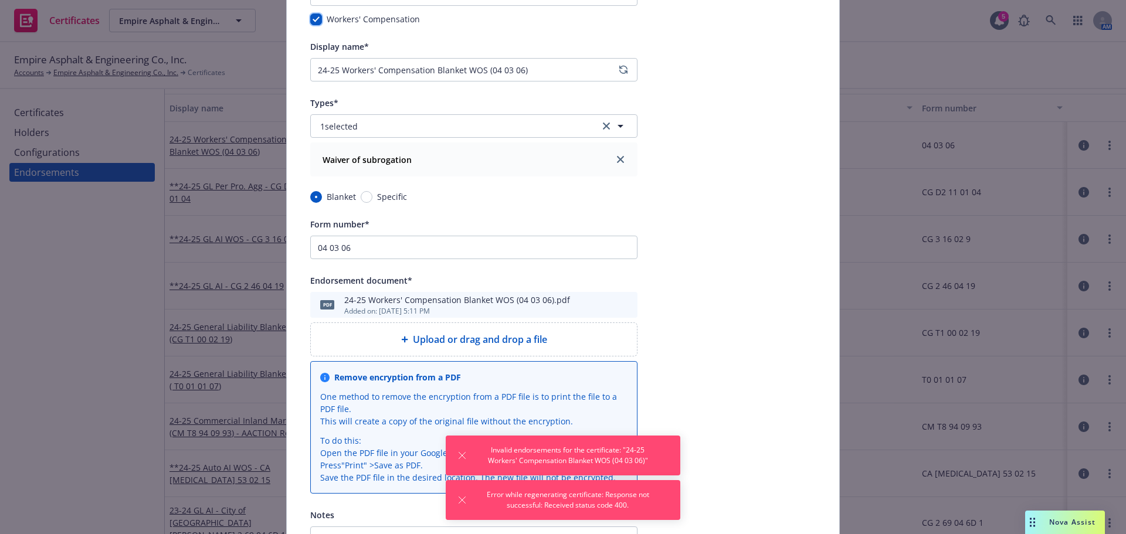
scroll to position [272, 0]
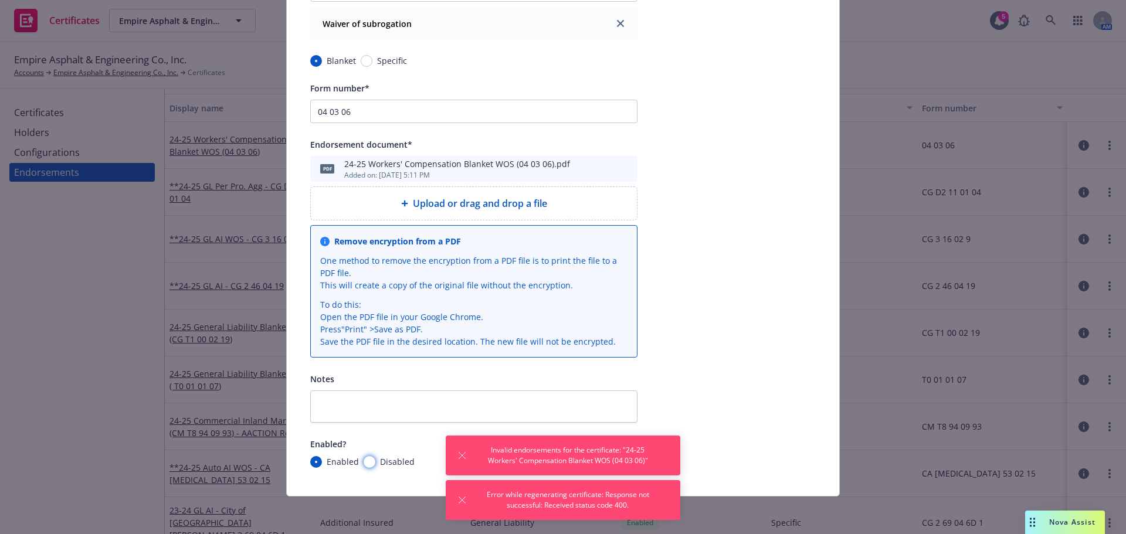
click at [364, 459] on input "Disabled" at bounding box center [370, 462] width 12 height 12
radio input "true"
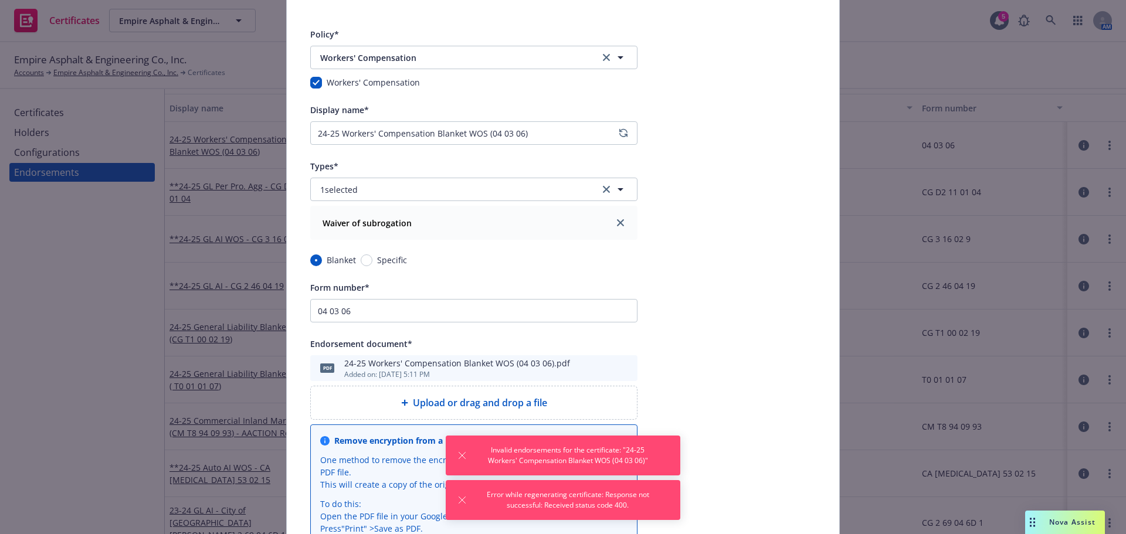
scroll to position [0, 0]
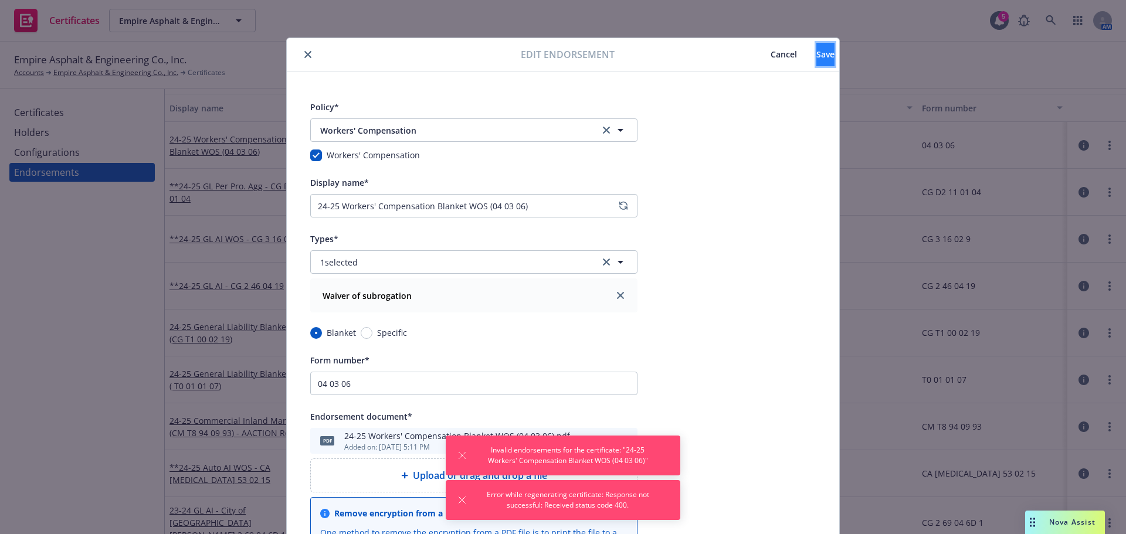
click at [816, 64] on button "Save" at bounding box center [825, 54] width 18 height 23
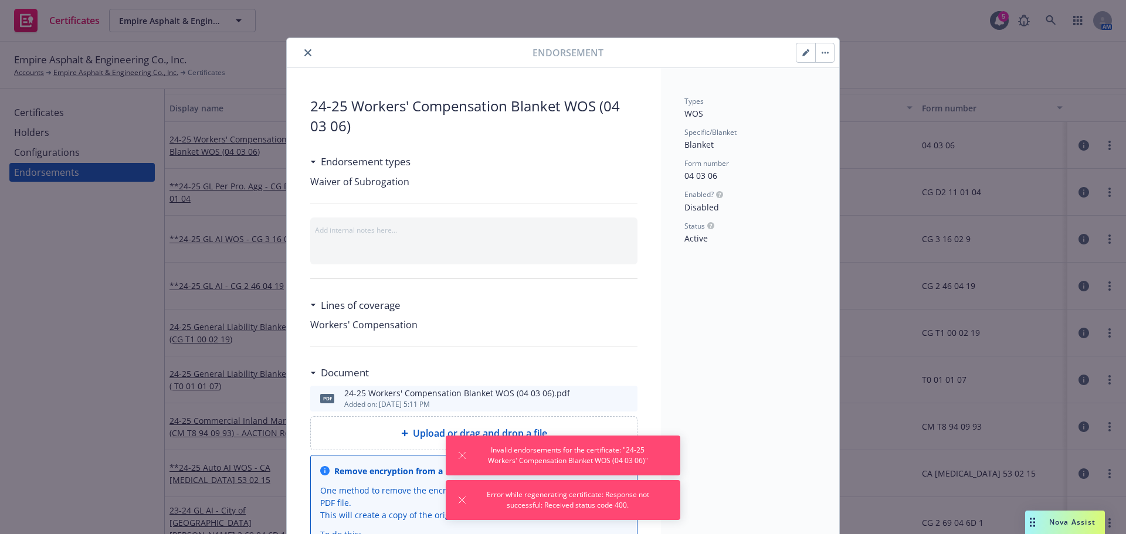
click at [305, 52] on icon "close" at bounding box center [307, 52] width 7 height 7
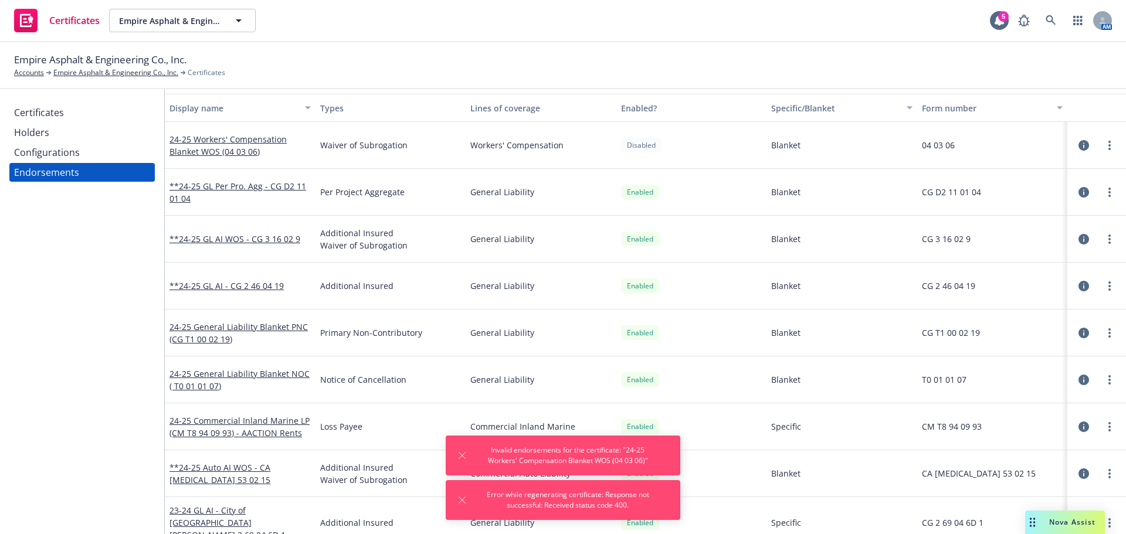
click at [72, 117] on div "Certificates" at bounding box center [82, 112] width 136 height 19
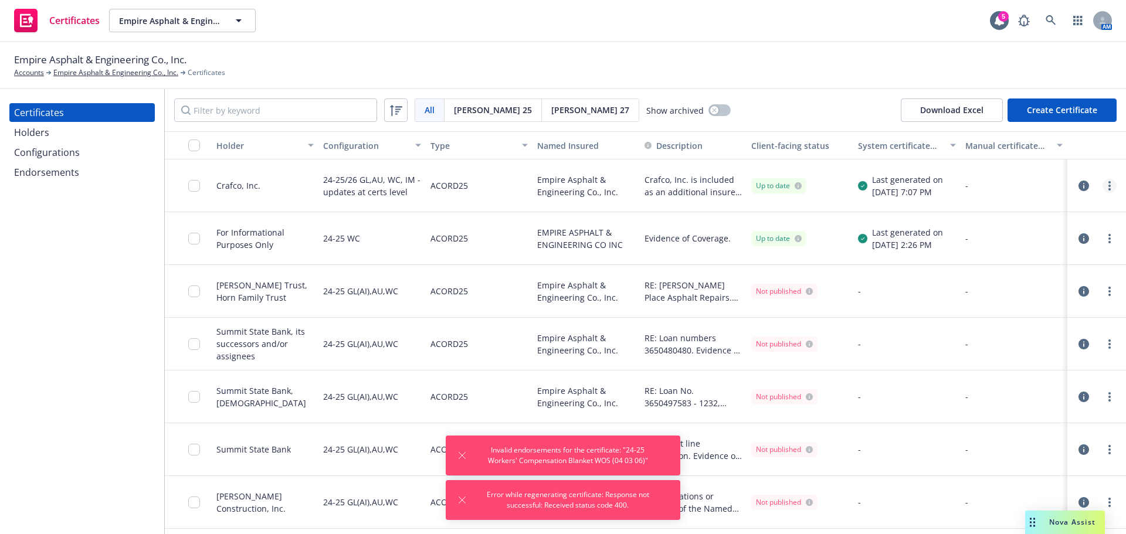
click at [1102, 186] on link "more" at bounding box center [1109, 186] width 14 height 14
click at [1022, 253] on link "Regenerate" at bounding box center [1014, 256] width 188 height 23
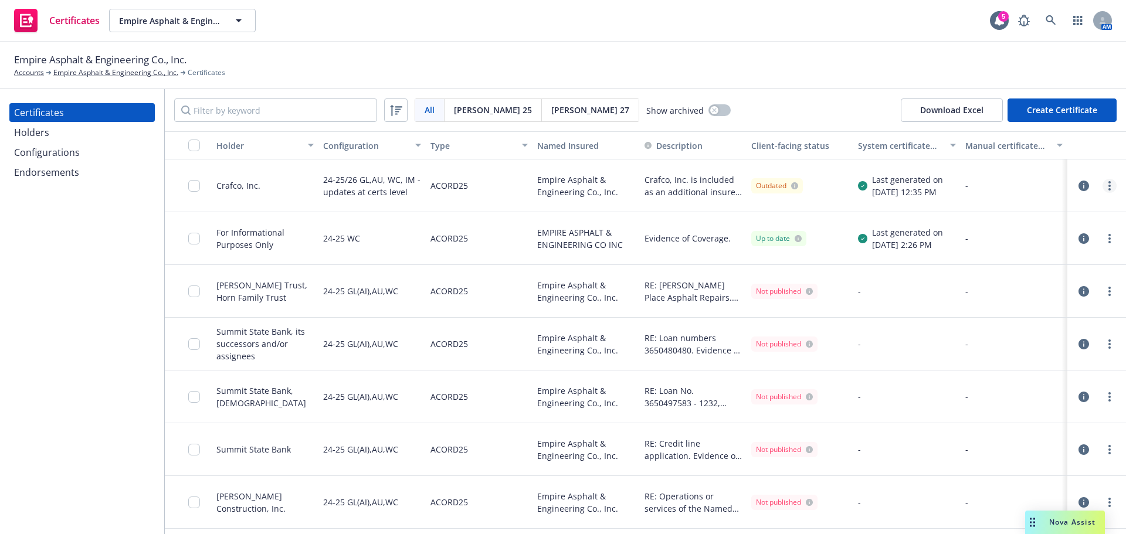
click at [1107, 187] on link "more" at bounding box center [1109, 186] width 14 height 14
click at [1010, 345] on link "Download uneditable generated certificate" at bounding box center [1014, 350] width 188 height 23
click at [193, 187] on input "checkbox" at bounding box center [194, 186] width 12 height 12
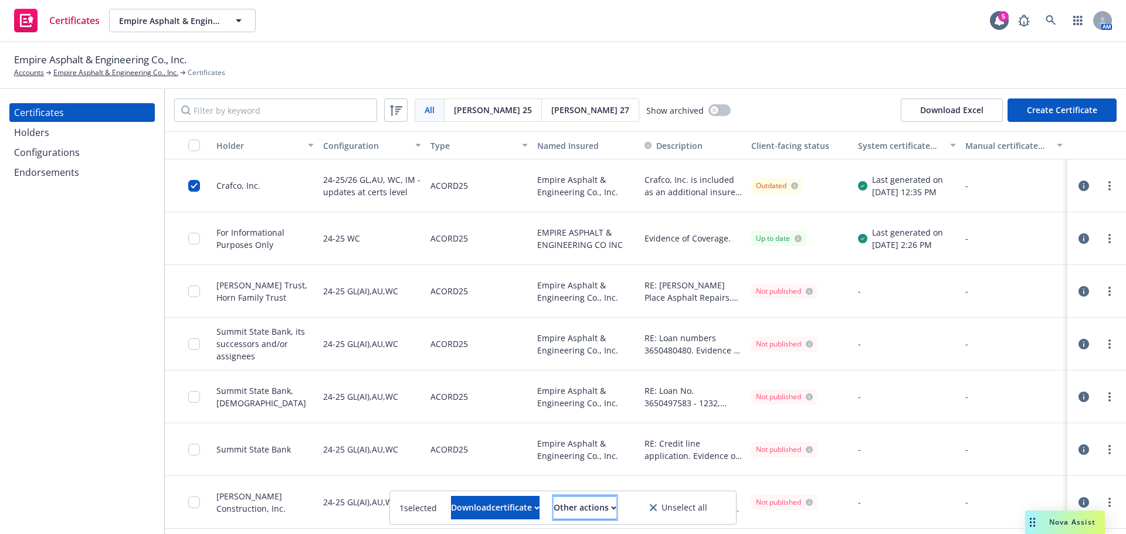
click at [583, 508] on div "Other actions" at bounding box center [585, 508] width 63 height 22
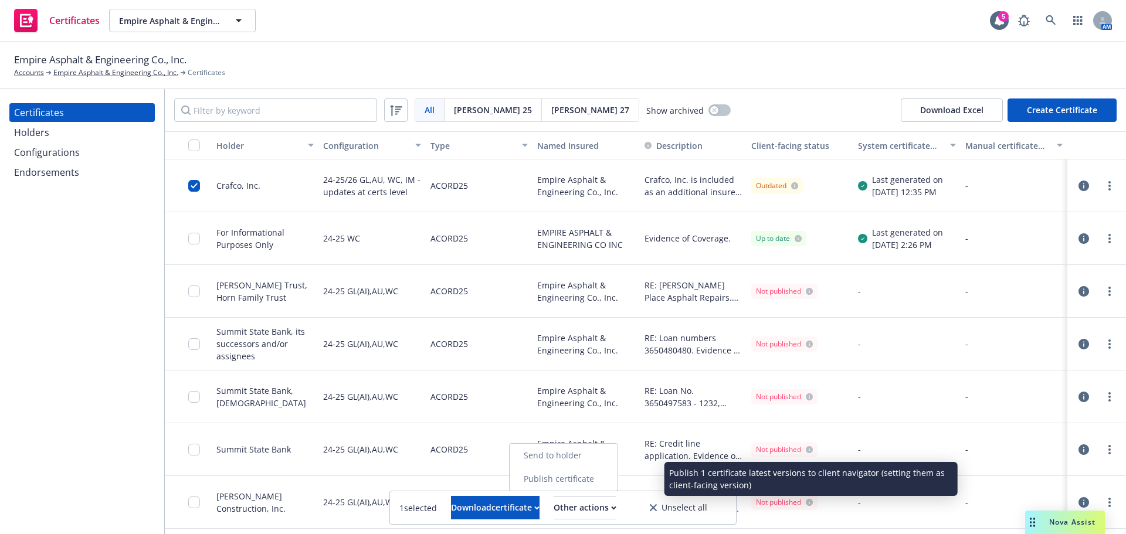
click at [591, 474] on link "Publish certificate" at bounding box center [564, 478] width 108 height 23
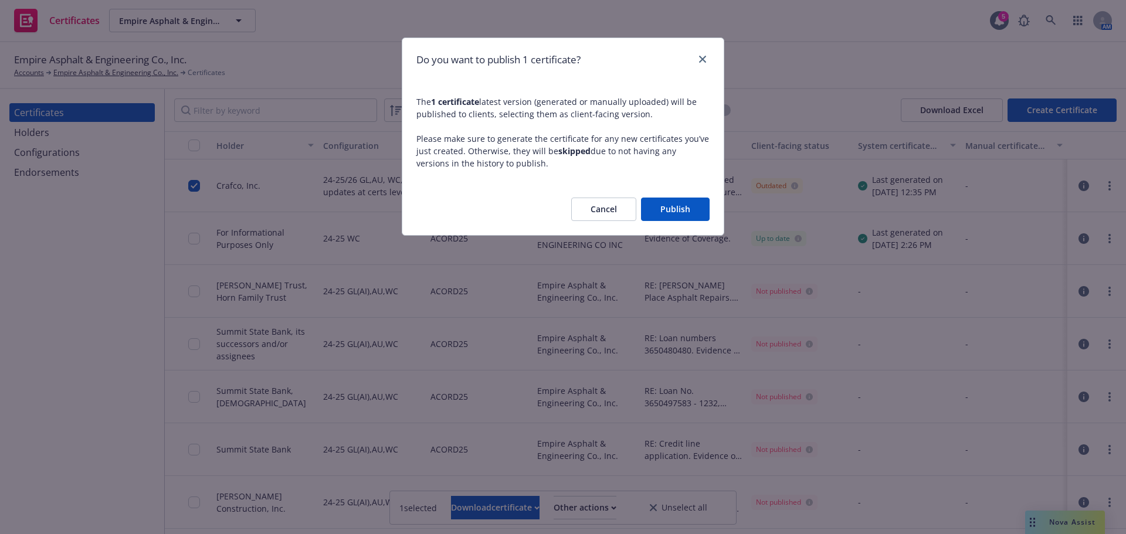
click at [681, 209] on button "Publish" at bounding box center [675, 209] width 69 height 23
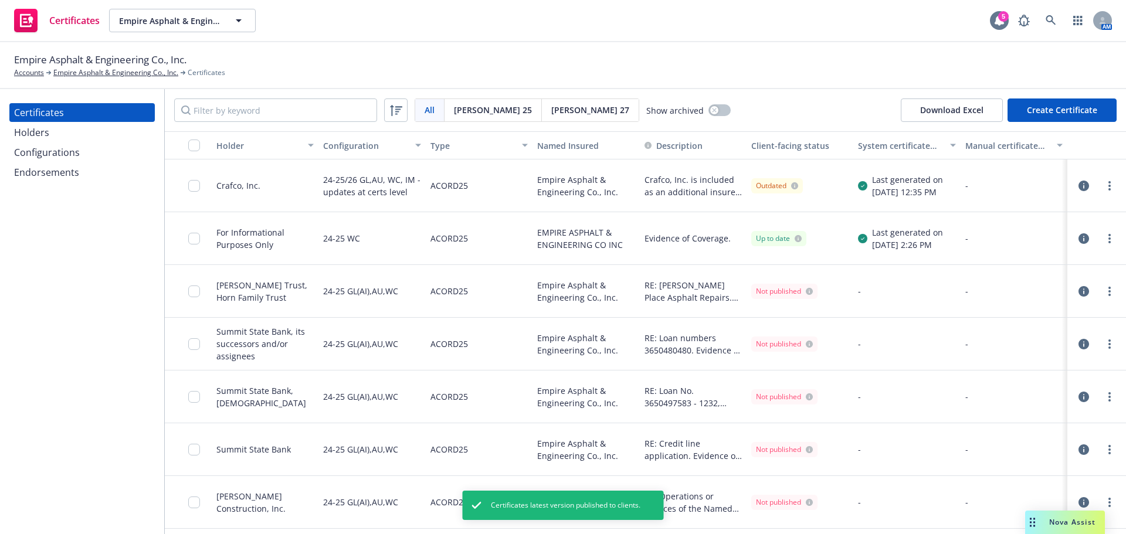
click at [1004, 19] on div "5" at bounding box center [1003, 16] width 11 height 11
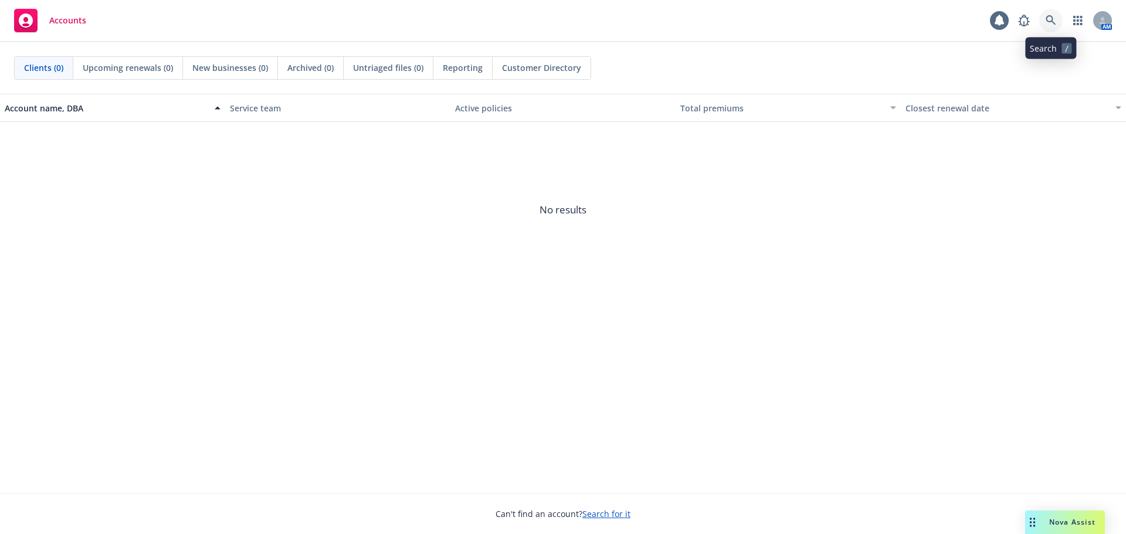
click at [1047, 24] on icon at bounding box center [1051, 20] width 11 height 11
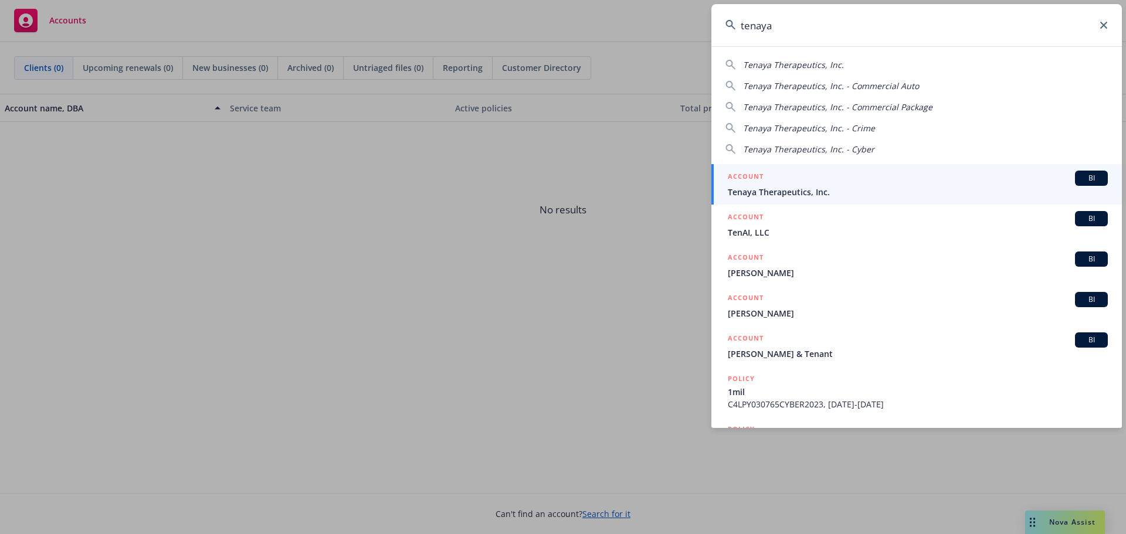
type input "tenaya"
click at [859, 192] on span "Tenaya Therapeutics, Inc." at bounding box center [918, 192] width 380 height 12
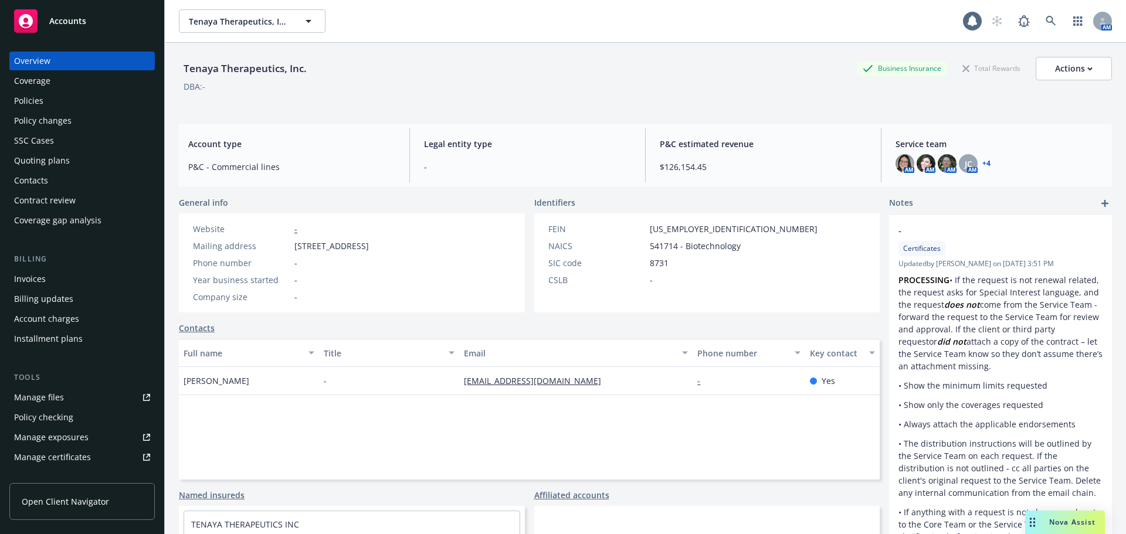
click at [37, 455] on div "Manage certificates" at bounding box center [52, 457] width 77 height 19
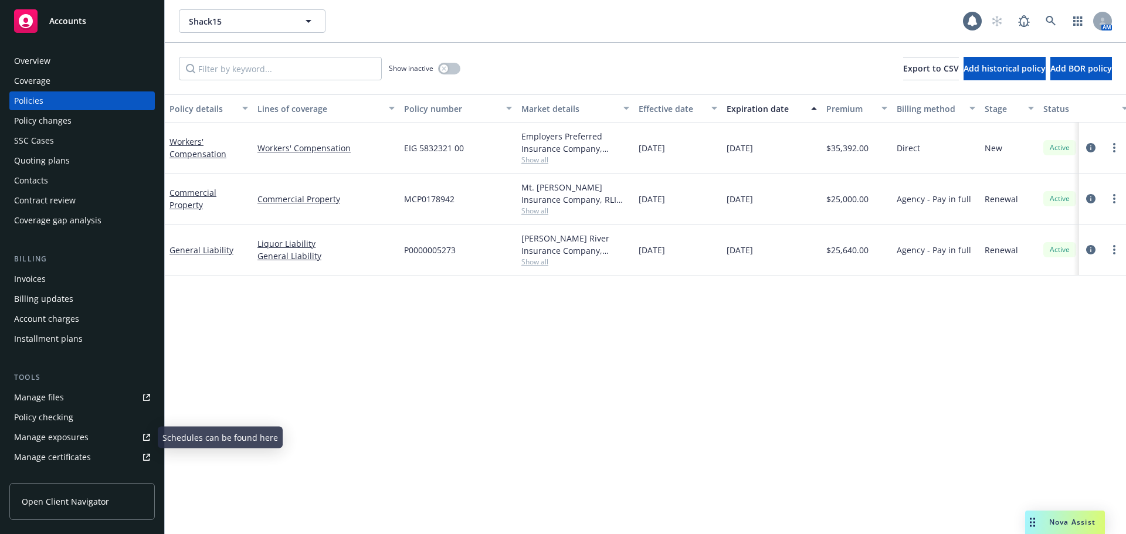
click at [90, 456] on link "Manage certificates" at bounding box center [81, 457] width 145 height 19
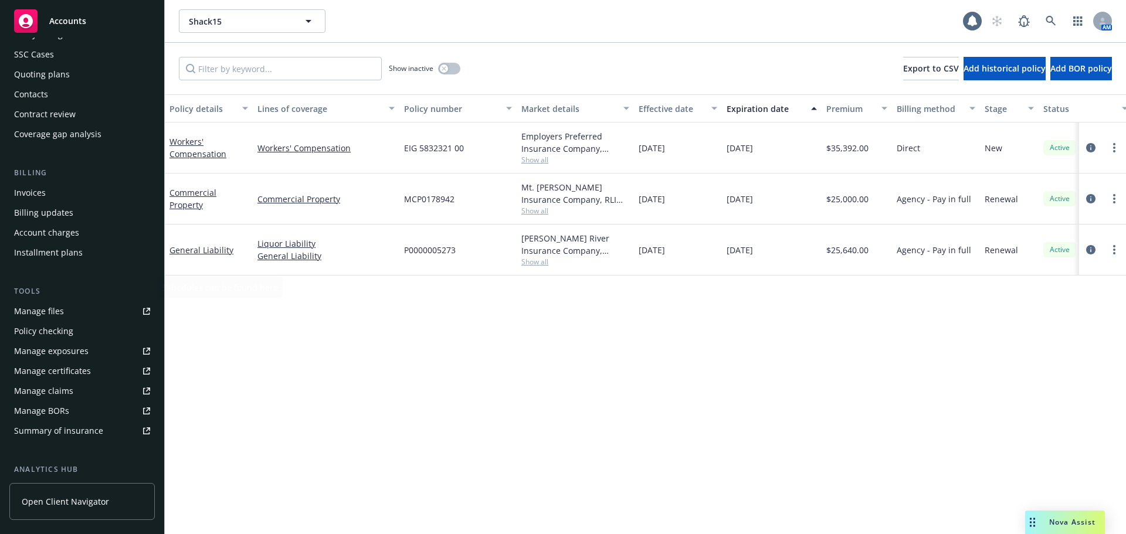
scroll to position [176, 0]
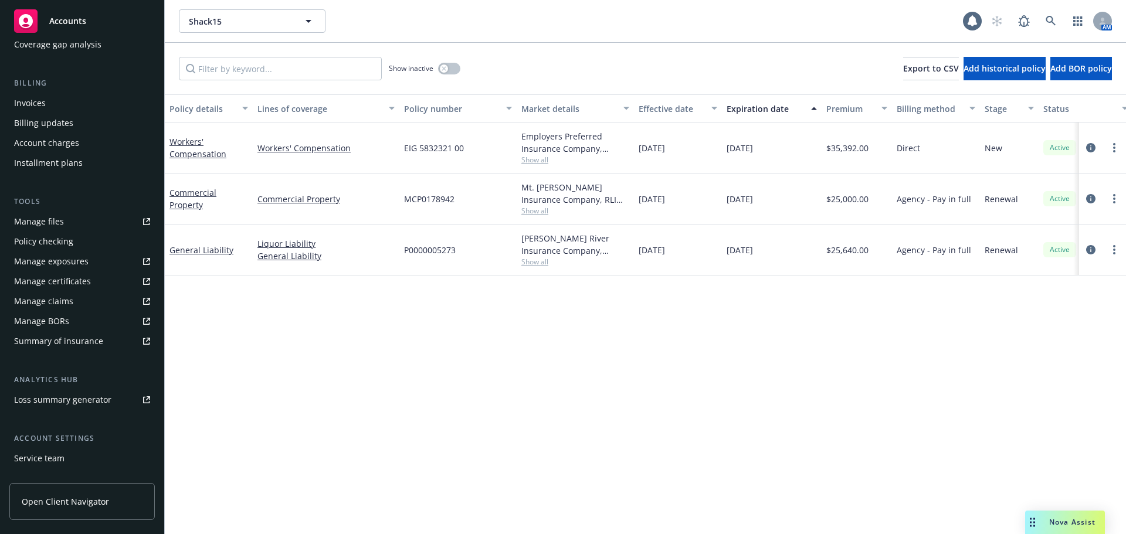
click at [46, 453] on div "Service team" at bounding box center [39, 458] width 50 height 19
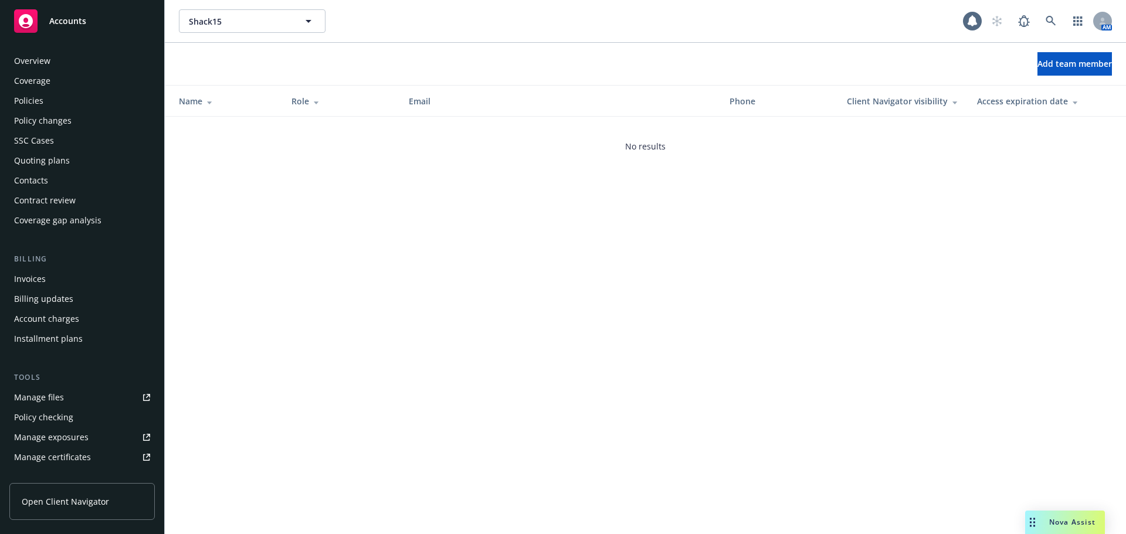
scroll to position [250, 0]
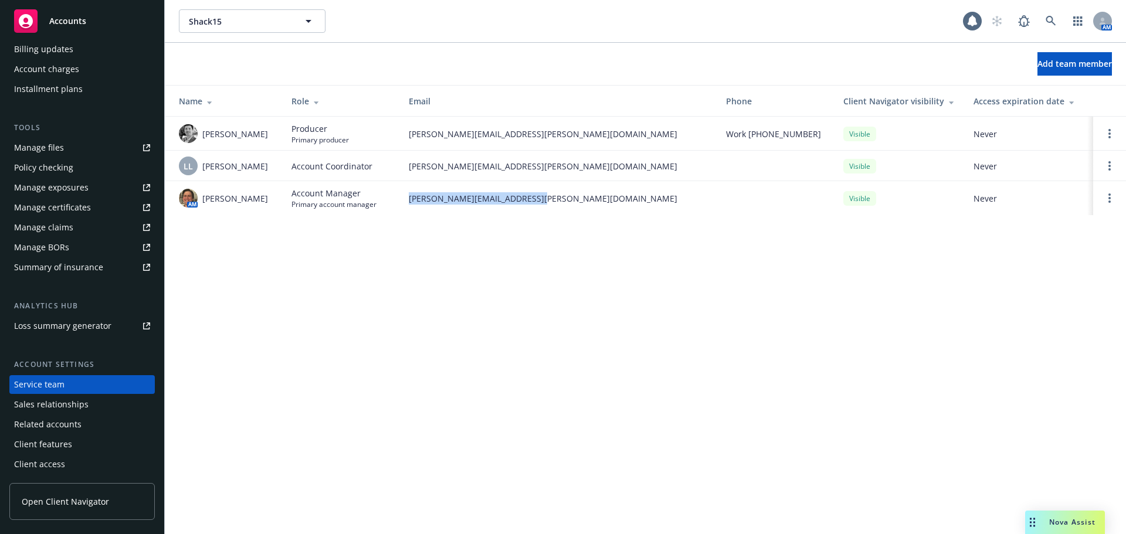
drag, startPoint x: 549, startPoint y: 196, endPoint x: 409, endPoint y: 208, distance: 140.6
click at [409, 208] on td "[PERSON_NAME][EMAIL_ADDRESS][PERSON_NAME][DOMAIN_NAME]" at bounding box center [557, 198] width 317 height 34
copy span "[PERSON_NAME][EMAIL_ADDRESS][PERSON_NAME][DOMAIN_NAME]"
drag, startPoint x: 521, startPoint y: 167, endPoint x: 409, endPoint y: 170, distance: 111.5
click at [409, 170] on span "[PERSON_NAME][EMAIL_ADDRESS][PERSON_NAME][DOMAIN_NAME]" at bounding box center [558, 166] width 298 height 12
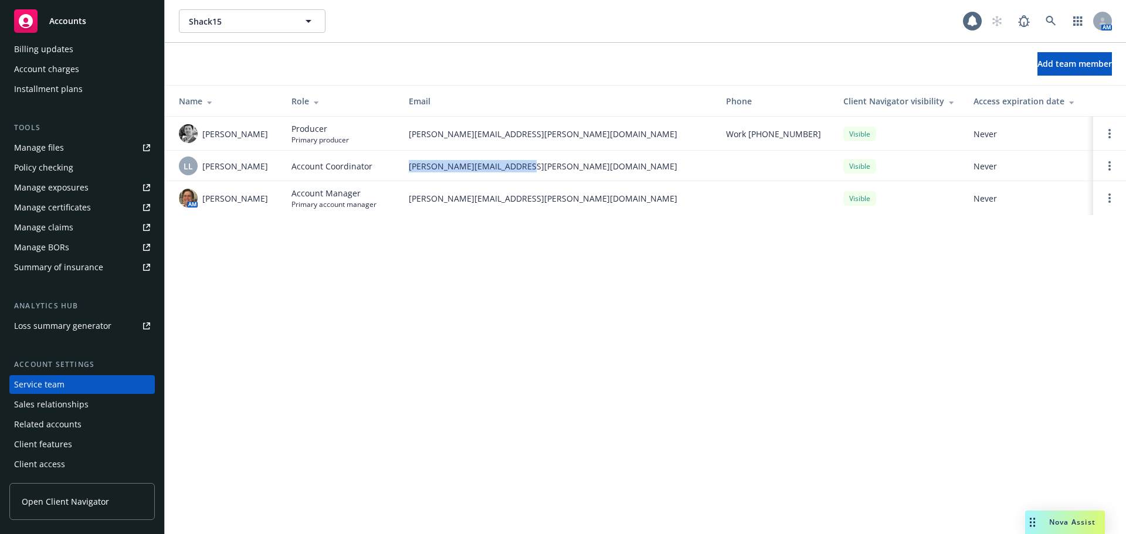
copy span "[PERSON_NAME][EMAIL_ADDRESS][PERSON_NAME][DOMAIN_NAME]"
